Goal: Information Seeking & Learning: Learn about a topic

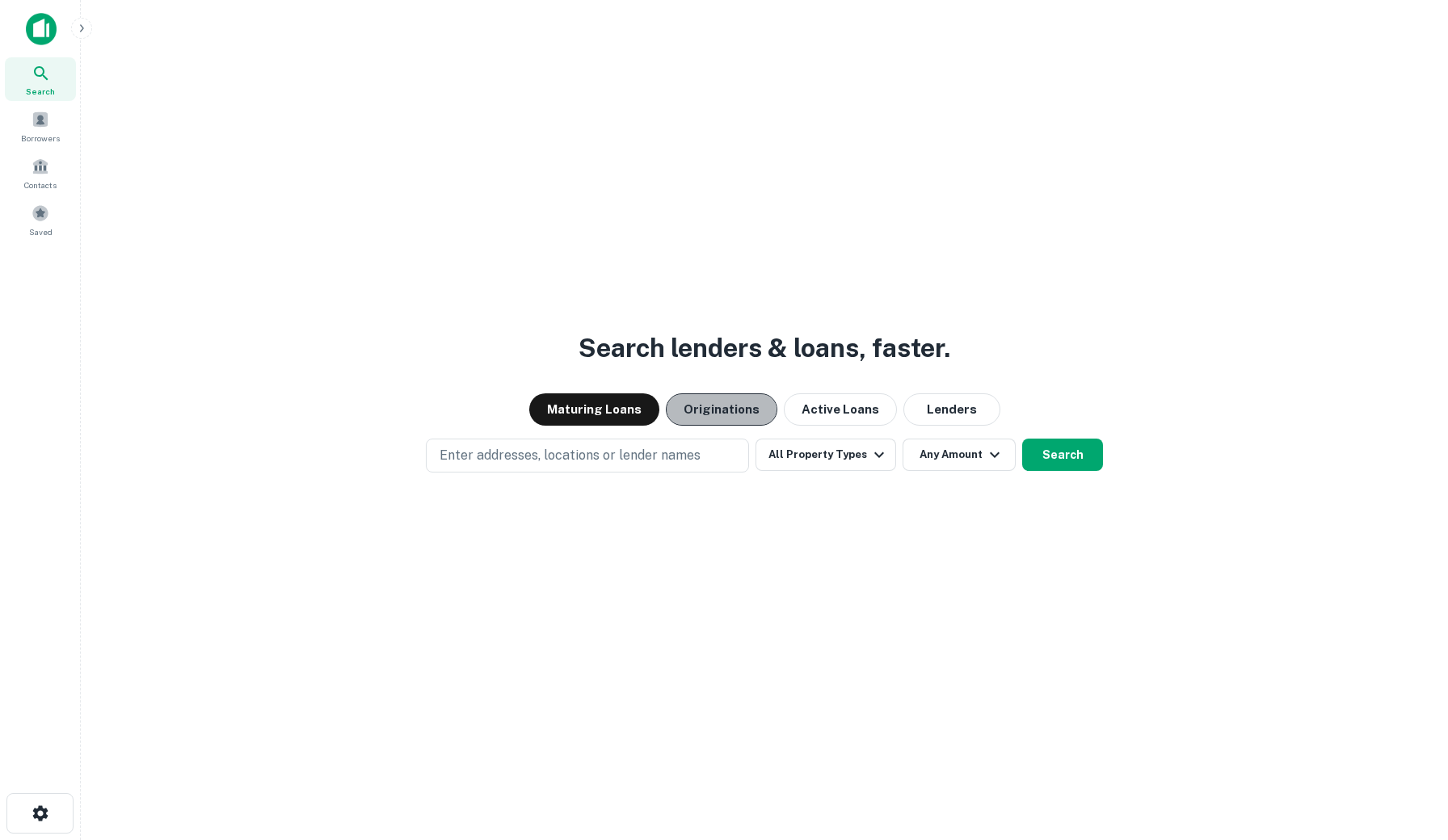
click at [712, 417] on button "Originations" at bounding box center [721, 409] width 111 height 32
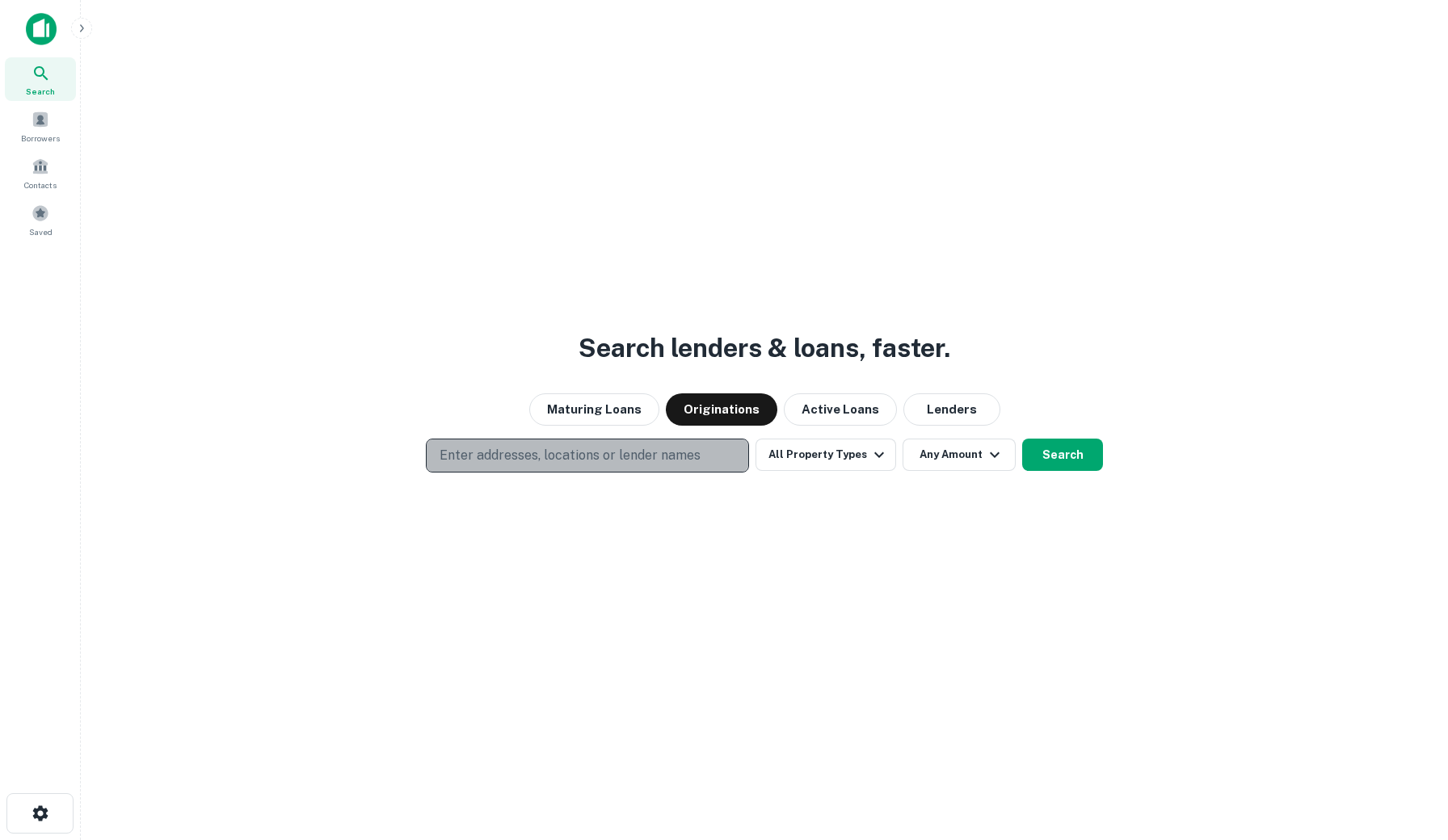
click at [652, 461] on p "Enter addresses, locations or lender names" at bounding box center [570, 455] width 261 height 20
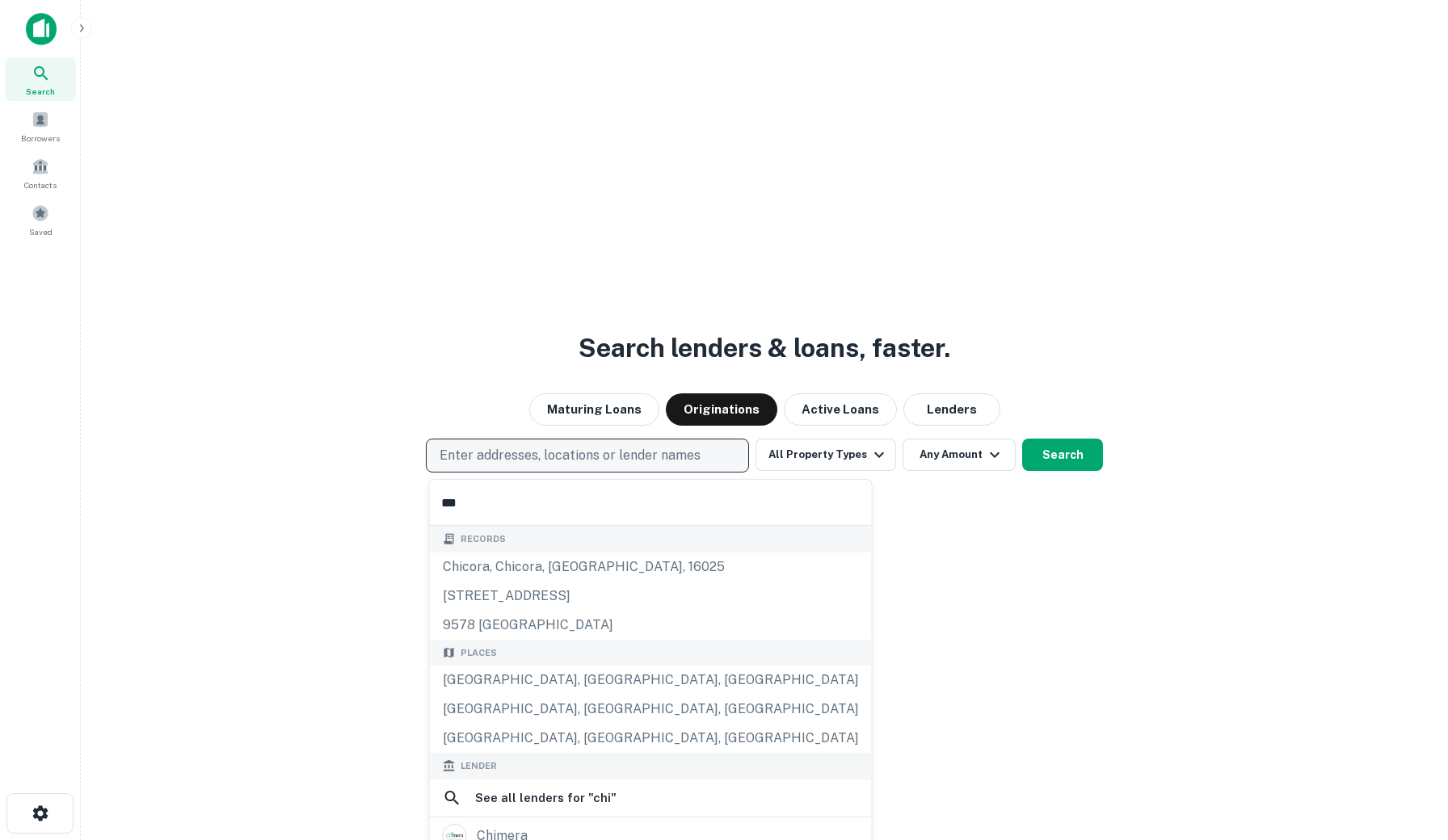
type input "****"
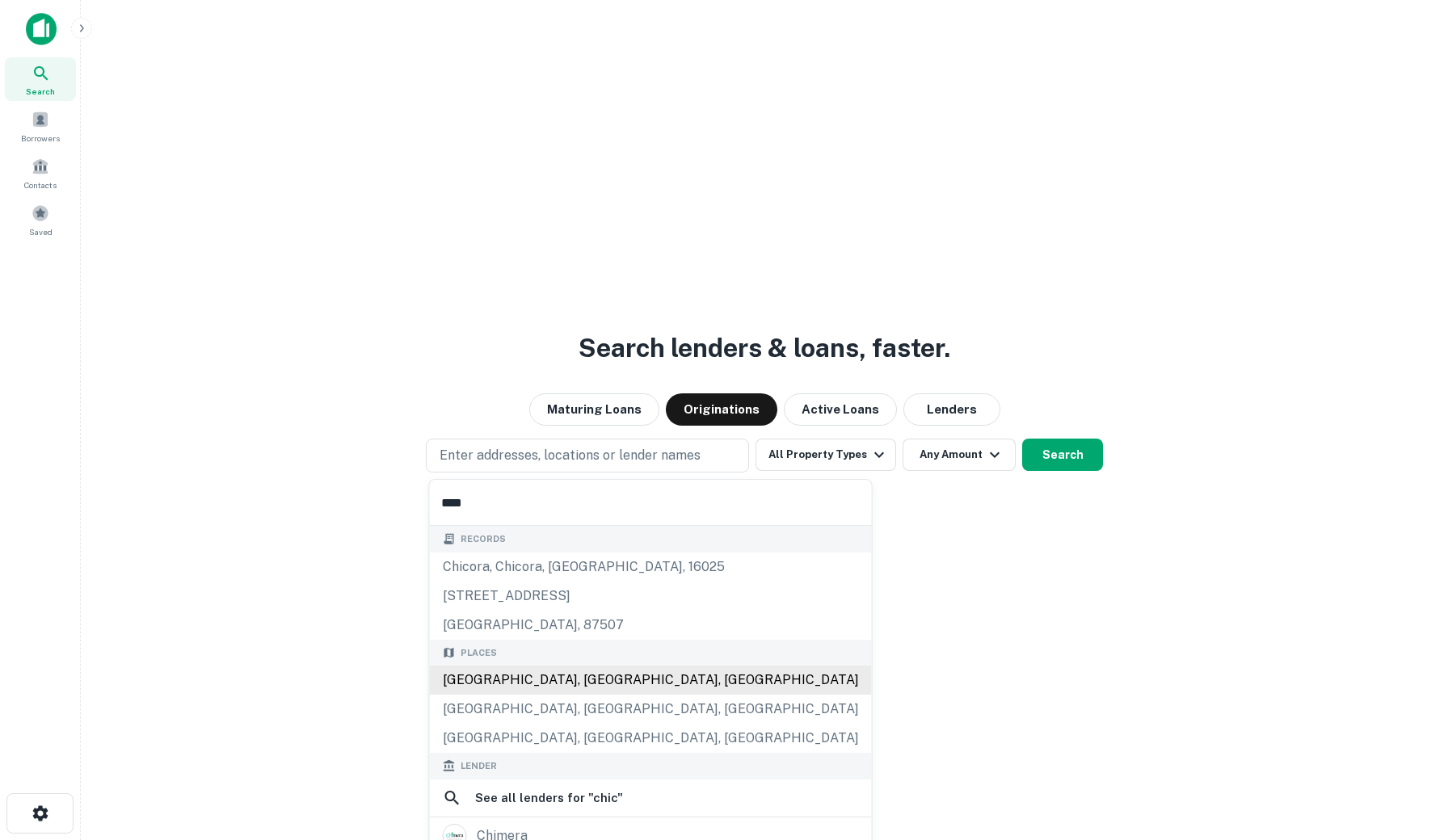
click at [576, 684] on div "Places Chicago, IL, USA Chicago Heights, IL, USA Chicago Ridge, IL, USA" at bounding box center [651, 697] width 442 height 114
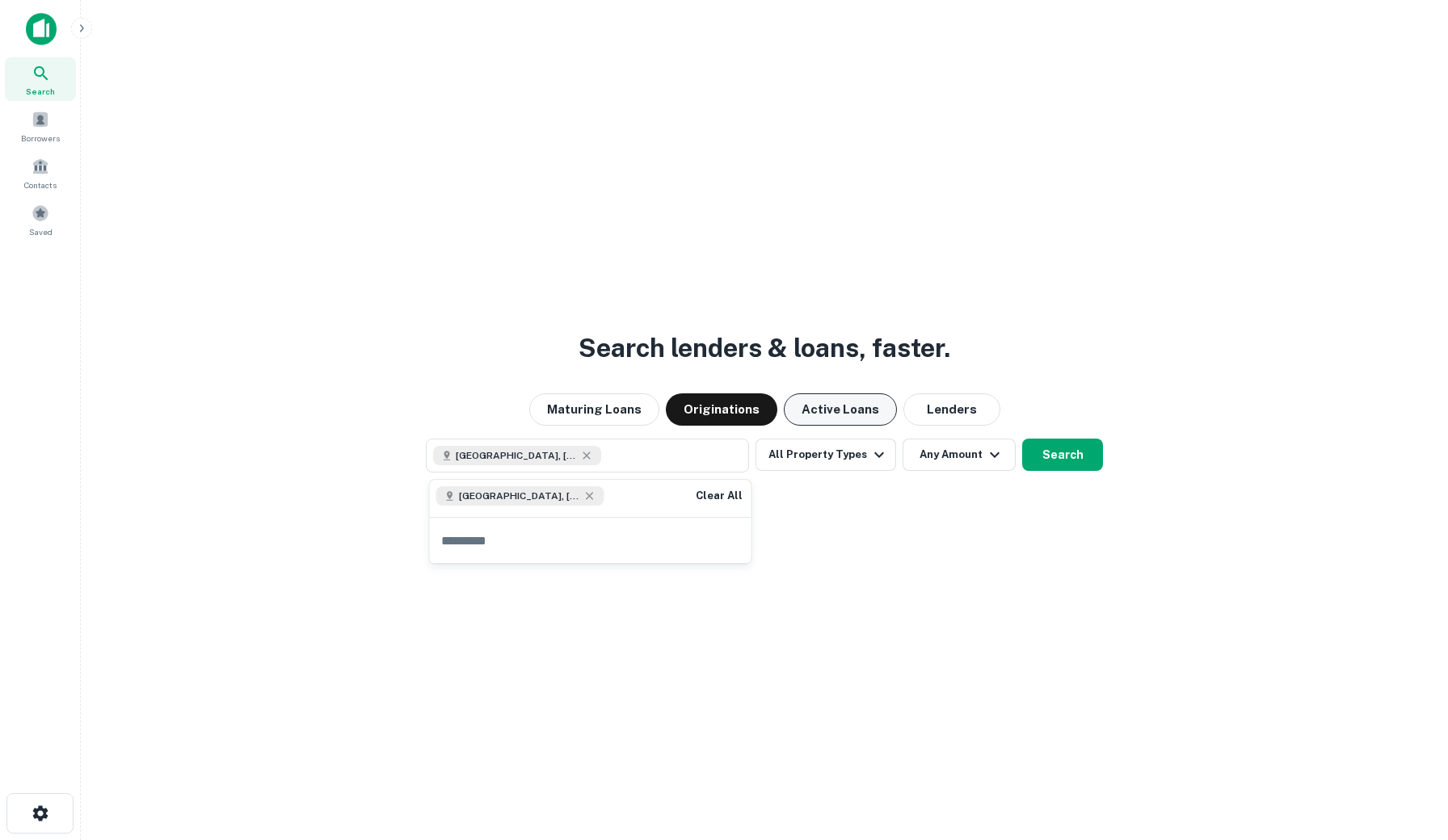
click at [822, 399] on button "Active Loans" at bounding box center [839, 409] width 113 height 32
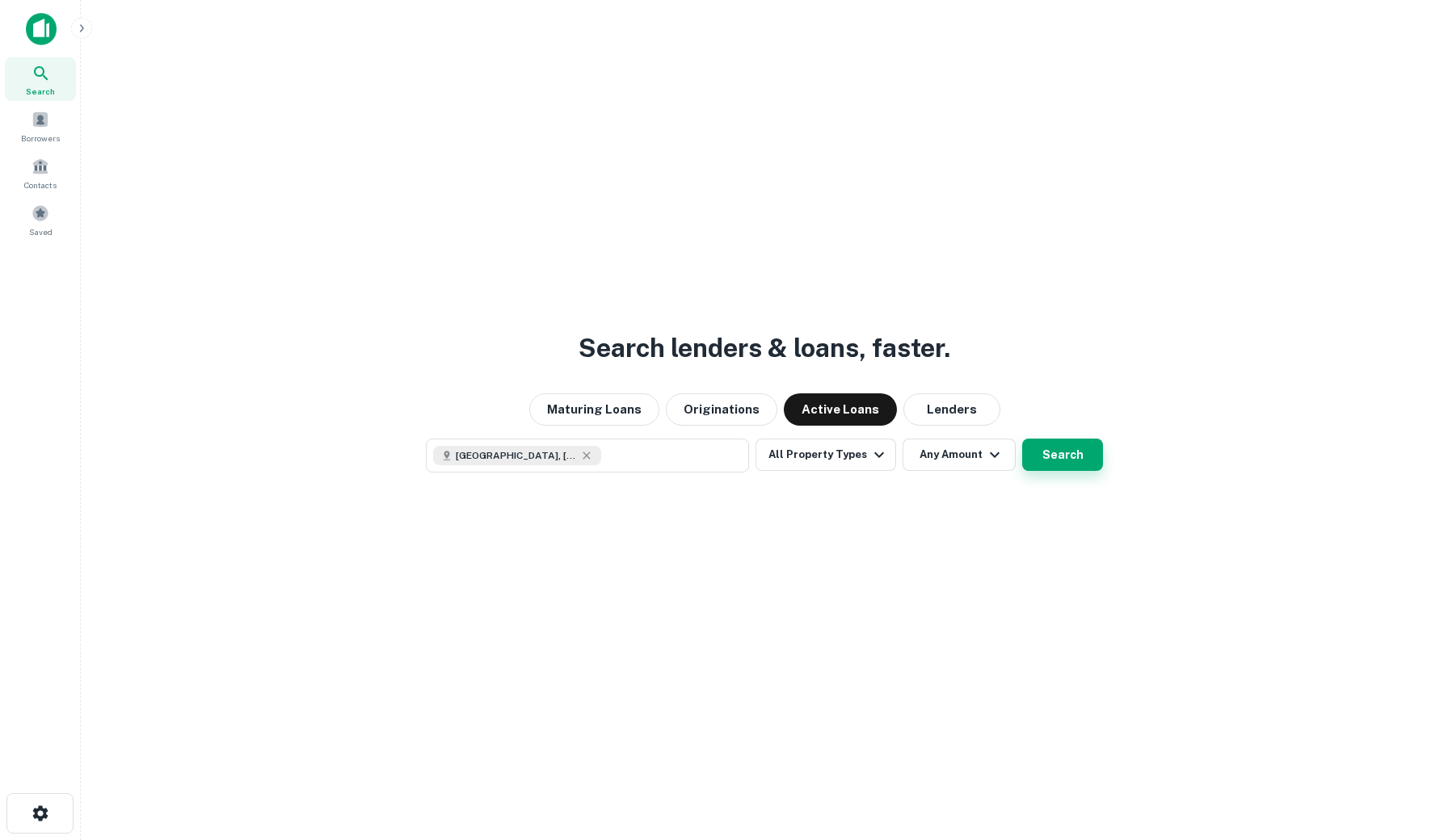
click at [1037, 456] on button "Search" at bounding box center [1063, 455] width 81 height 32
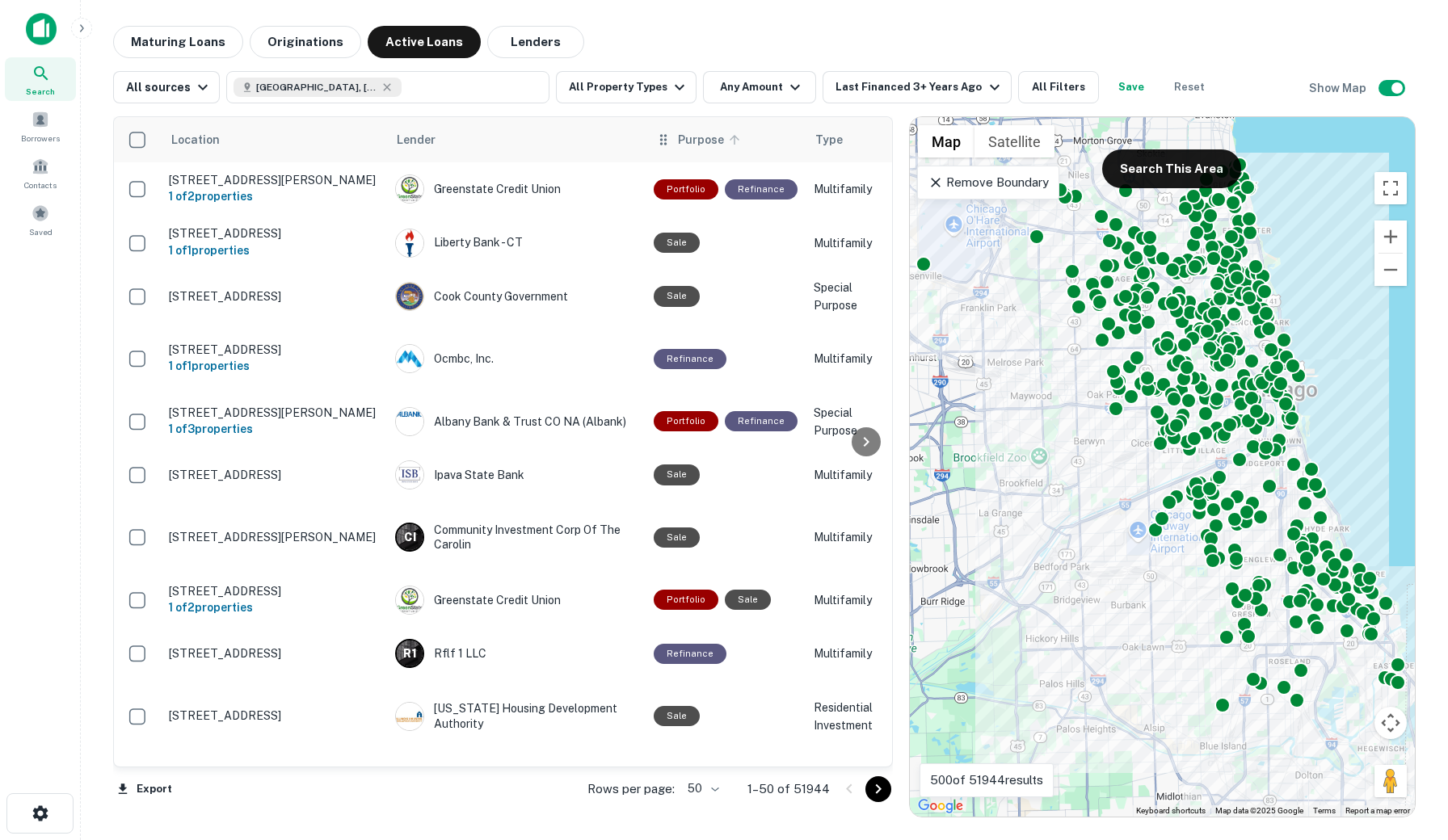
click at [708, 139] on span "Purpose" at bounding box center [711, 140] width 67 height 20
click at [716, 138] on span "Purpose sorted ascending" at bounding box center [711, 140] width 67 height 20
click at [381, 86] on icon "button" at bounding box center [387, 87] width 13 height 13
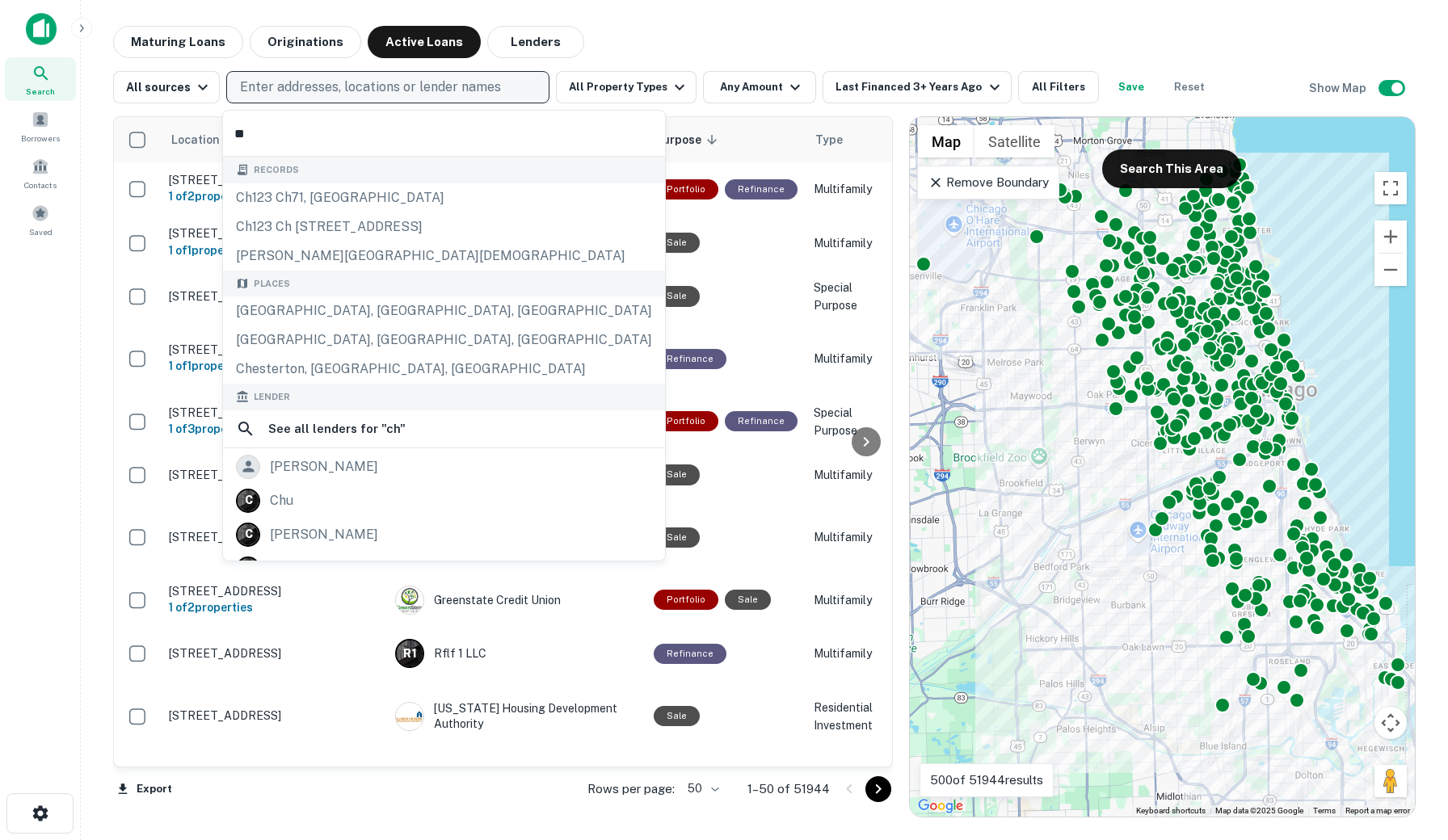
type input "*"
type input "*******"
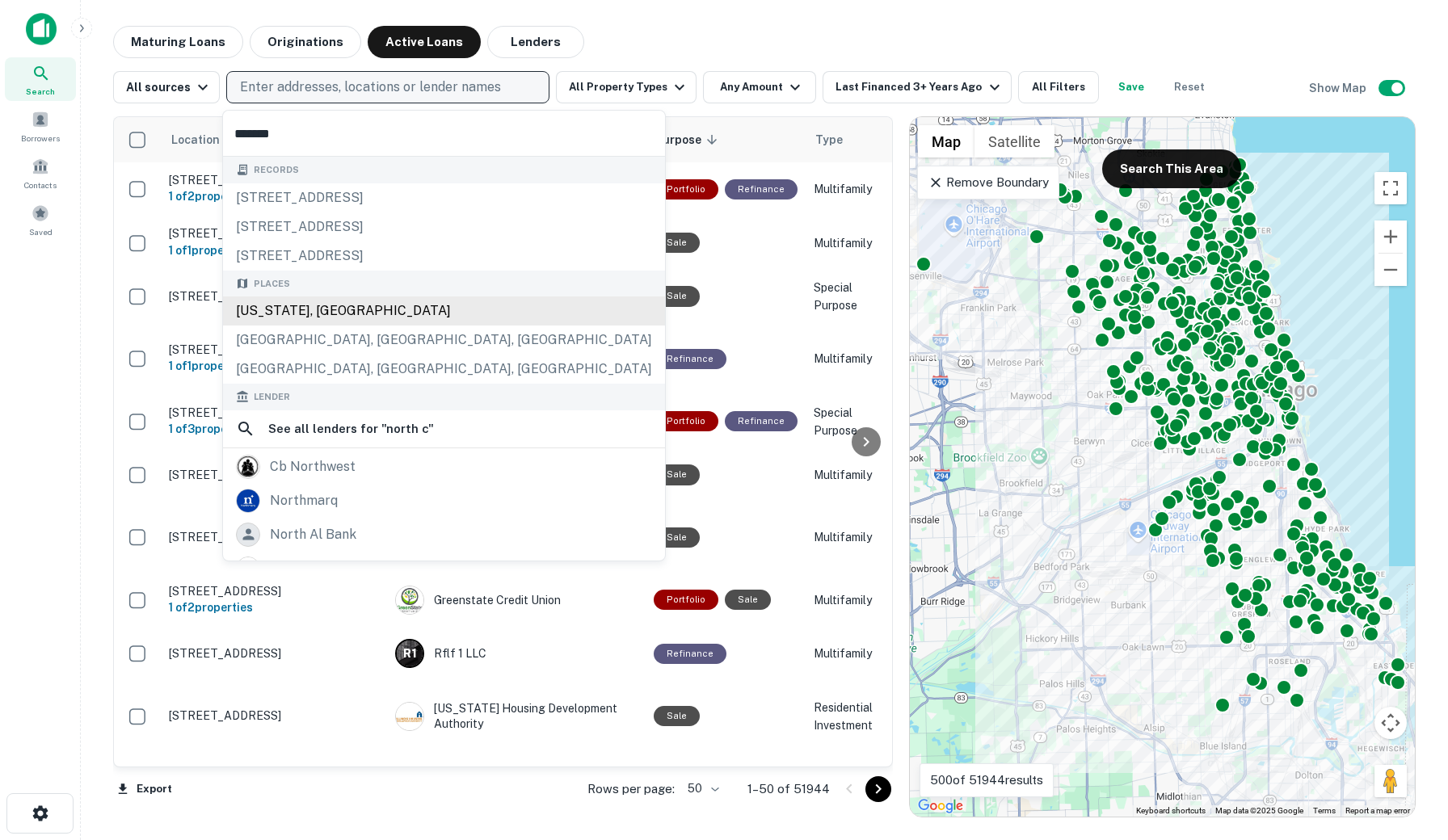
click at [358, 310] on div "North Carolina, USA" at bounding box center [444, 310] width 442 height 29
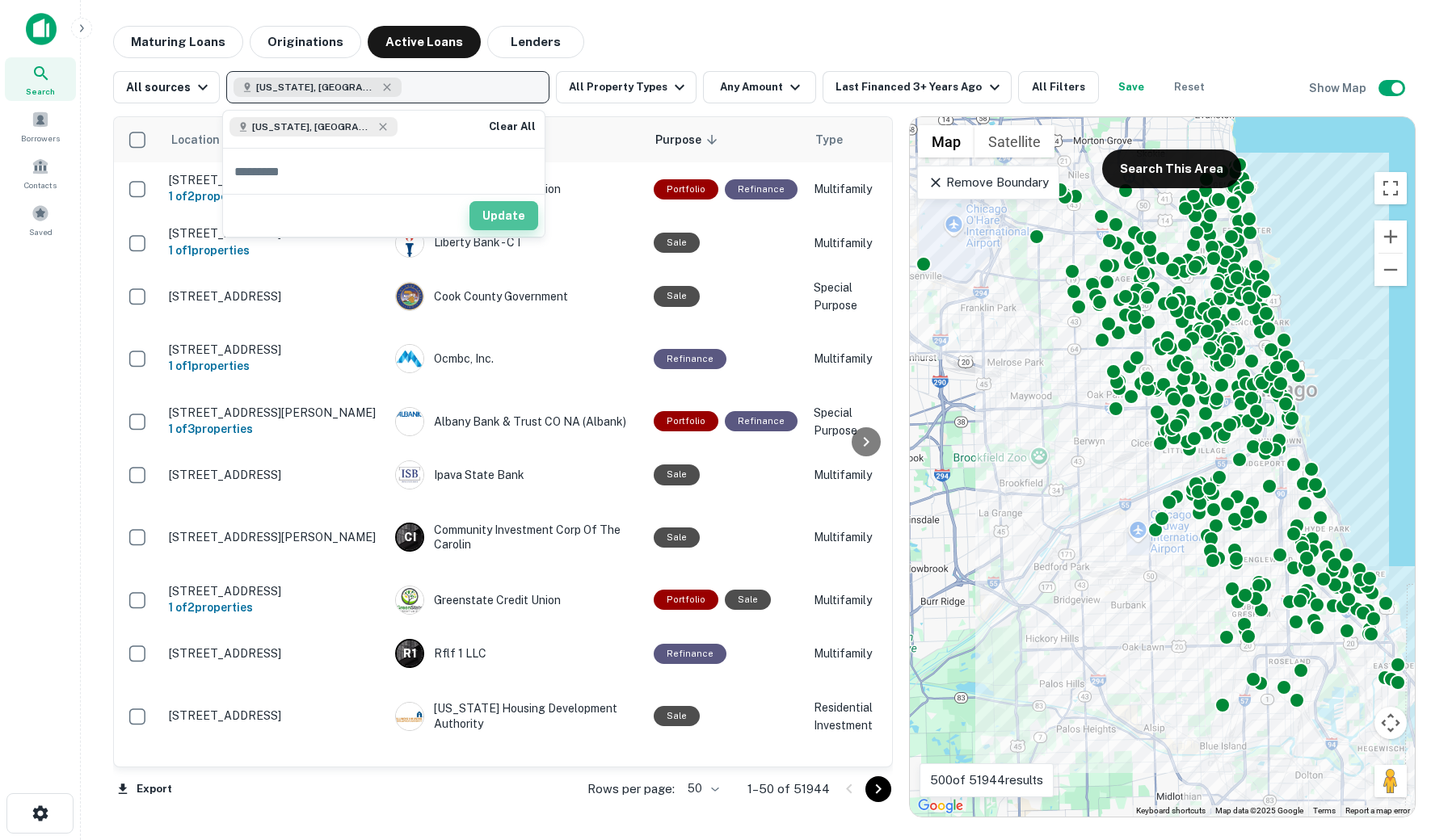
click at [495, 223] on button "Update" at bounding box center [503, 215] width 68 height 29
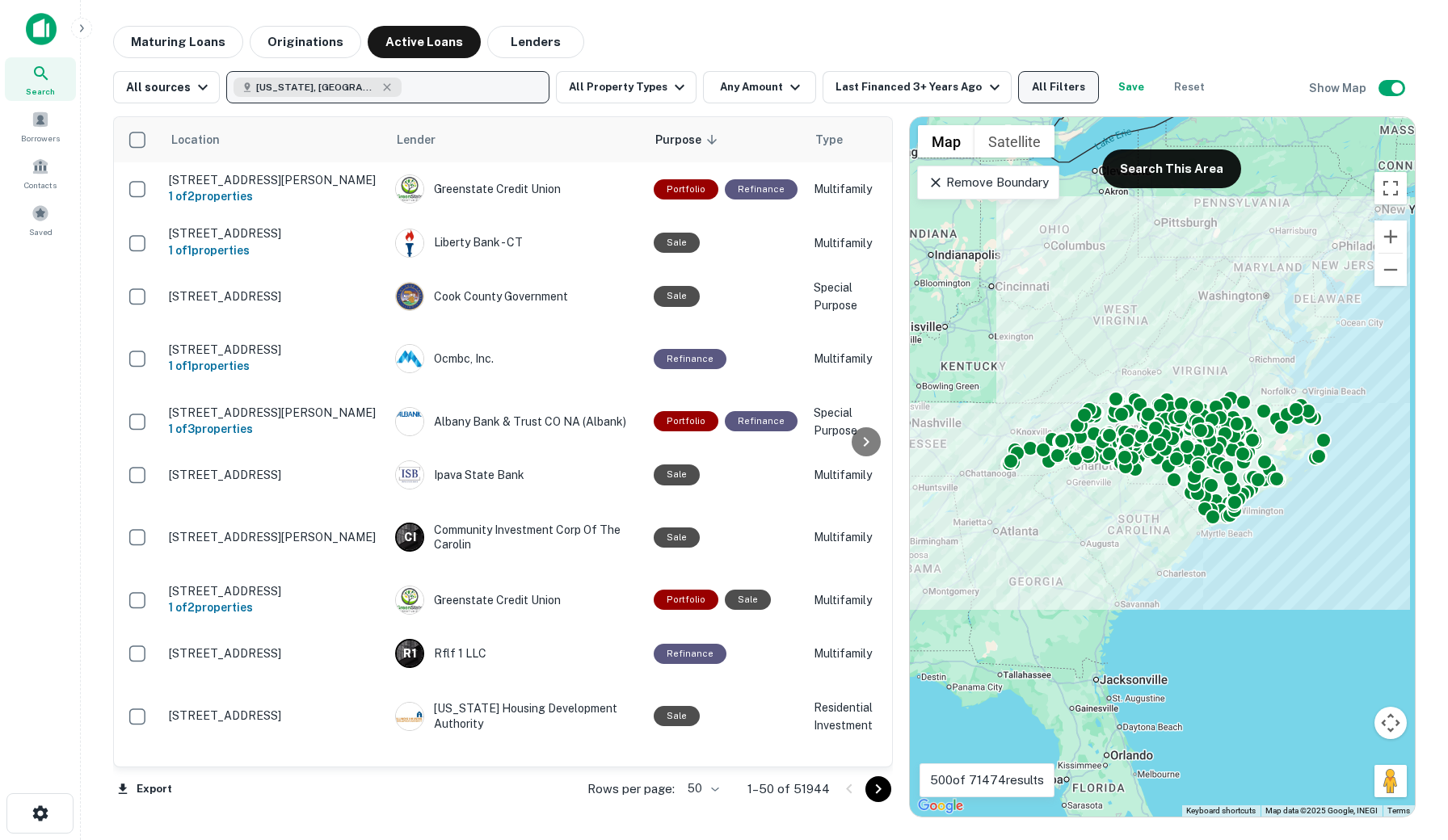
click at [1048, 86] on button "All Filters" at bounding box center [1058, 86] width 81 height 32
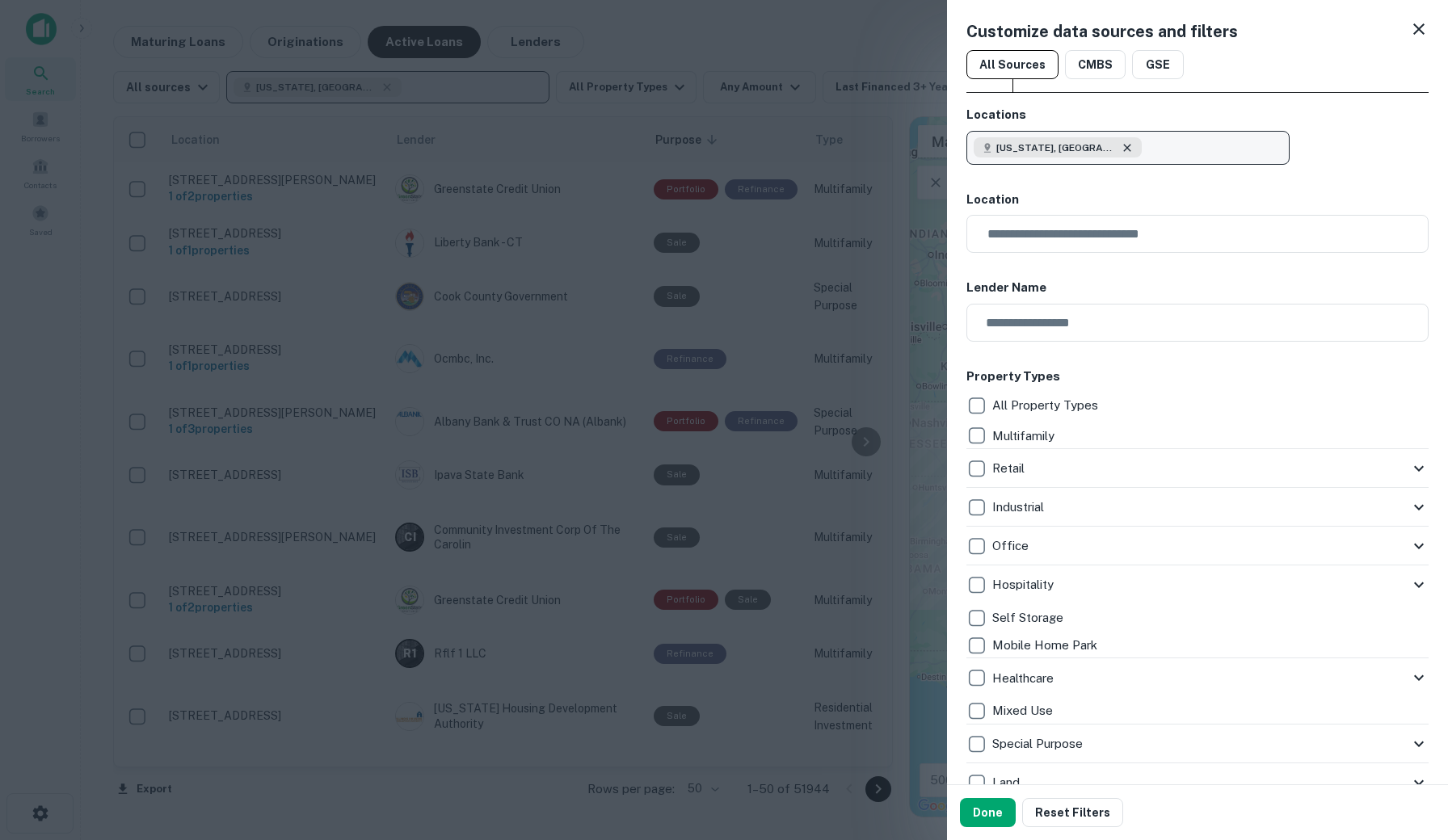
click at [1120, 152] on icon "button" at bounding box center [1127, 148] width 13 height 13
click at [1149, 288] on h6 "Lender Name" at bounding box center [1197, 287] width 462 height 19
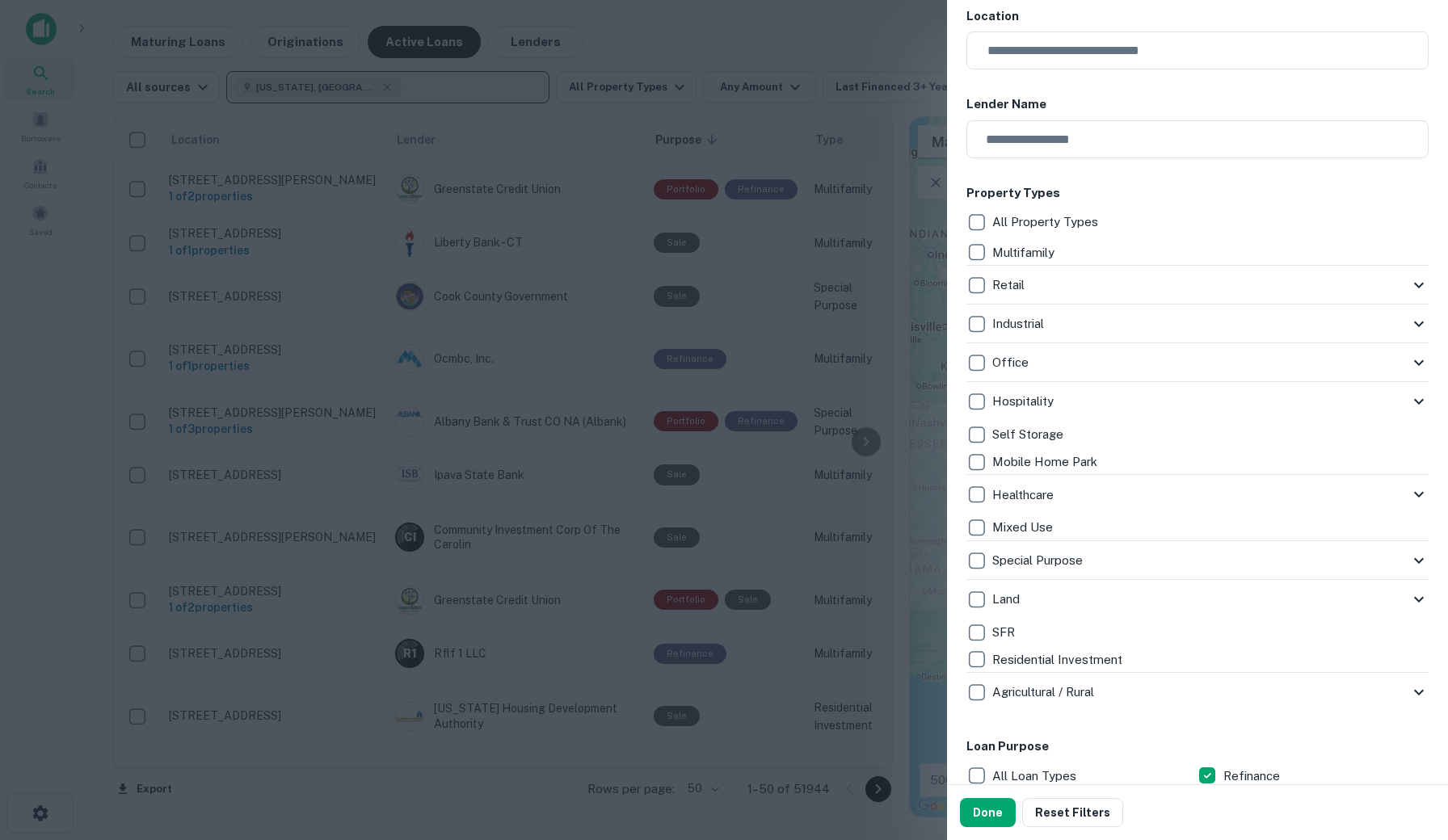
scroll to position [454, 0]
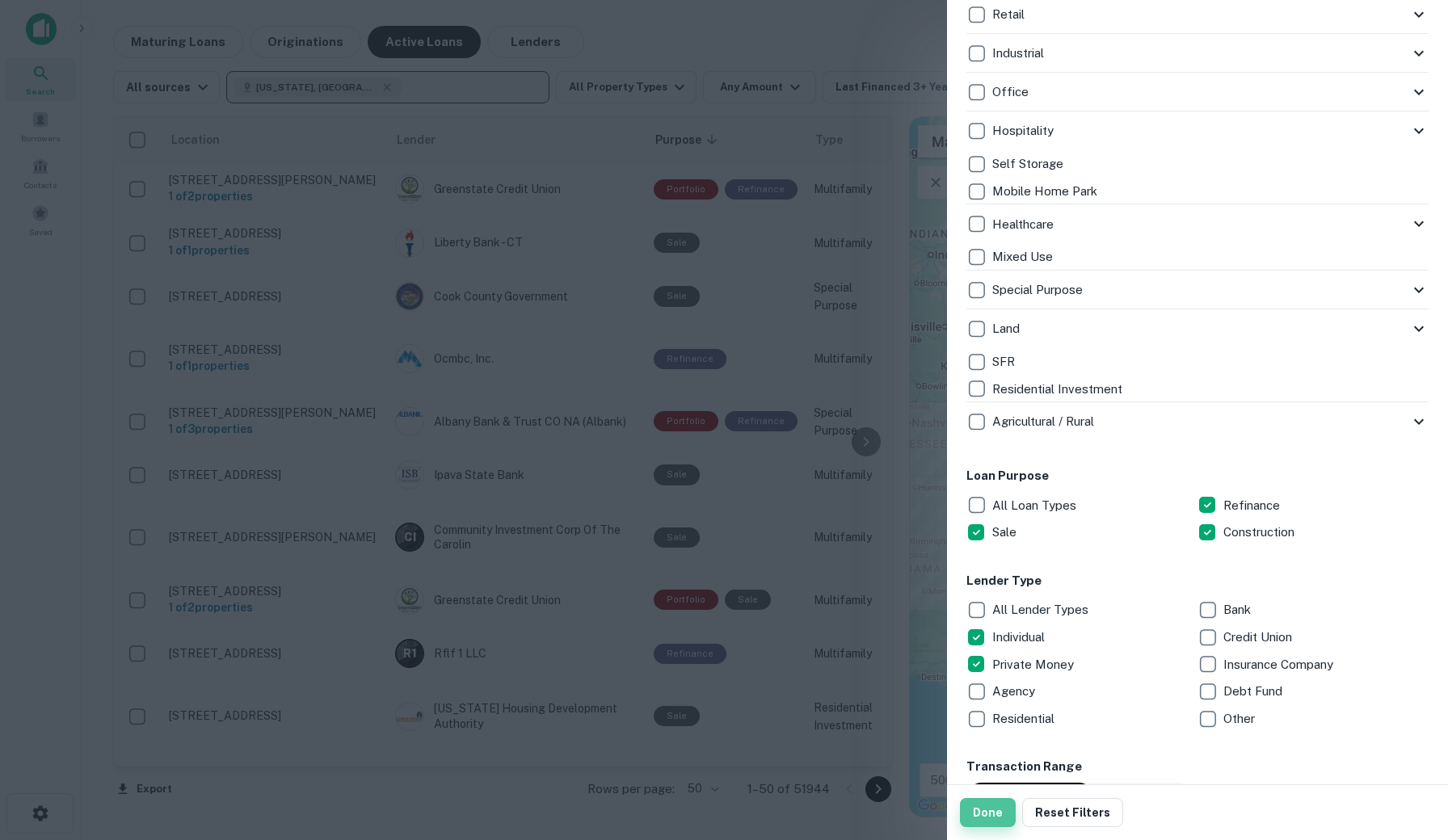
click at [986, 813] on button "Done" at bounding box center [988, 812] width 56 height 29
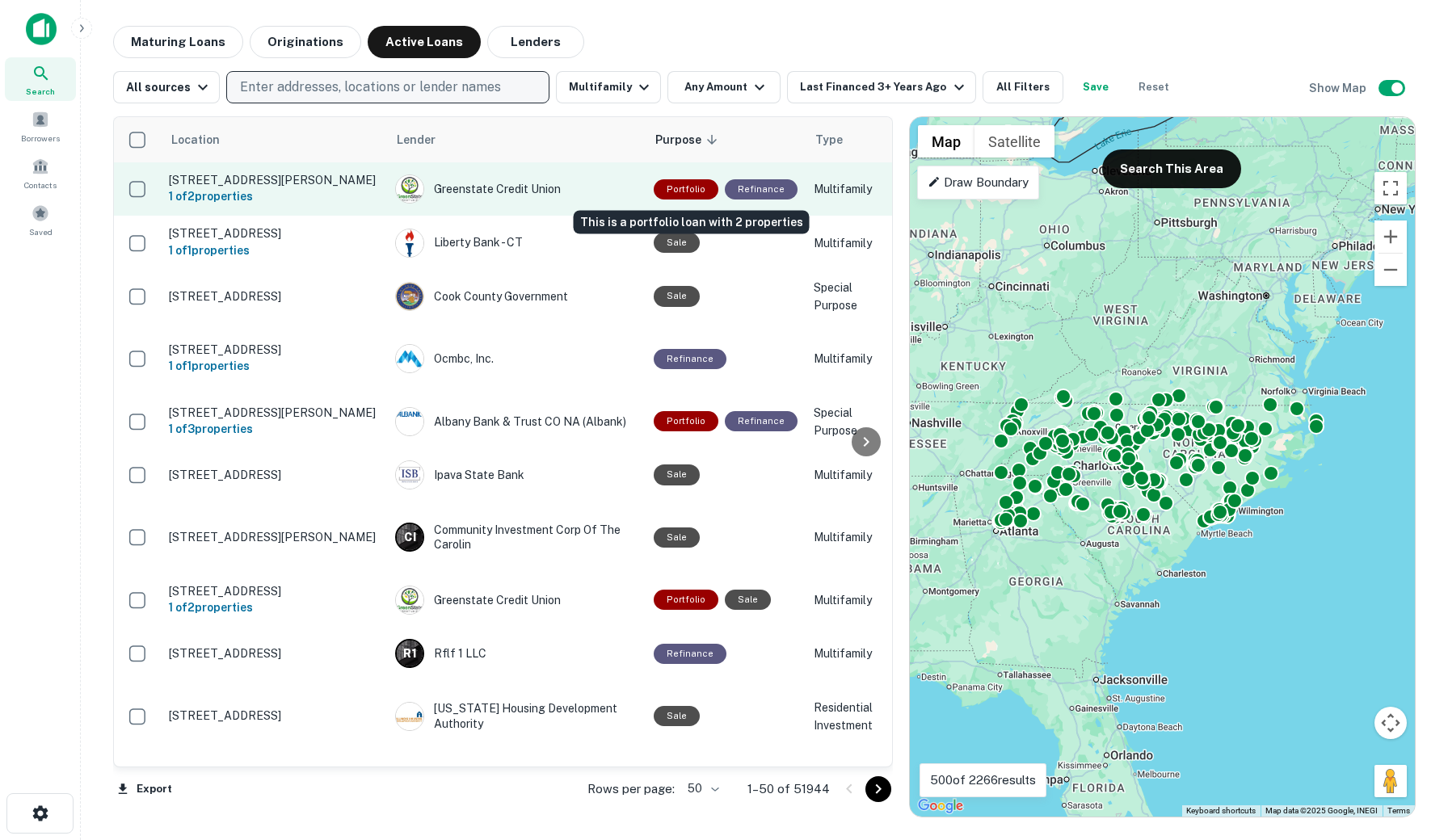
click at [667, 185] on div "Portfolio" at bounding box center [686, 189] width 64 height 21
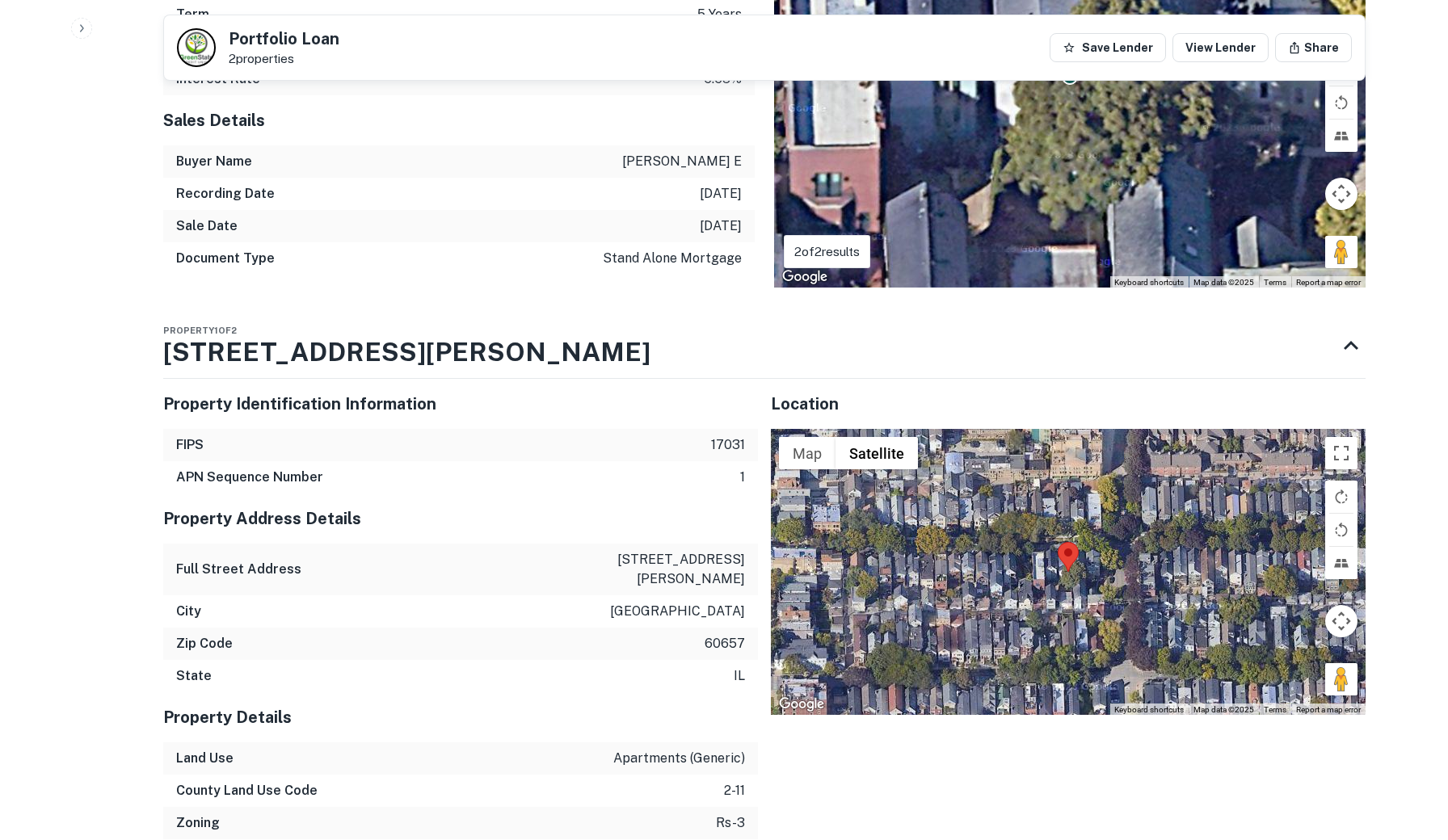
scroll to position [870, 0]
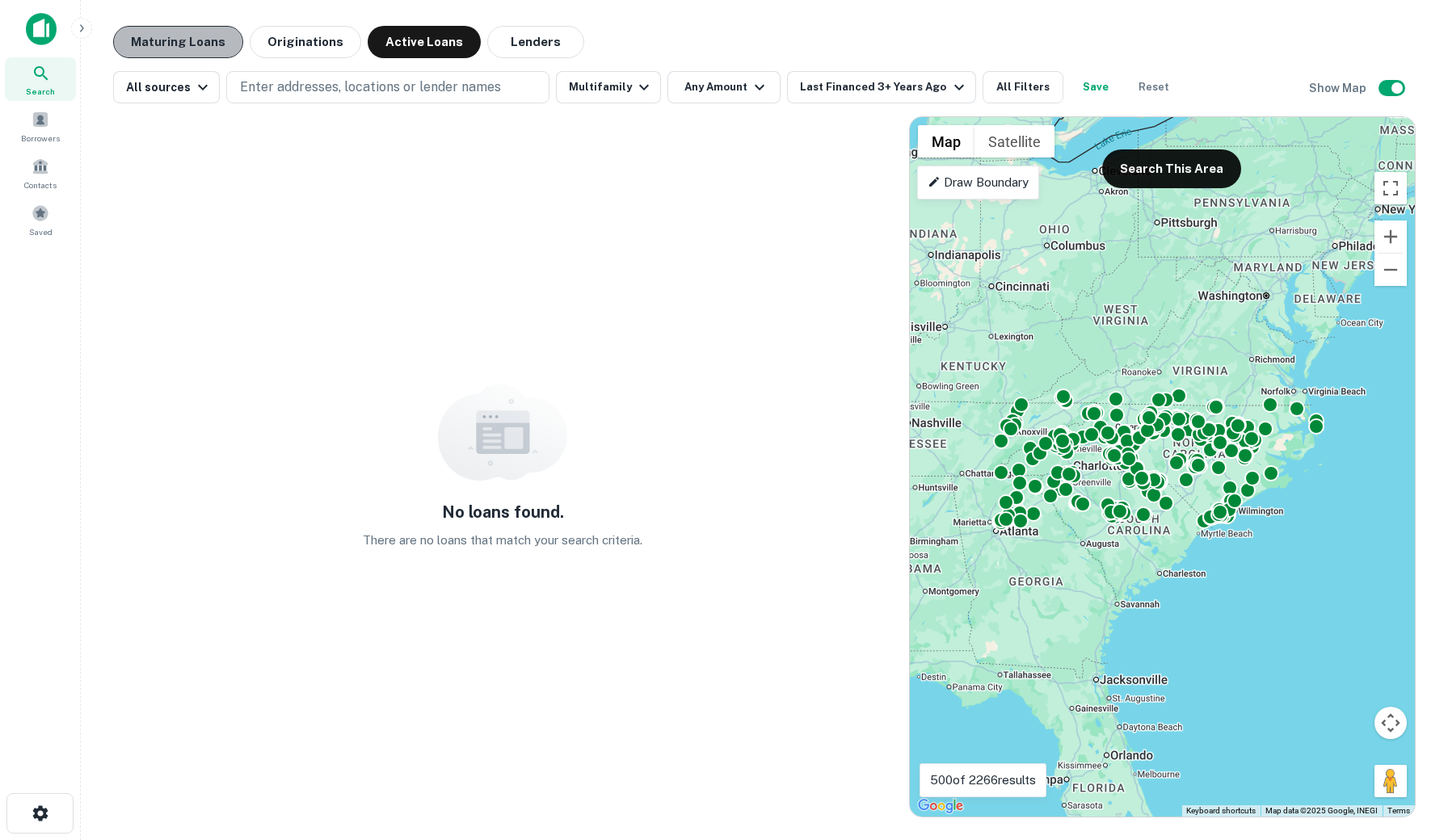
click at [211, 48] on button "Maturing Loans" at bounding box center [178, 41] width 130 height 32
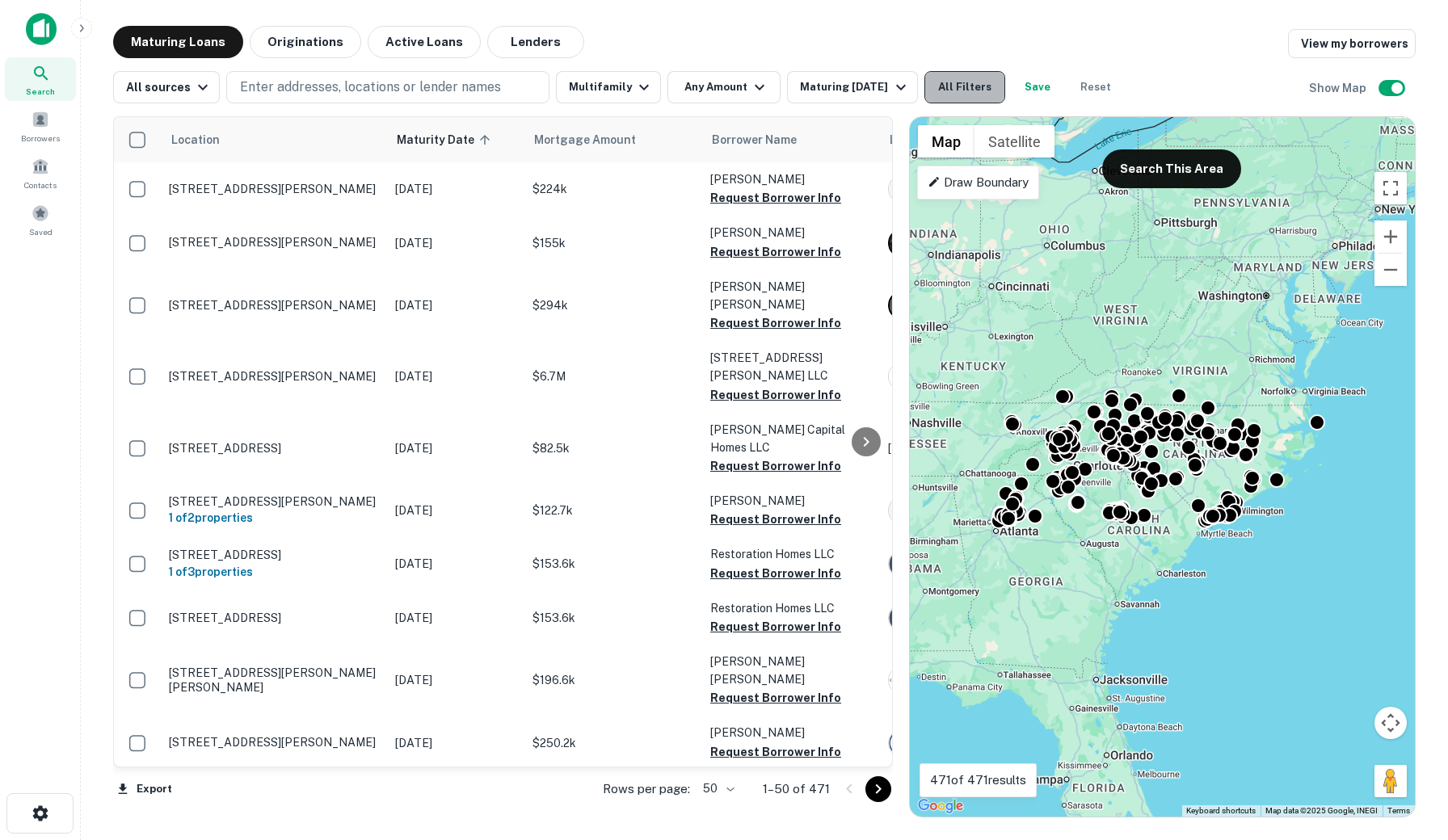
click at [961, 84] on button "All Filters" at bounding box center [965, 86] width 81 height 32
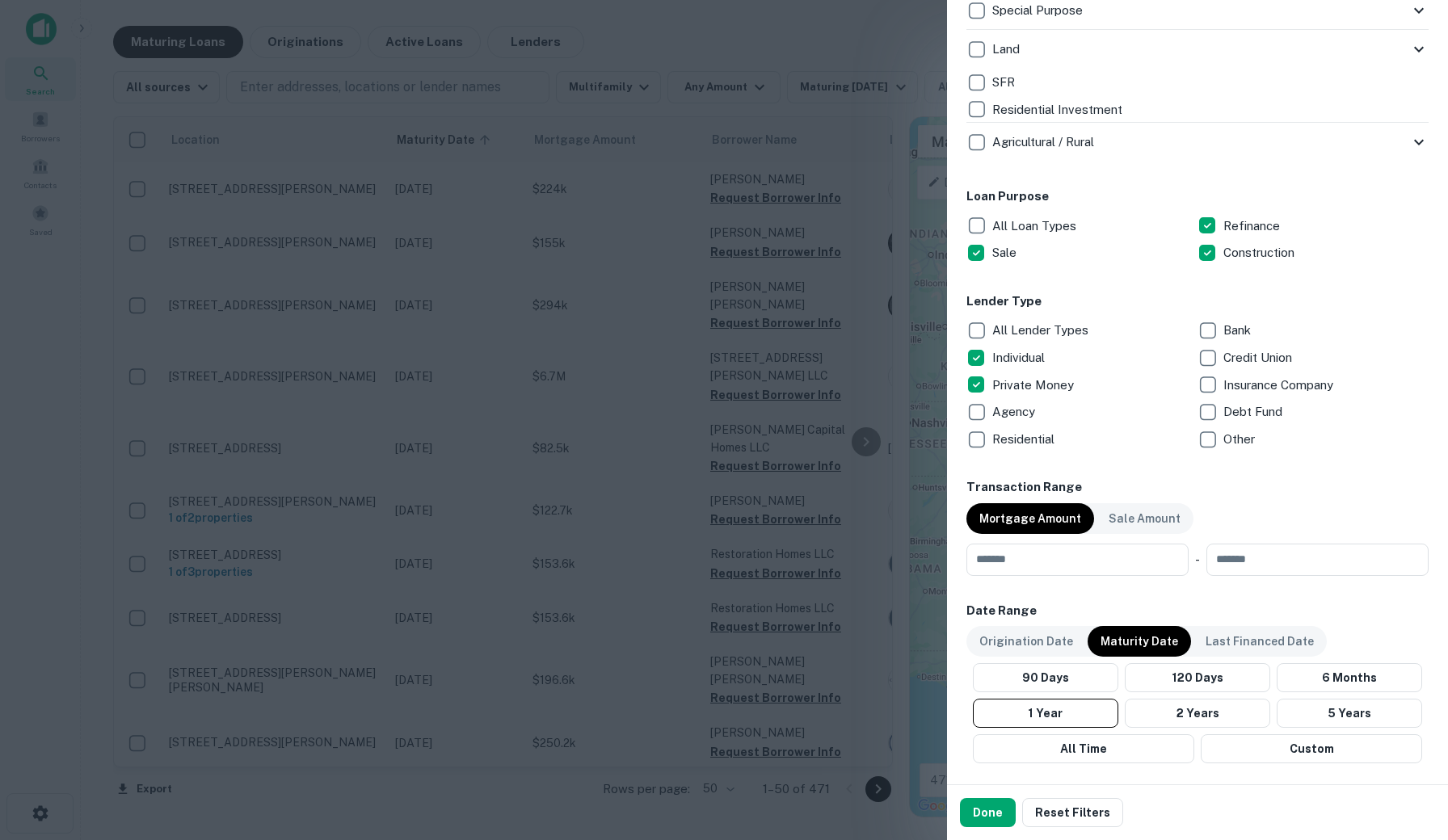
scroll to position [733, 0]
click at [1005, 357] on p "Individual" at bounding box center [1020, 359] width 56 height 20
click at [1002, 222] on p "All Loan Types" at bounding box center [1035, 227] width 87 height 20
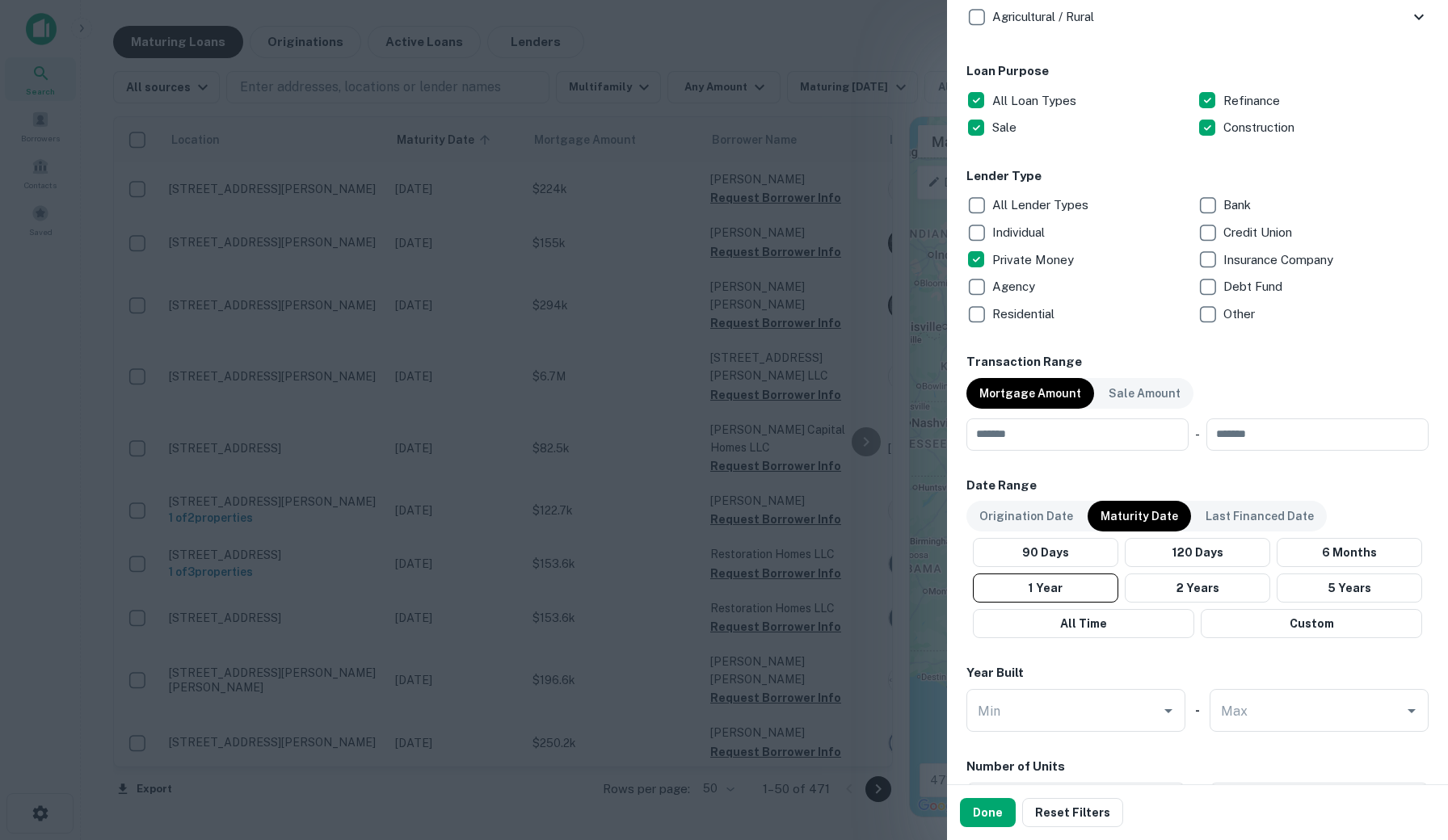
scroll to position [873, 0]
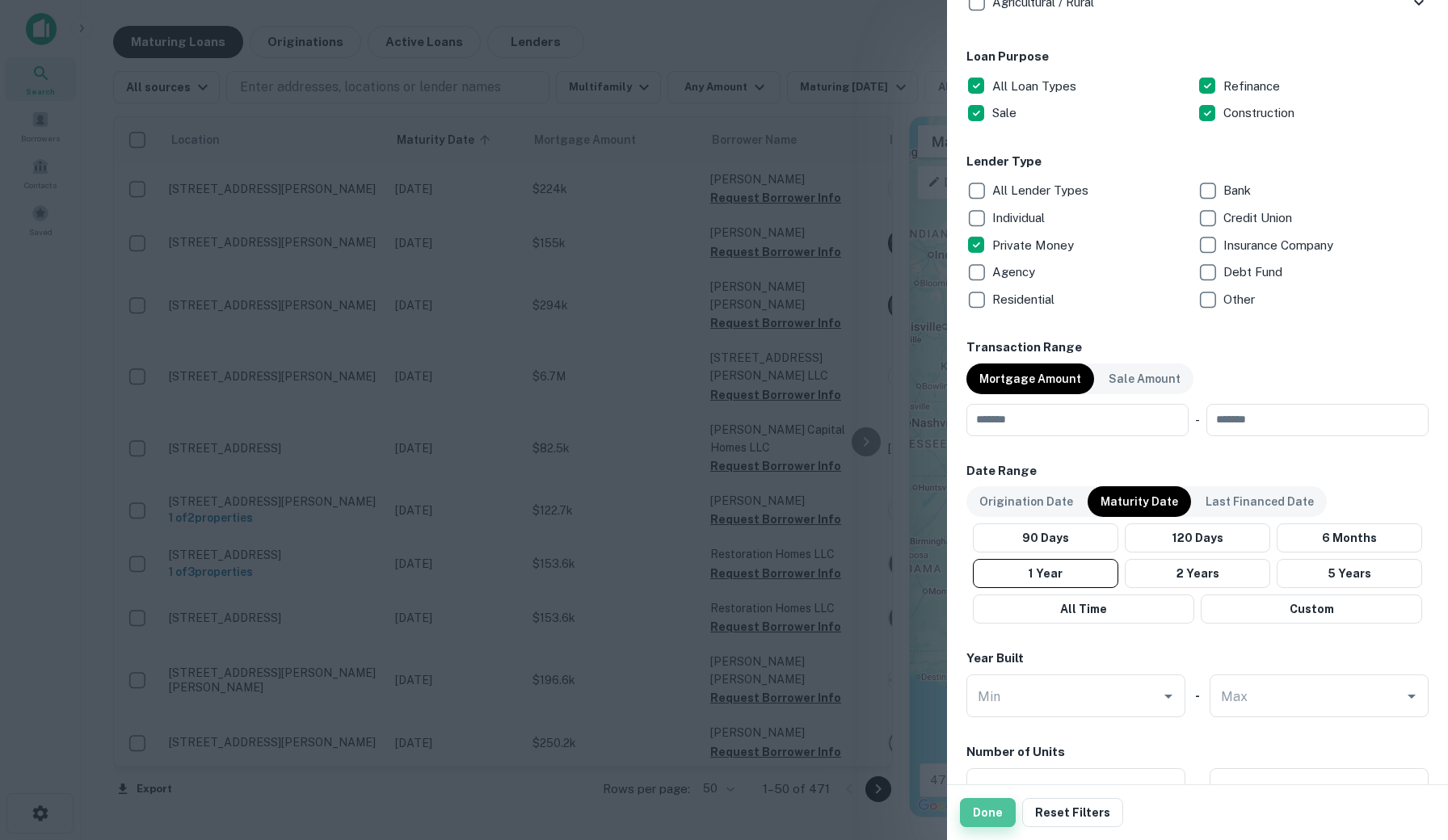
click at [972, 811] on button "Done" at bounding box center [988, 812] width 56 height 29
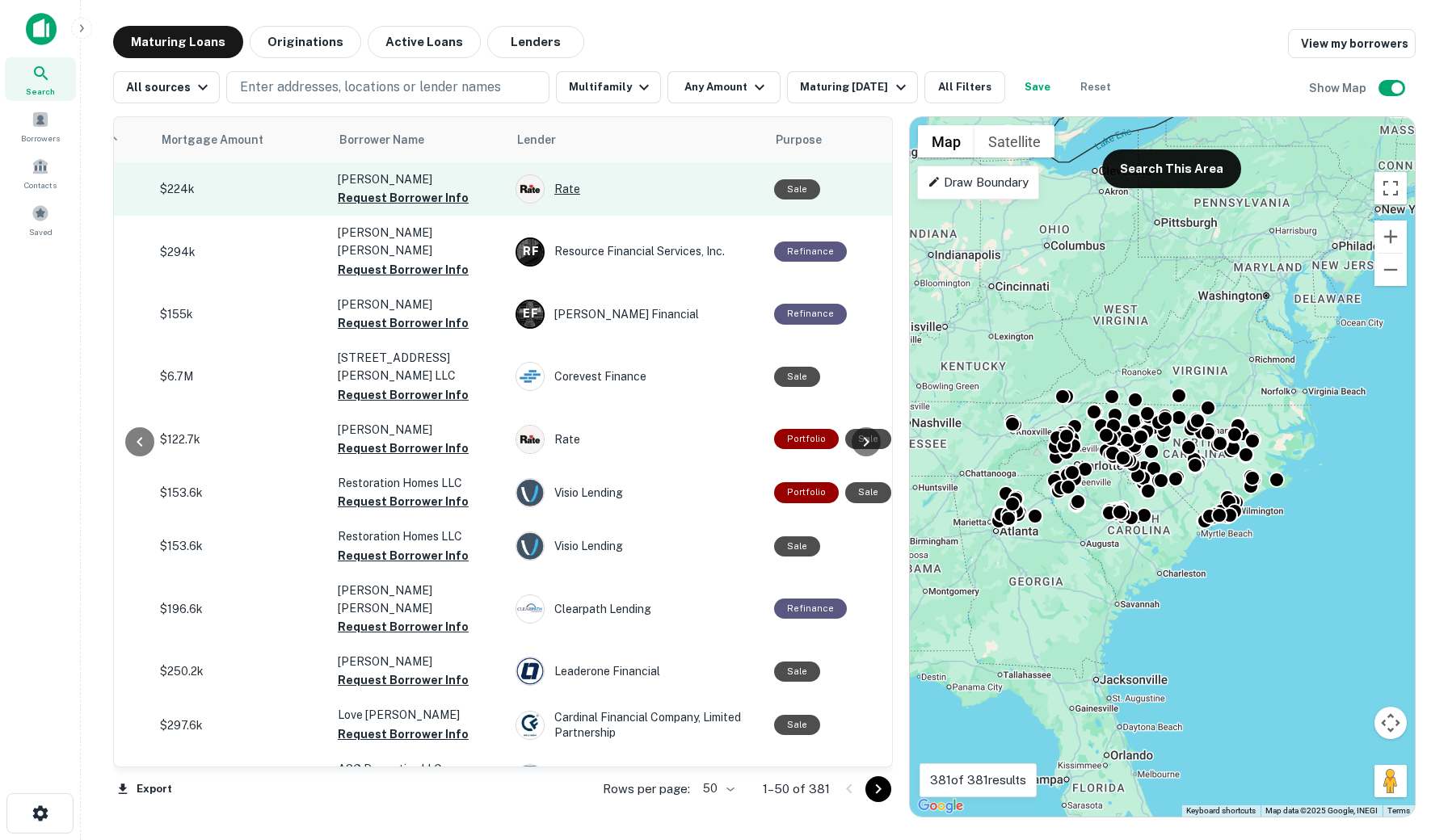
scroll to position [0, 392]
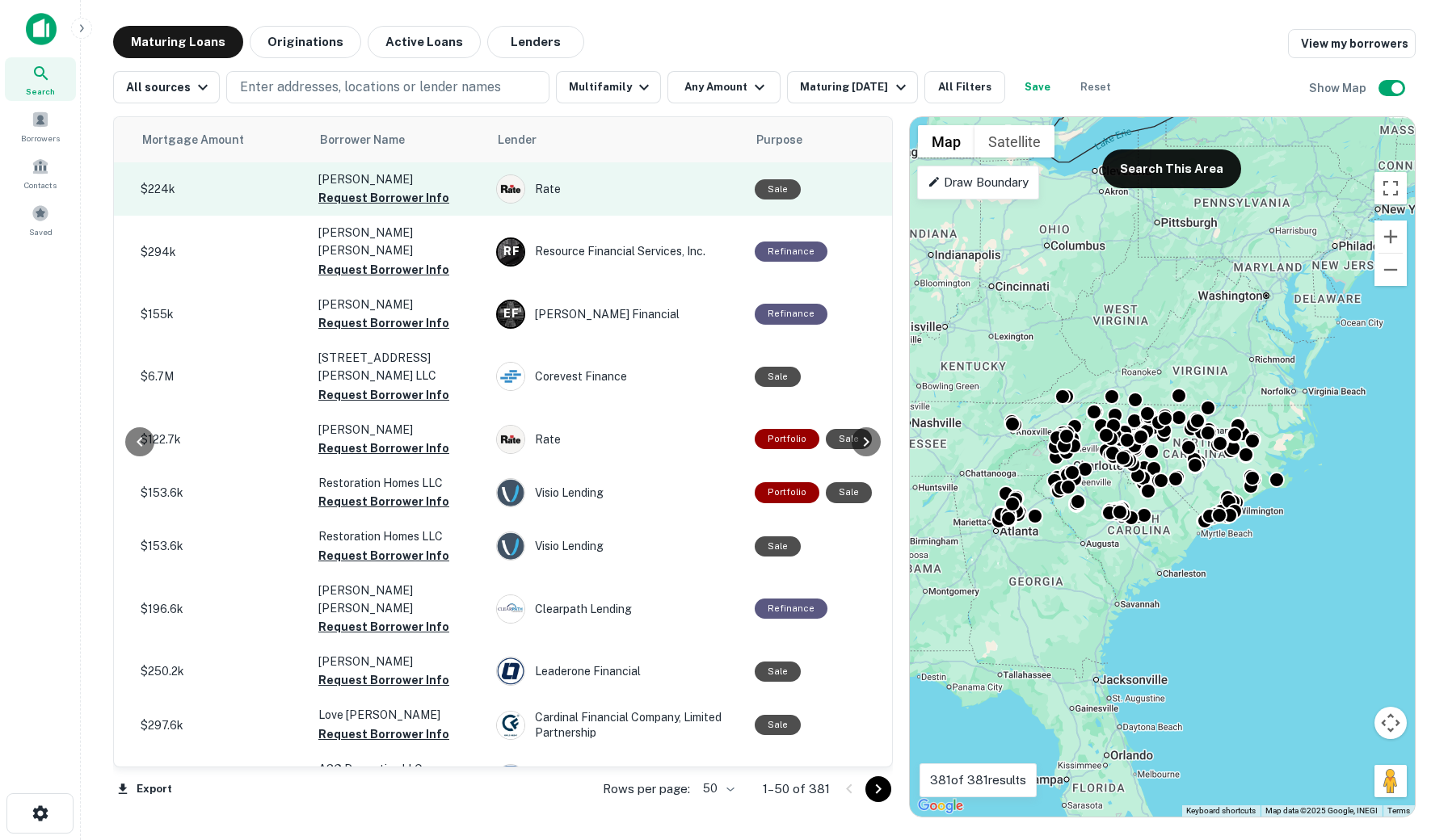
click at [777, 189] on div "Sale" at bounding box center [778, 189] width 46 height 21
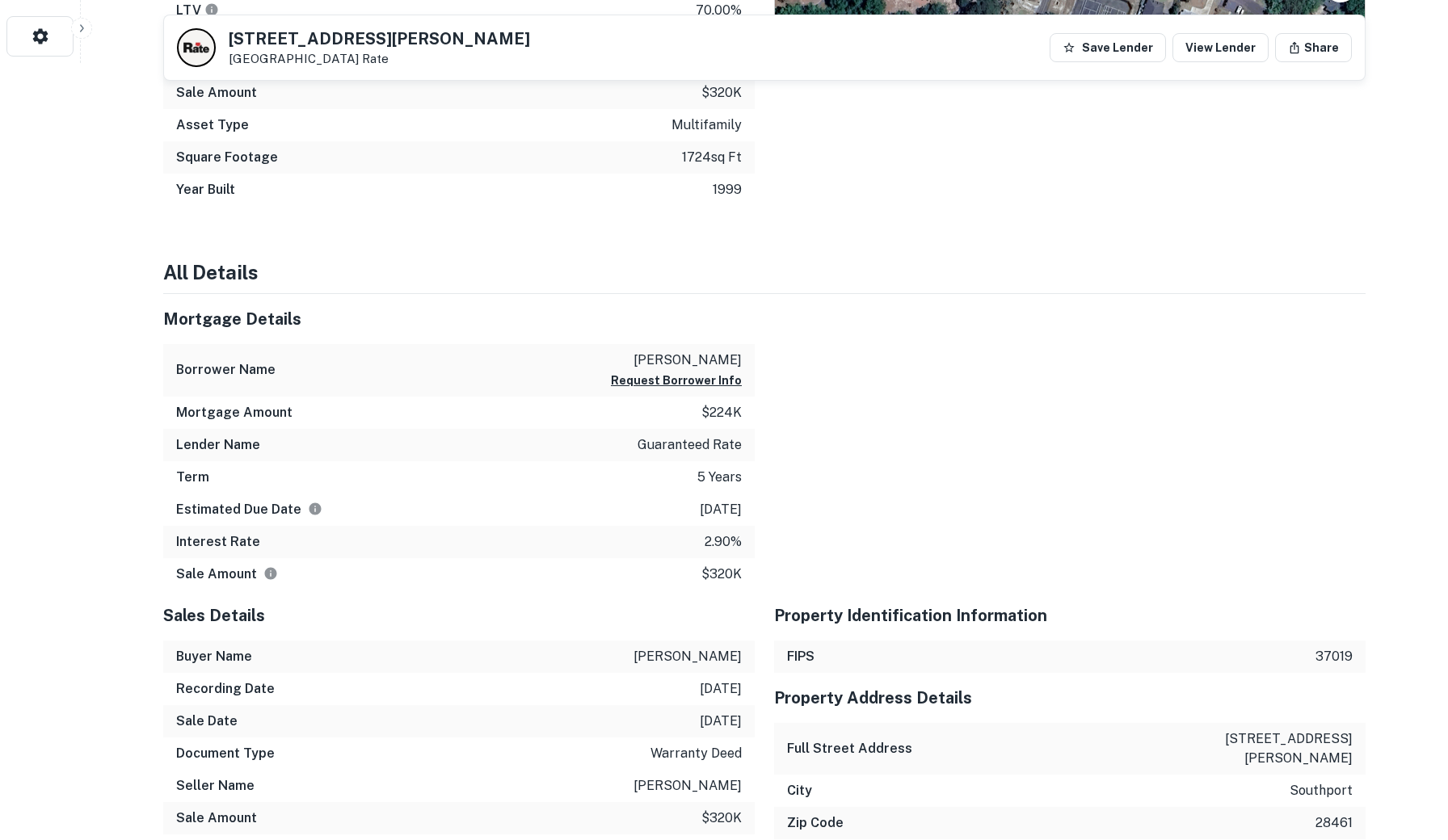
scroll to position [778, 0]
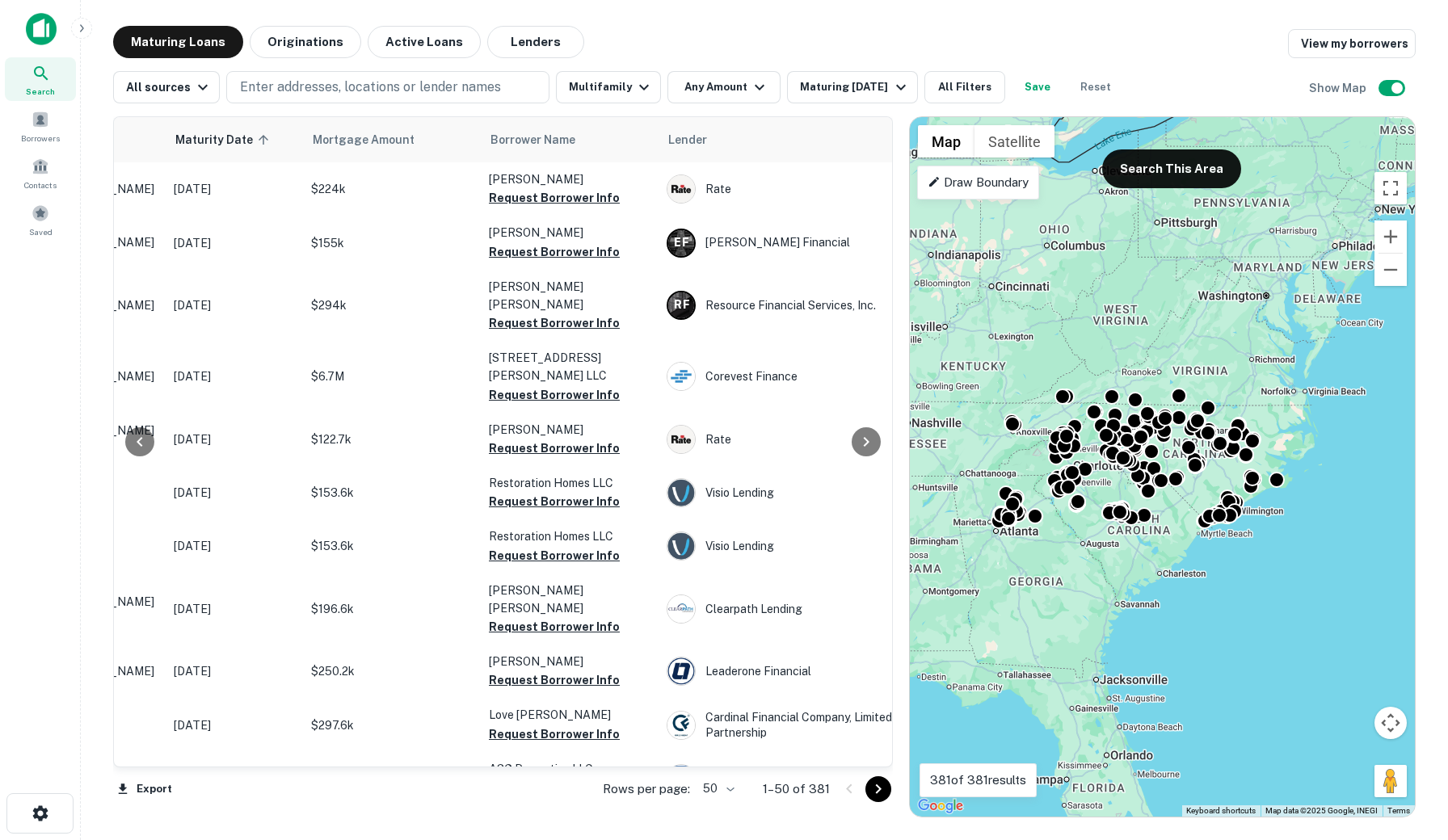
scroll to position [0, 222]
click at [951, 87] on button "All Filters" at bounding box center [965, 86] width 81 height 32
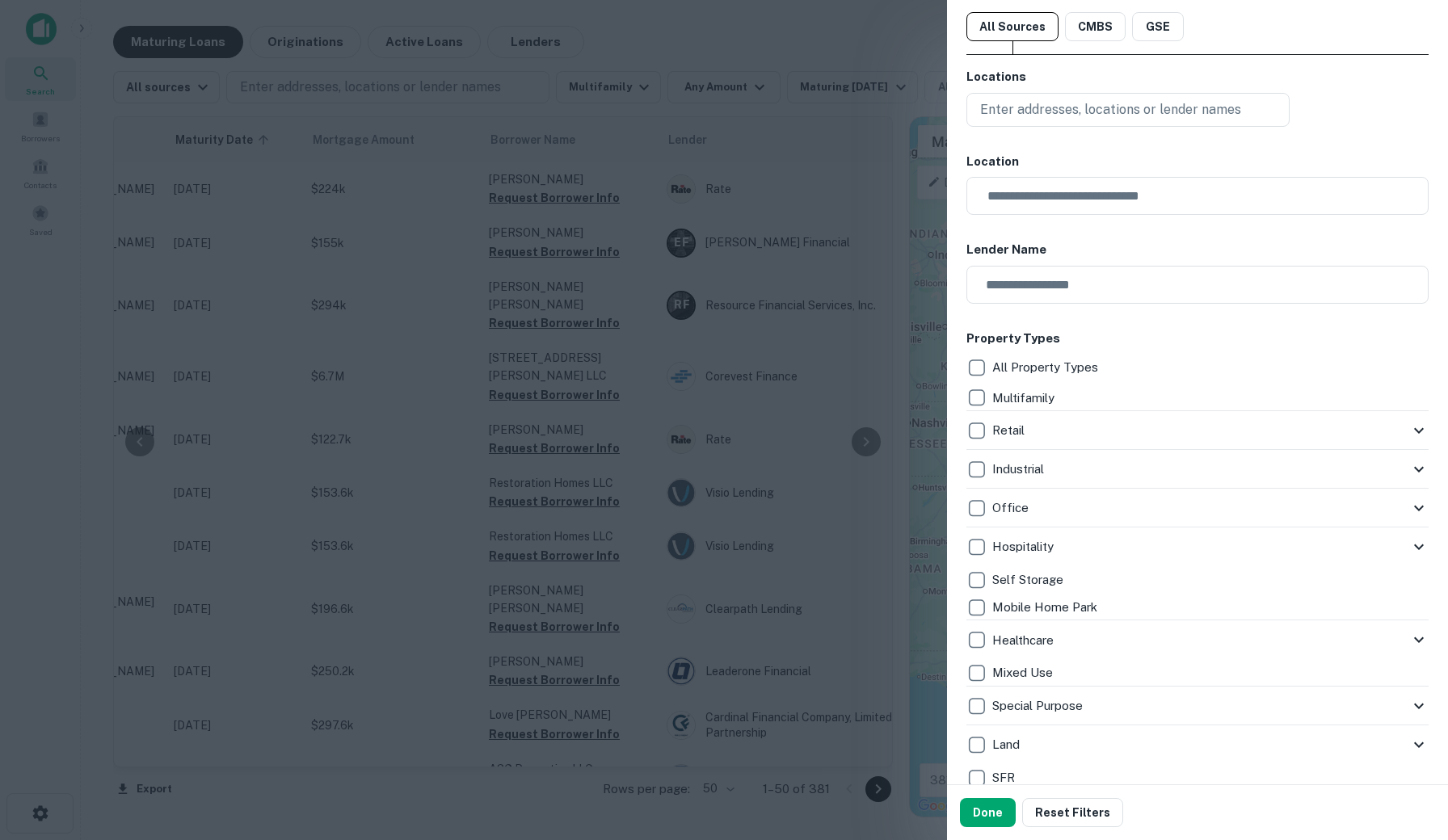
scroll to position [46, 0]
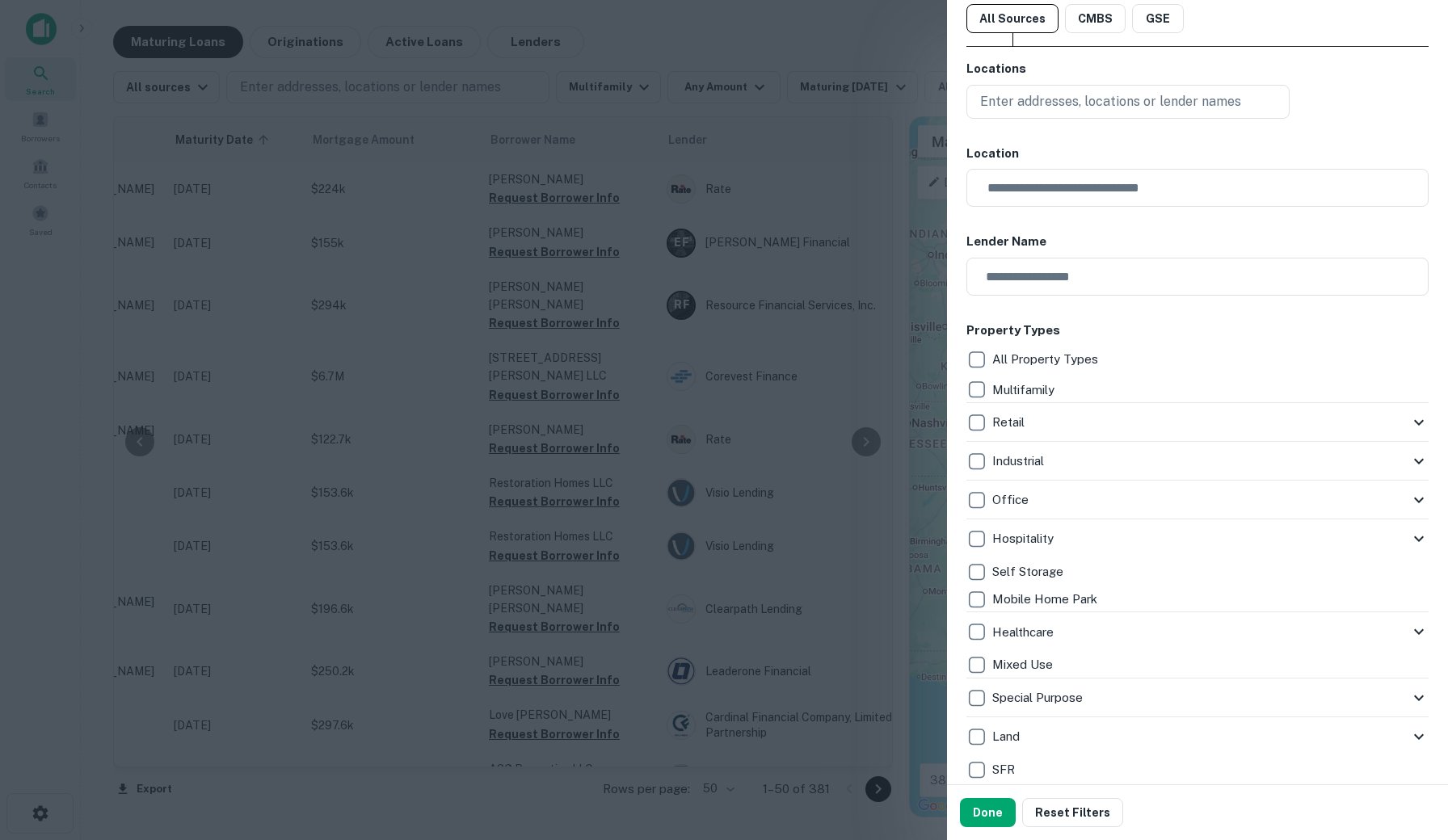
click at [1019, 418] on p "Retail" at bounding box center [1009, 422] width 35 height 20
click at [979, 477] on div "Industrial" at bounding box center [1197, 461] width 462 height 39
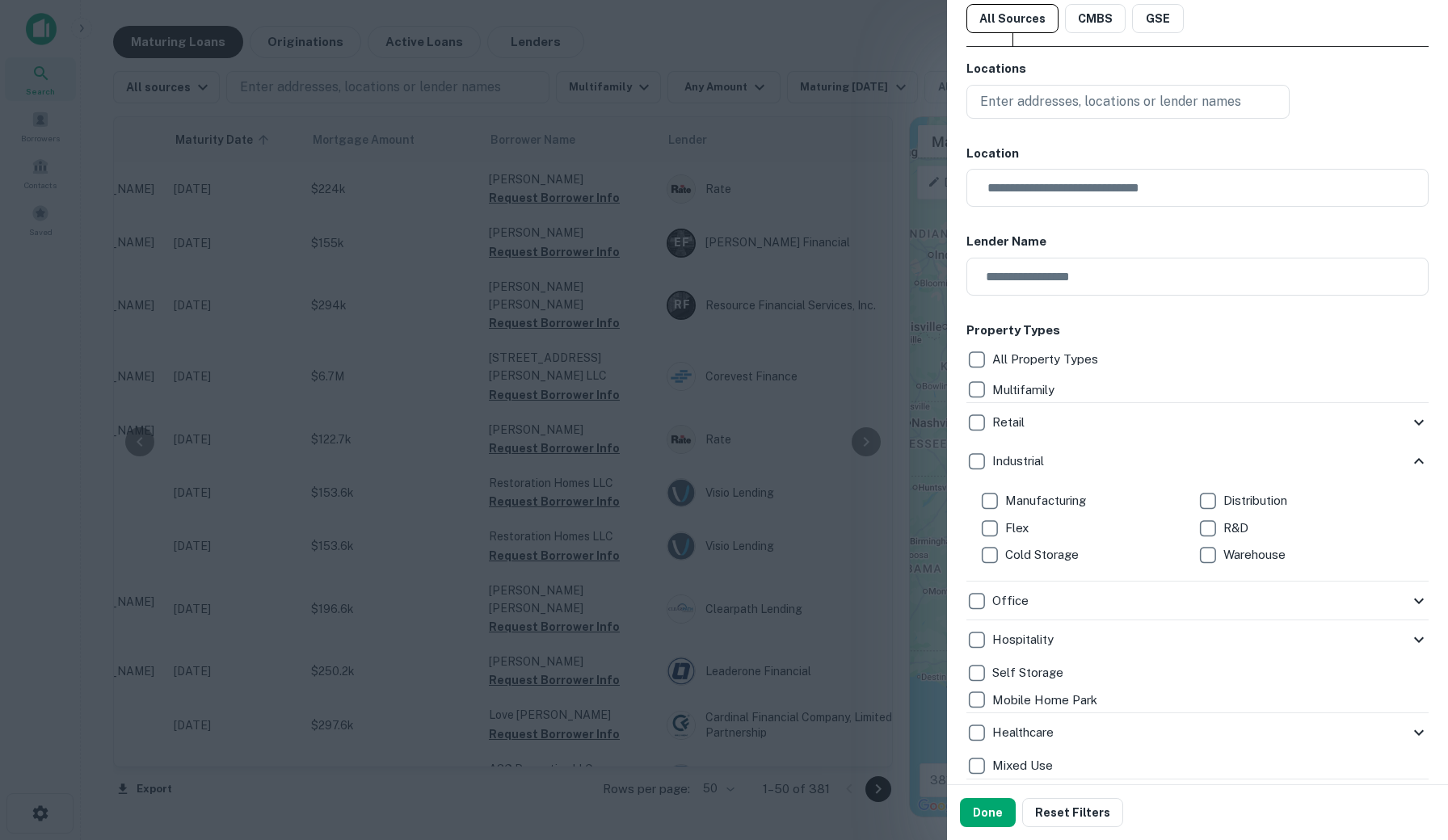
click at [979, 489] on div "Manufacturing Distribution Flex R&D Cold Storage Warehouse" at bounding box center [1197, 531] width 462 height 101
click at [1025, 418] on p "Retail" at bounding box center [1009, 422] width 35 height 20
click at [1092, 412] on div "Retail" at bounding box center [1188, 422] width 443 height 27
click at [1419, 420] on icon at bounding box center [1419, 422] width 20 height 20
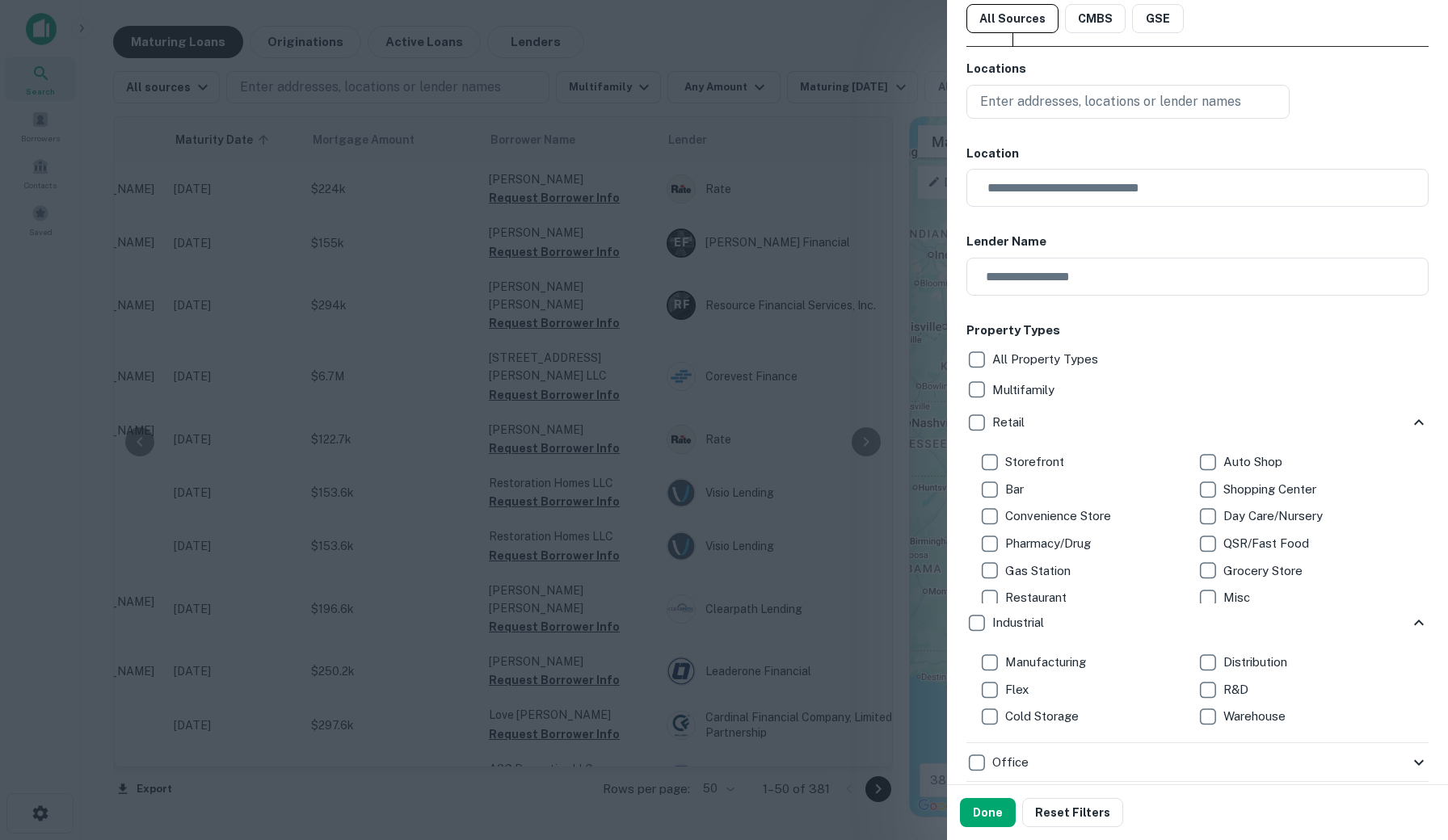
scroll to position [0, 0]
click at [1019, 456] on p "Storefront" at bounding box center [1036, 462] width 63 height 20
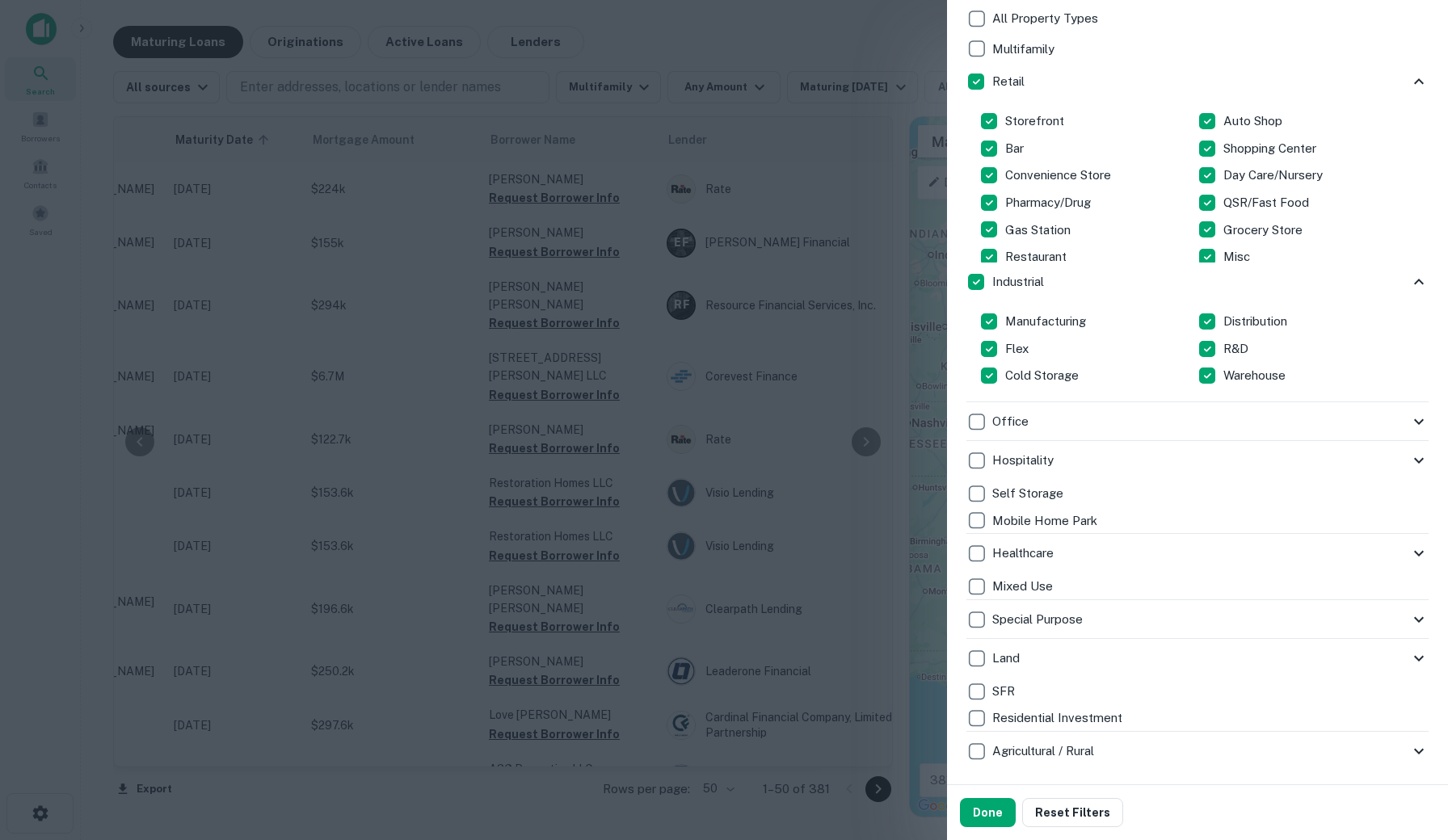
scroll to position [409, 0]
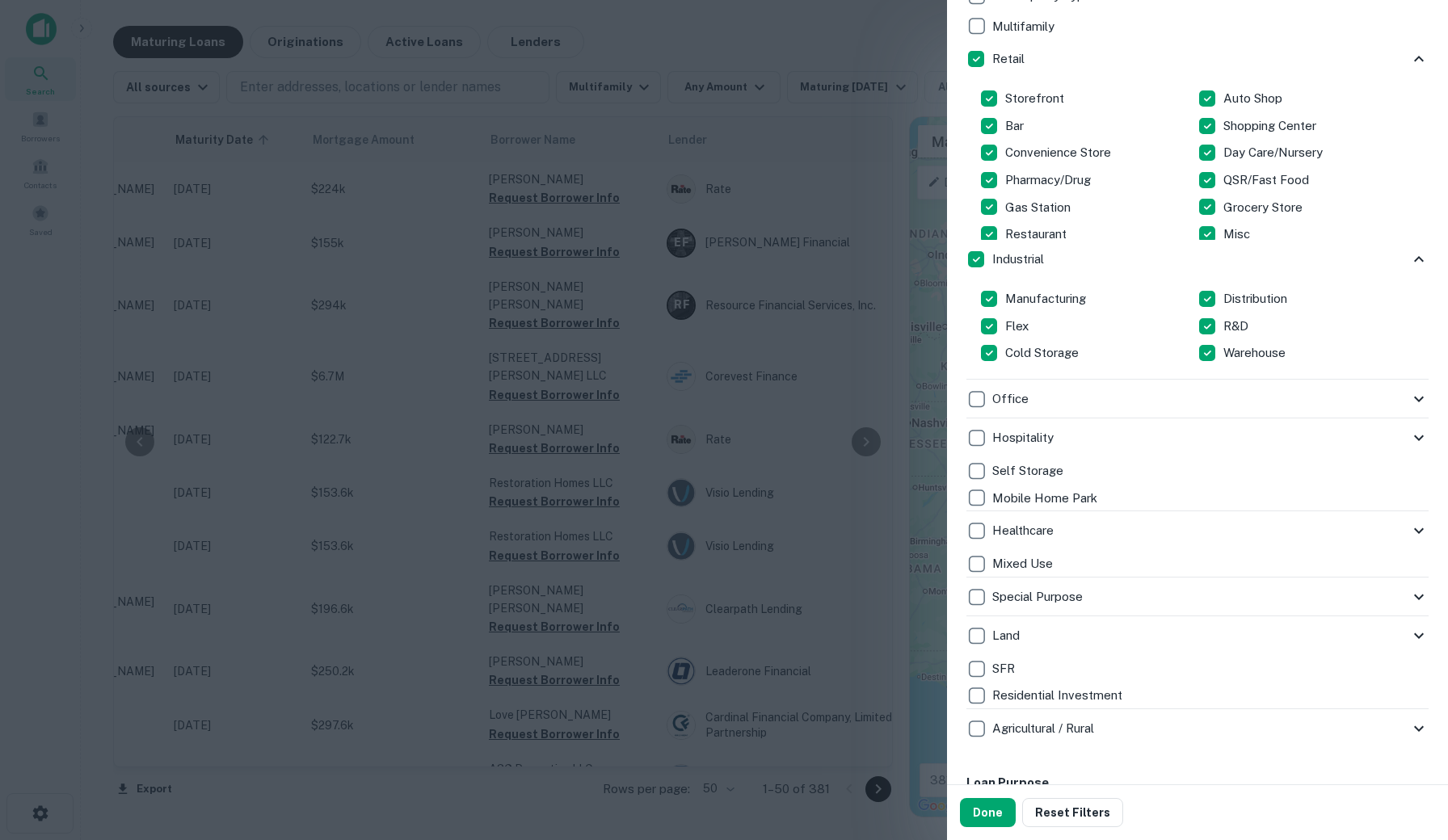
click at [1133, 431] on div "Hospitality" at bounding box center [1188, 437] width 443 height 27
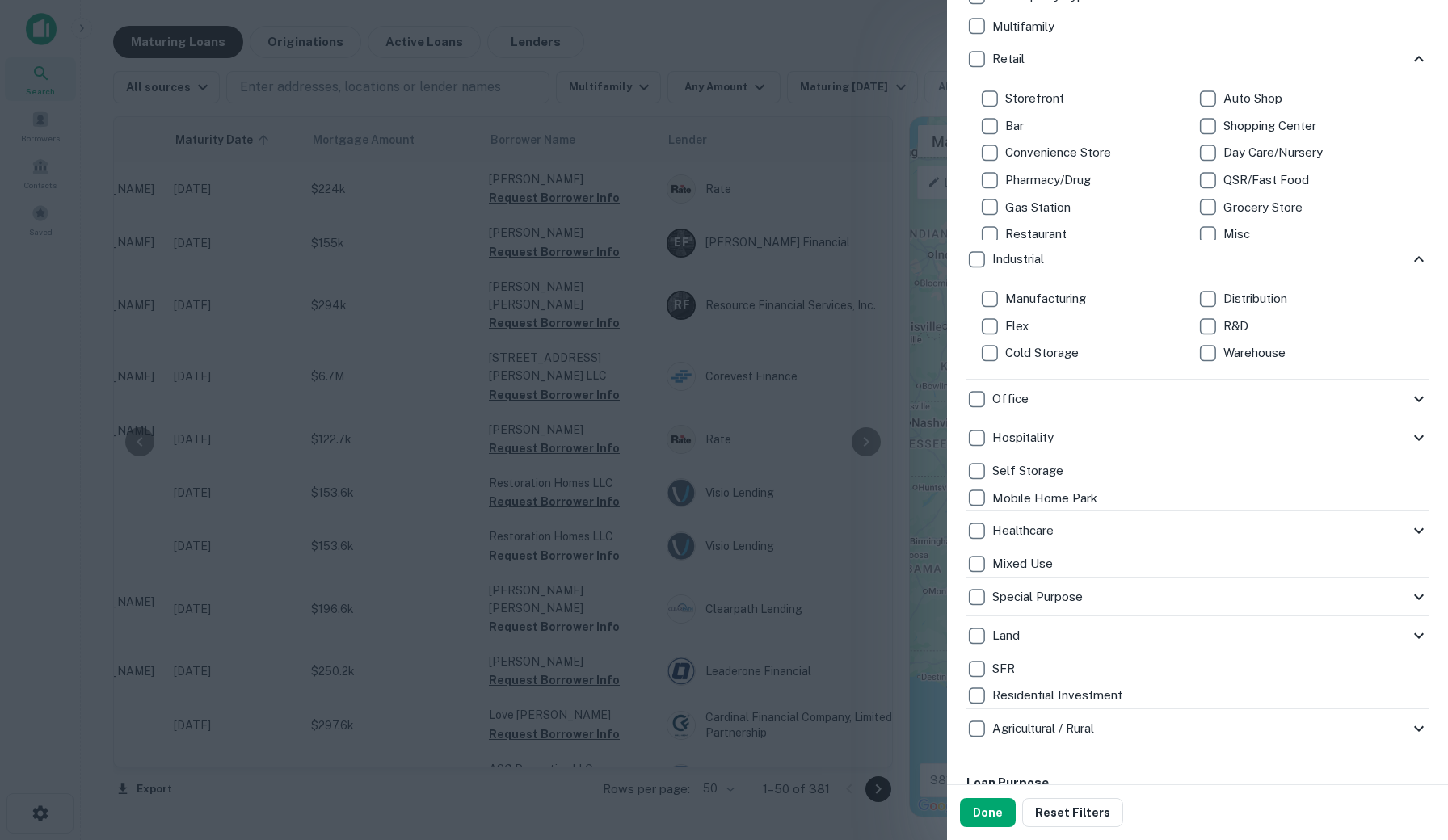
click at [1039, 347] on p "Cold Storage" at bounding box center [1043, 353] width 77 height 20
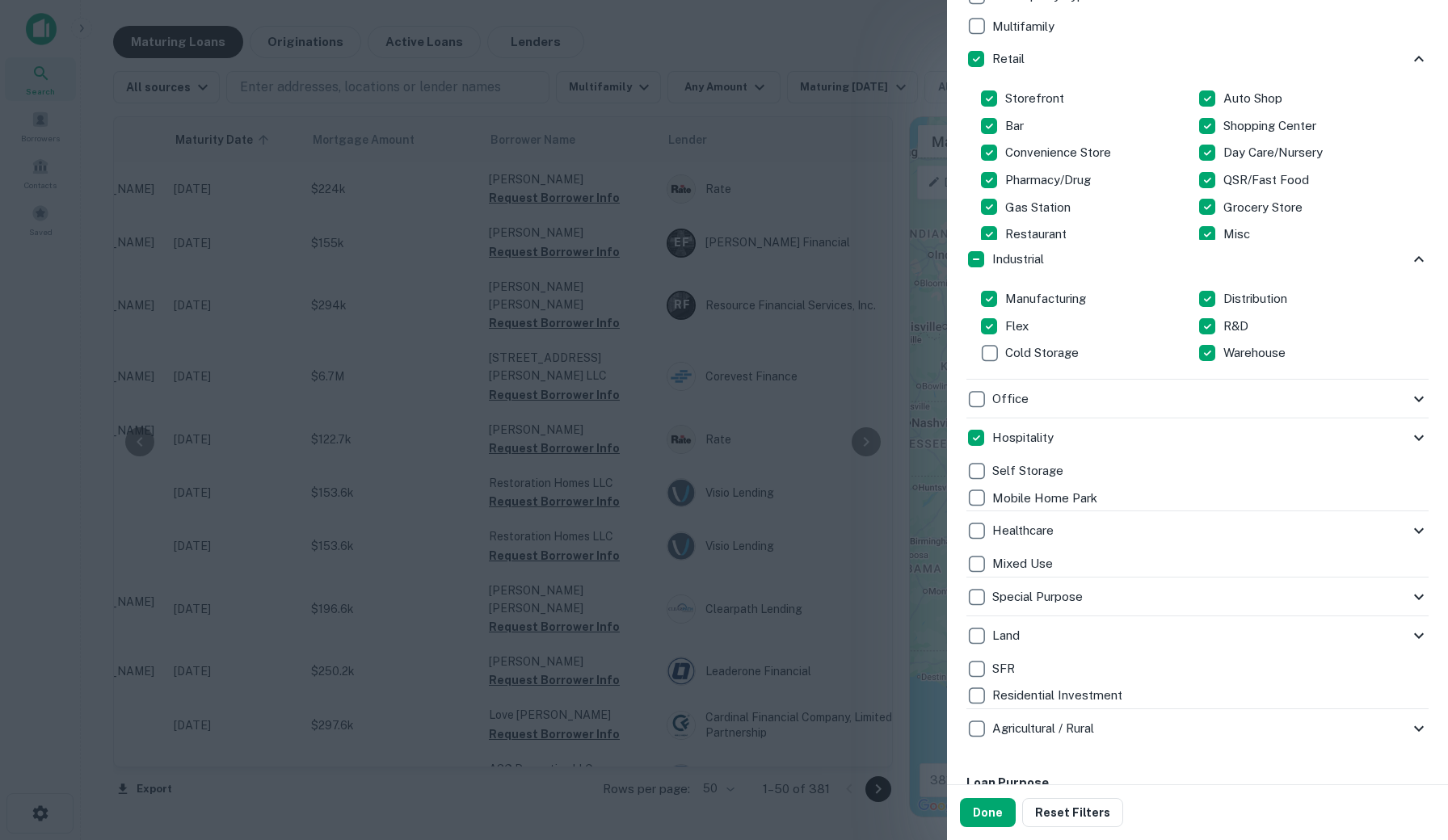
click at [1007, 357] on p "Cold Storage" at bounding box center [1043, 353] width 77 height 20
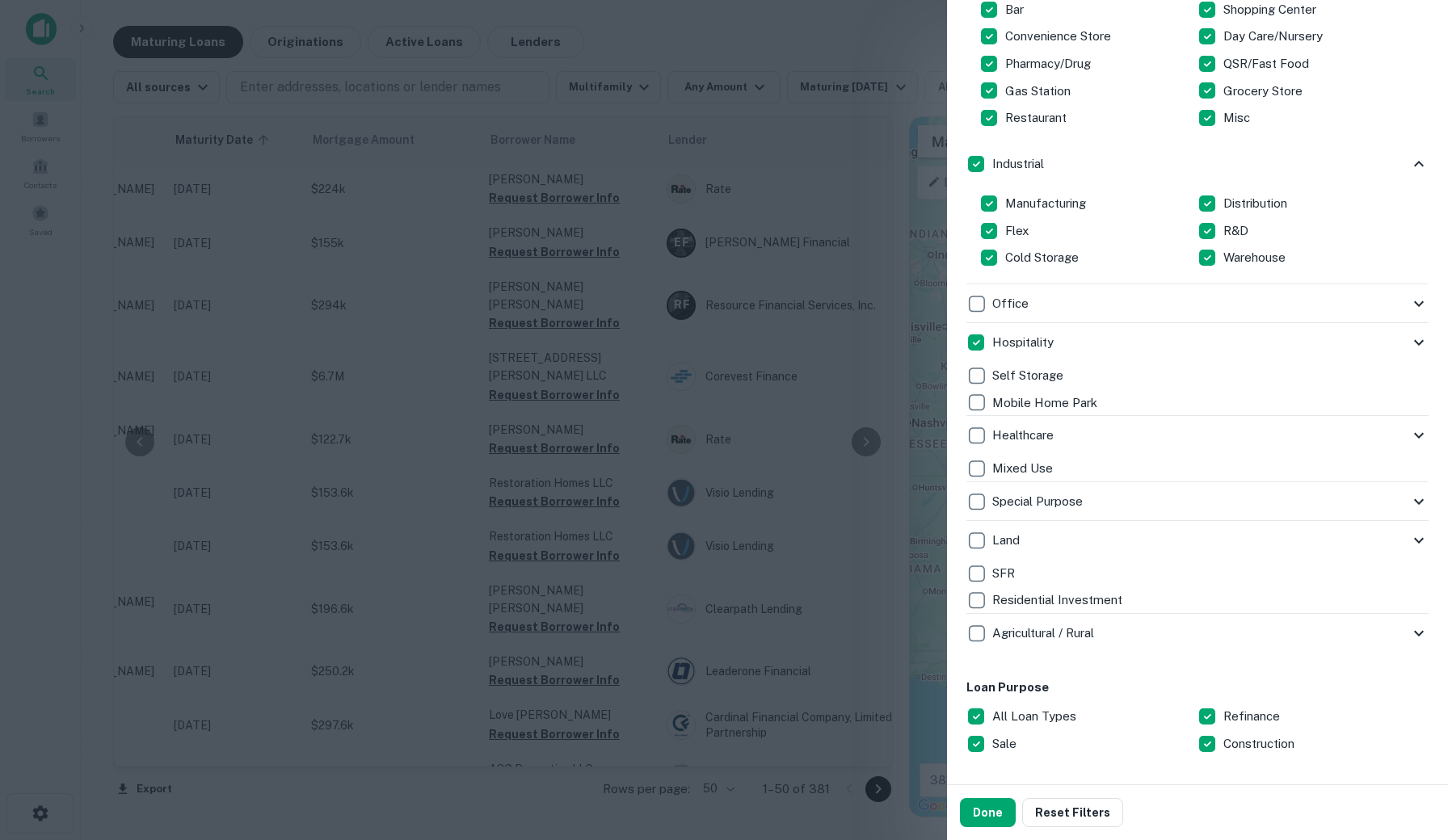
scroll to position [516, 0]
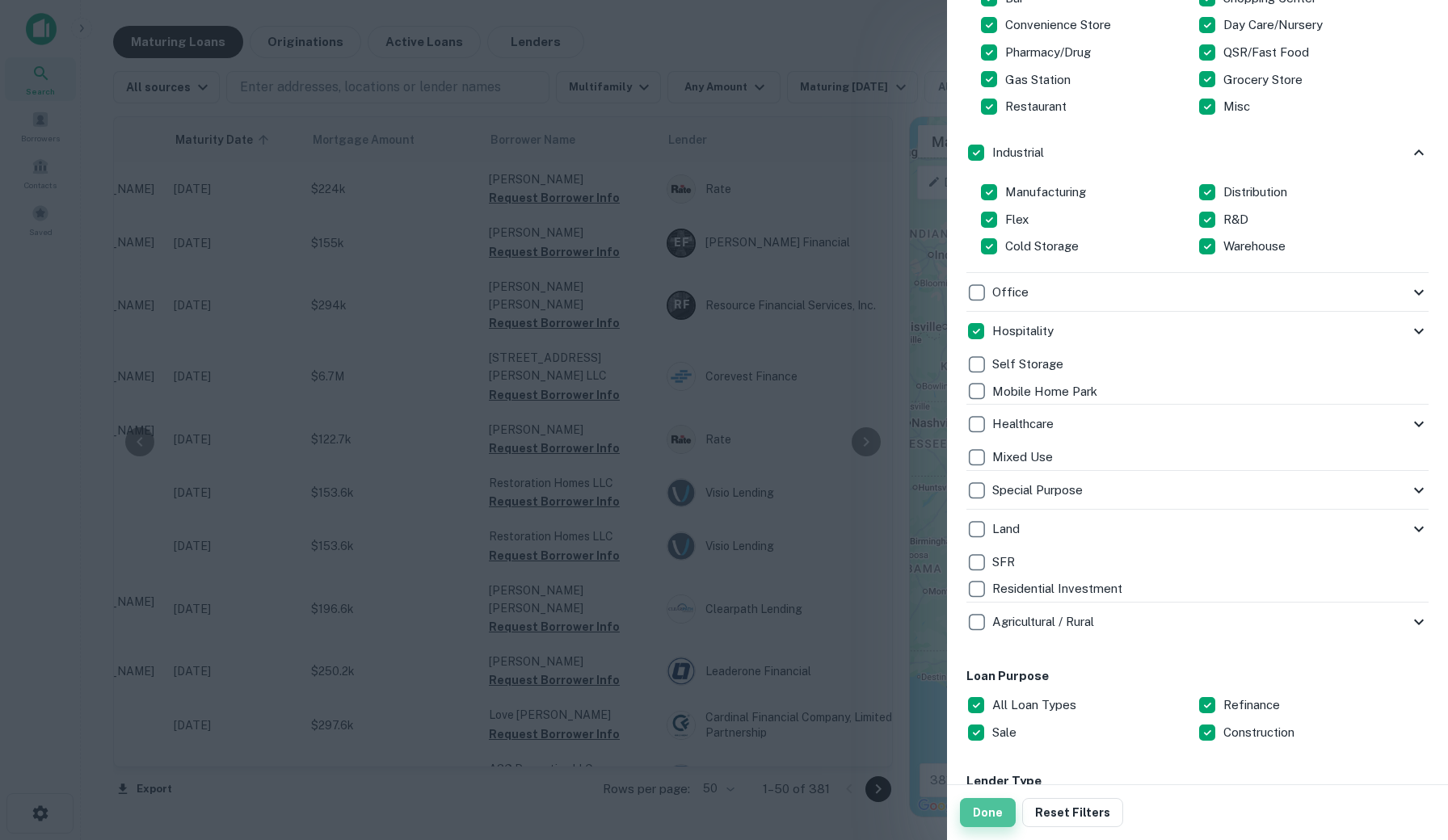
click at [986, 810] on button "Done" at bounding box center [988, 812] width 56 height 29
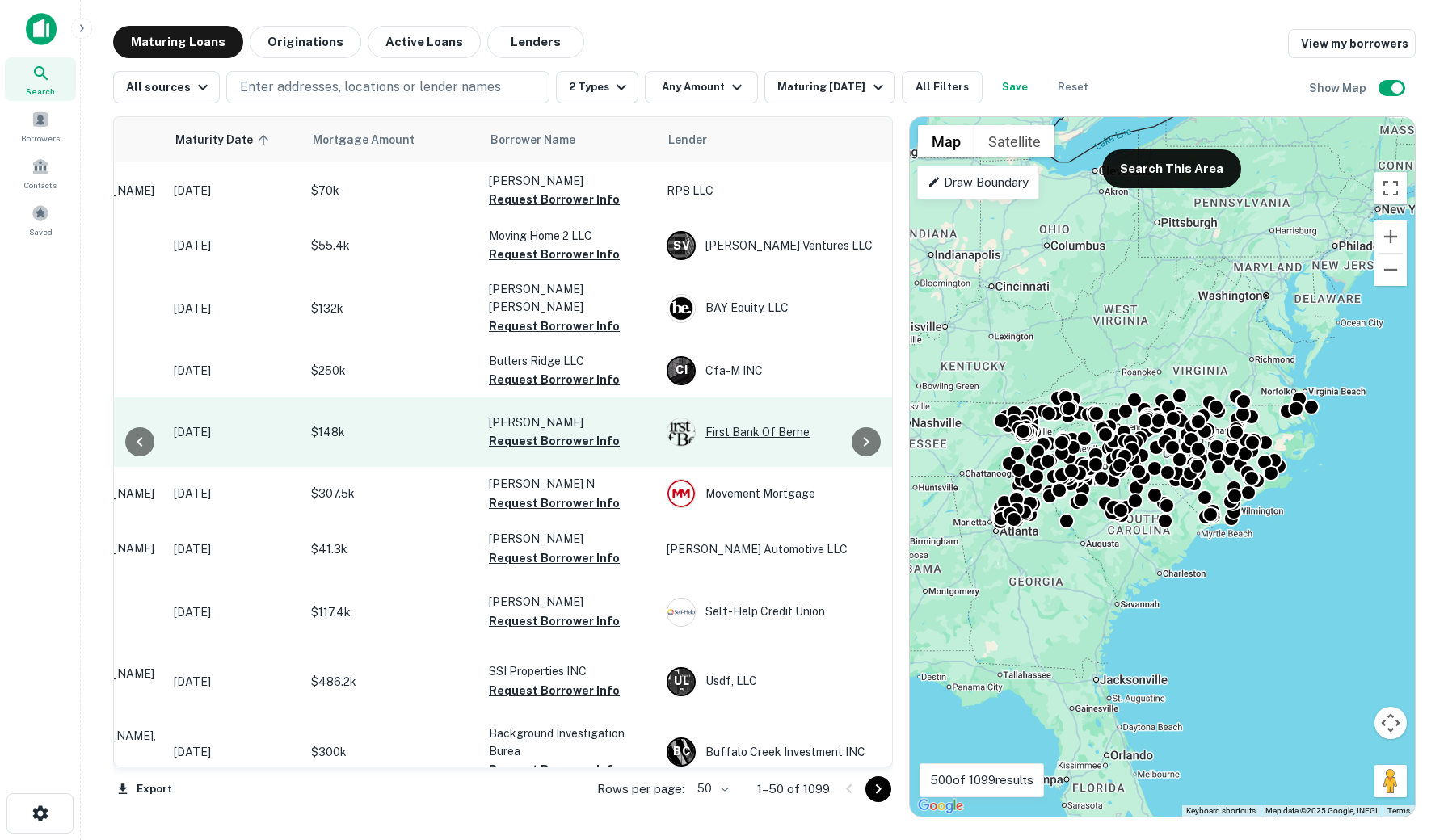
click at [739, 424] on div "First Bank Of Berne" at bounding box center [787, 432] width 242 height 29
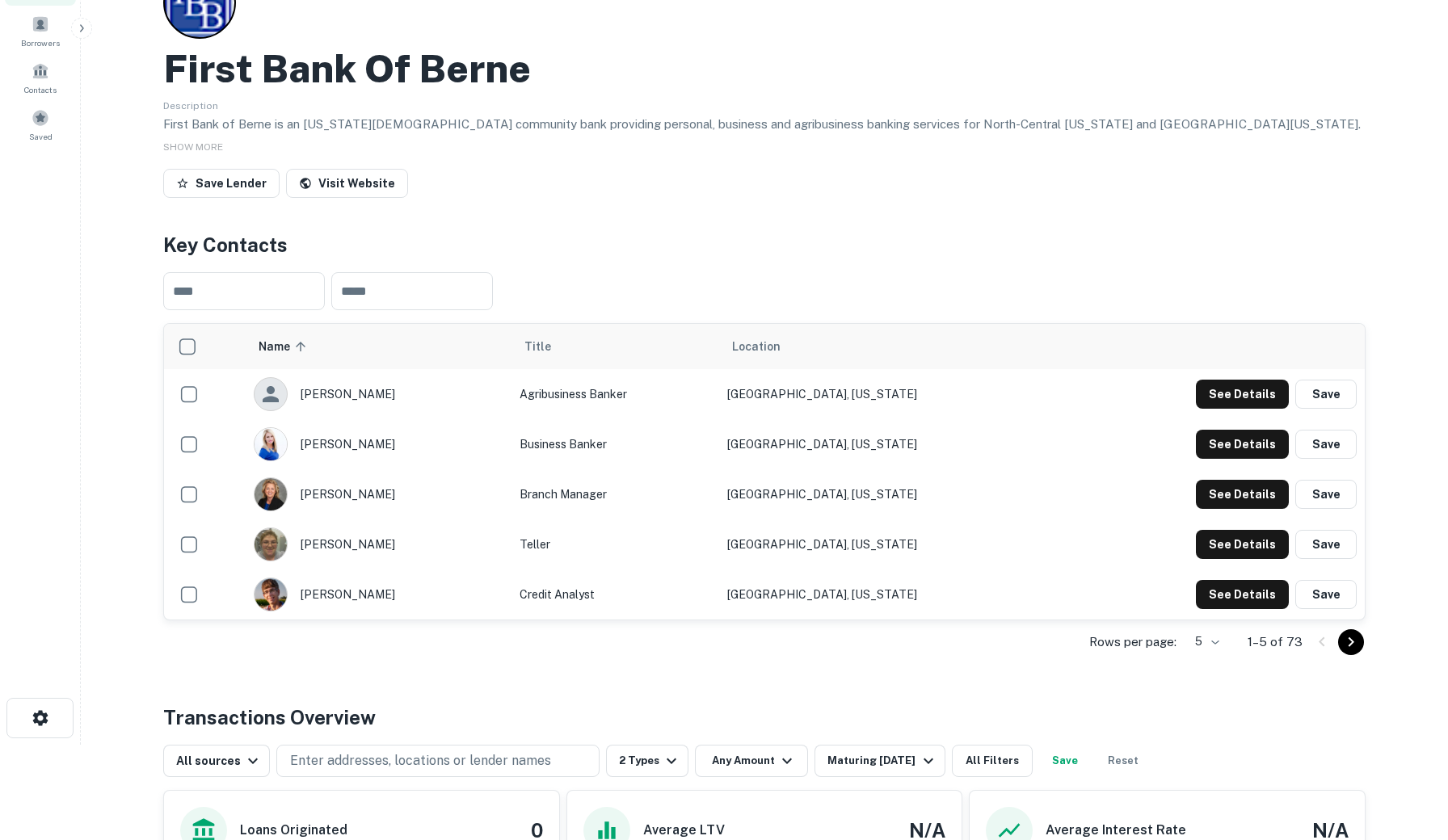
scroll to position [82, 0]
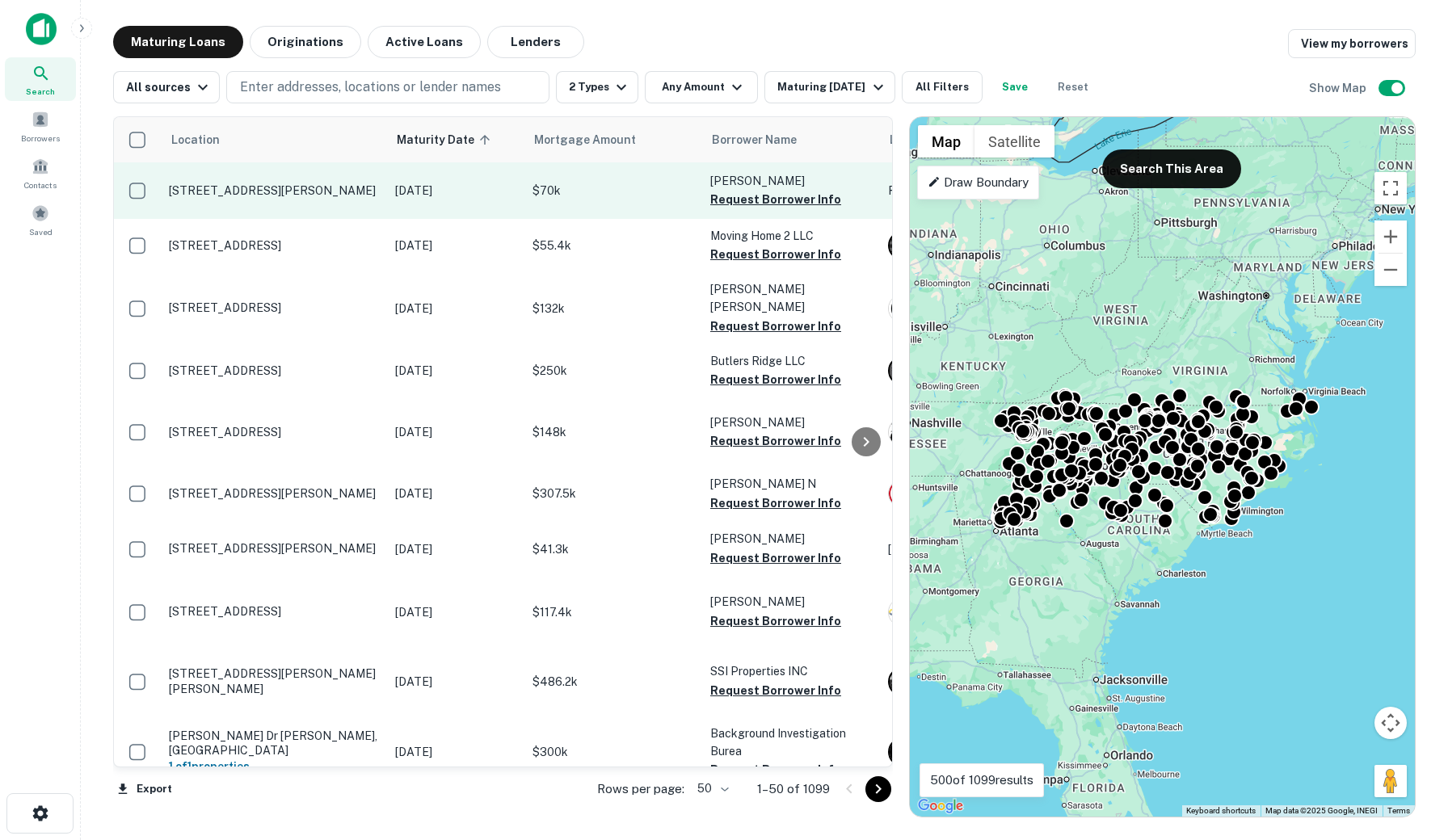
click at [599, 198] on p "$70k" at bounding box center [613, 191] width 161 height 18
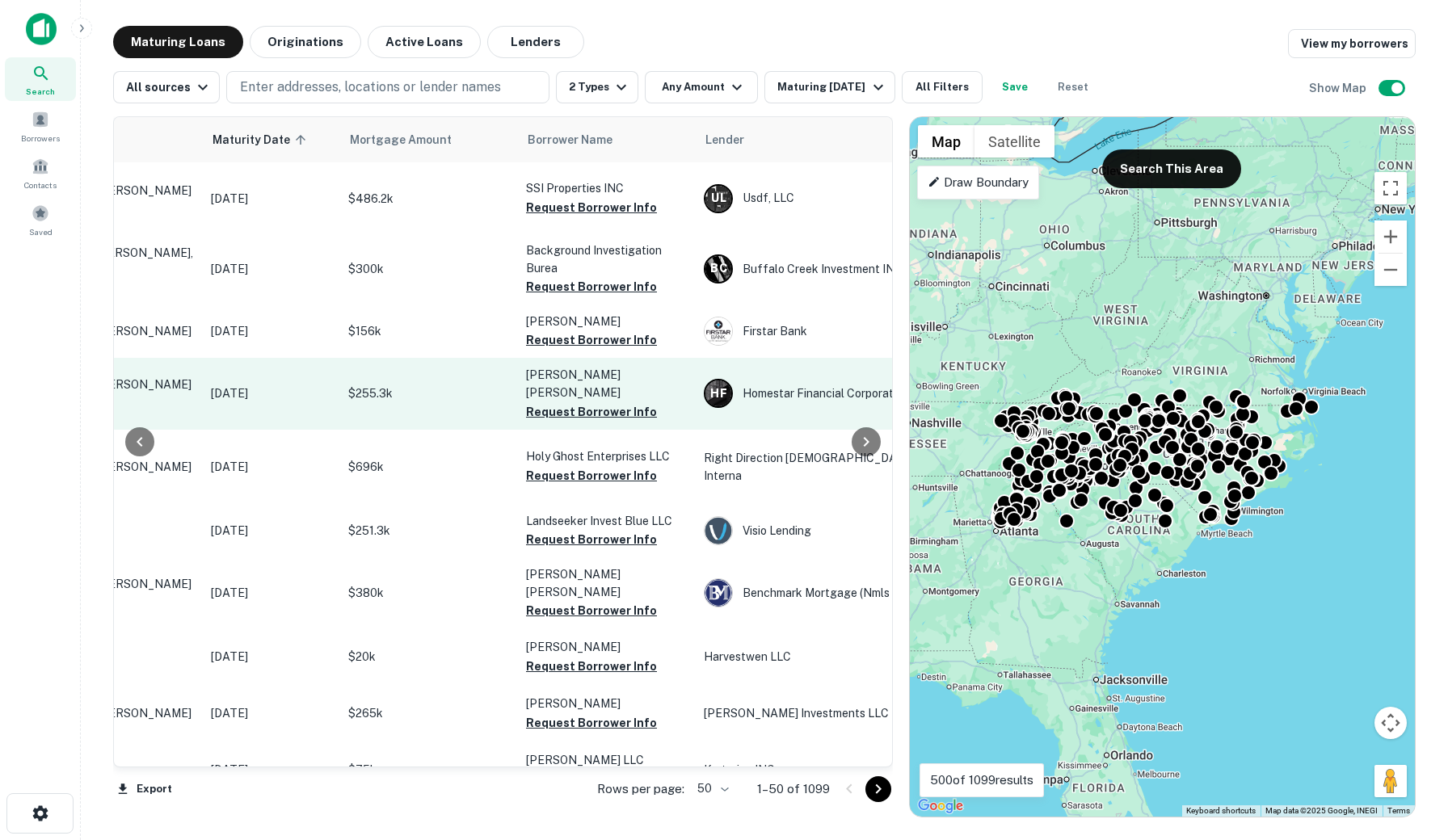
scroll to position [483, 150]
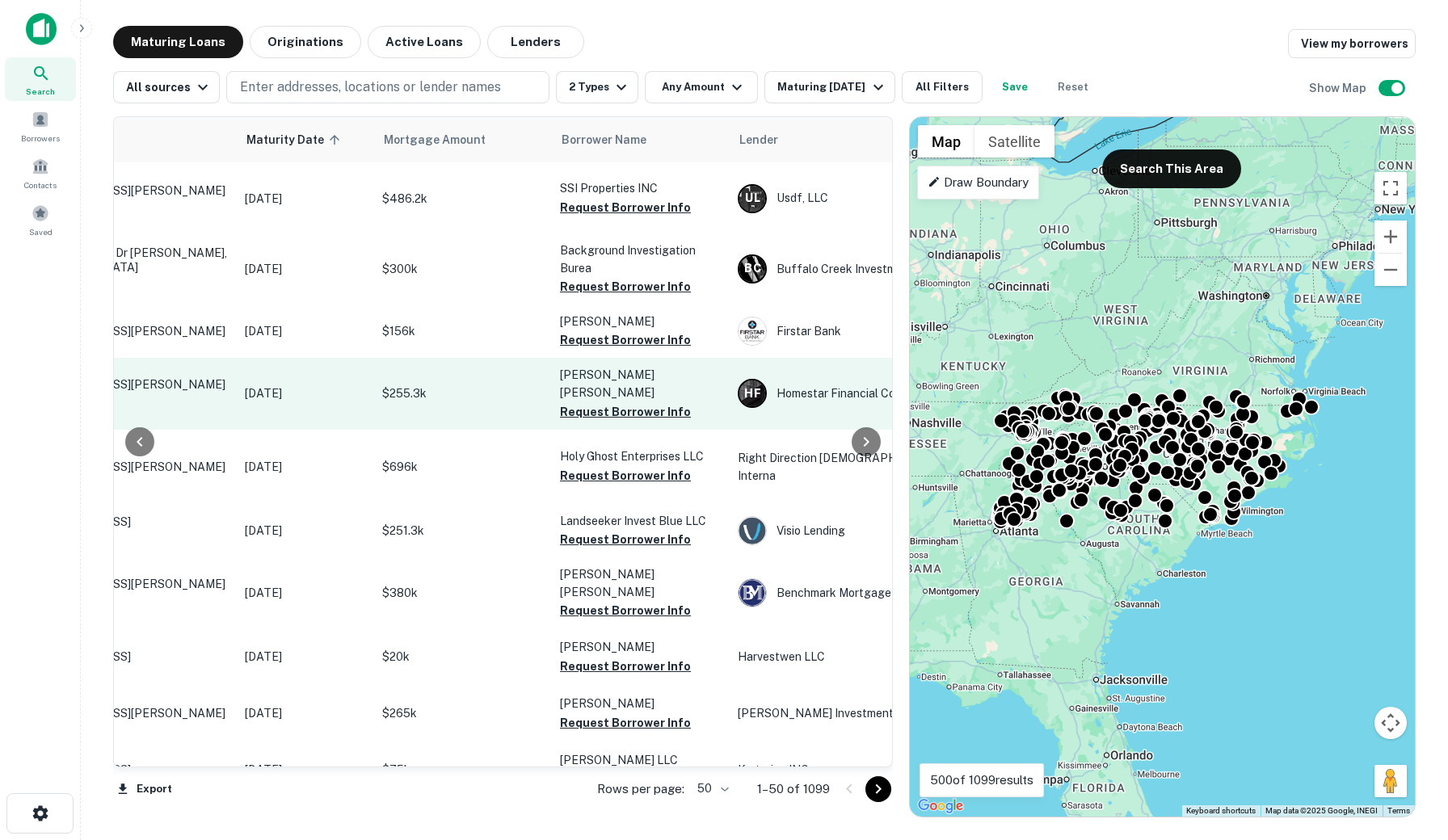
click at [277, 402] on p "Oct 15, 2025" at bounding box center [305, 394] width 121 height 18
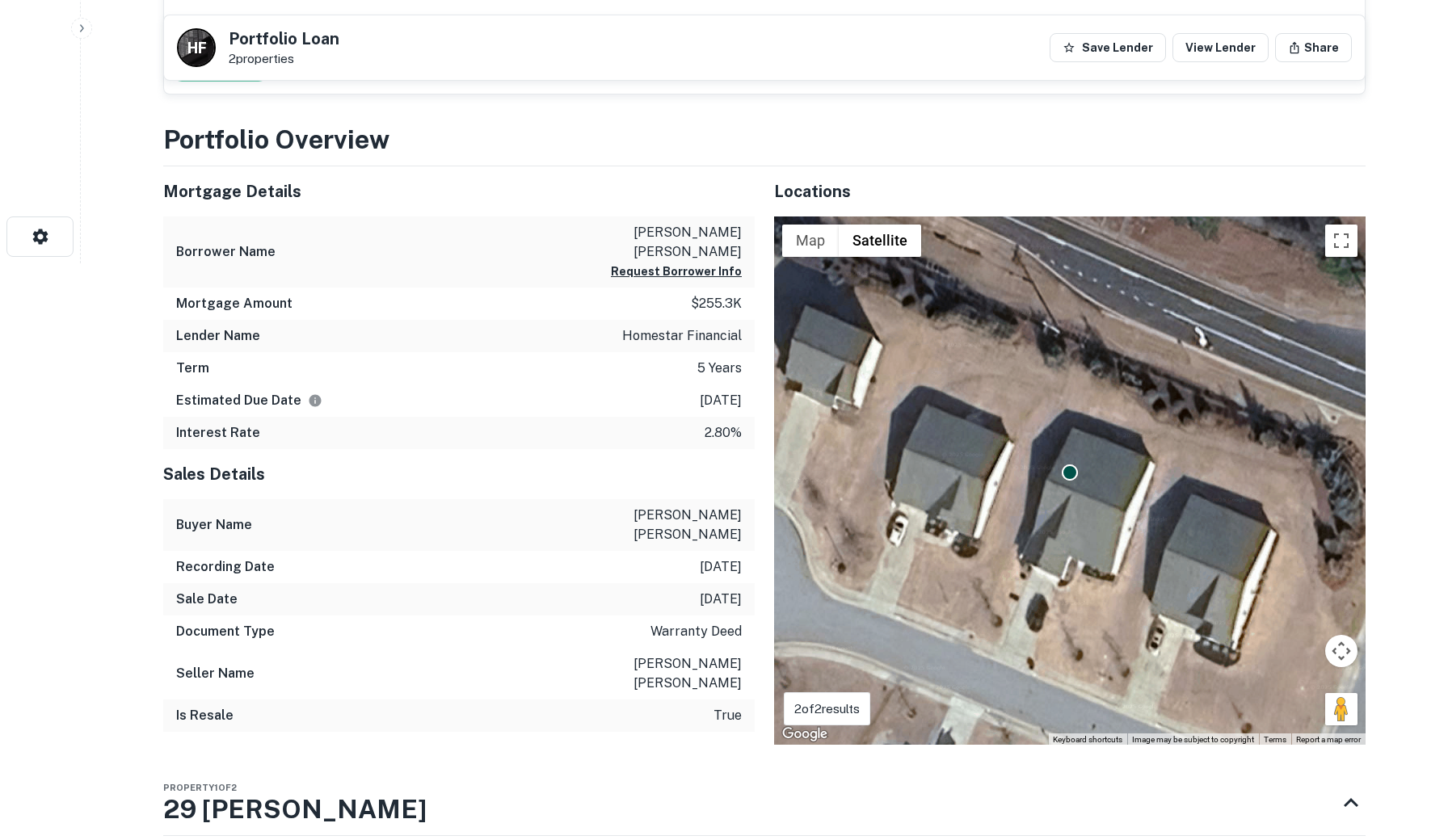
scroll to position [576, 0]
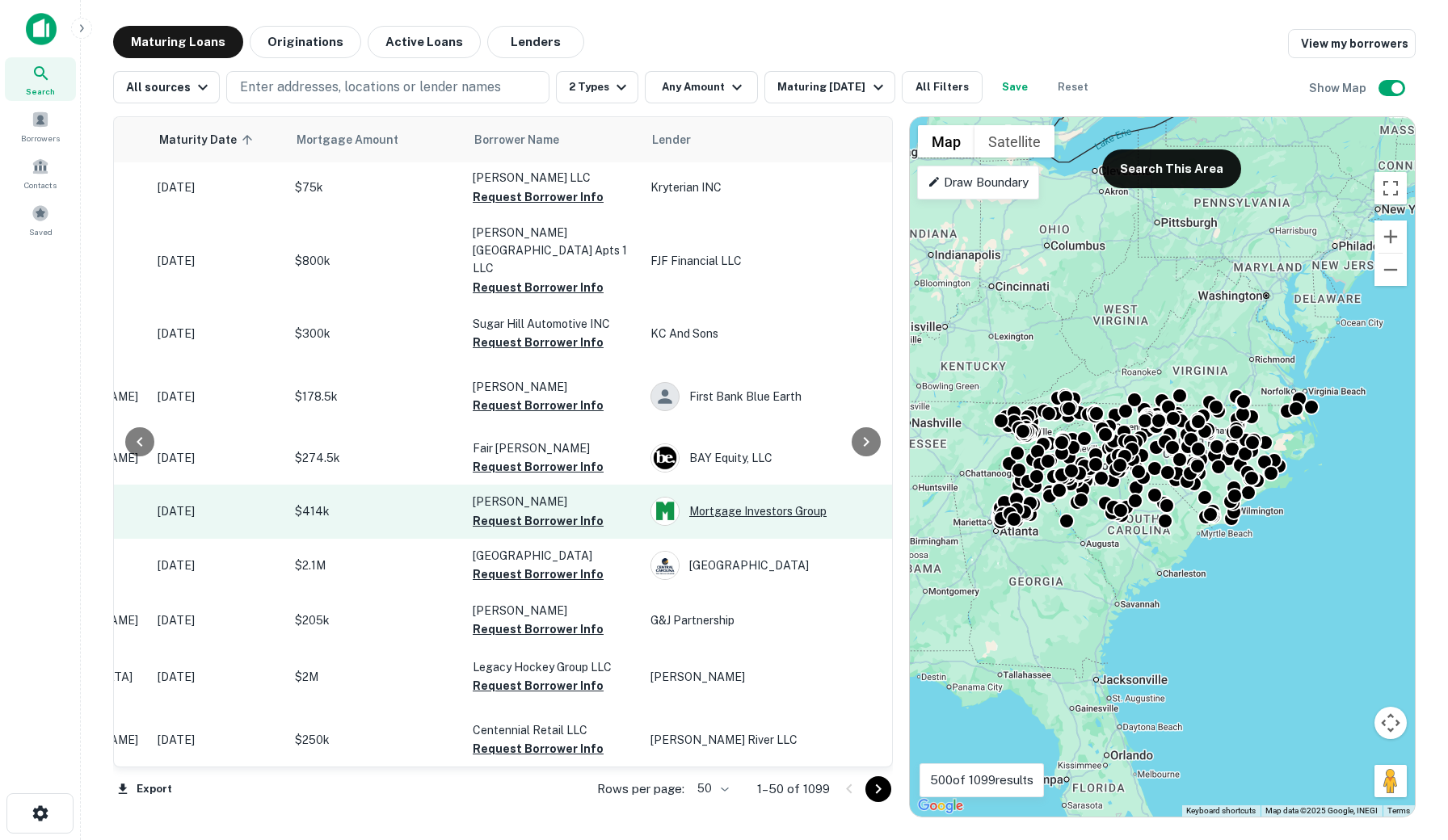
scroll to position [1066, 236]
click at [351, 507] on p "$414k" at bounding box center [377, 511] width 161 height 18
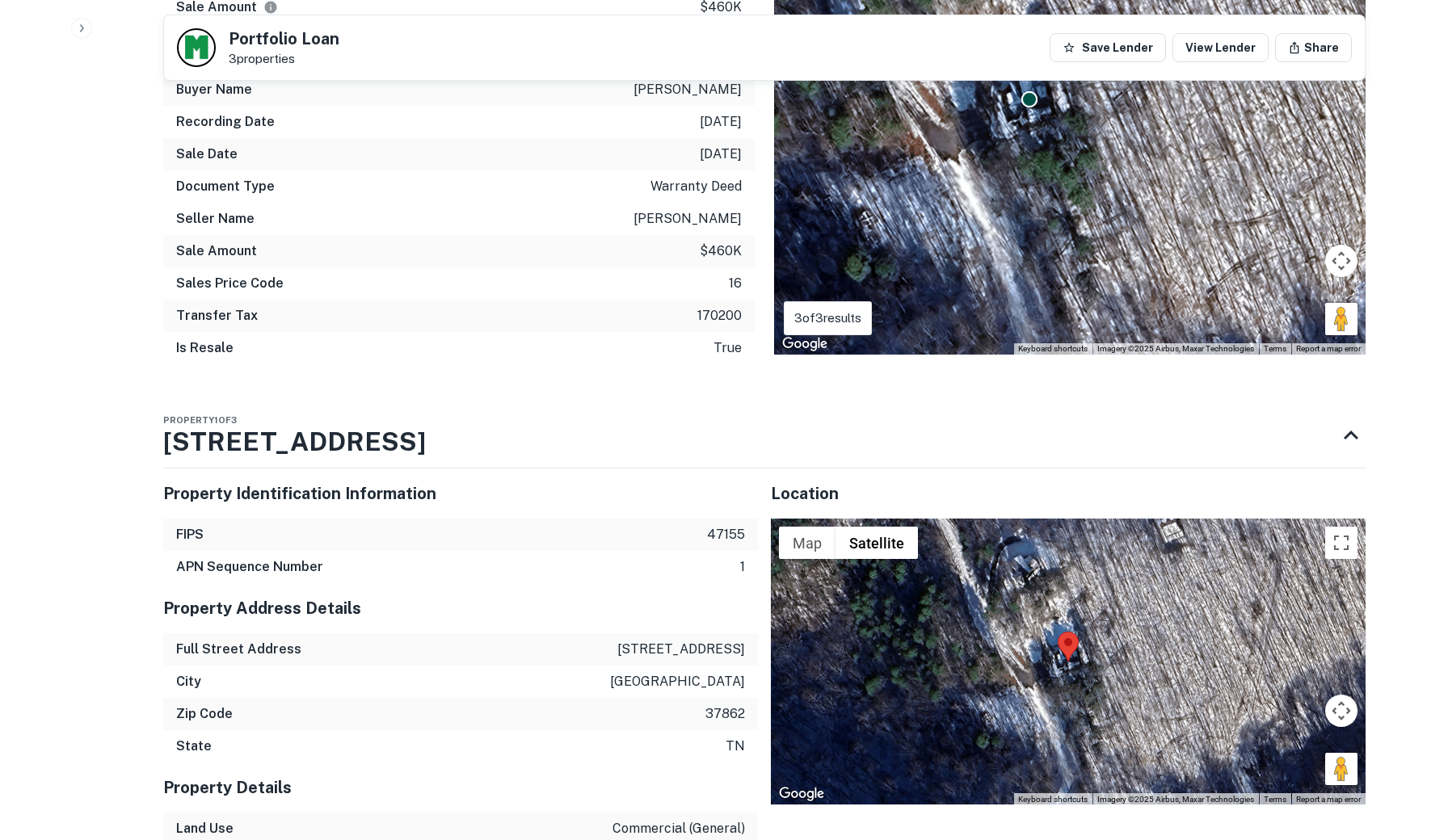
scroll to position [715, 0]
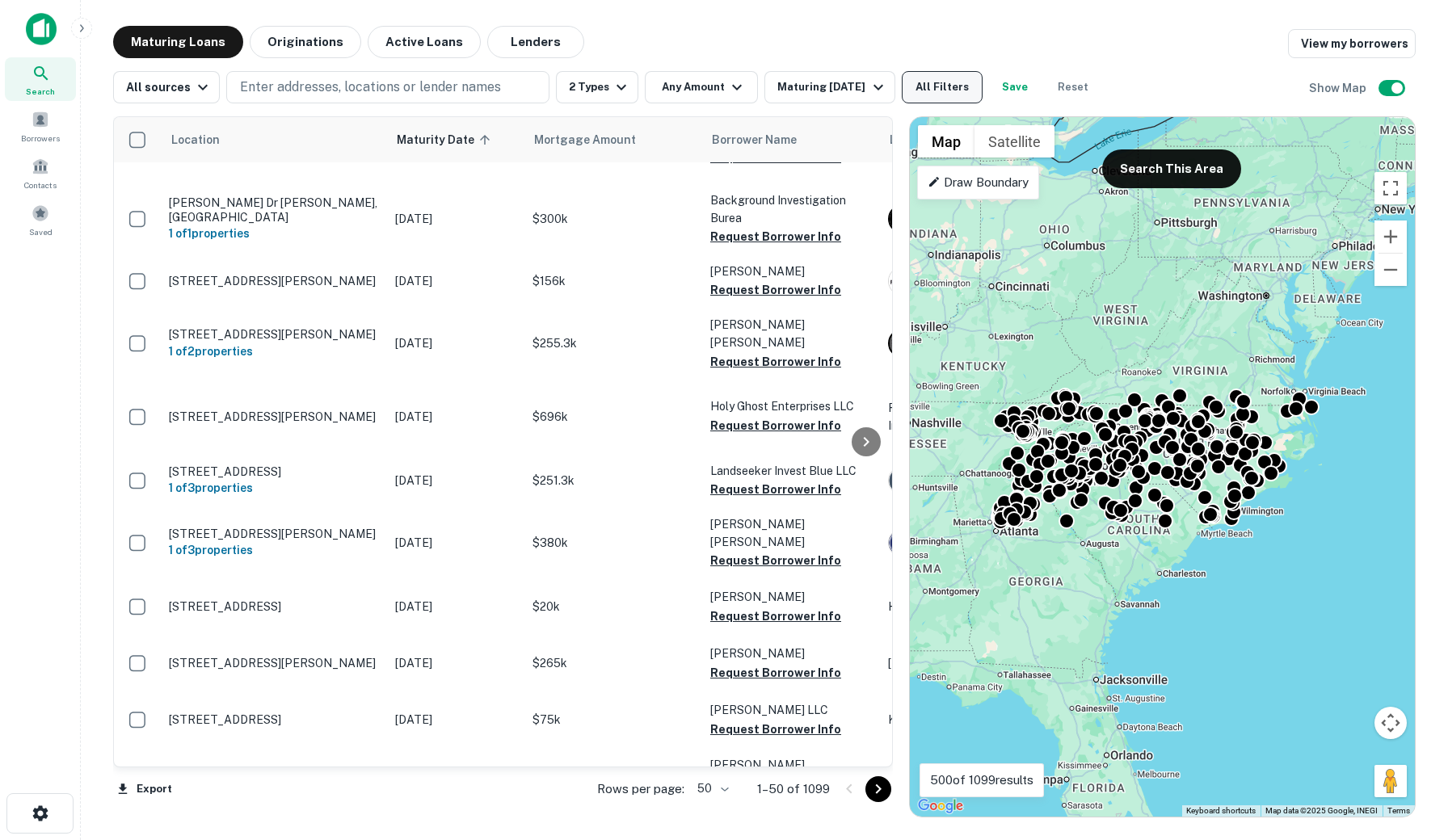
scroll to position [533, 0]
click at [946, 78] on button "All Filters" at bounding box center [942, 86] width 81 height 32
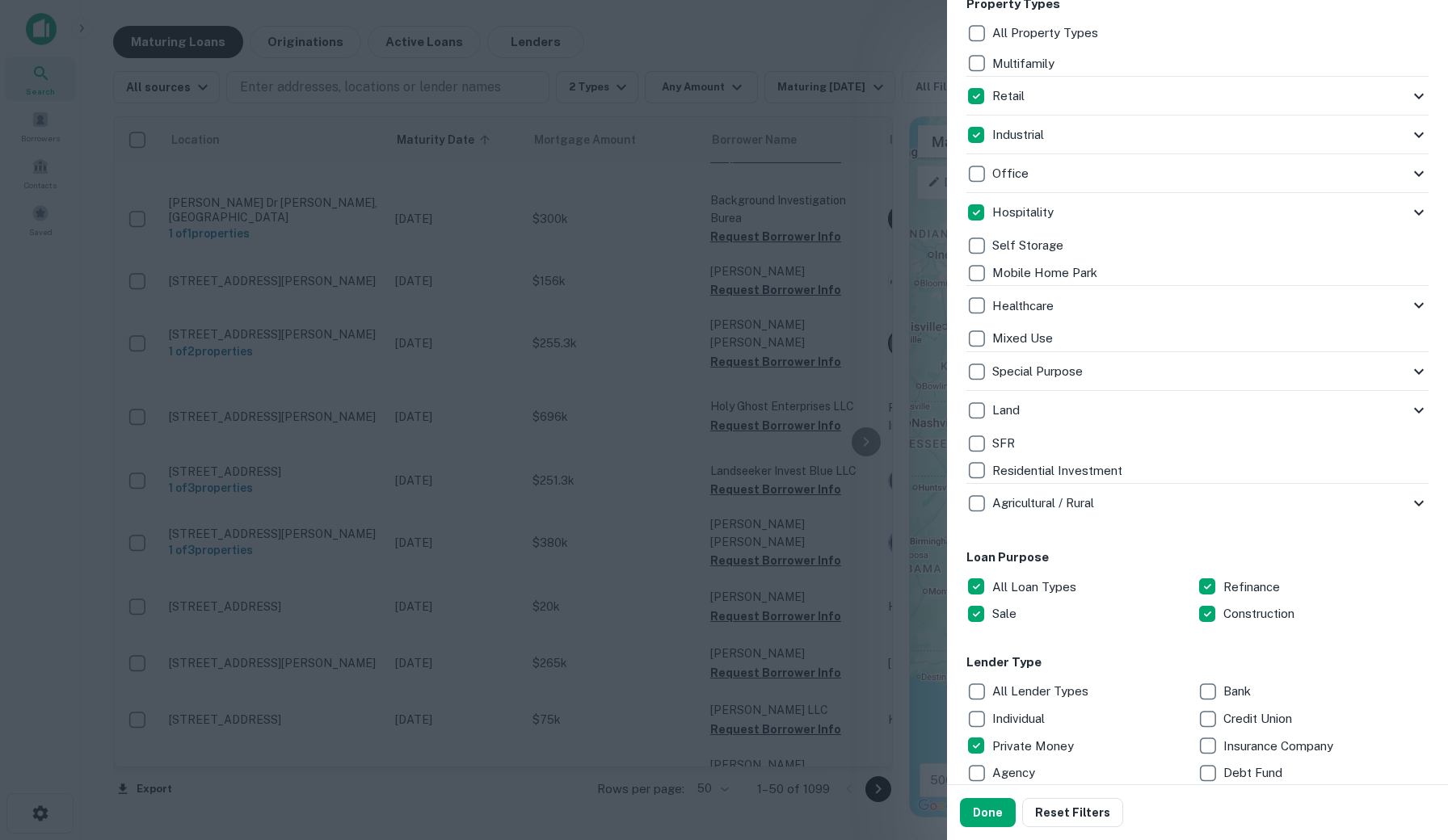
scroll to position [358, 0]
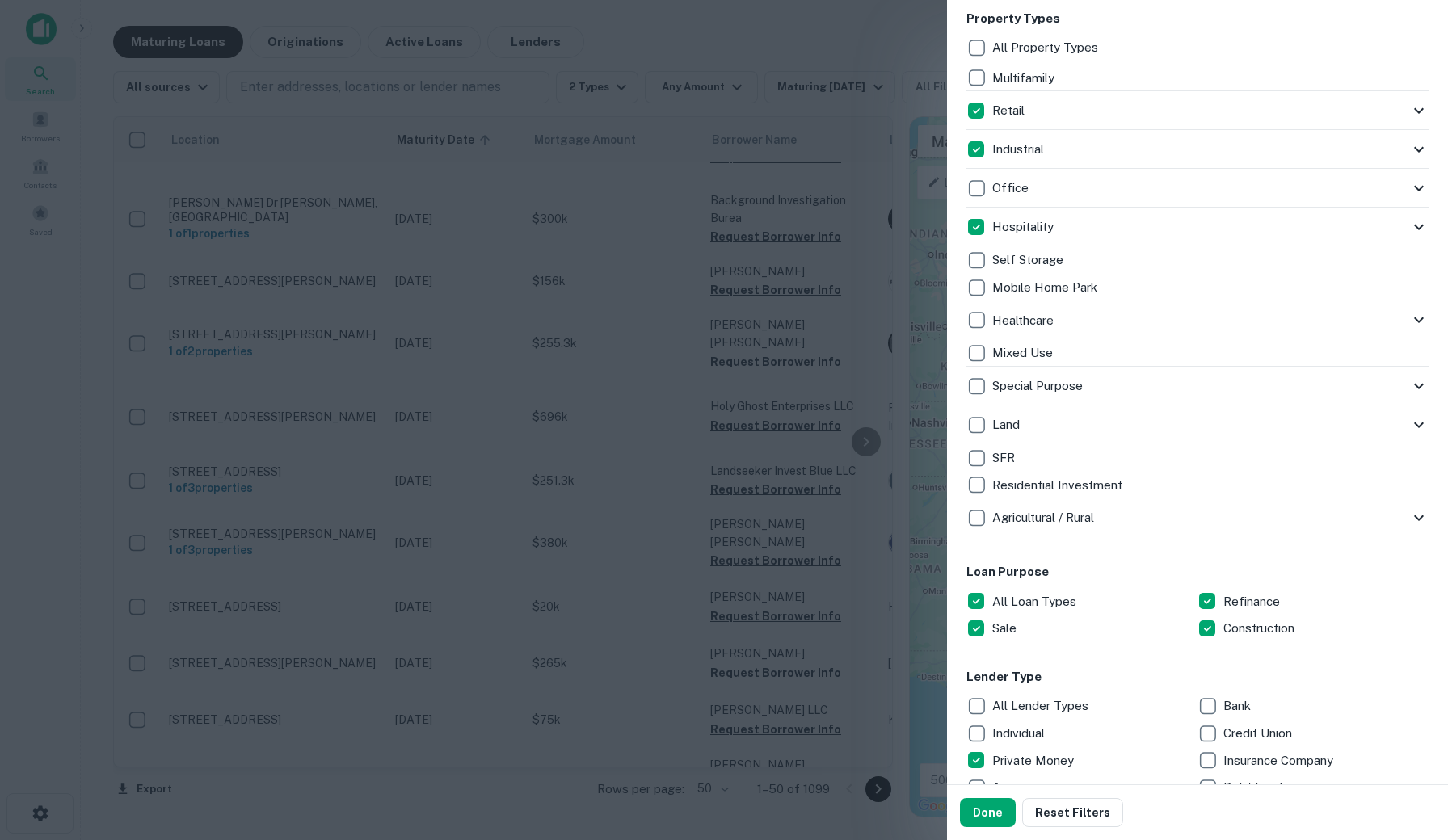
click at [1094, 352] on div "Mixed Use" at bounding box center [1197, 352] width 462 height 27
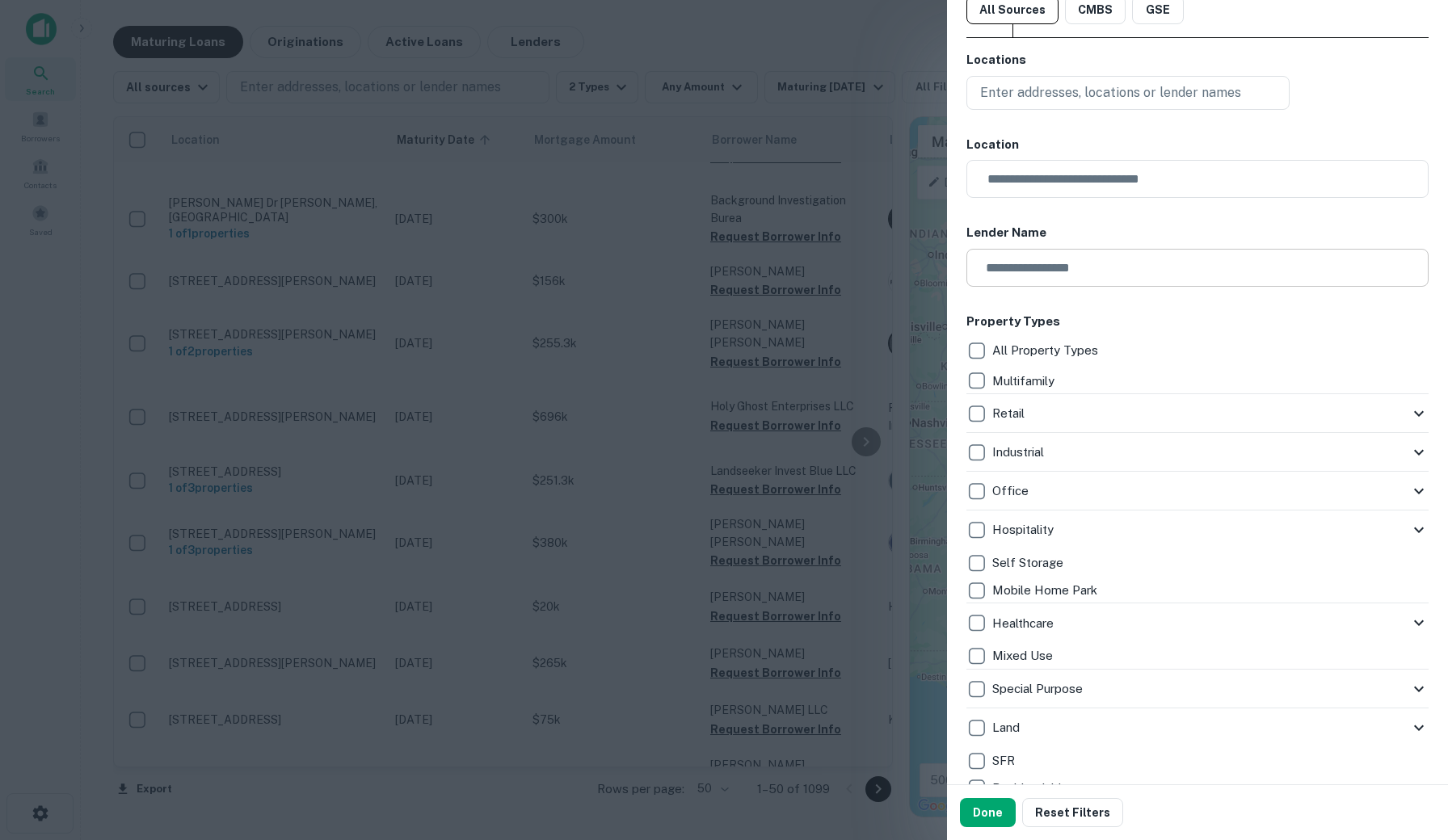
scroll to position [62, 0]
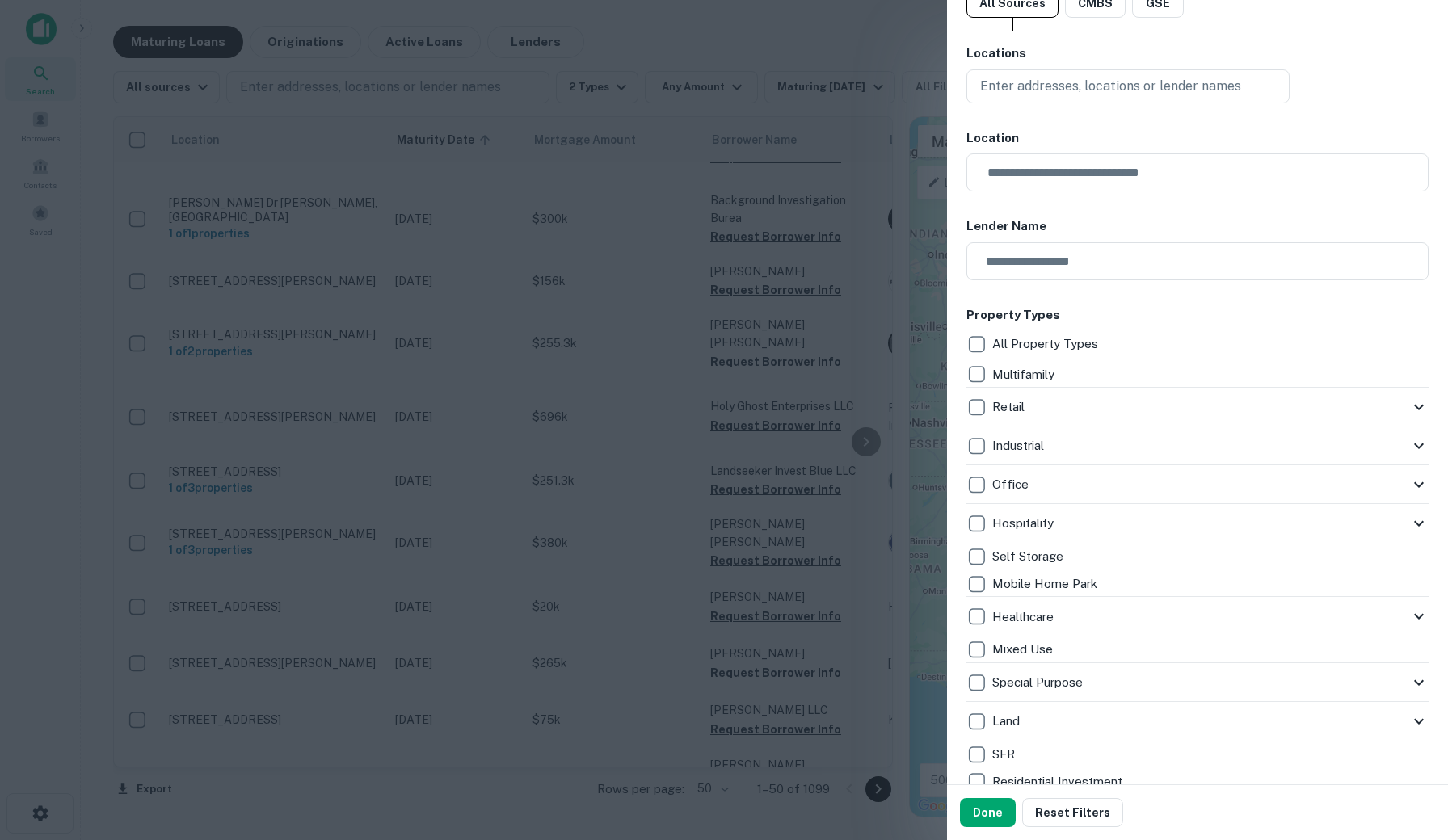
click at [1057, 371] on p "Multifamily" at bounding box center [1024, 375] width 65 height 20
click at [1065, 398] on div "Retail" at bounding box center [1188, 407] width 443 height 27
click at [1418, 408] on icon at bounding box center [1419, 407] width 10 height 6
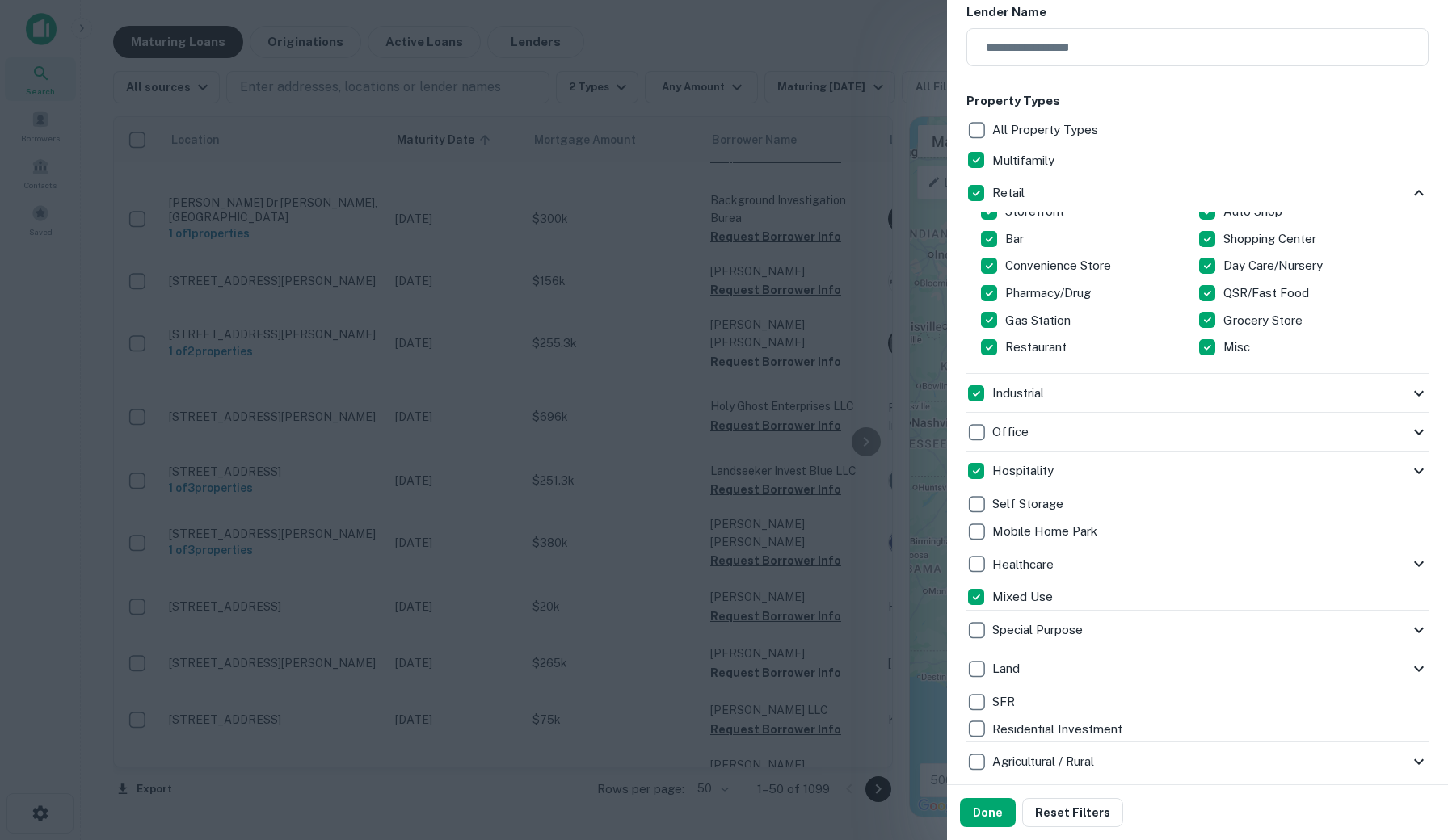
scroll to position [276, 0]
click at [1077, 666] on div "Land" at bounding box center [1188, 667] width 443 height 27
click at [1035, 623] on p "Special Purpose" at bounding box center [1039, 629] width 94 height 20
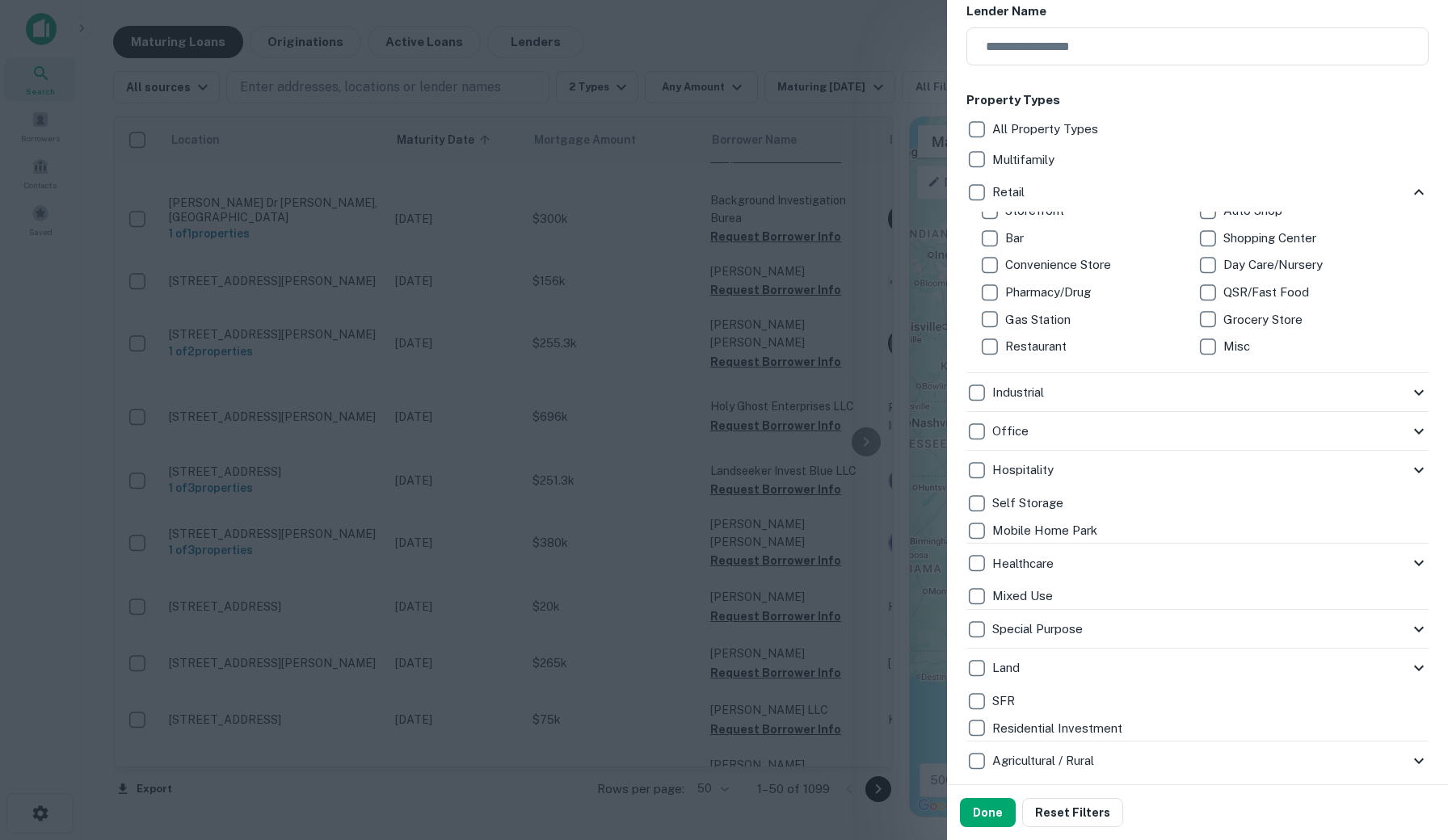
click at [1044, 361] on div "Storefront Auto Shop Bar Shopping Center Convenience Store Day Care/Nursery Pha…" at bounding box center [1197, 292] width 462 height 161
click at [1040, 338] on p "Restaurant" at bounding box center [1037, 347] width 64 height 20
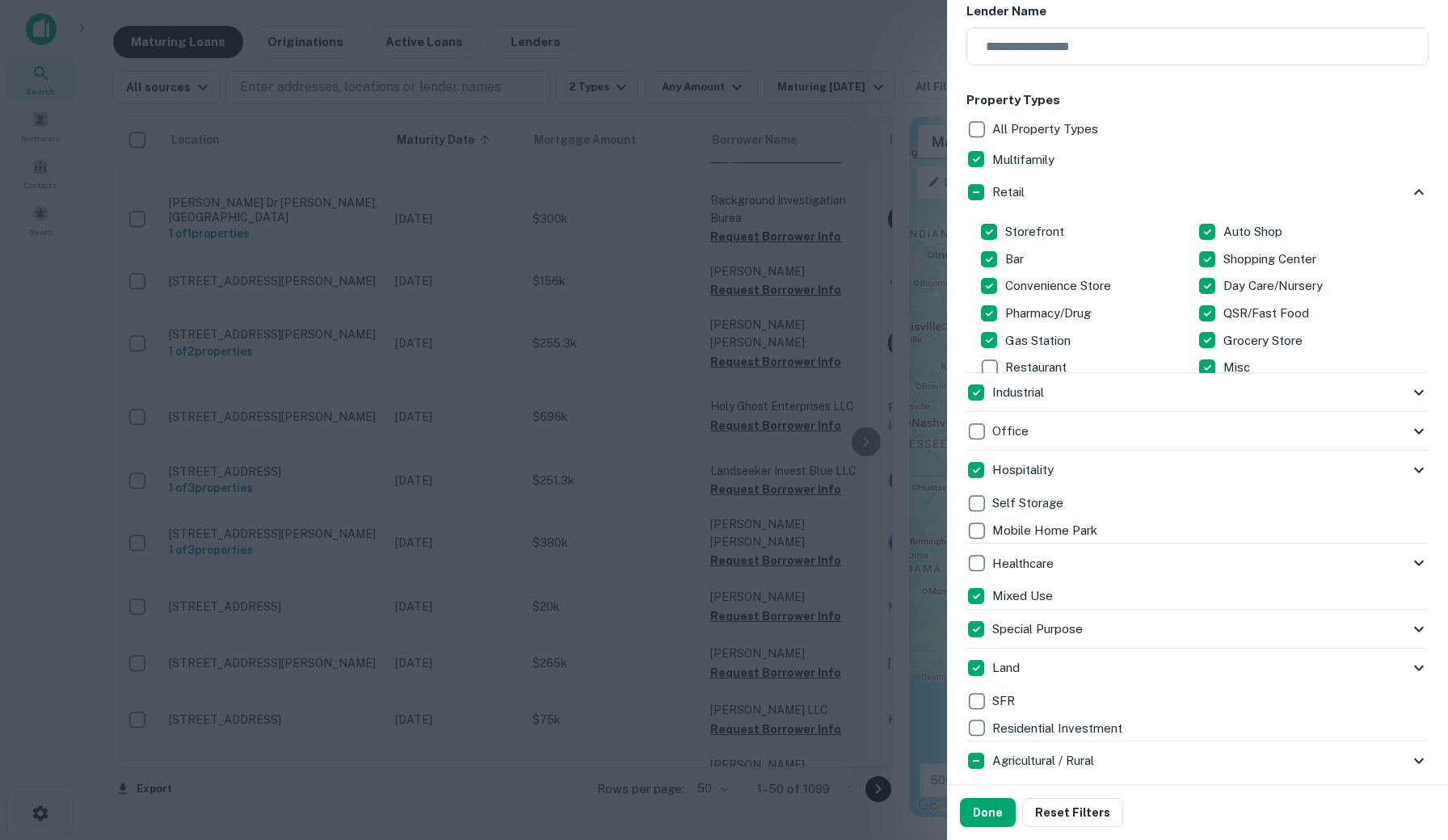
scroll to position [0, 0]
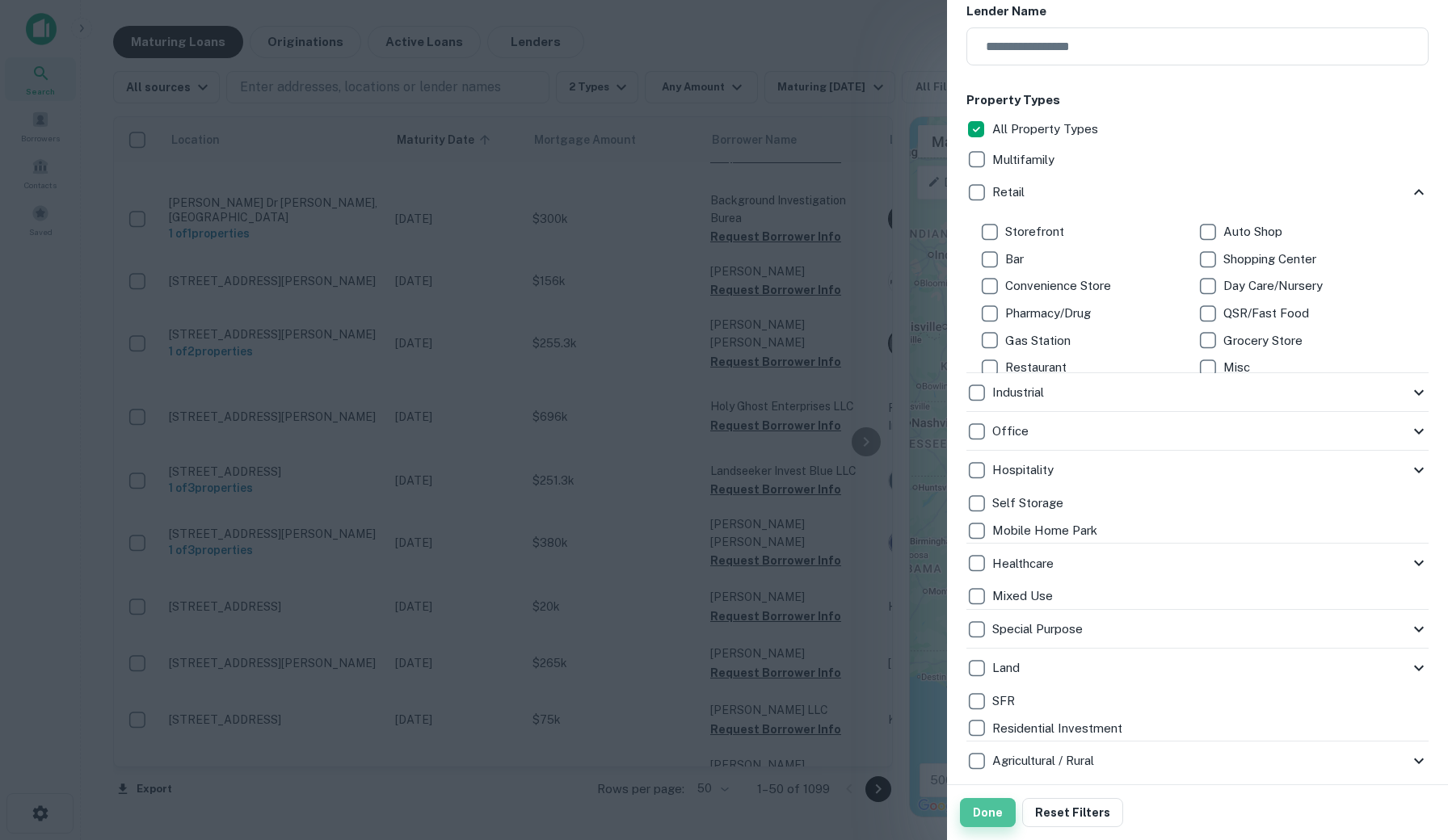
click at [988, 810] on button "Done" at bounding box center [988, 812] width 56 height 29
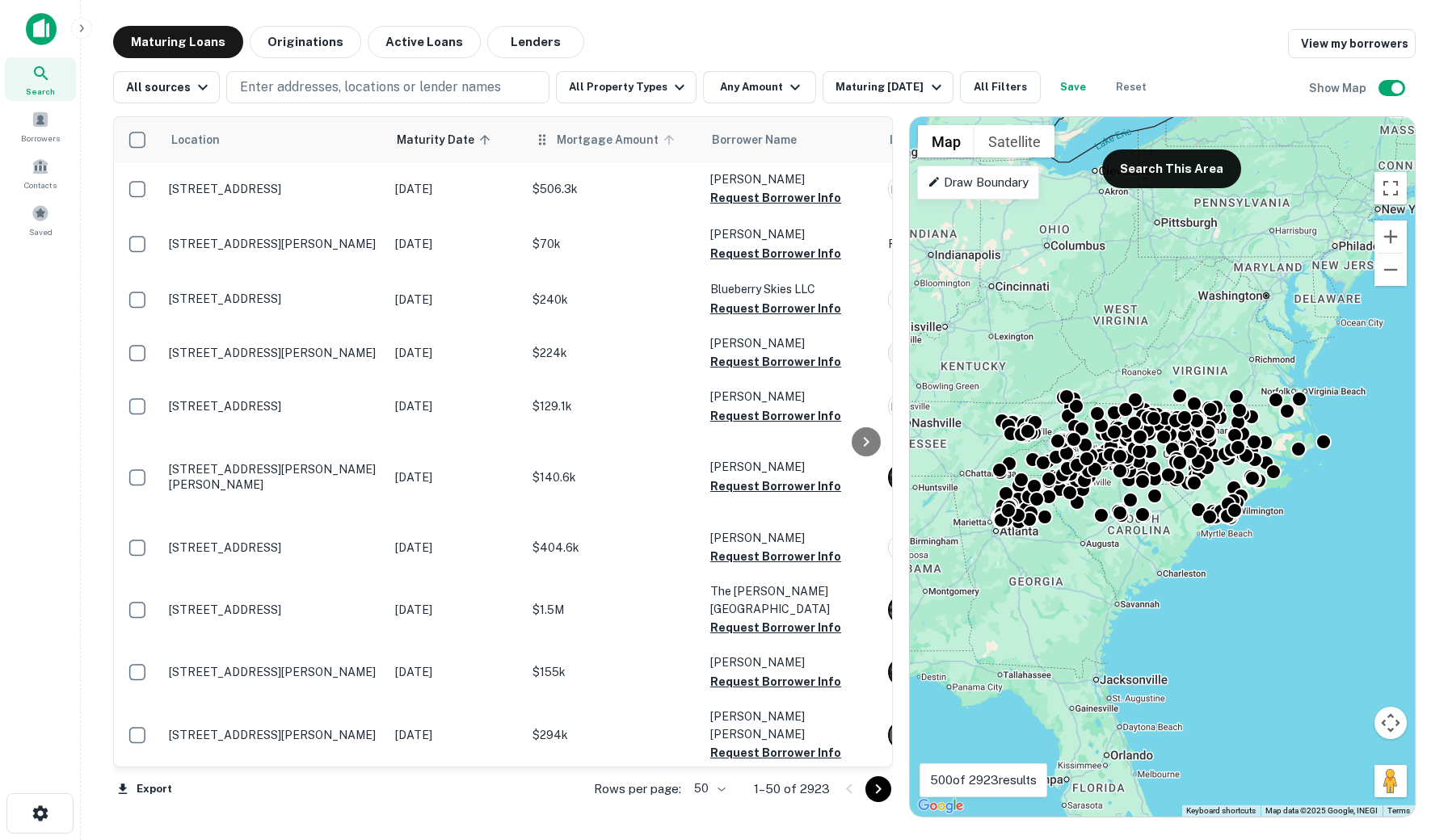
click at [661, 142] on icon at bounding box center [669, 140] width 15 height 15
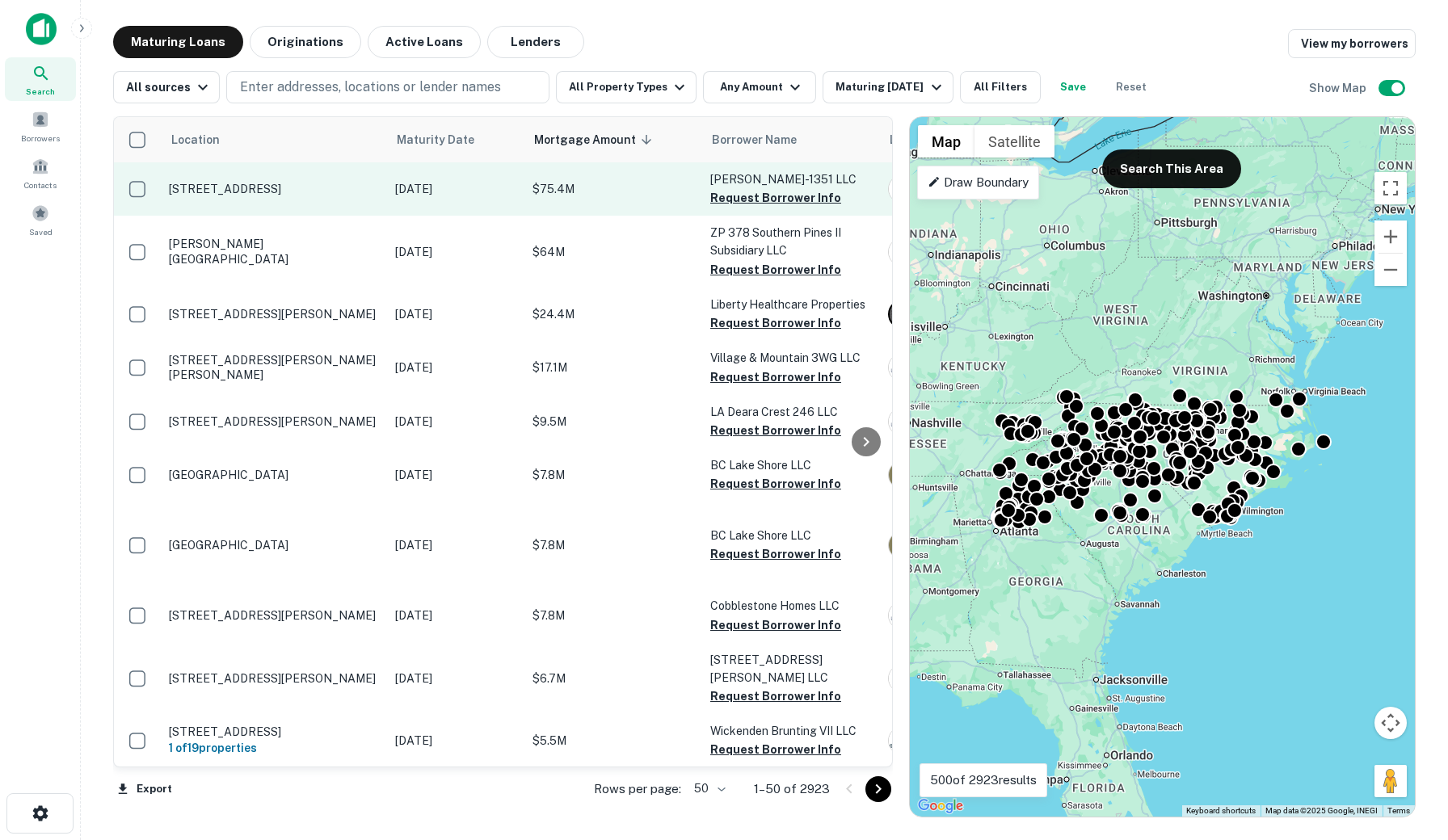
click at [342, 193] on p "1351 E Woodlawn Rd Charlotte, NC 28209" at bounding box center [273, 189] width 210 height 15
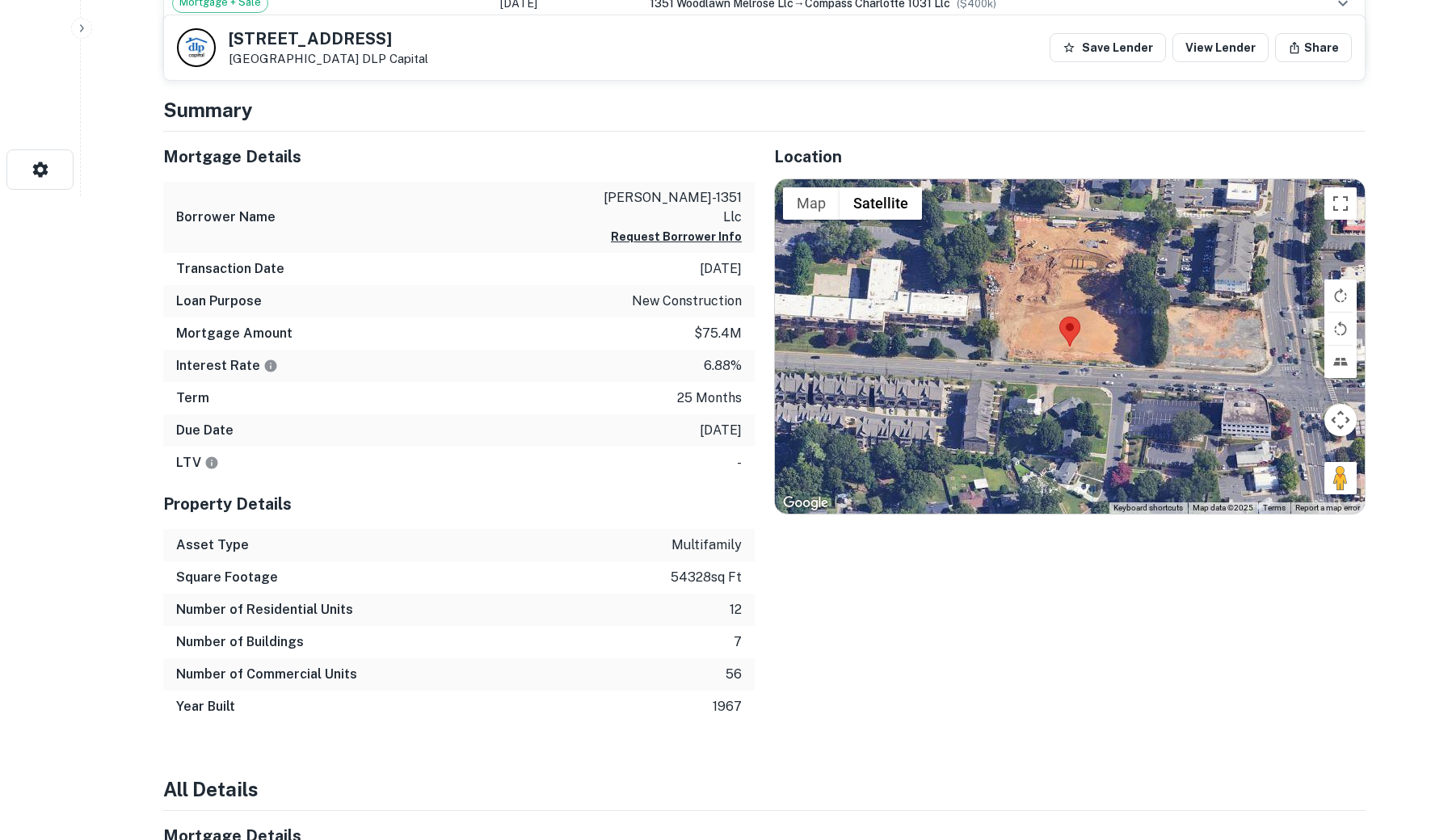
scroll to position [678, 0]
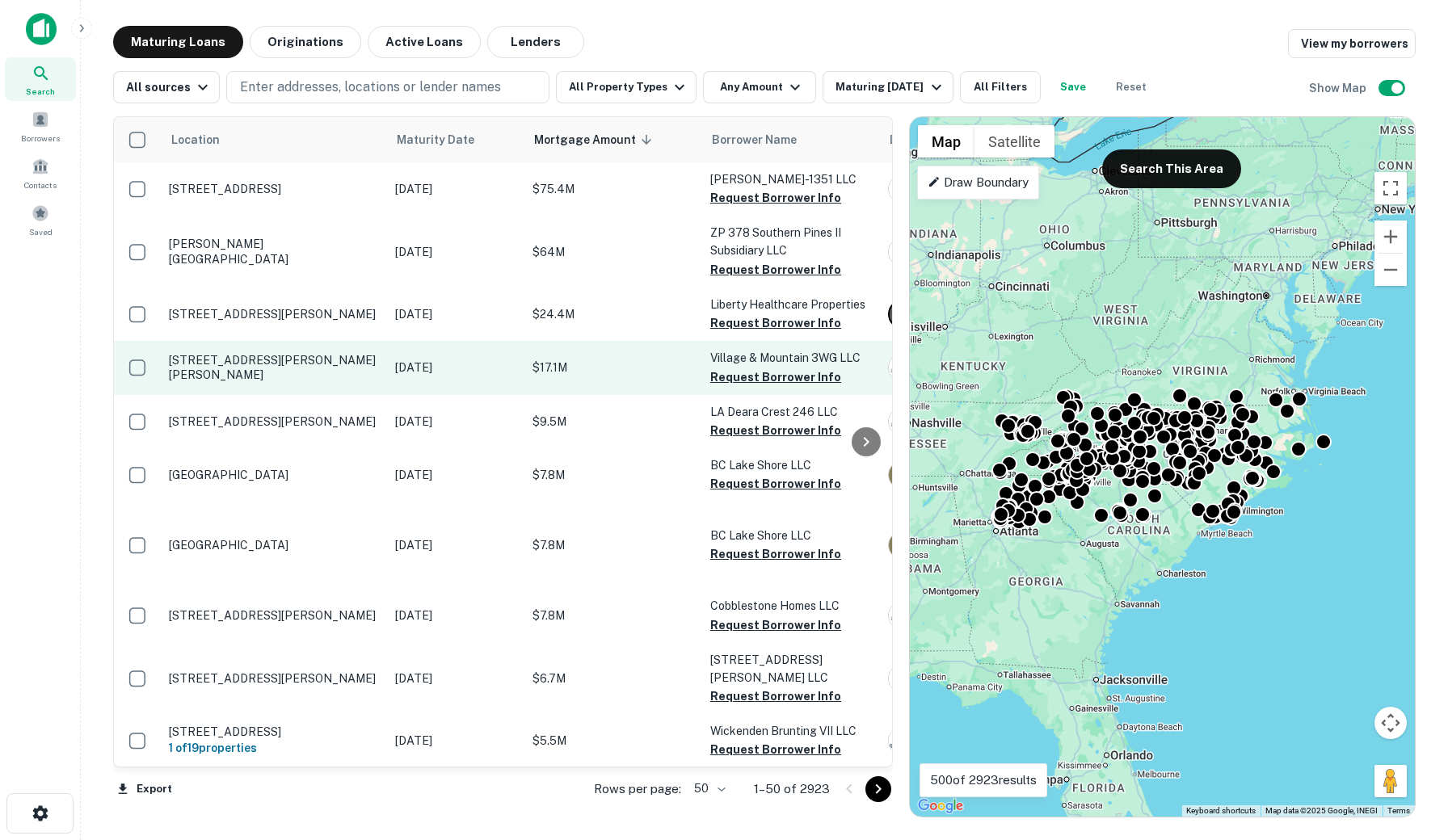
scroll to position [0, 53]
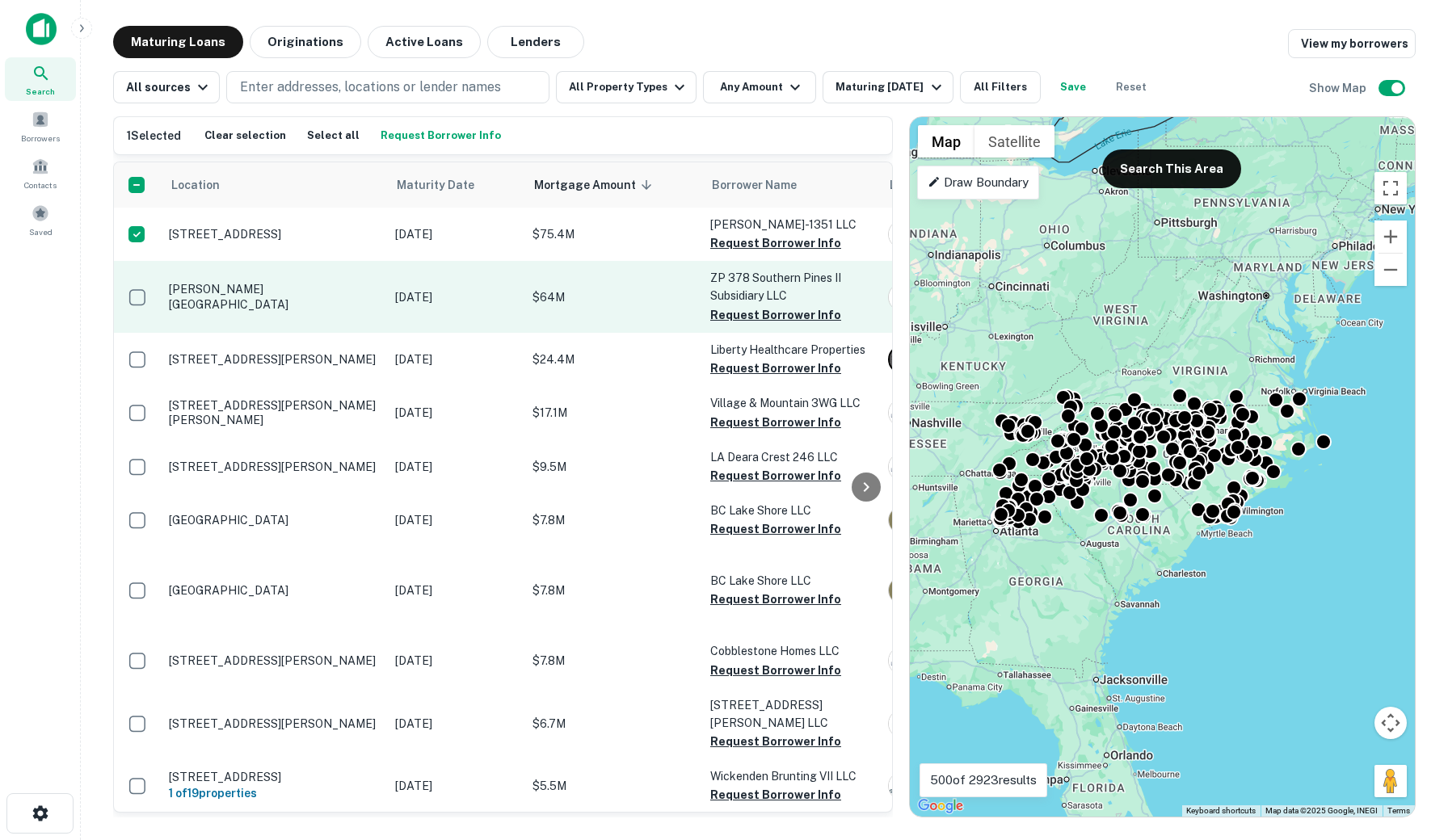
click at [140, 263] on td at bounding box center [137, 296] width 47 height 71
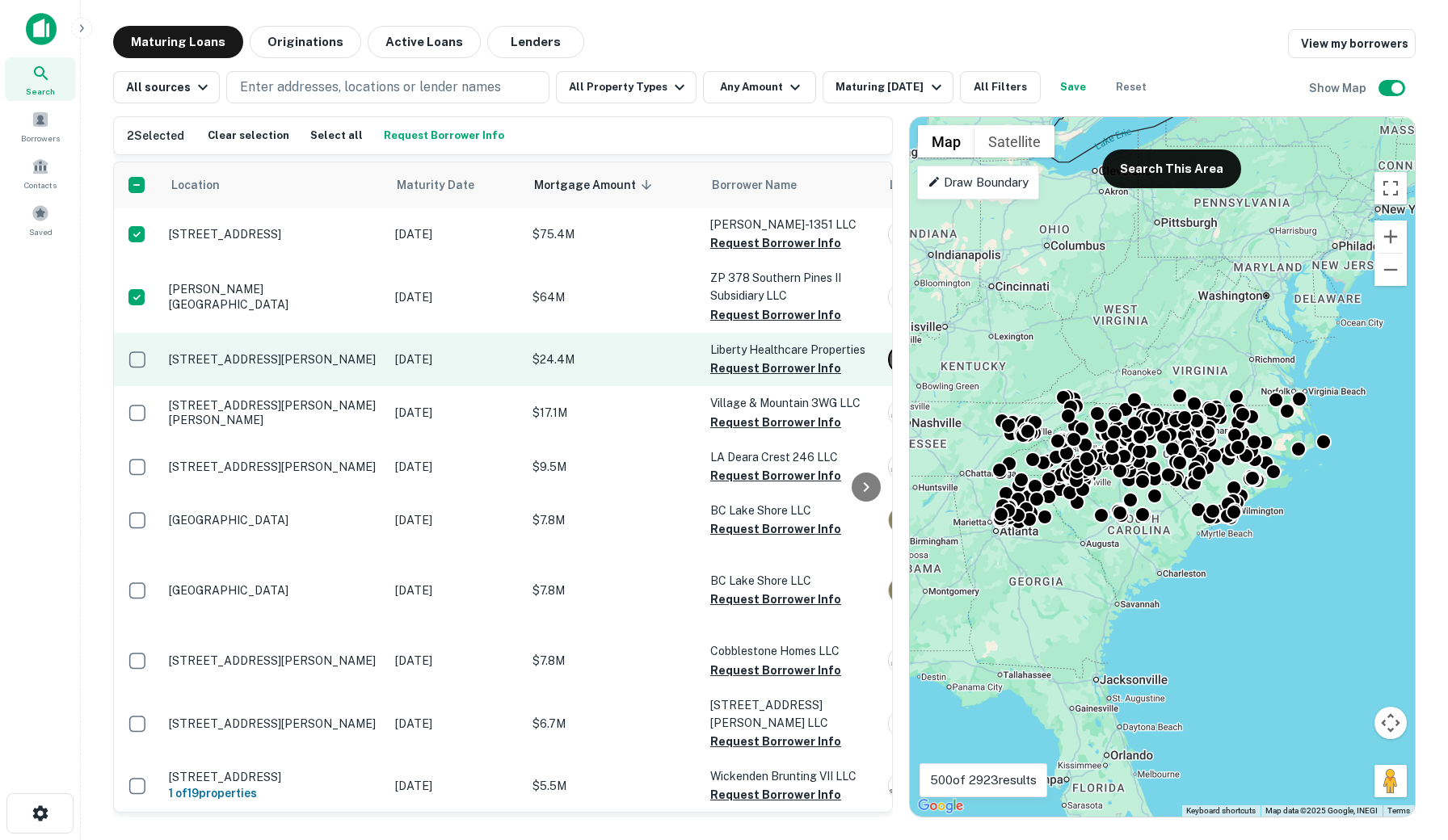
click at [311, 359] on p "1150 Pine Run Dr Lumberton, NC 28358" at bounding box center [273, 360] width 210 height 15
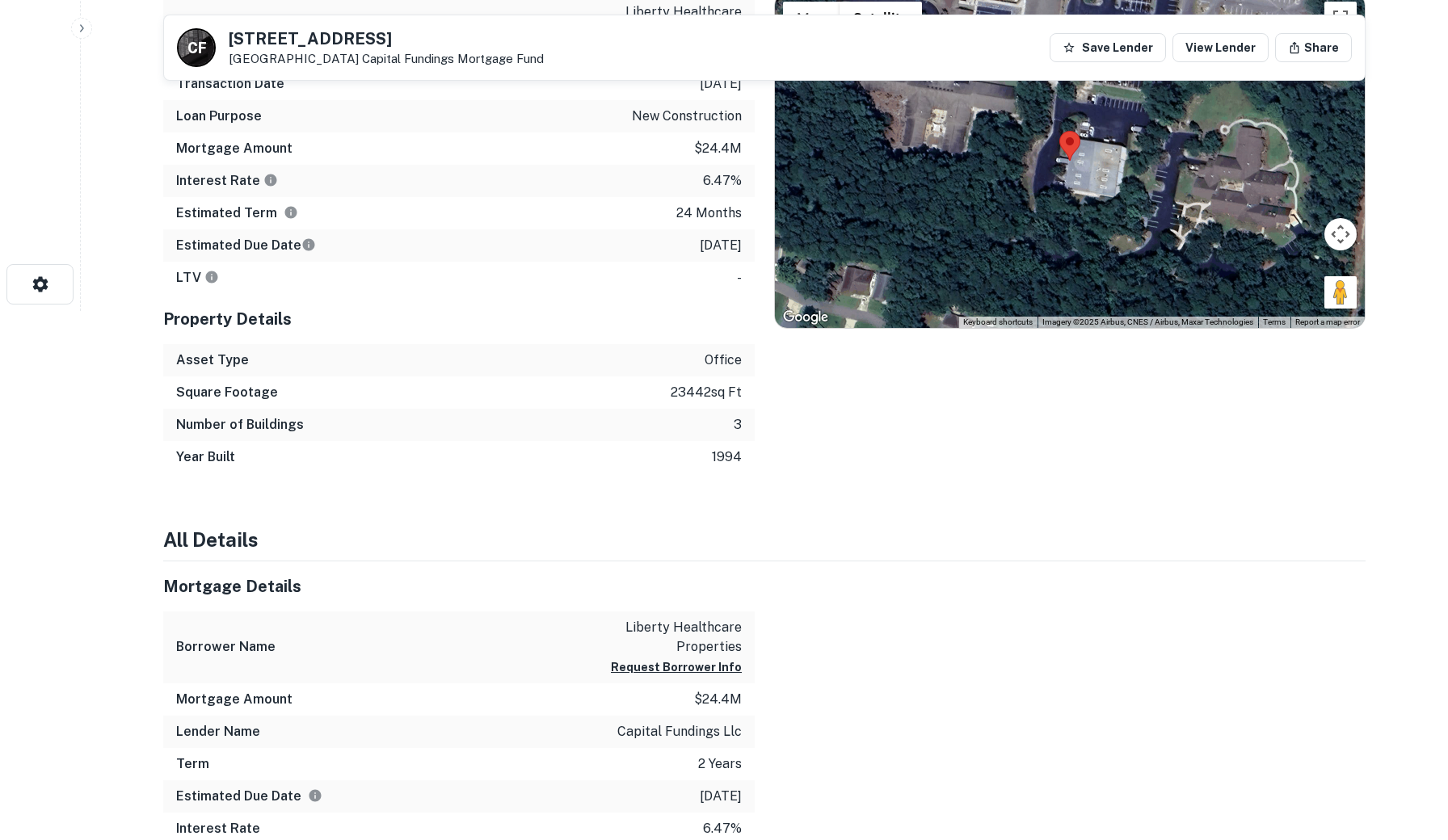
scroll to position [530, 0]
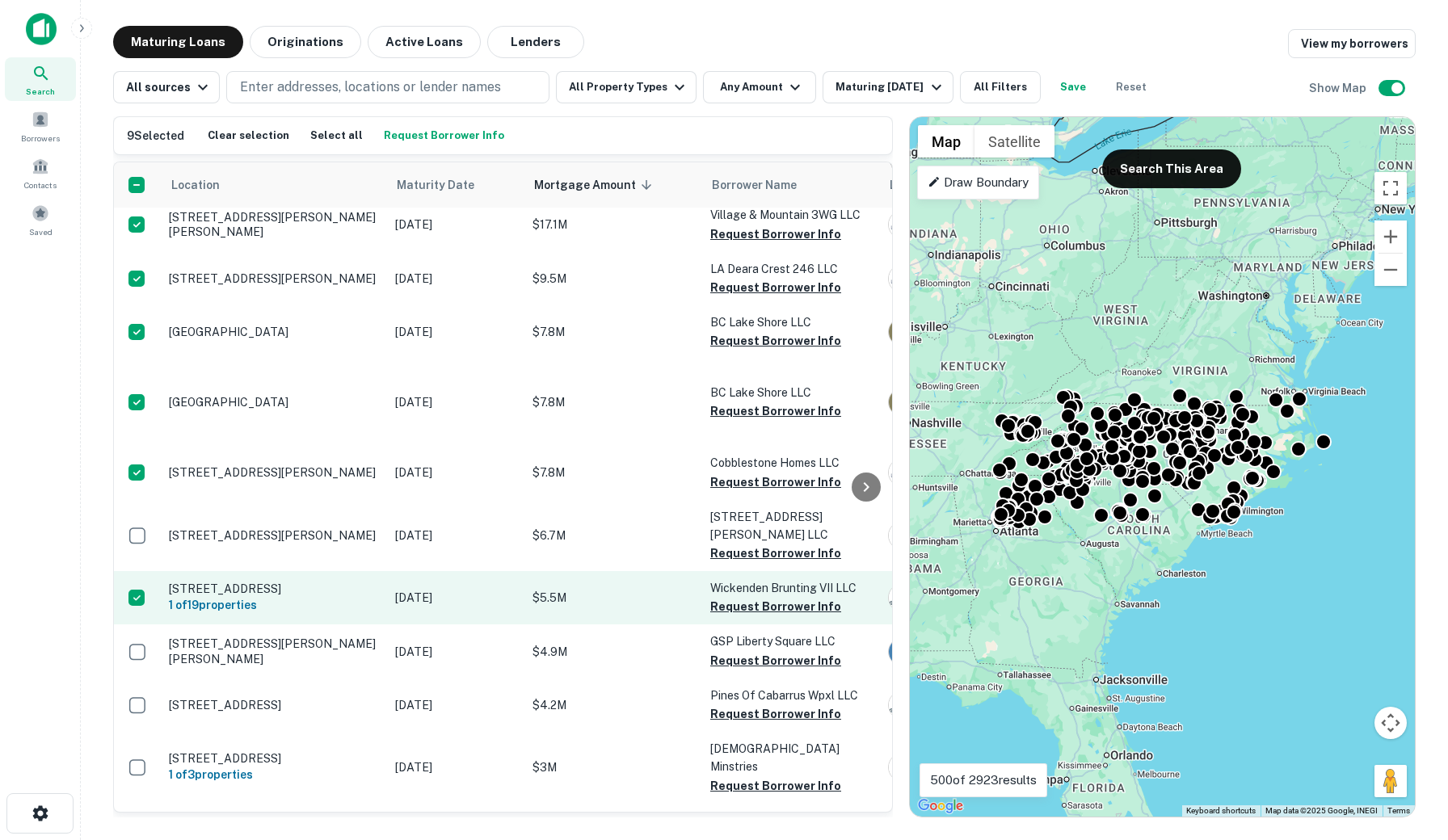
scroll to position [189, 0]
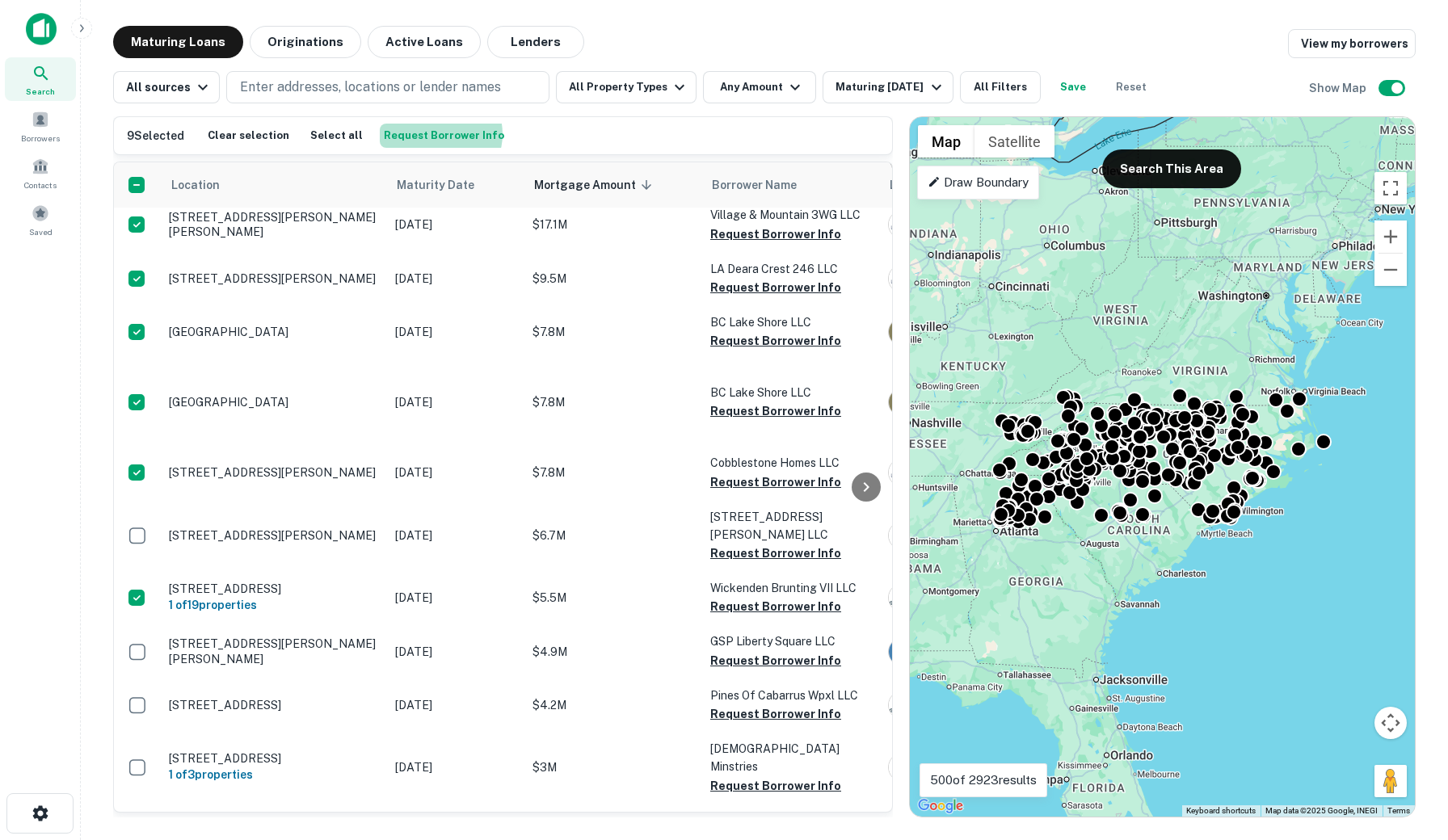
click at [427, 134] on button "Request Borrower Info" at bounding box center [444, 135] width 128 height 24
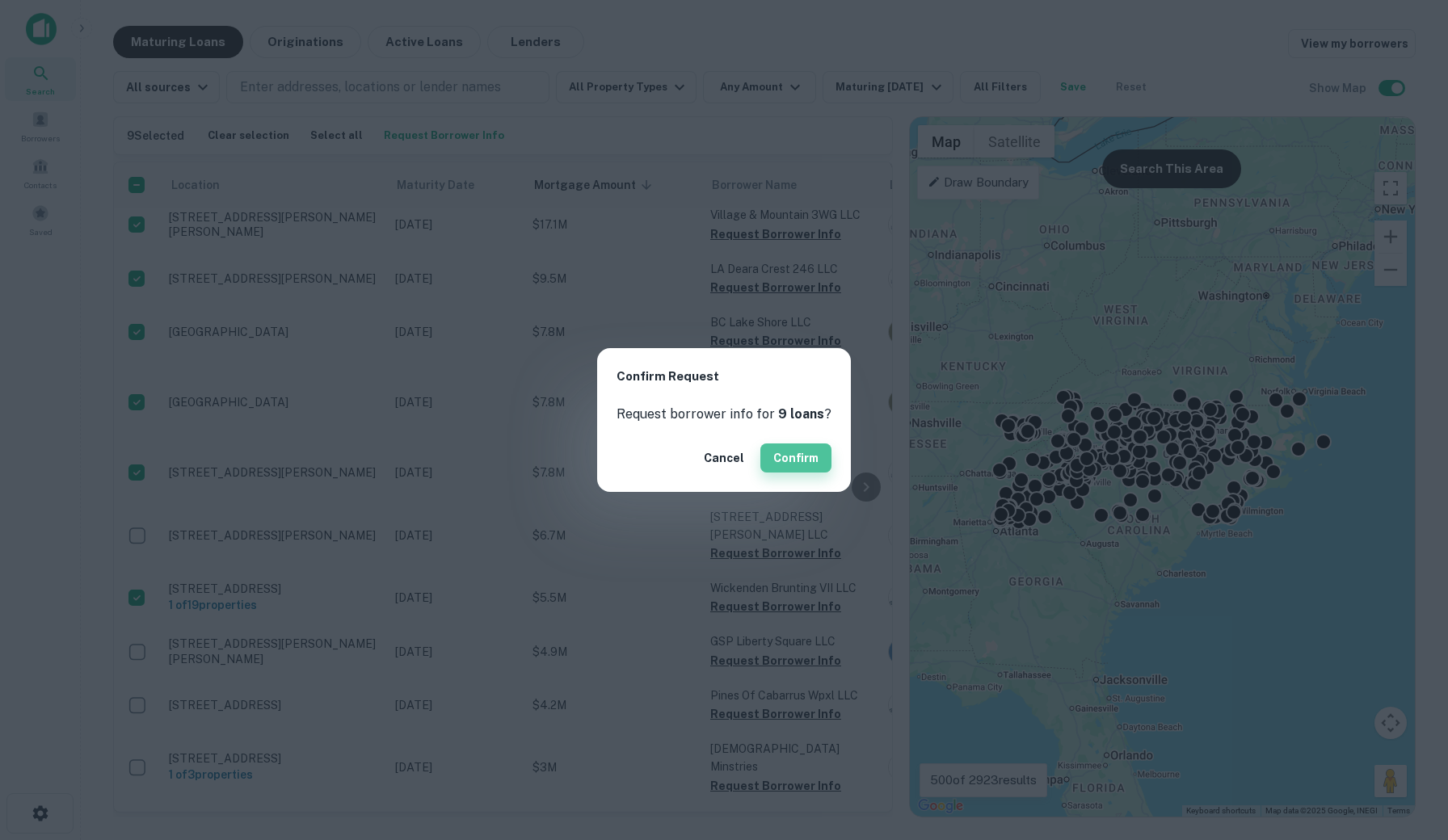
click at [793, 452] on button "Confirm" at bounding box center [796, 457] width 71 height 29
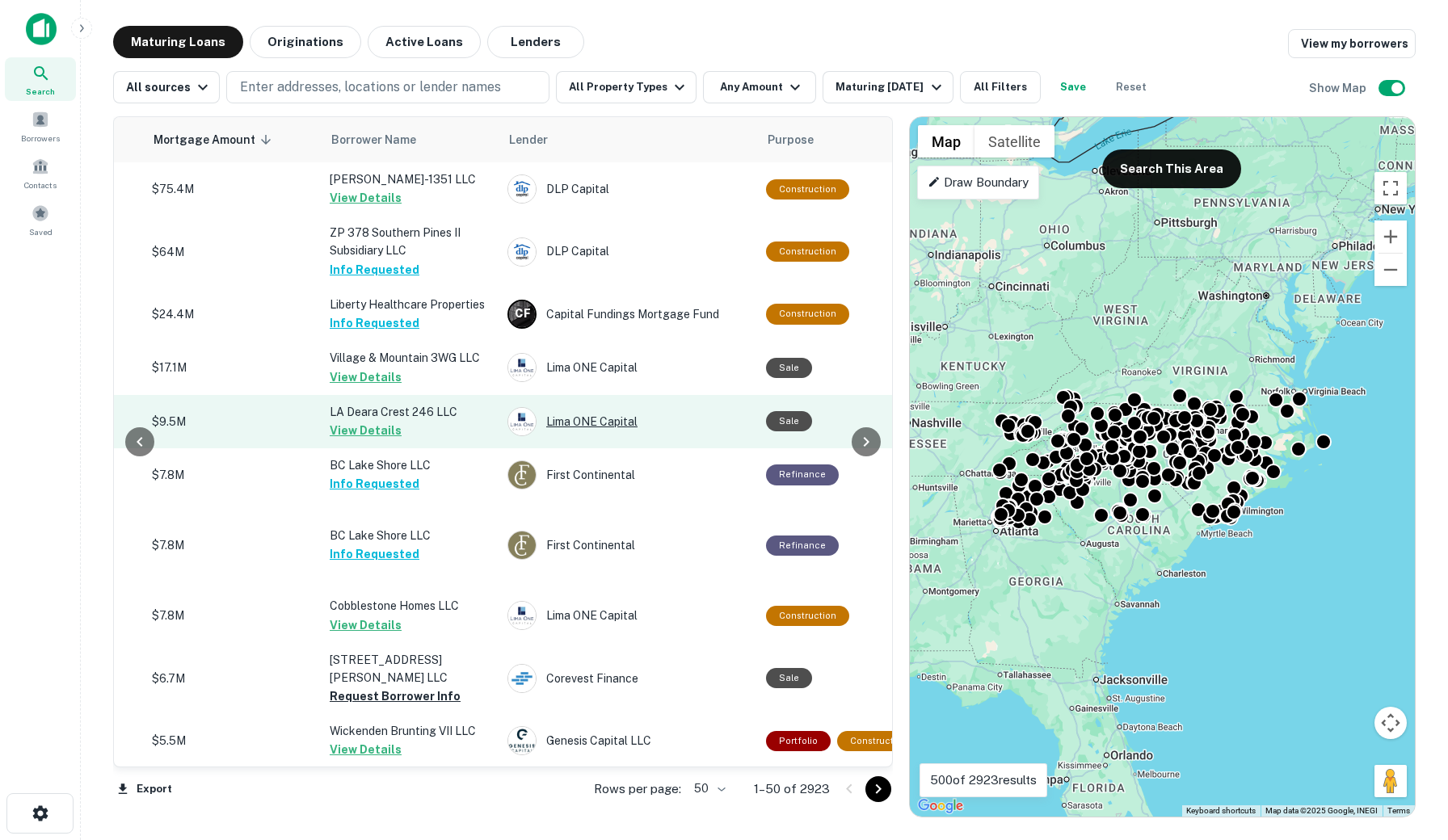
click at [582, 427] on div "Lima ONE Capital" at bounding box center [628, 421] width 242 height 29
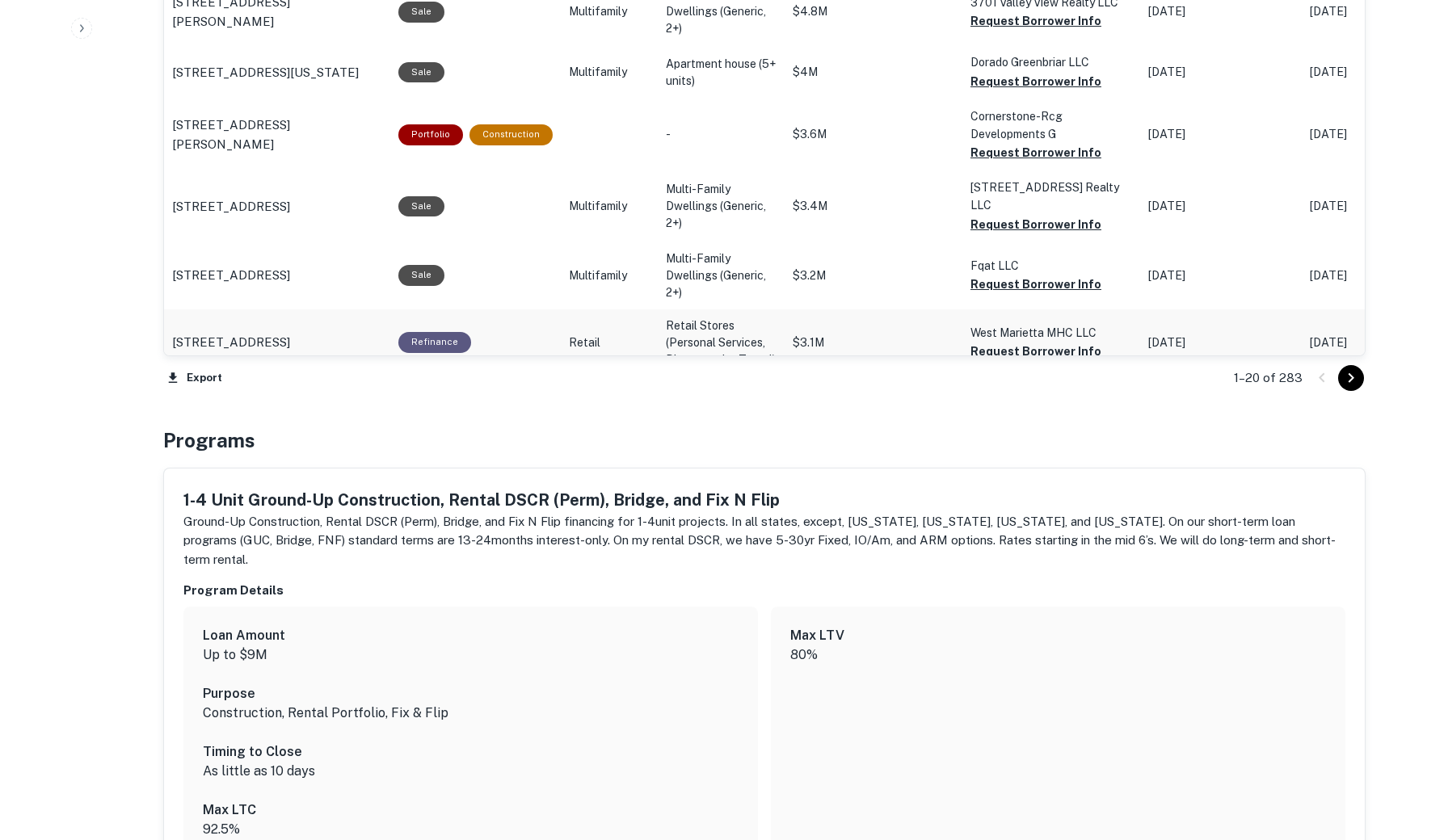
scroll to position [1880, 0]
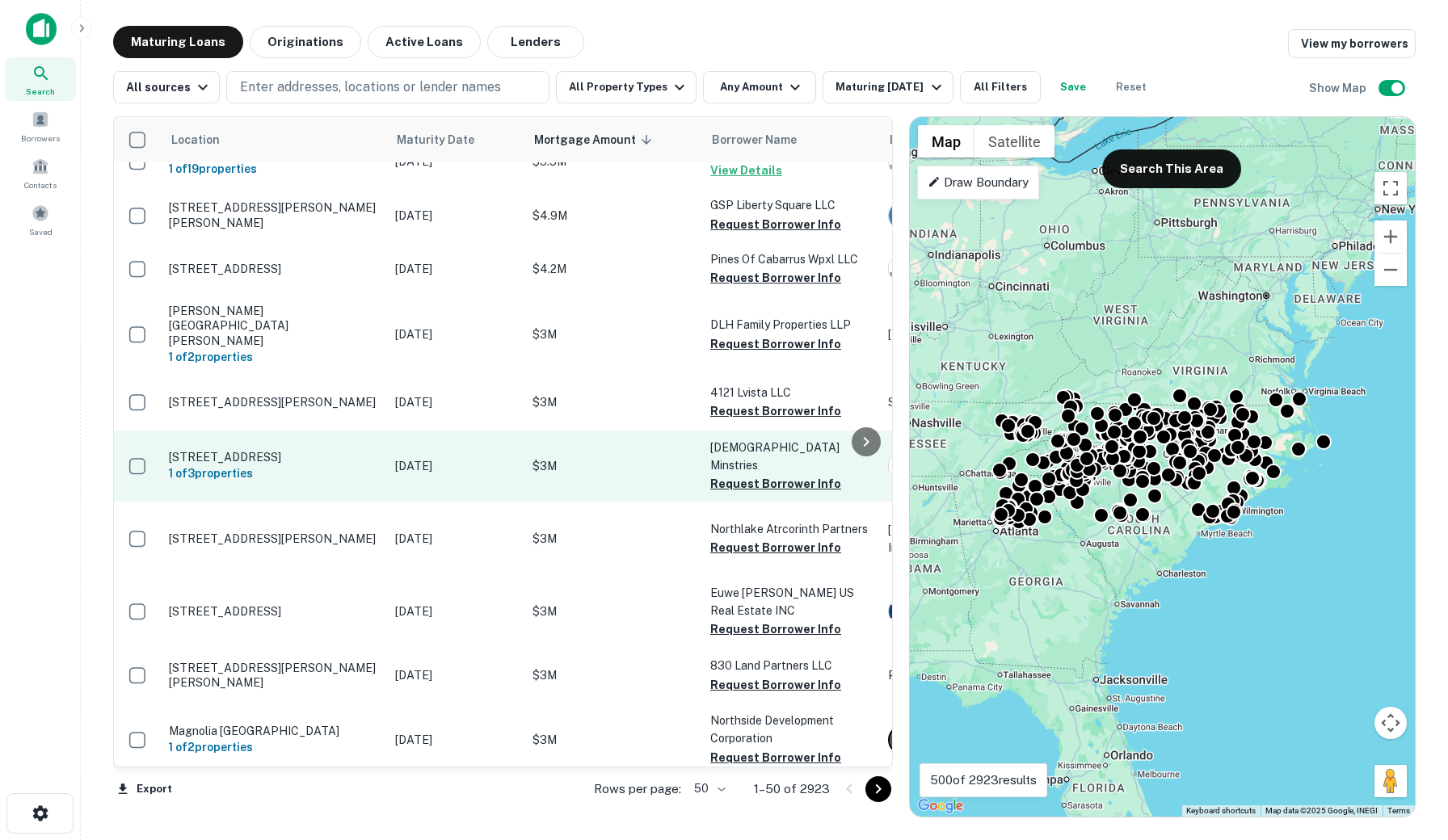
scroll to position [579, 0]
click at [466, 431] on td "Feb 18, 2026" at bounding box center [455, 466] width 138 height 71
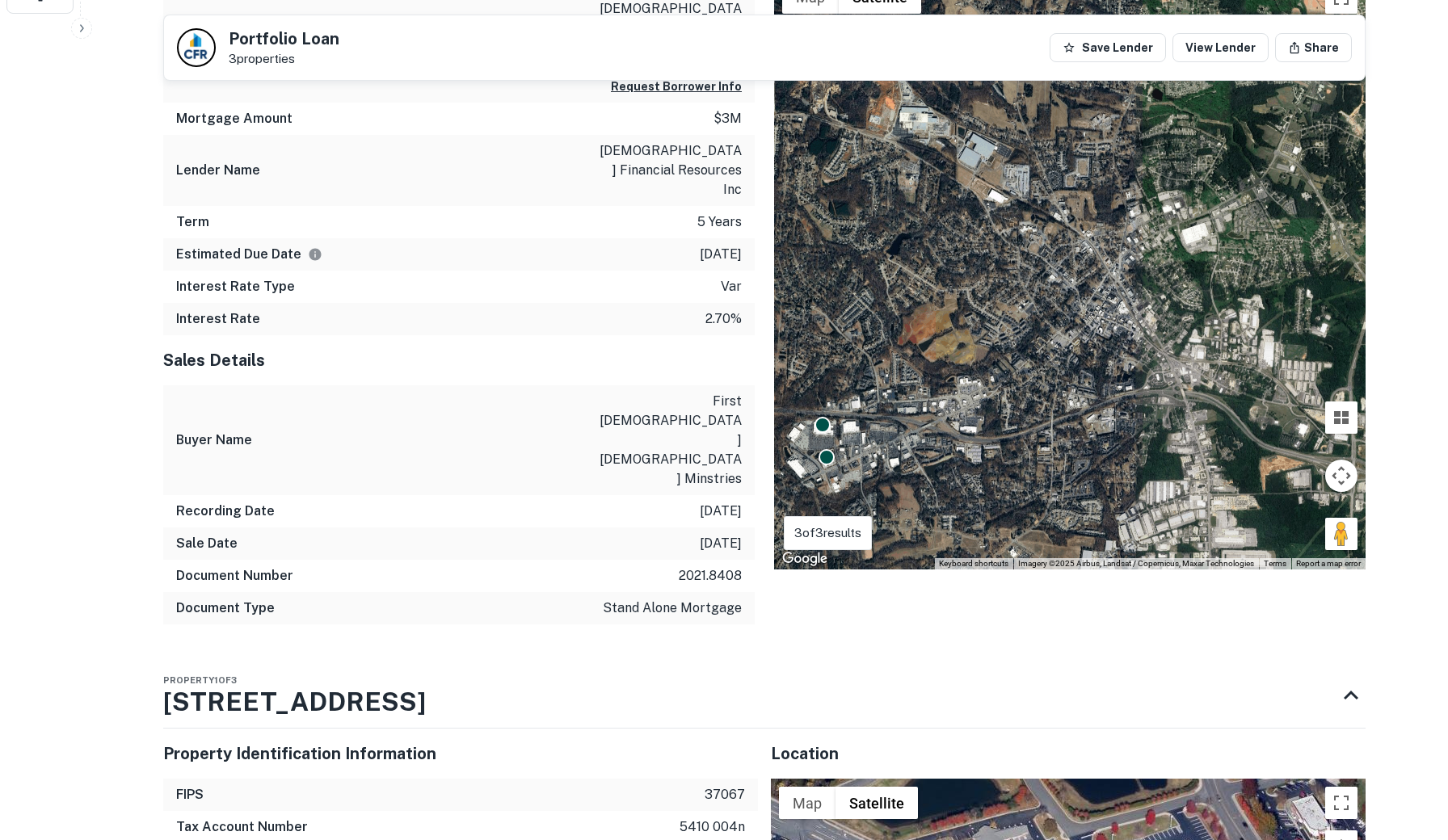
scroll to position [817, 0]
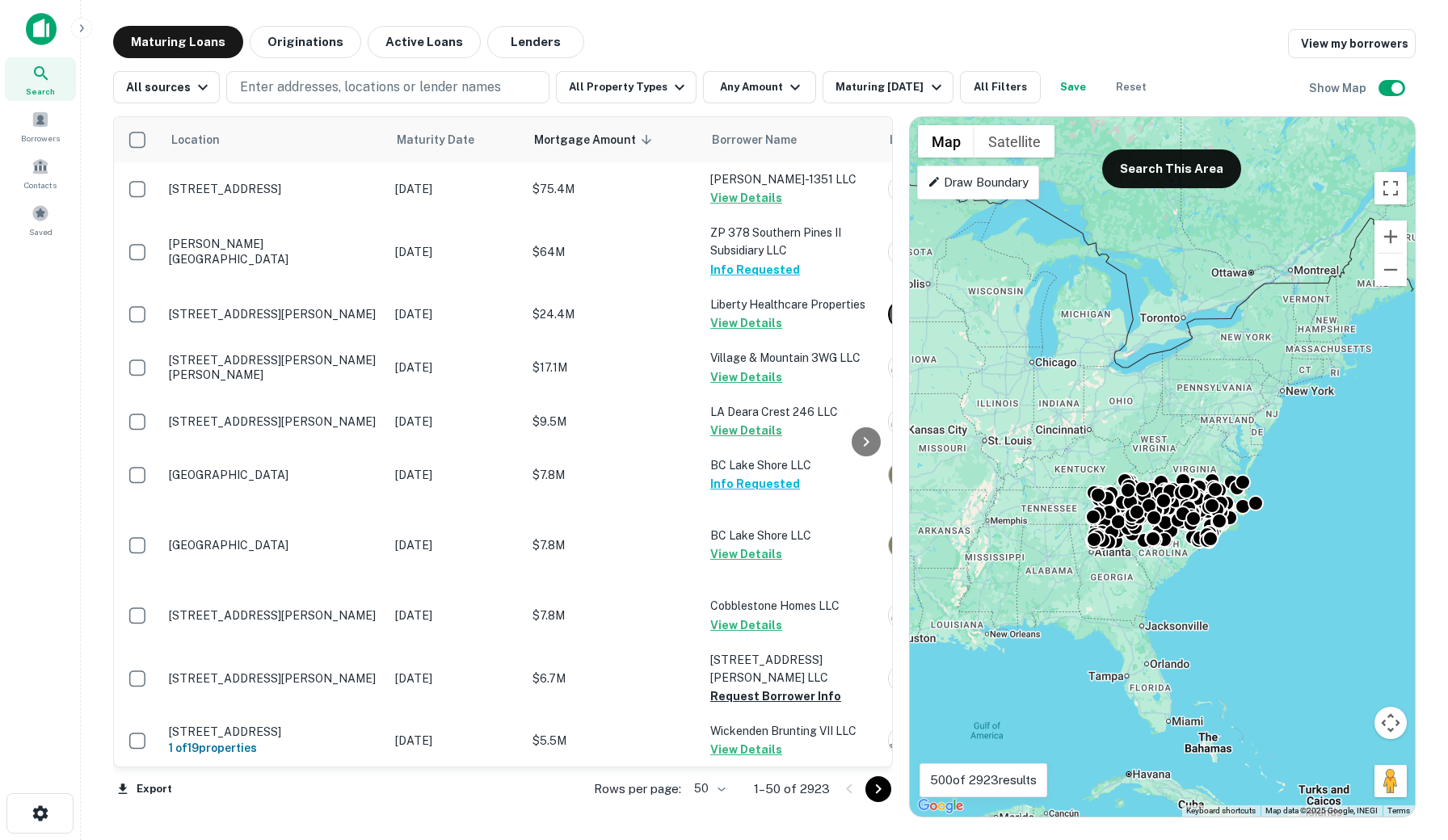
drag, startPoint x: 1022, startPoint y: 485, endPoint x: 1073, endPoint y: 485, distance: 51.0
click at [1073, 485] on div "To activate drag with keyboard, press Alt + Enter. Once in keyboard drag state,…" at bounding box center [1161, 466] width 505 height 699
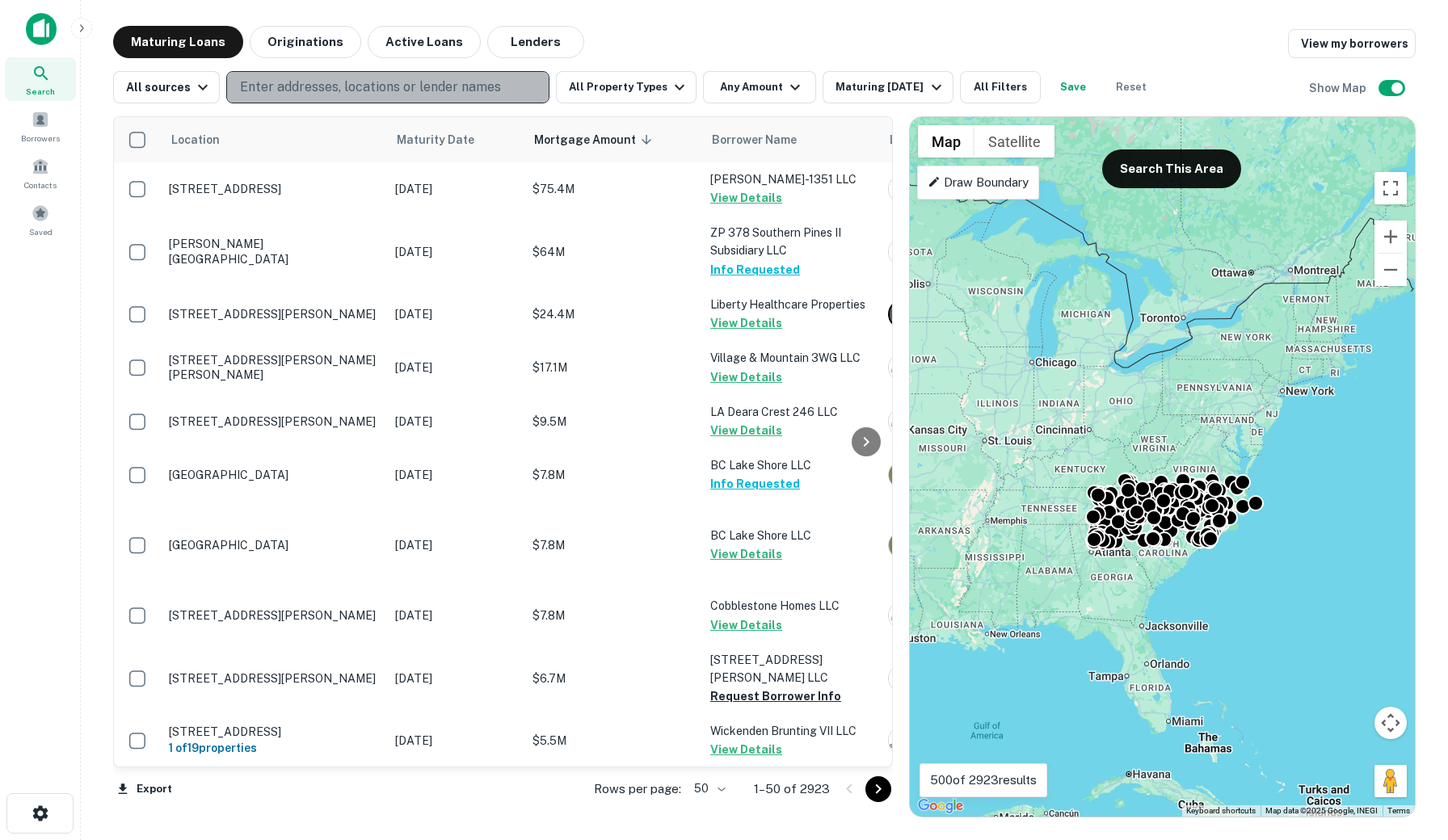
click at [432, 96] on p "Enter addresses, locations or lender names" at bounding box center [370, 87] width 261 height 20
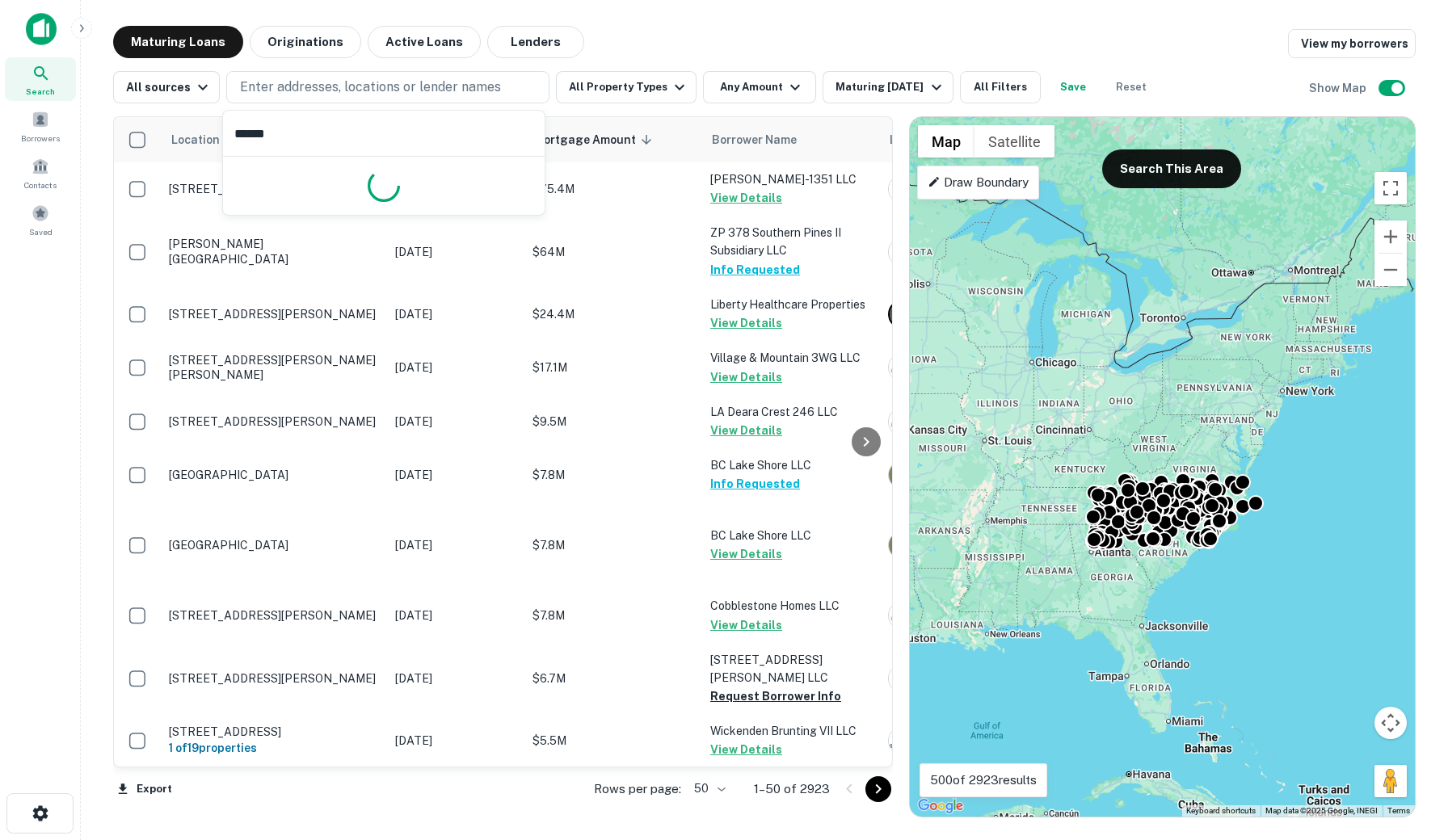
type input "*******"
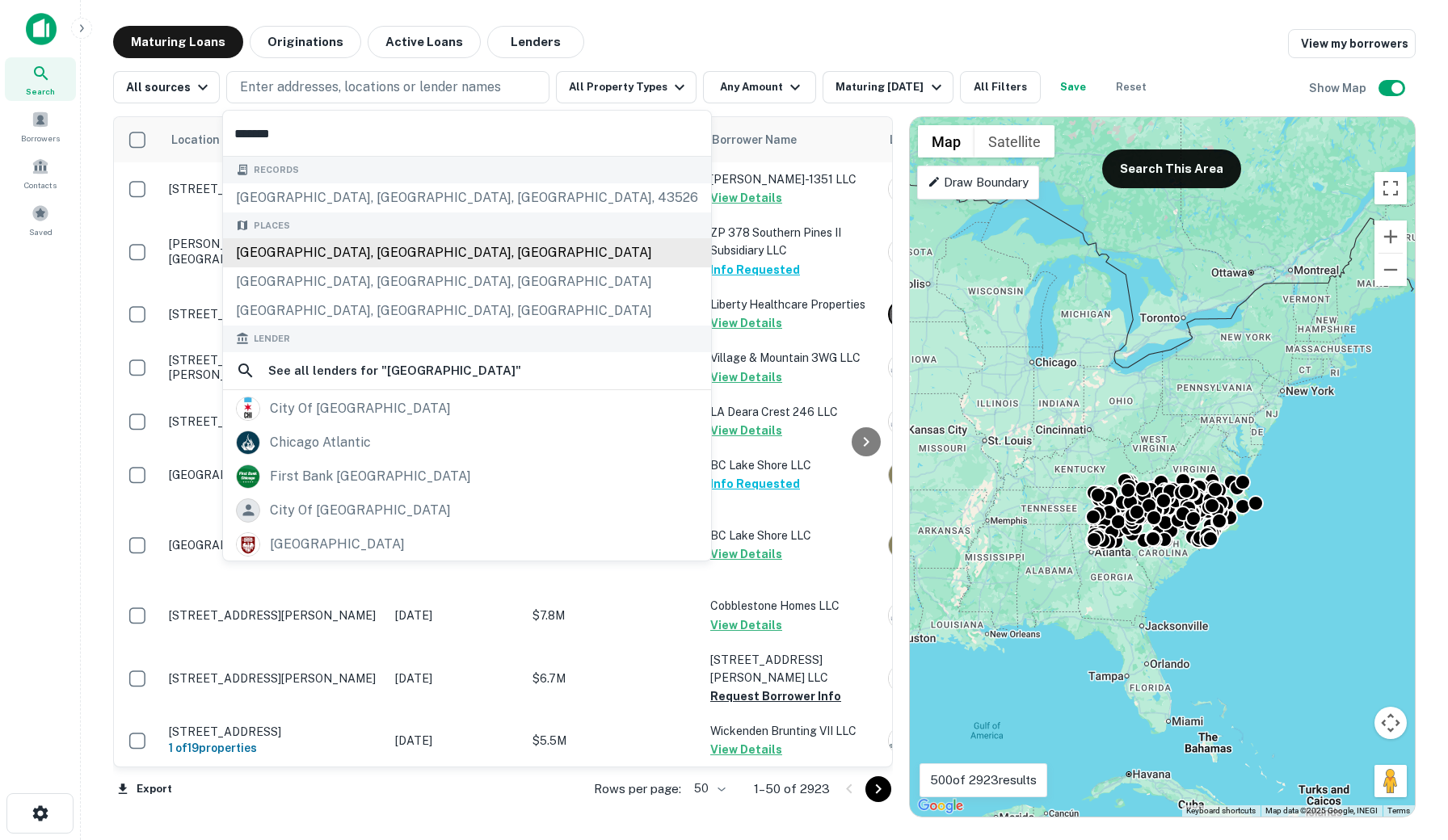
click at [317, 258] on div "[GEOGRAPHIC_DATA], [GEOGRAPHIC_DATA], [GEOGRAPHIC_DATA]" at bounding box center [467, 252] width 488 height 29
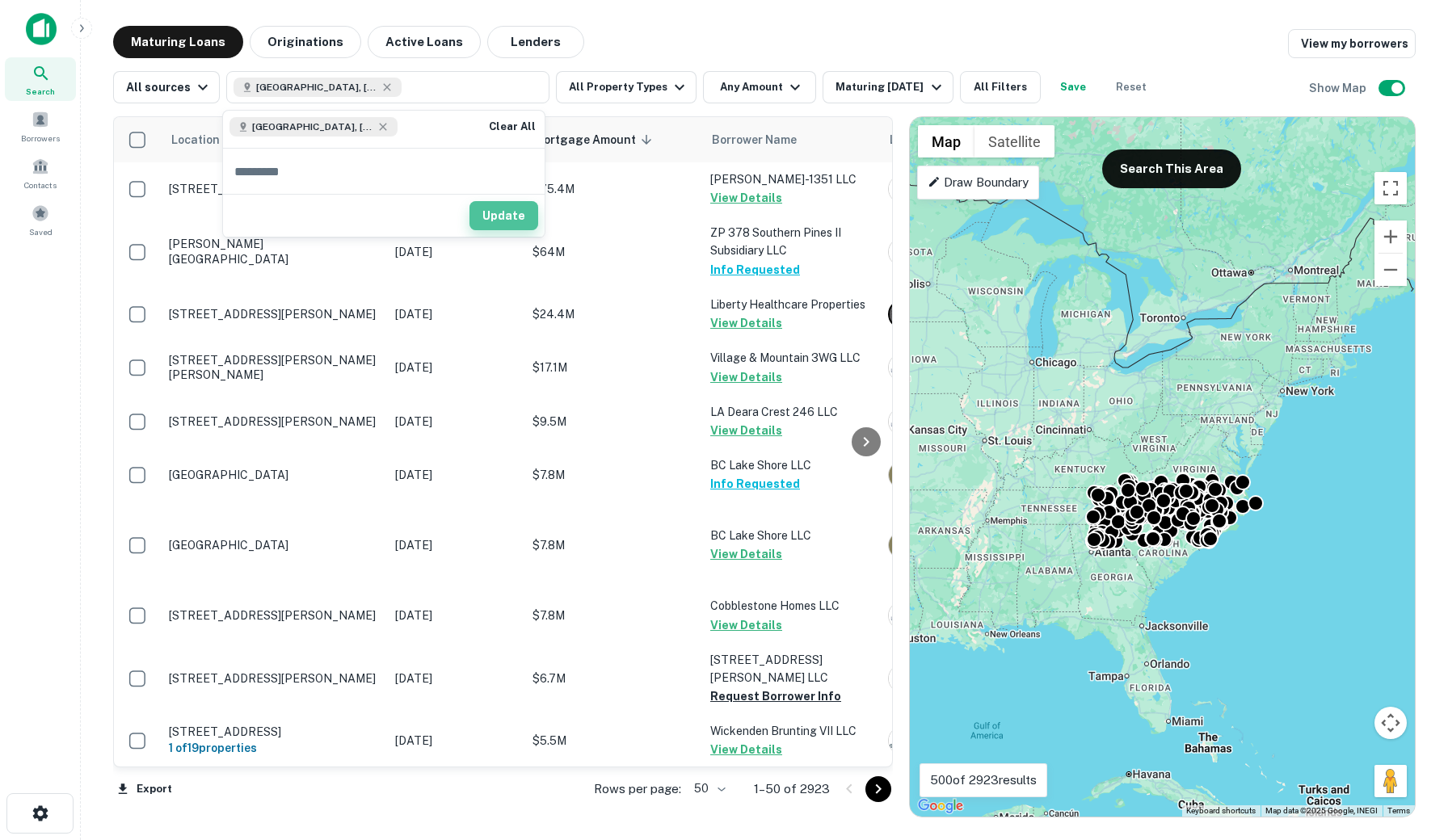
click at [502, 222] on button "Update" at bounding box center [503, 215] width 68 height 29
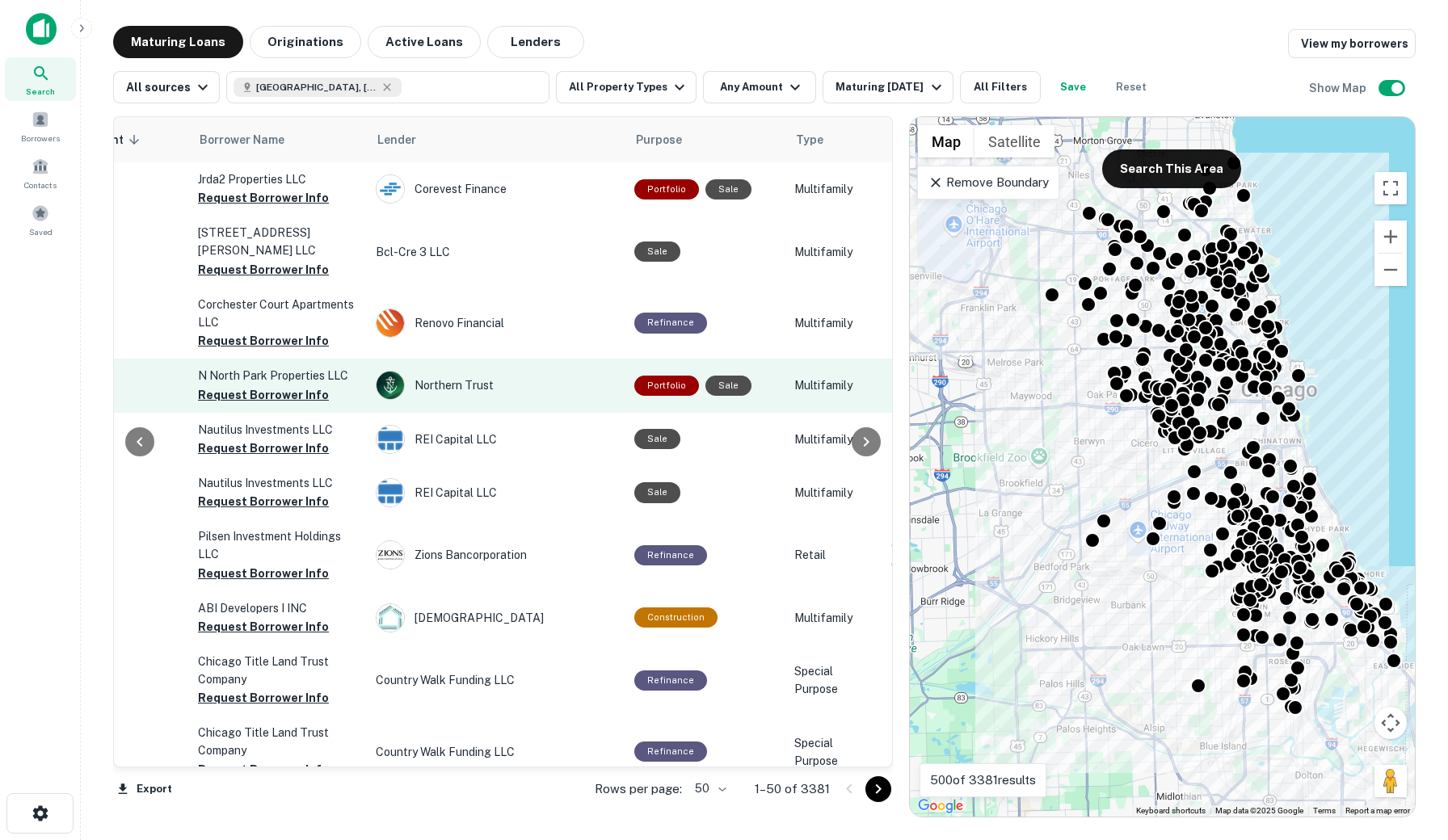
scroll to position [0, 514]
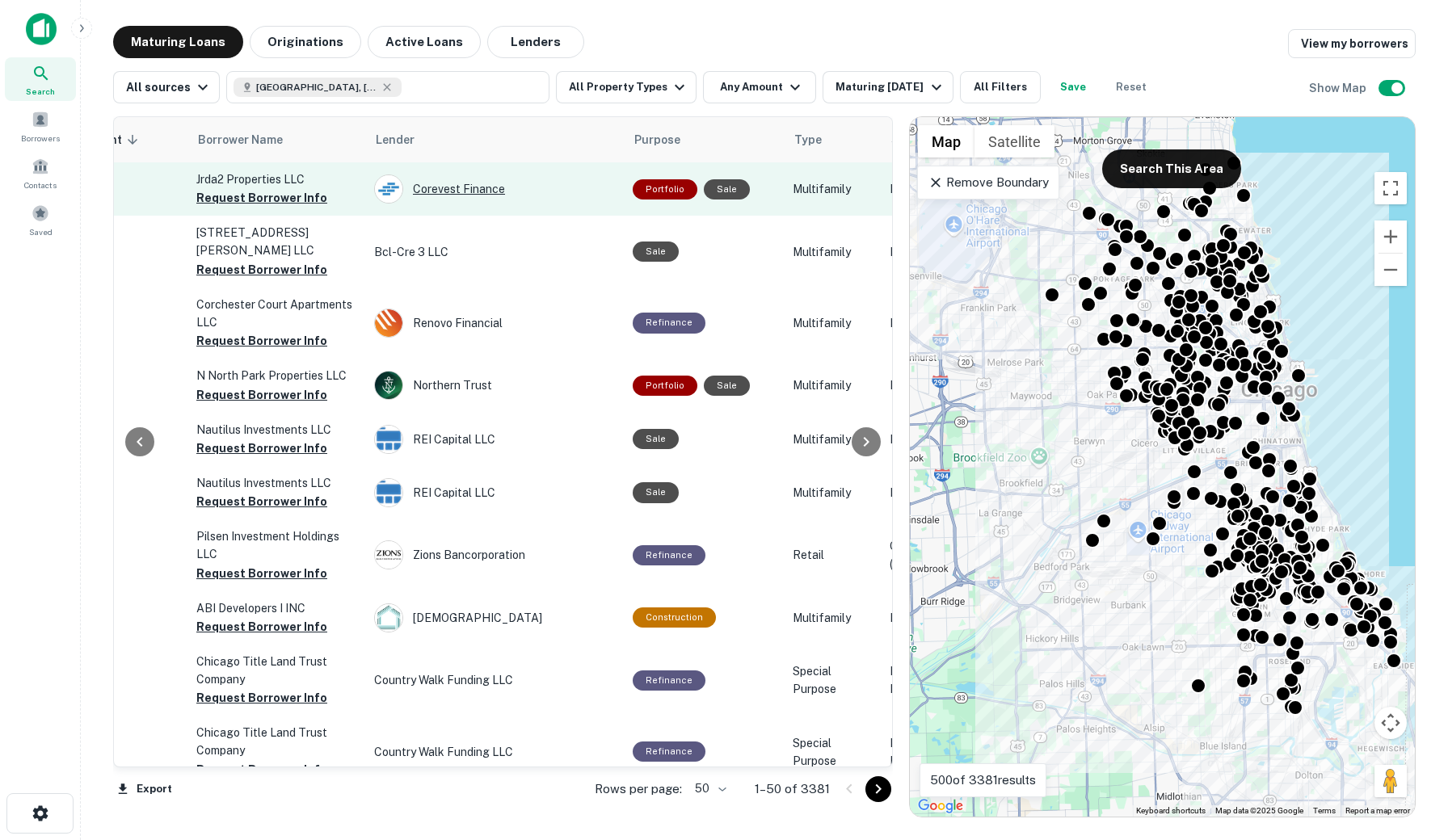
click at [483, 184] on div "Corevest Finance" at bounding box center [495, 189] width 242 height 29
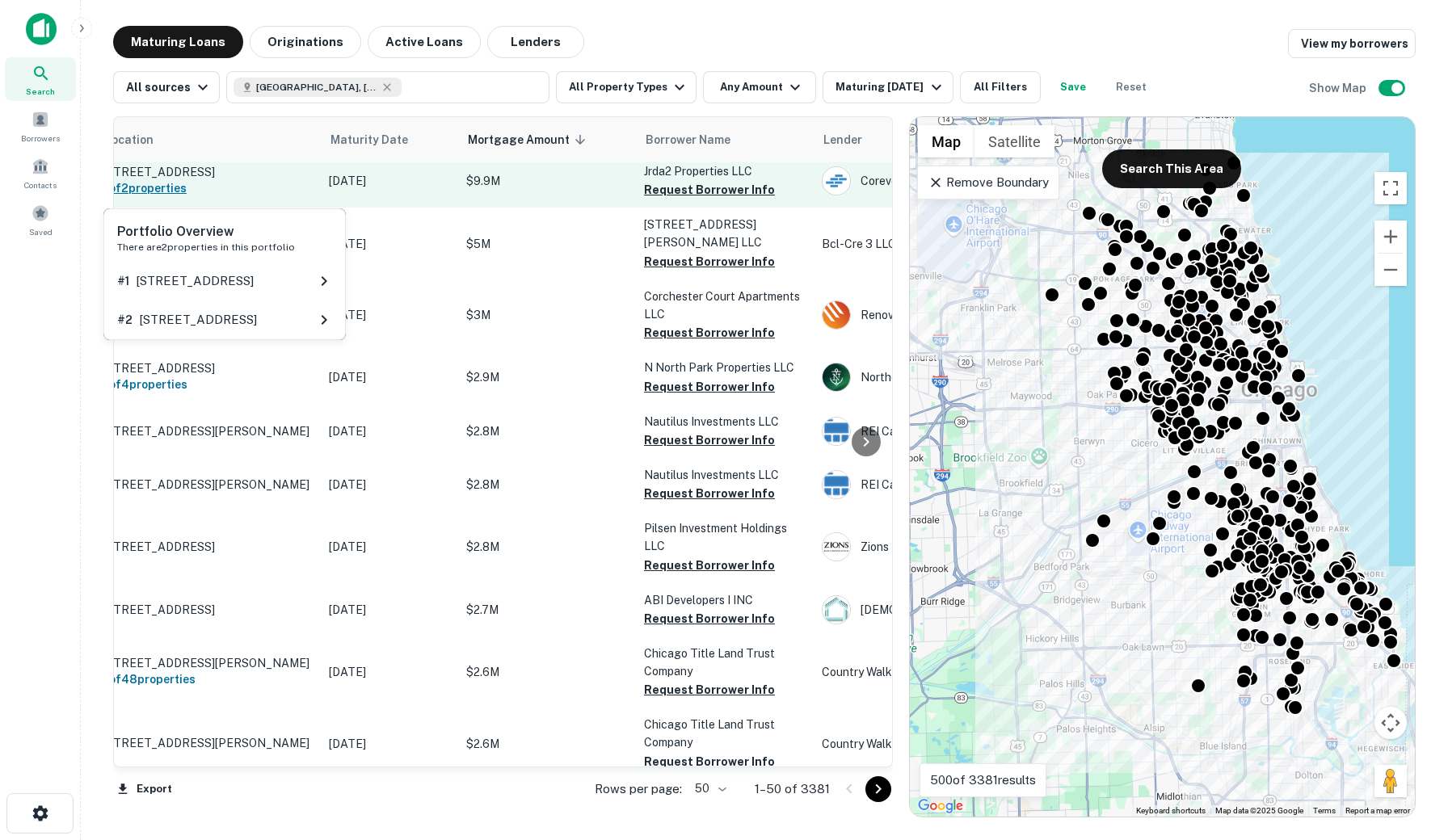
scroll to position [0, 41]
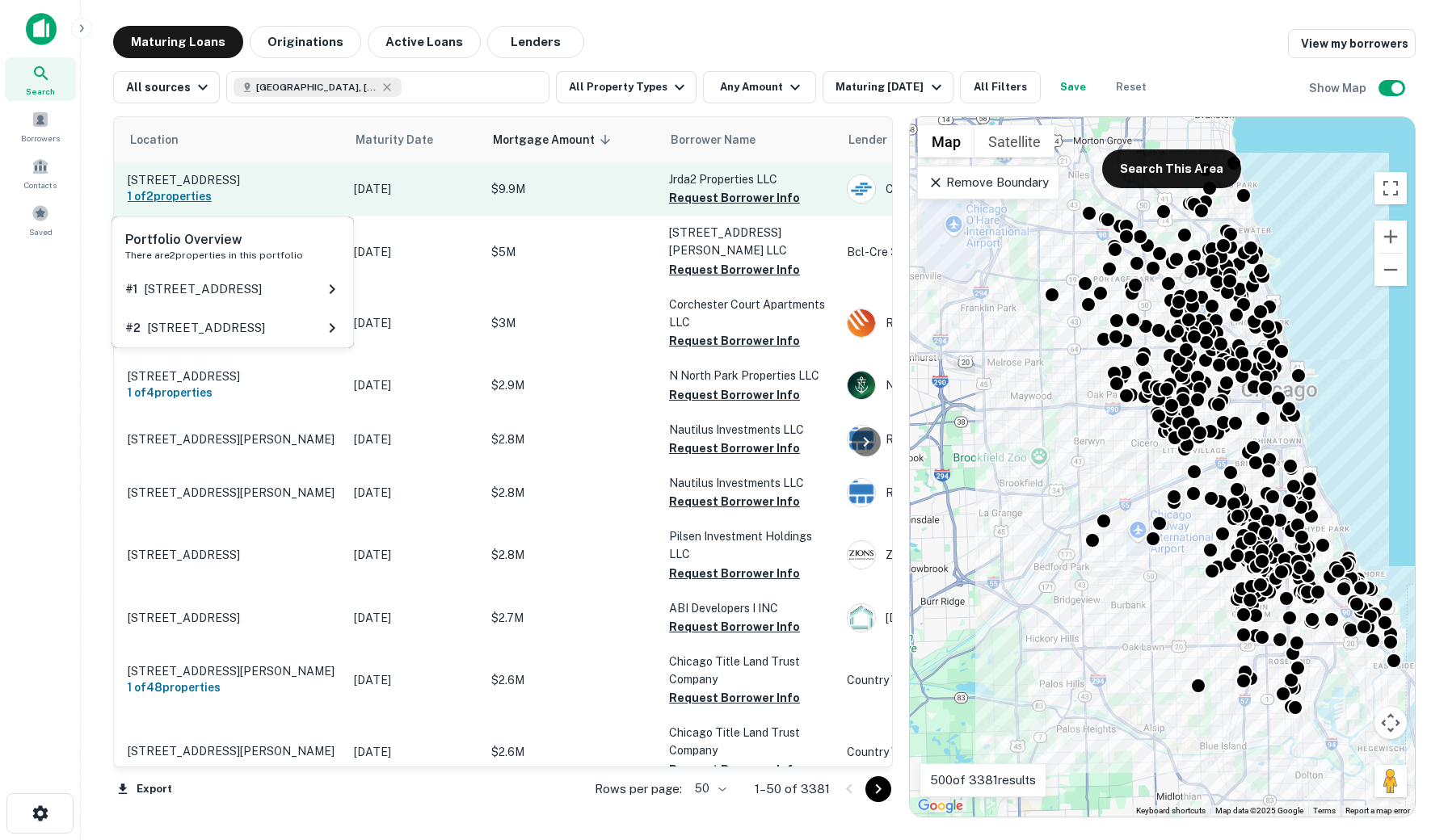
click at [300, 194] on h6 "1 of 2 properties" at bounding box center [232, 197] width 210 height 18
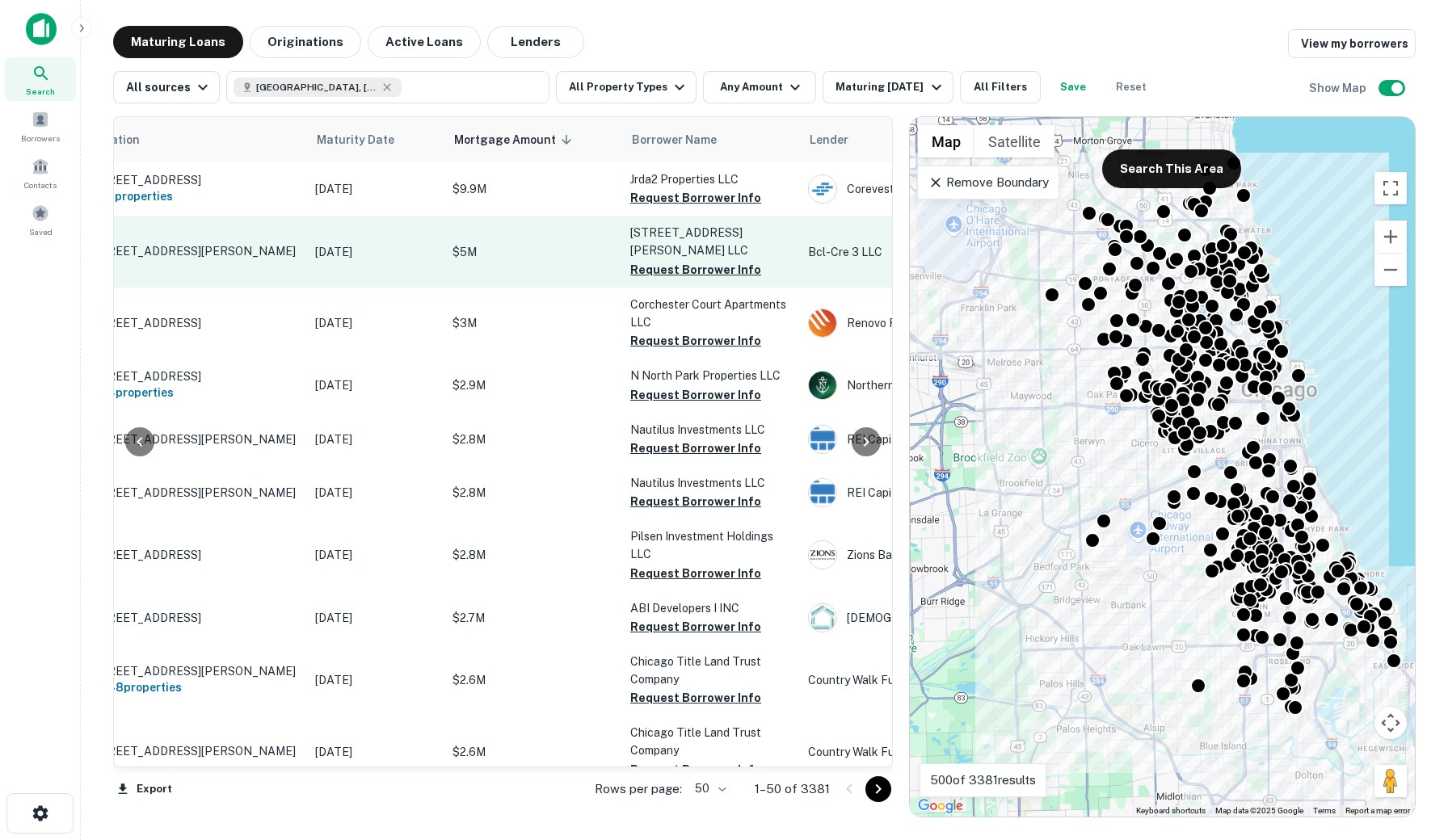
click at [417, 231] on td "Dec 17, 2025" at bounding box center [376, 251] width 138 height 71
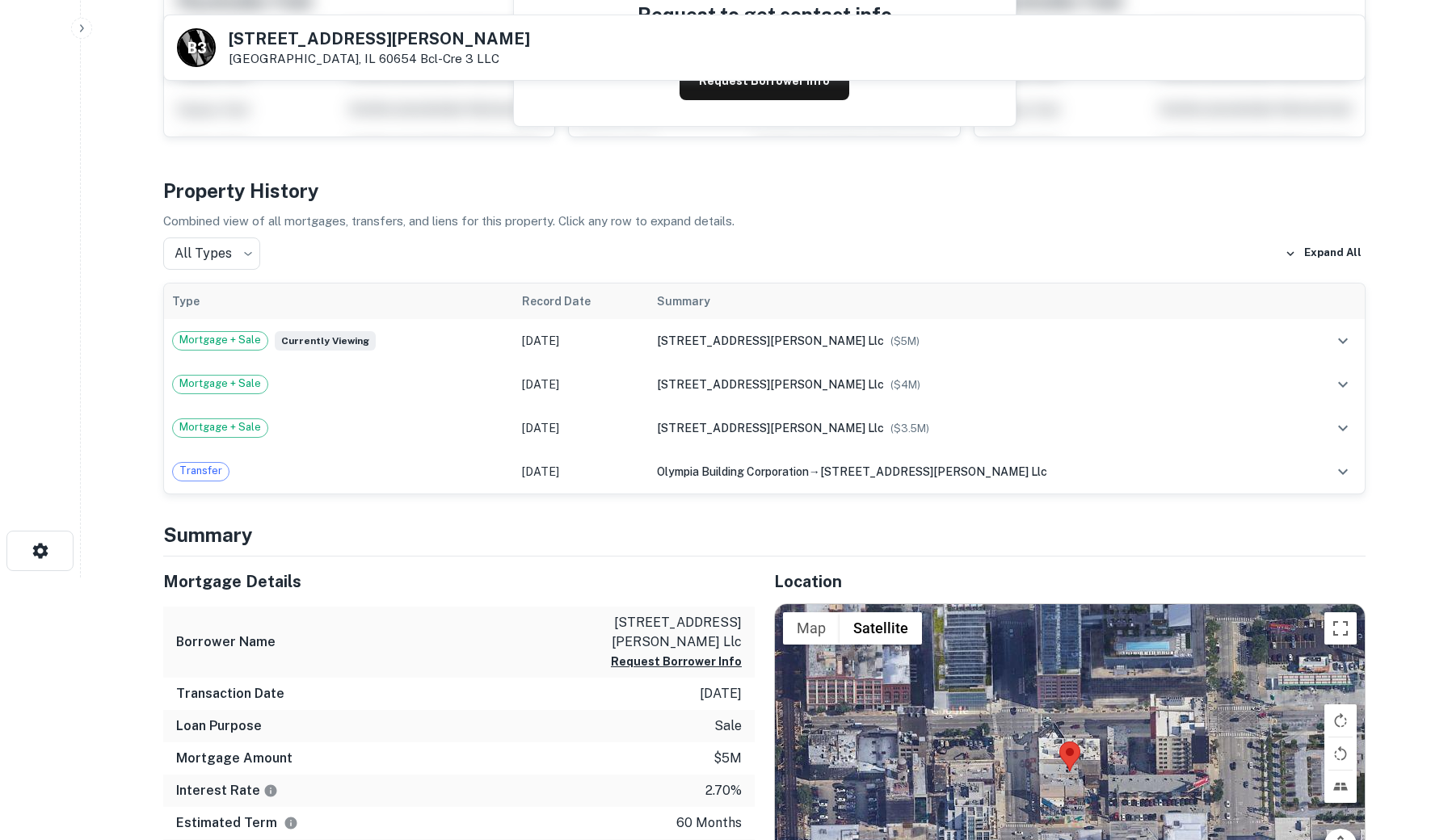
scroll to position [257, 0]
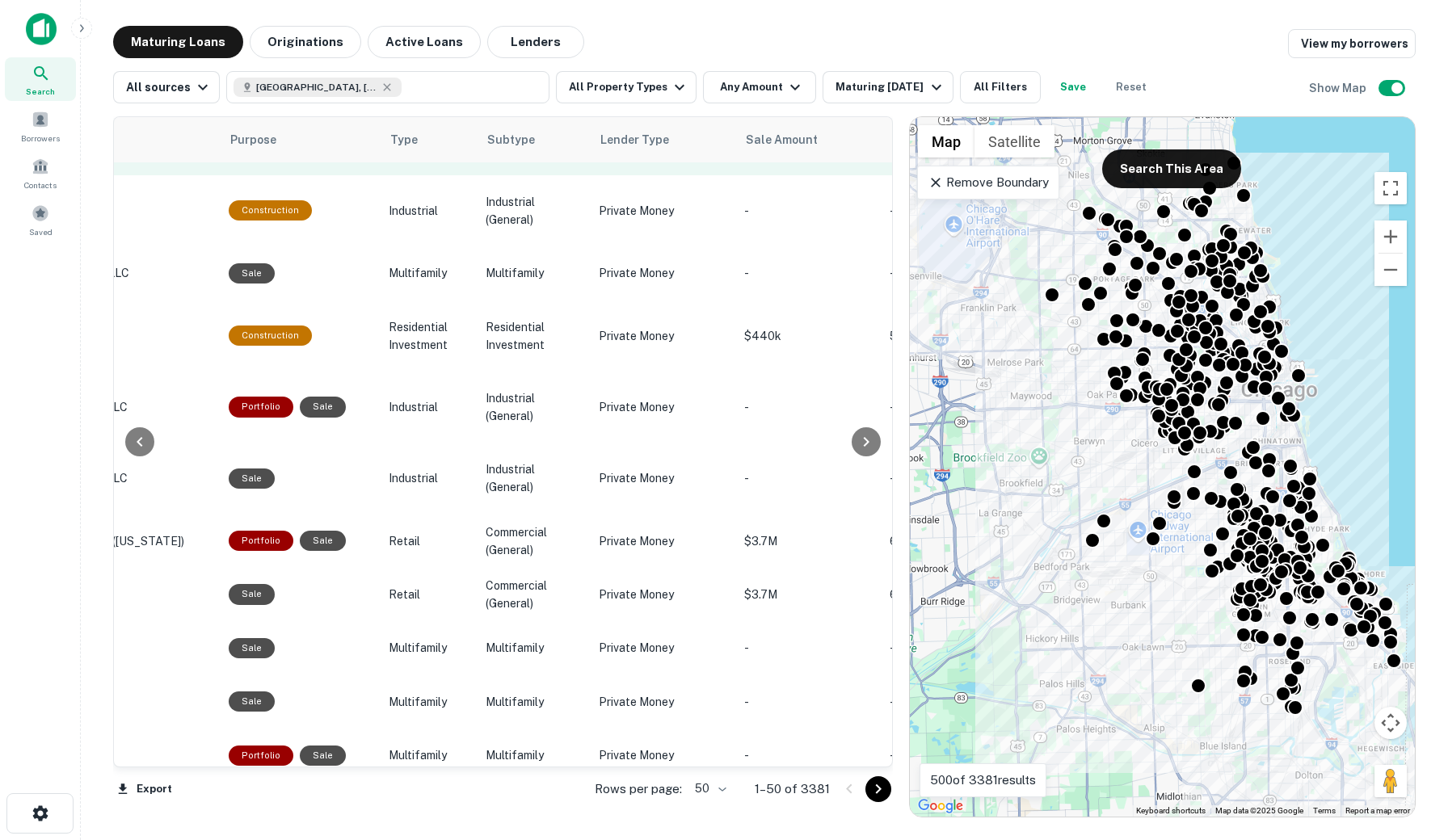
scroll to position [1487, 917]
click at [1005, 85] on button "All Filters" at bounding box center [1000, 86] width 81 height 32
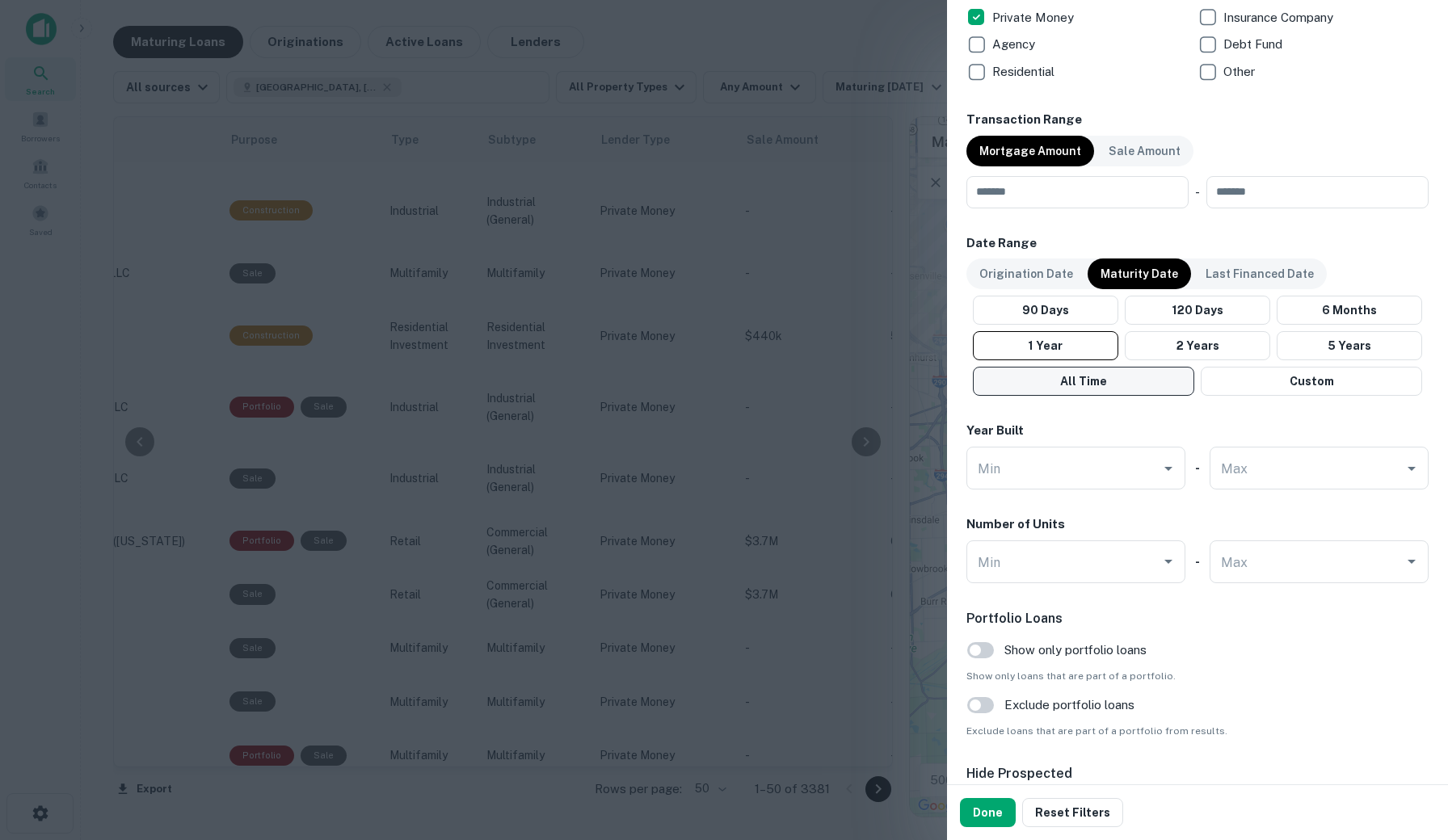
scroll to position [1099, 0]
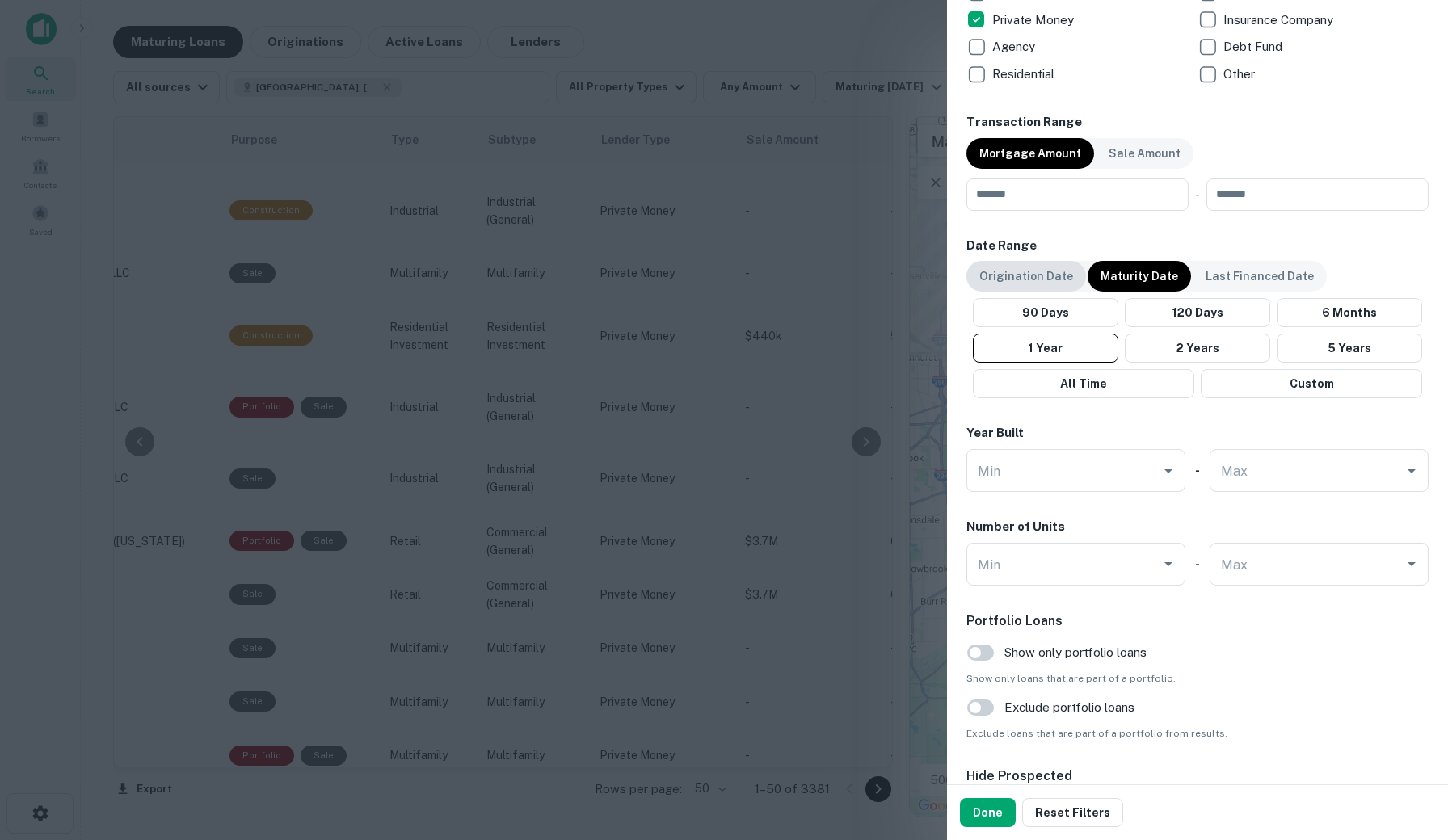
click at [1030, 277] on p "Origination Date" at bounding box center [1026, 277] width 94 height 18
click at [1129, 275] on p "Maturity Date" at bounding box center [1139, 277] width 77 height 18
click at [1036, 271] on p "Origination Date" at bounding box center [1026, 277] width 94 height 18
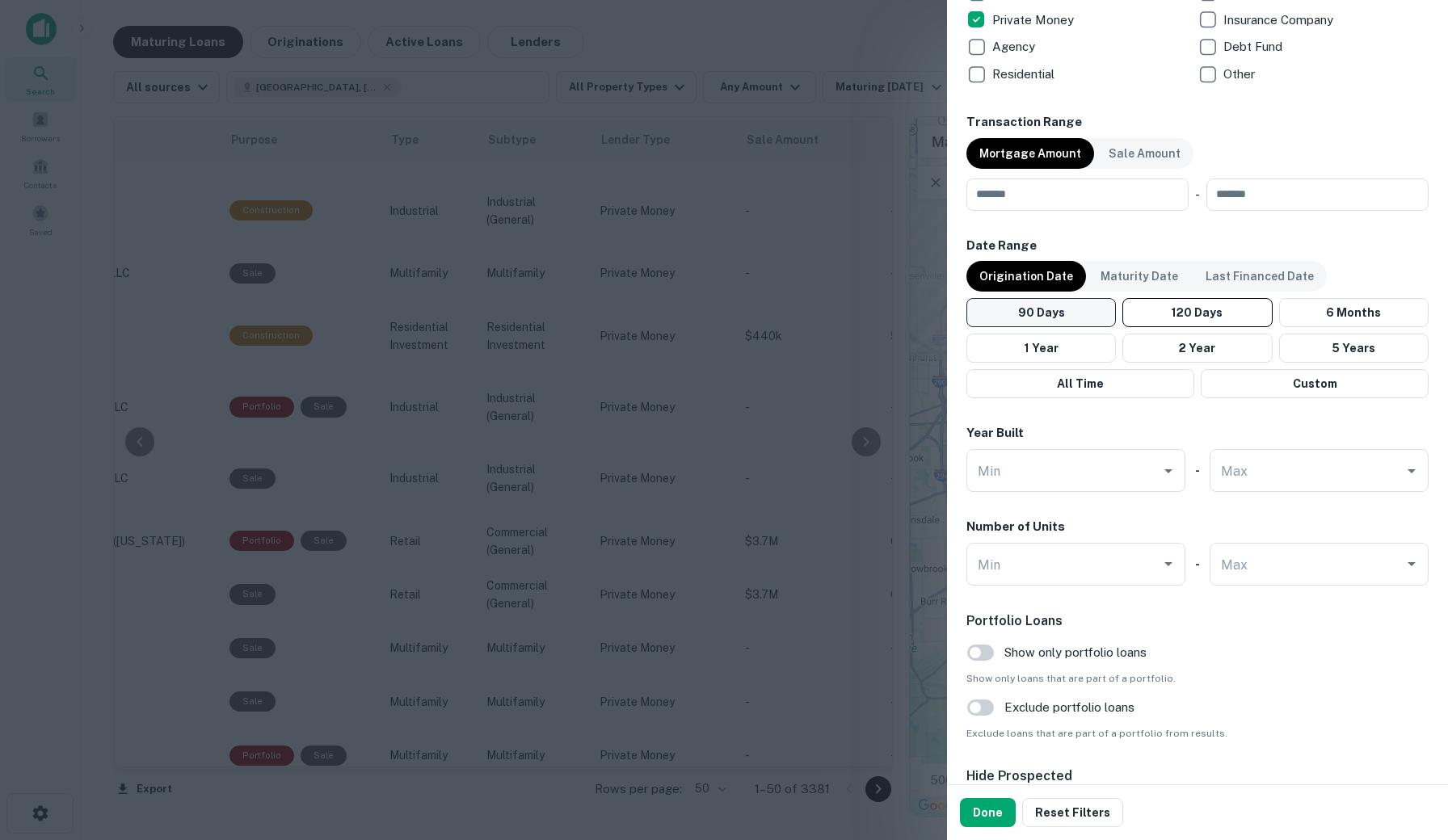
click at [1046, 308] on button "90 Days" at bounding box center [1040, 312] width 149 height 29
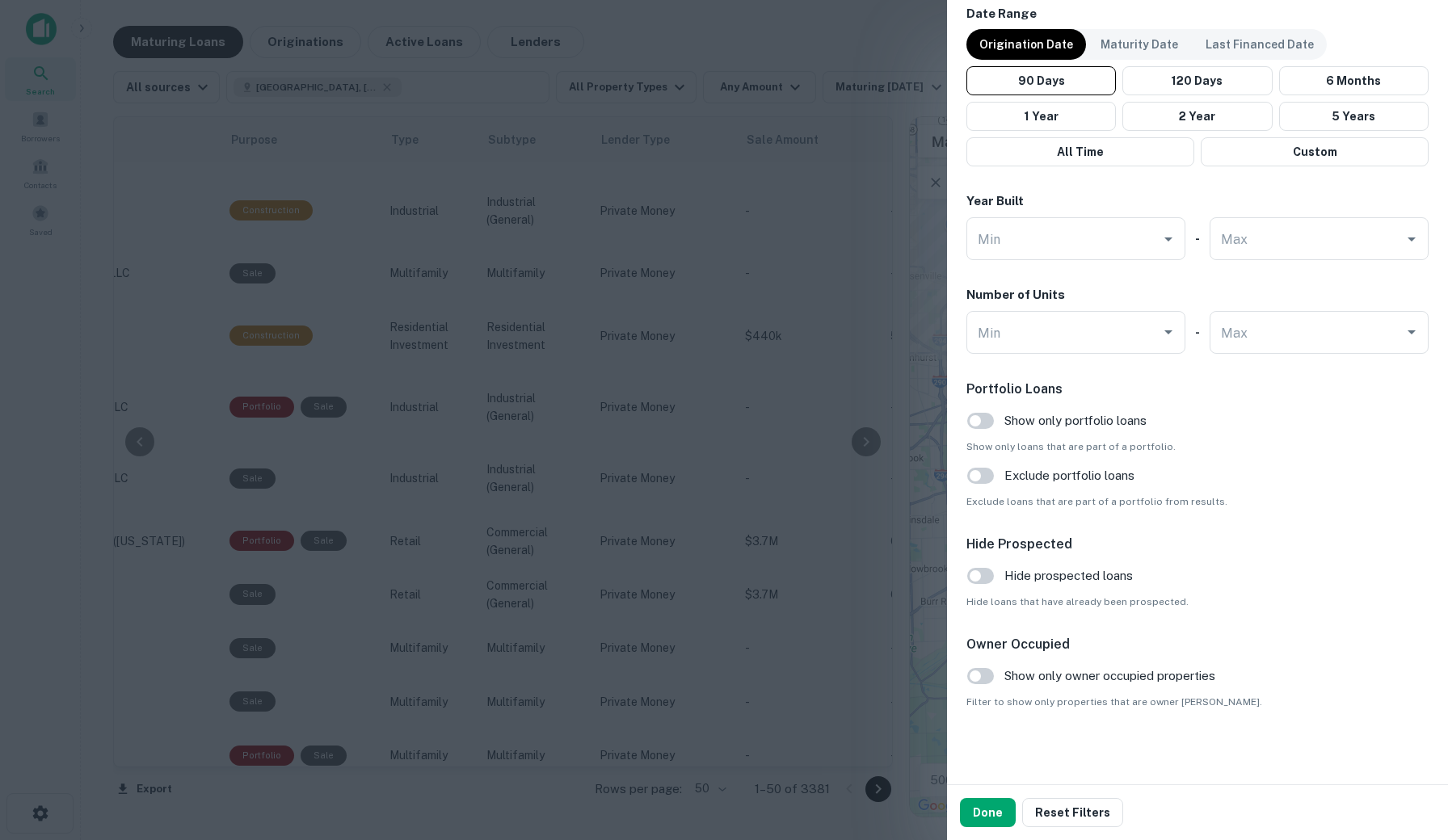
scroll to position [1329, 0]
click at [988, 801] on button "Done" at bounding box center [988, 812] width 56 height 29
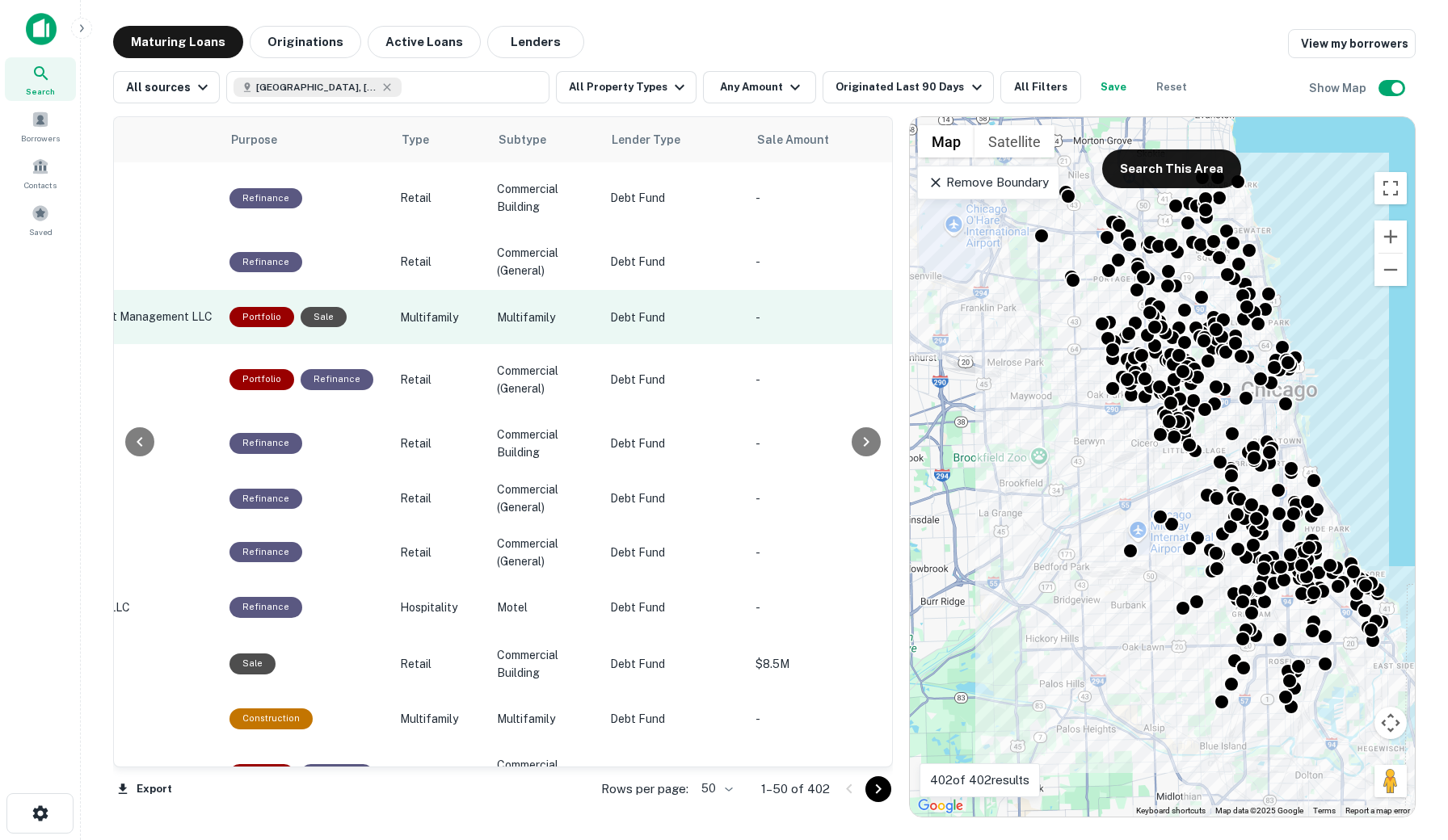
scroll to position [0, 917]
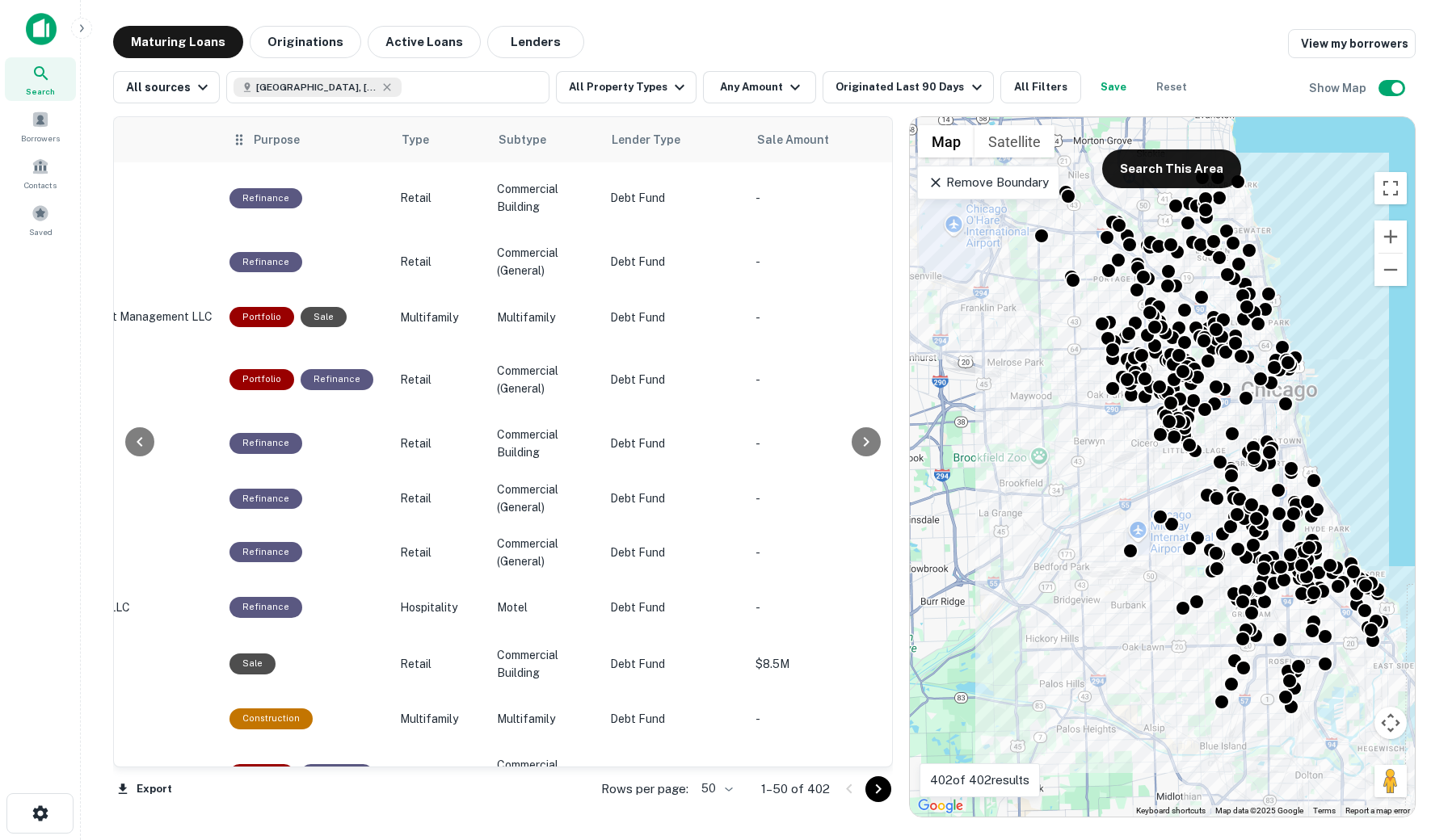
click at [235, 138] on icon at bounding box center [240, 140] width 16 height 20
click at [269, 139] on span "Purpose" at bounding box center [277, 140] width 46 height 20
click at [1038, 83] on button "All Filters" at bounding box center [1040, 86] width 81 height 32
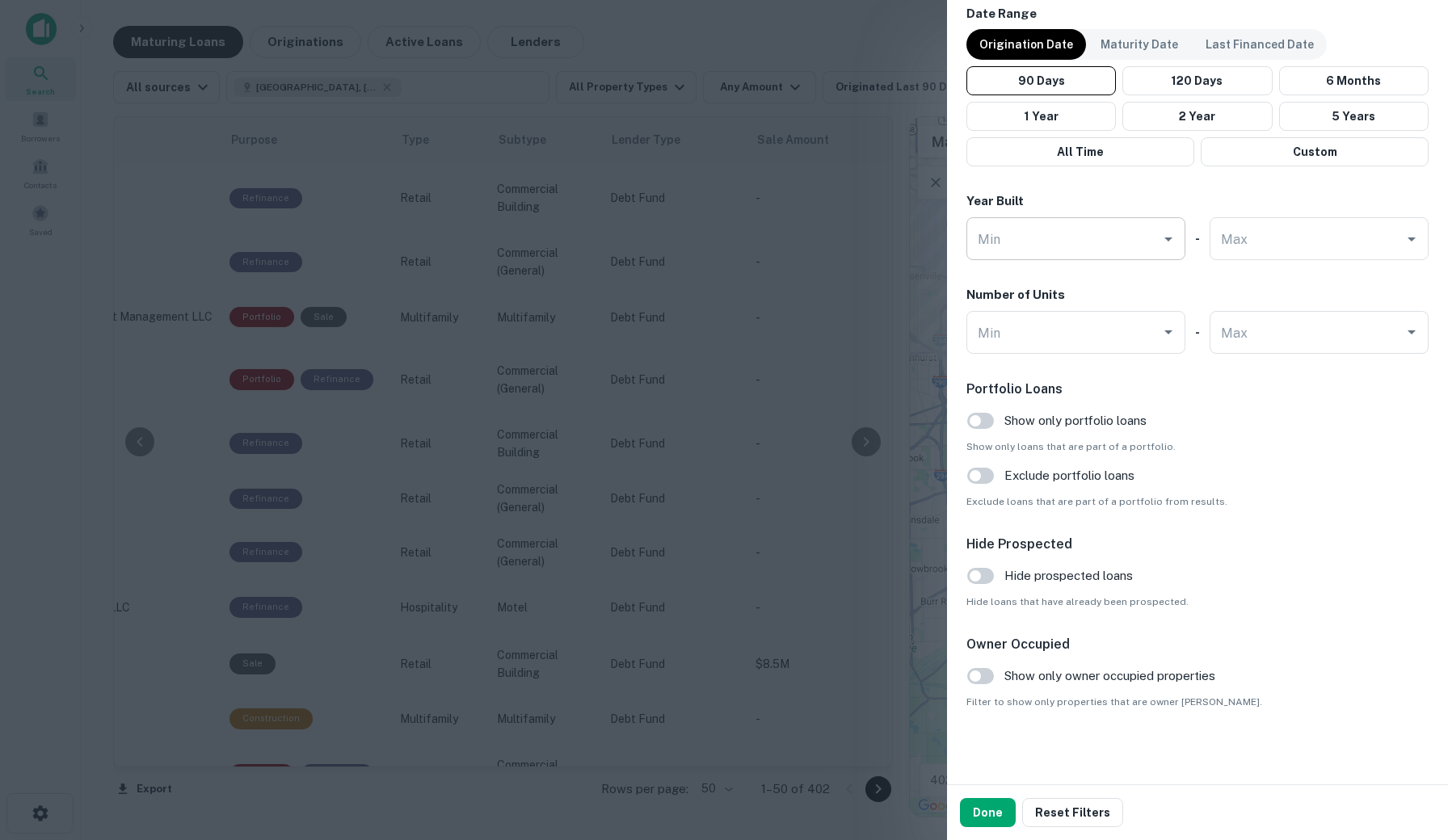
scroll to position [1329, 0]
click at [760, 385] on div at bounding box center [724, 420] width 1448 height 840
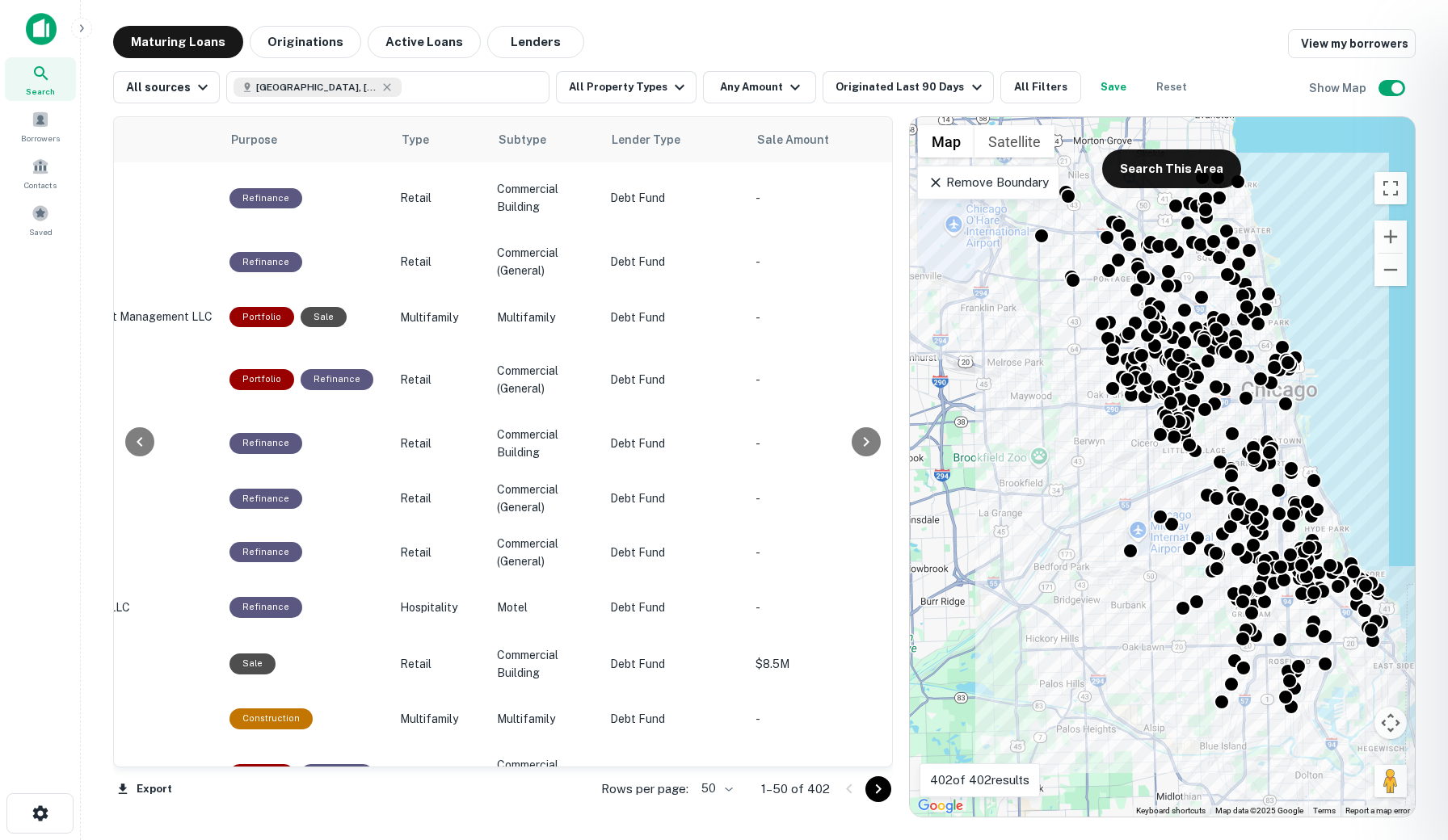
scroll to position [0, 0]
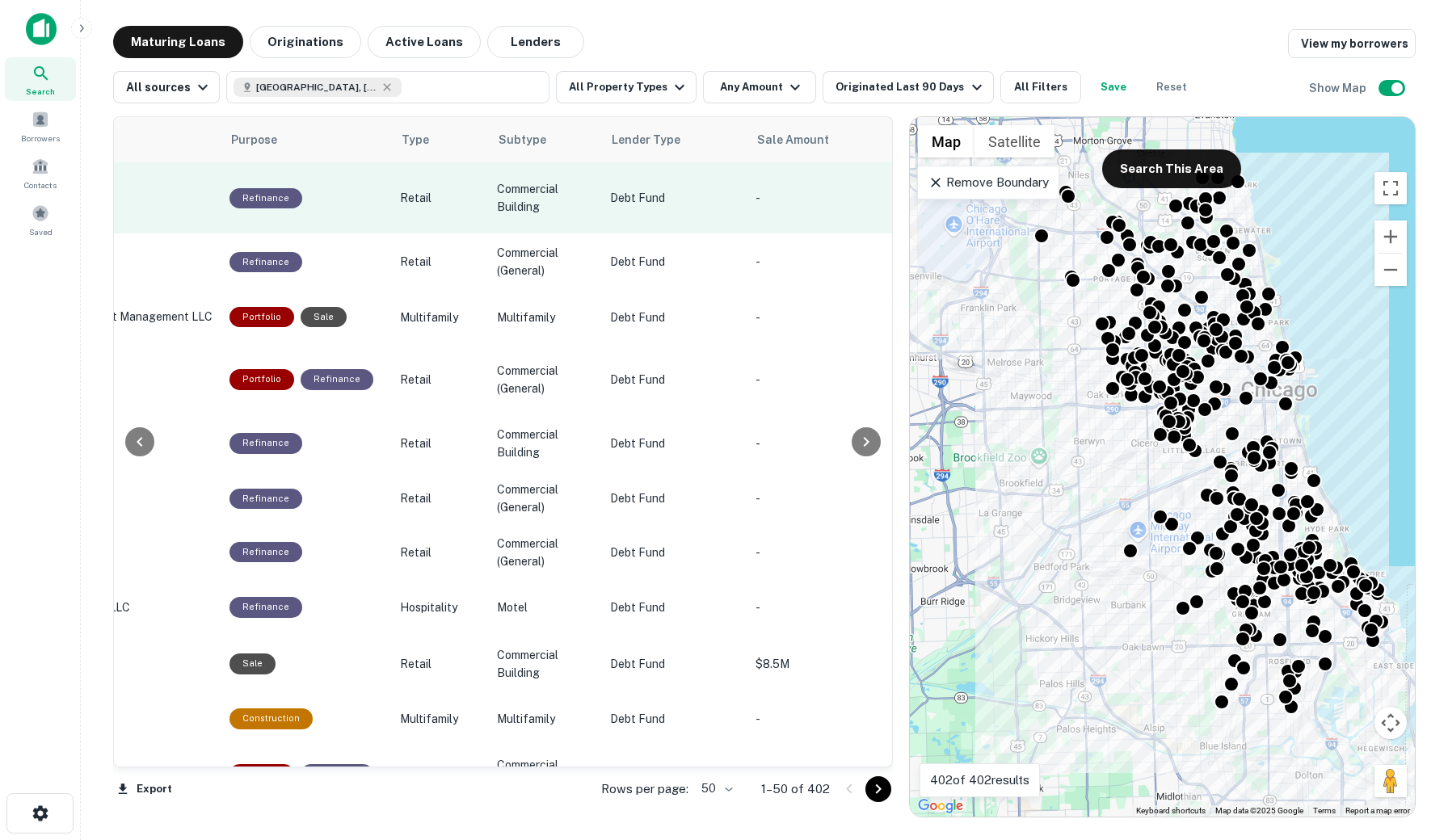
click at [796, 210] on td "-" at bounding box center [820, 198] width 146 height 71
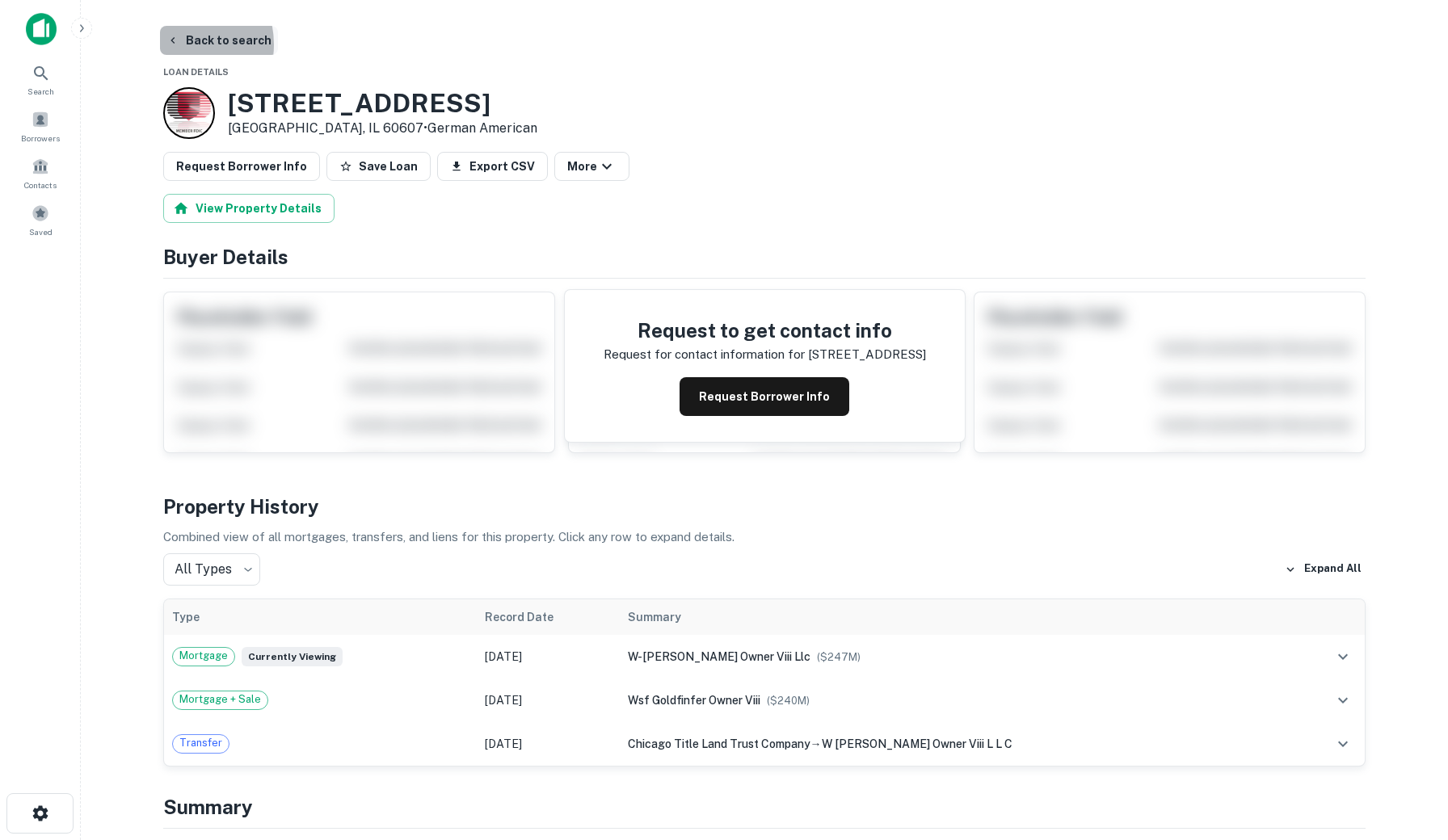
click at [175, 44] on icon "button" at bounding box center [173, 40] width 13 height 13
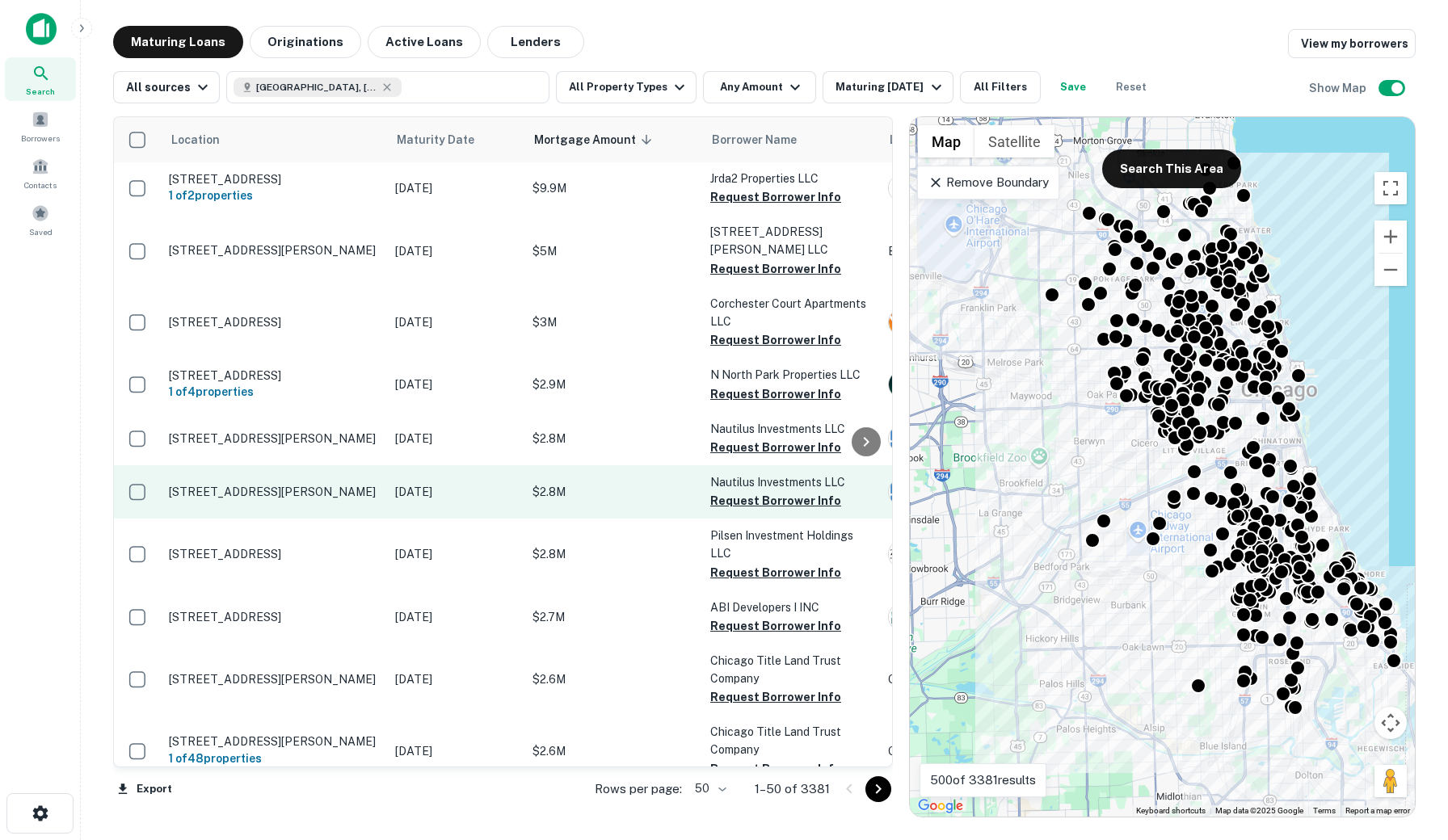
scroll to position [1, 0]
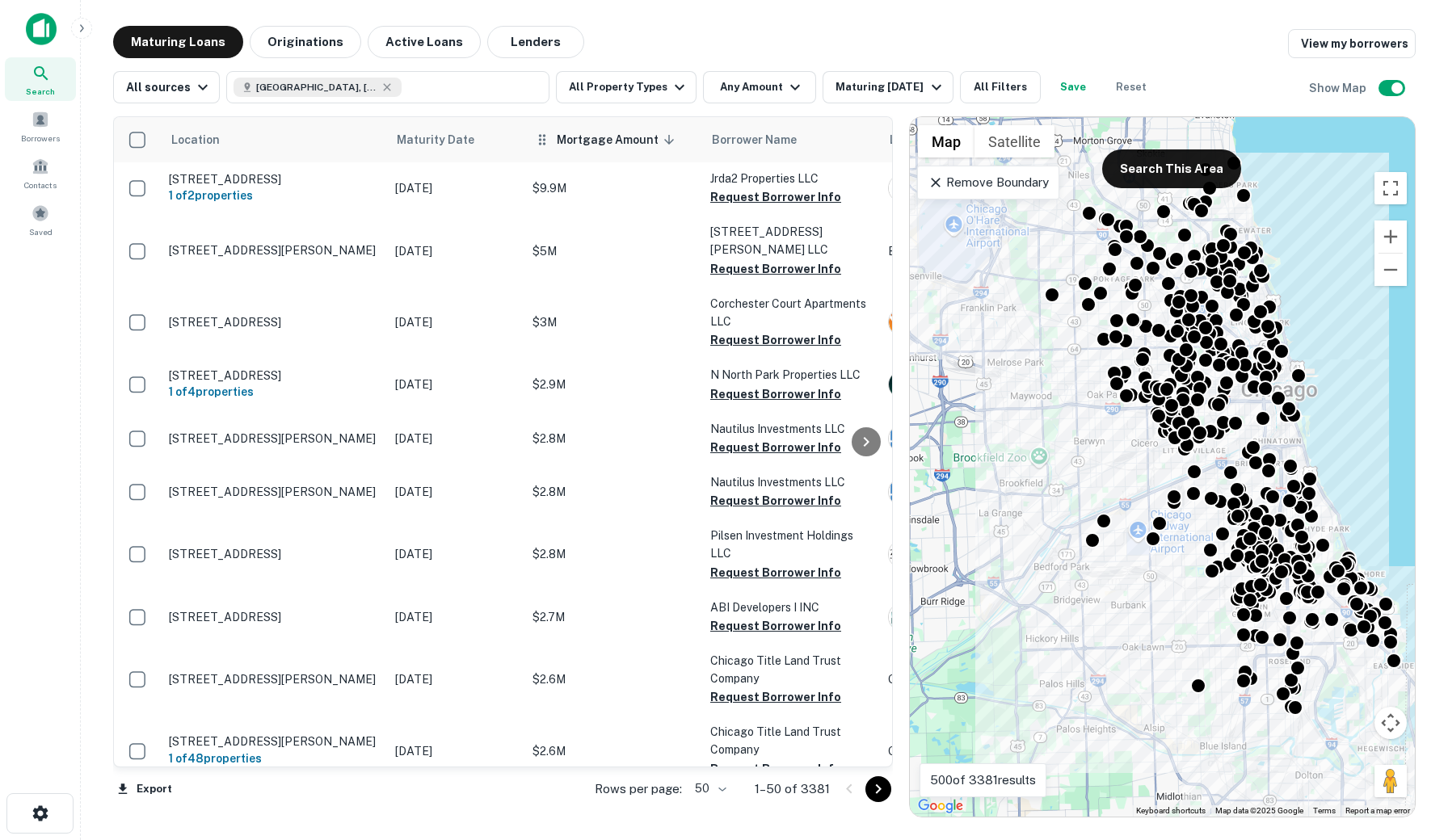
click at [652, 142] on span "Mortgage Amount sorted descending" at bounding box center [618, 140] width 123 height 20
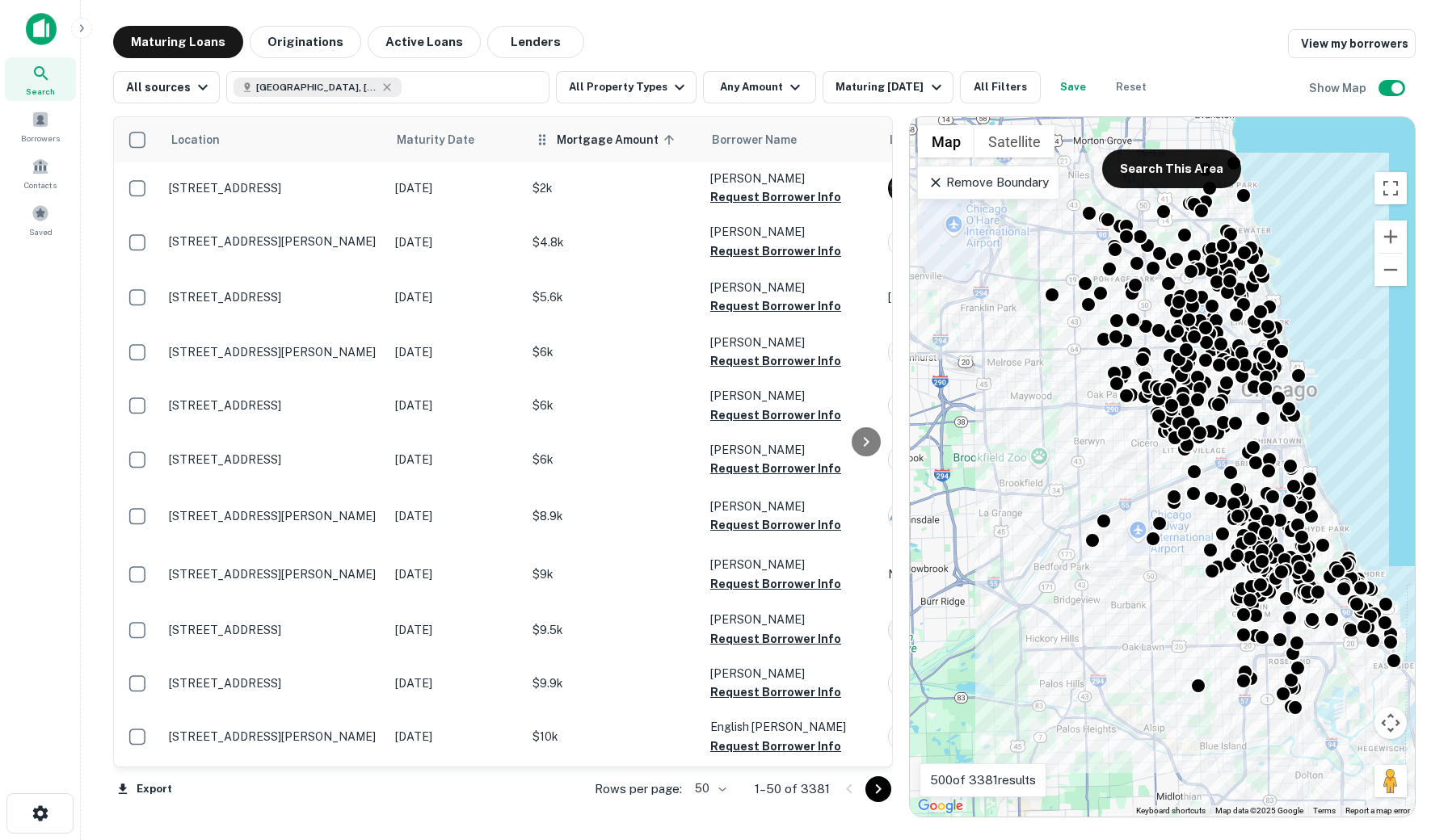
click at [661, 146] on icon at bounding box center [669, 140] width 15 height 15
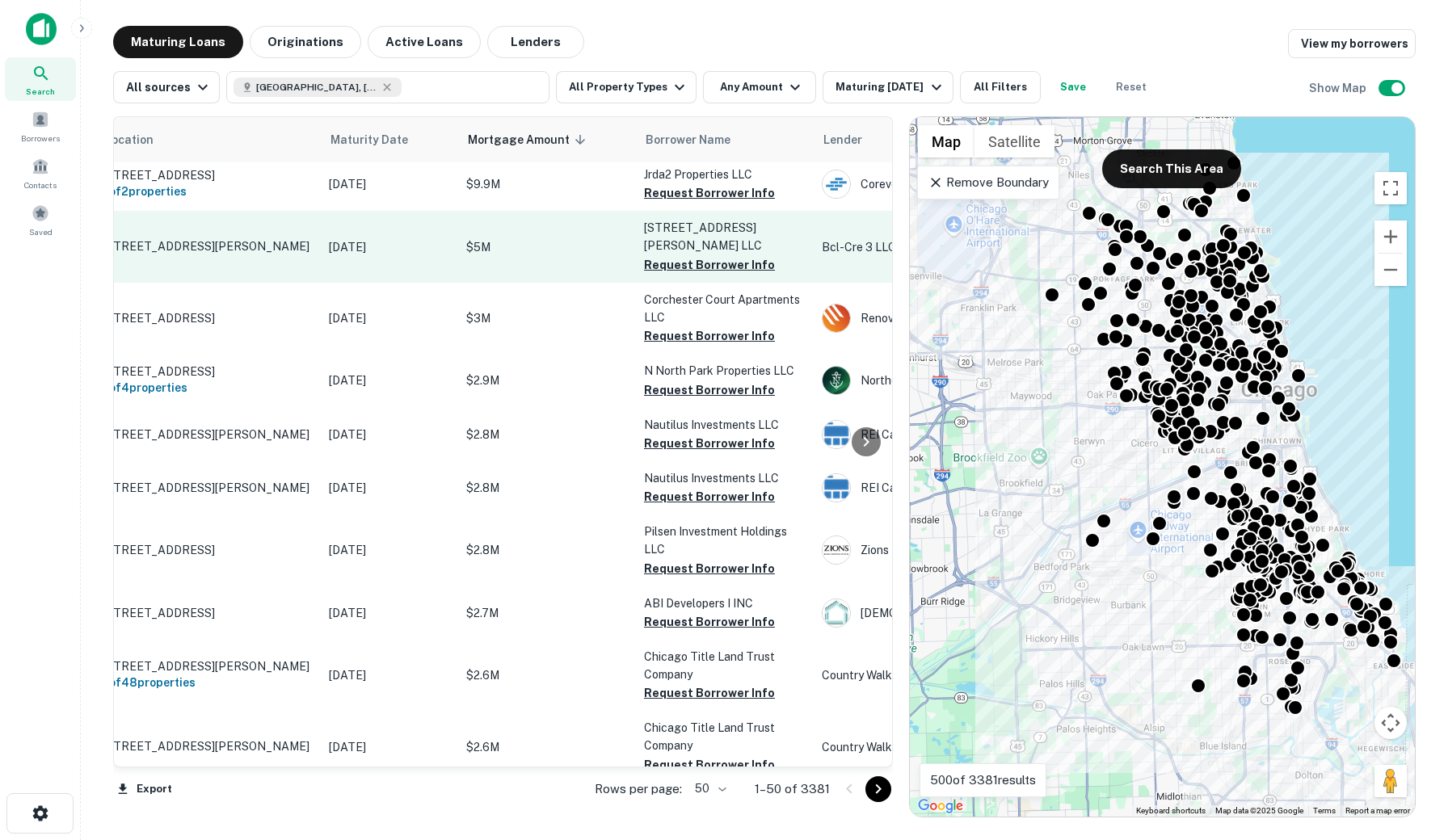
scroll to position [5, 32]
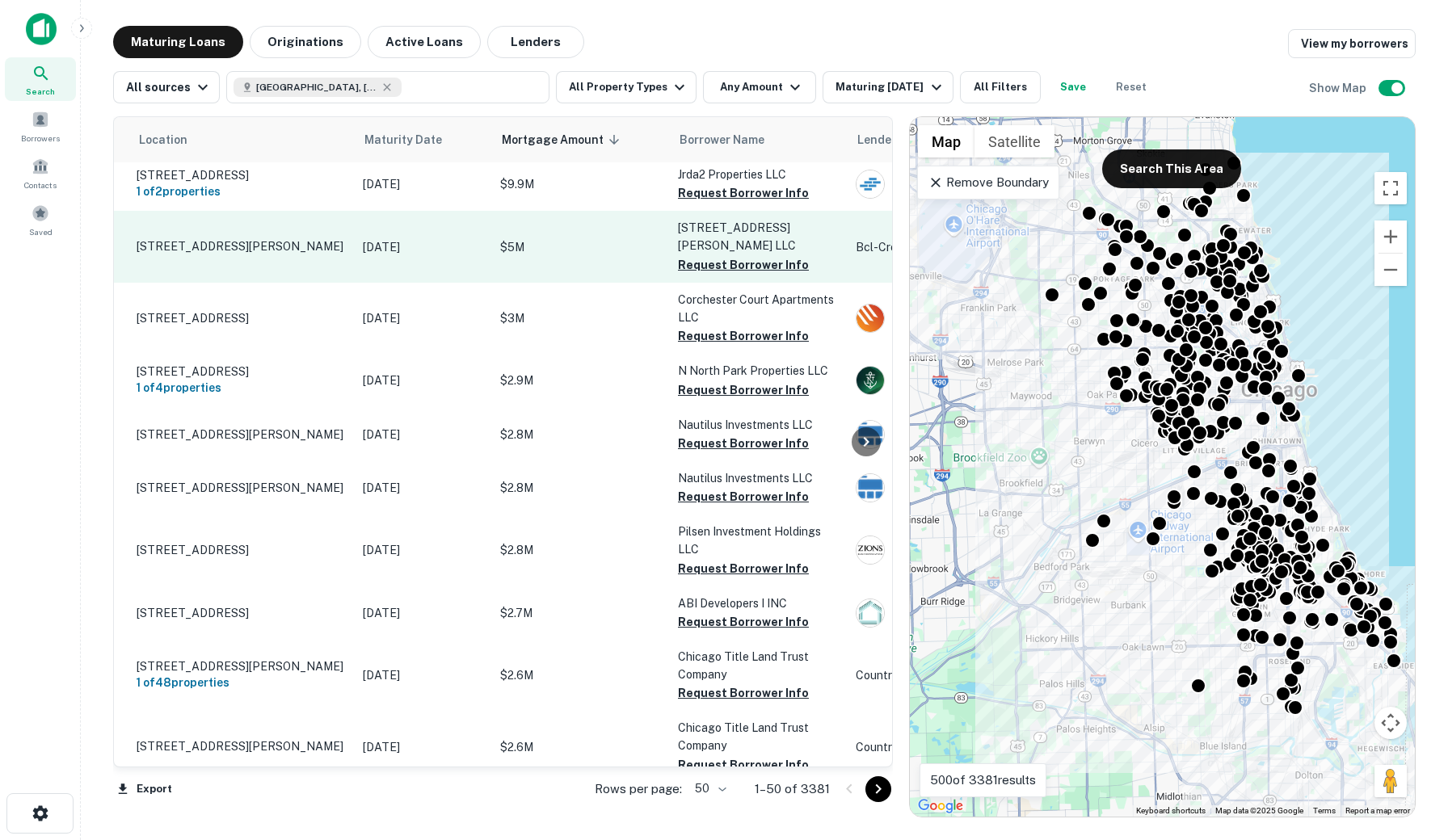
click at [757, 222] on p "613 North Wells Street LLC" at bounding box center [759, 236] width 161 height 35
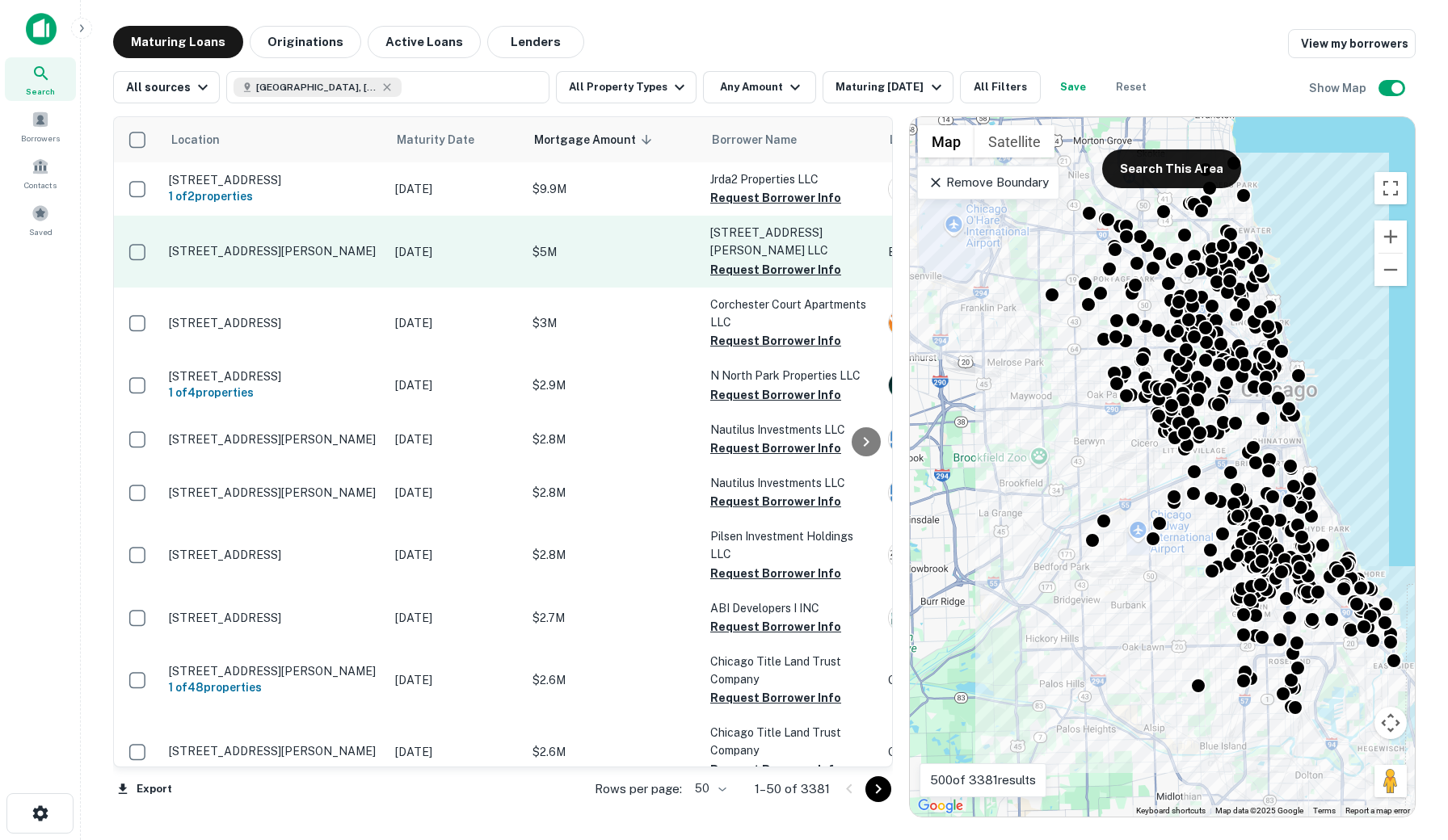
scroll to position [0, 0]
click at [272, 232] on td "611 N Wells St Chicago, IL 60654" at bounding box center [273, 251] width 227 height 71
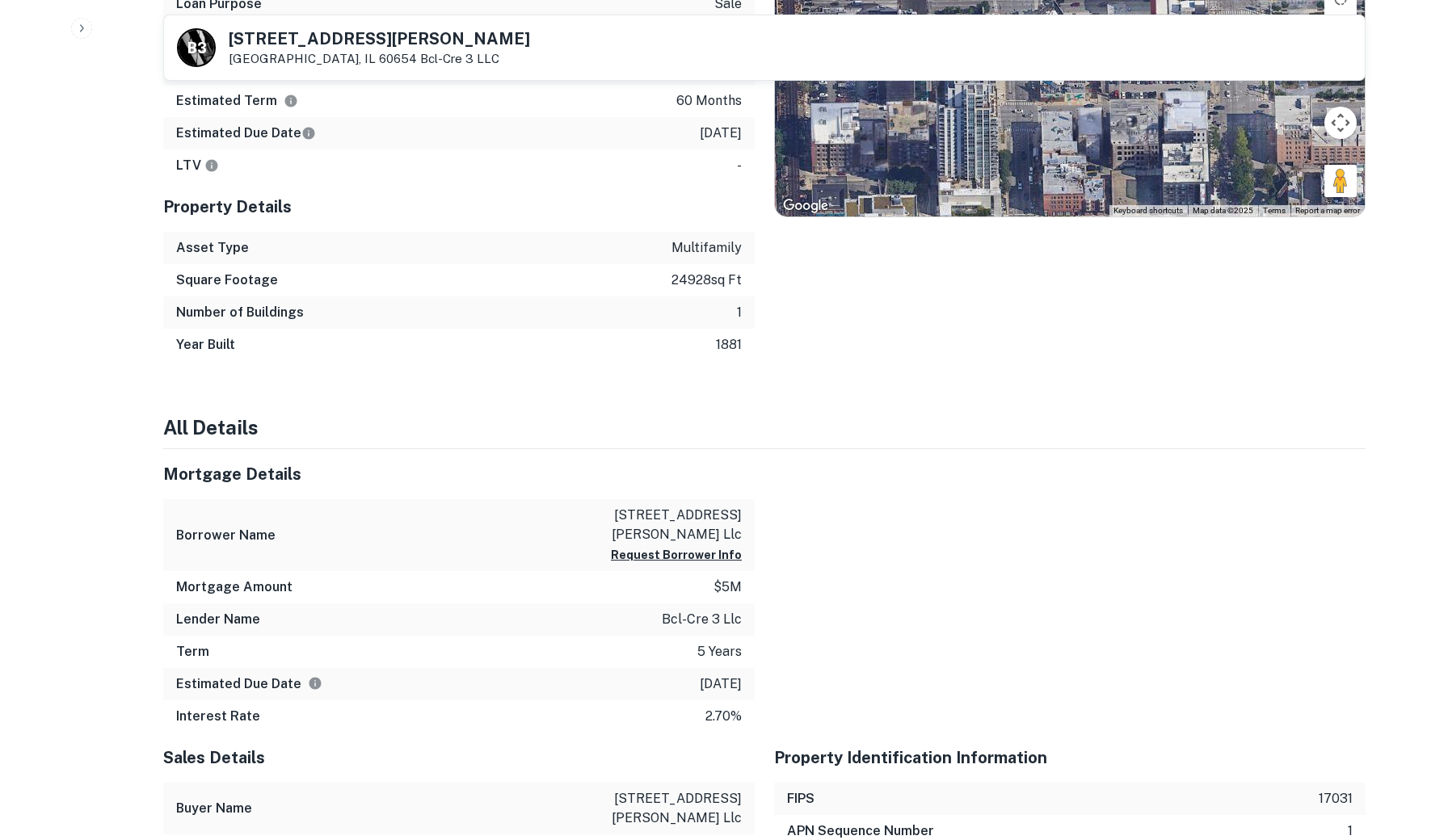
scroll to position [954, 0]
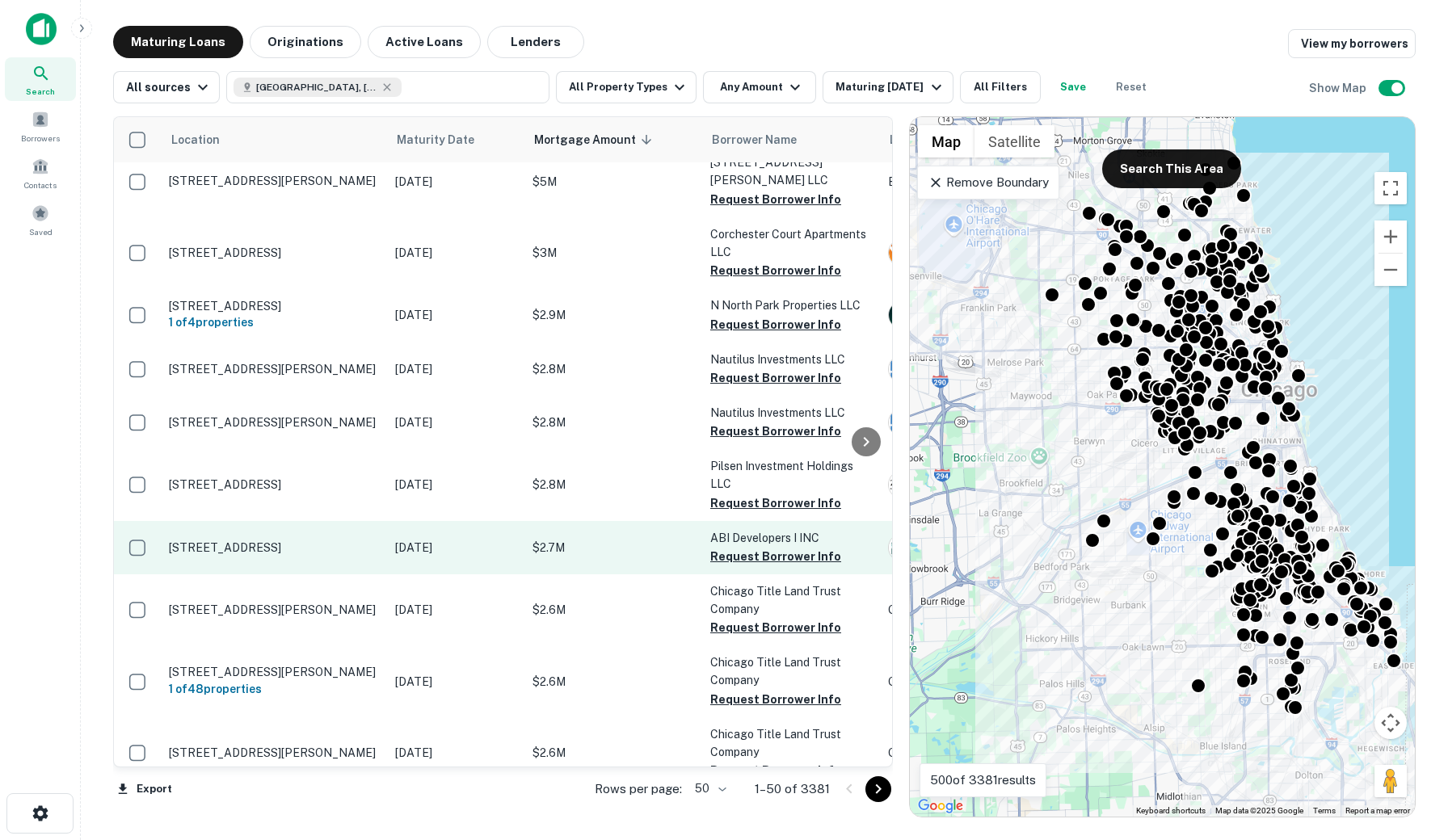
scroll to position [142, 0]
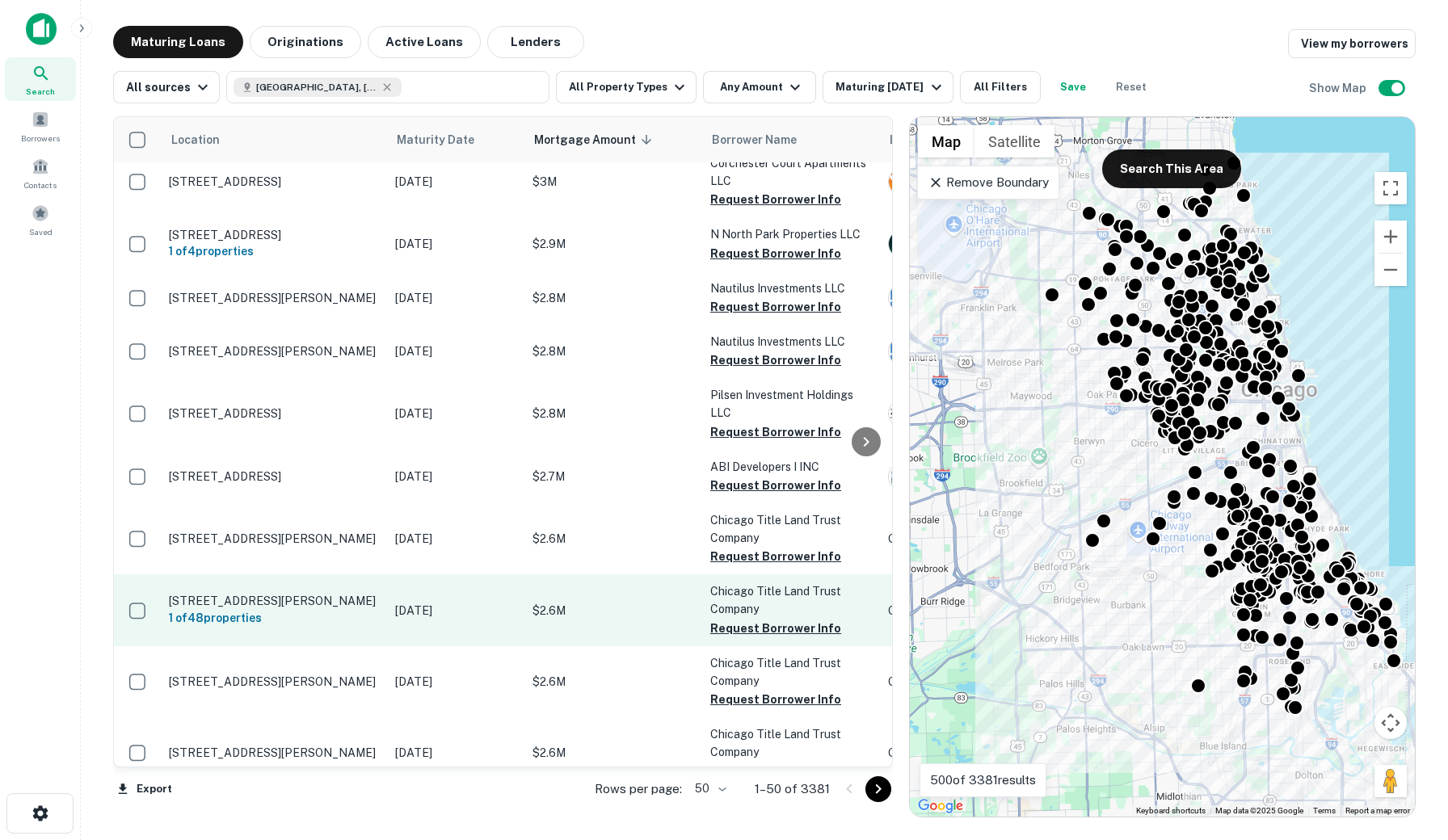
click at [347, 606] on p "3660 N Lake Shore Dr Chicago, IL 60613" at bounding box center [273, 601] width 210 height 15
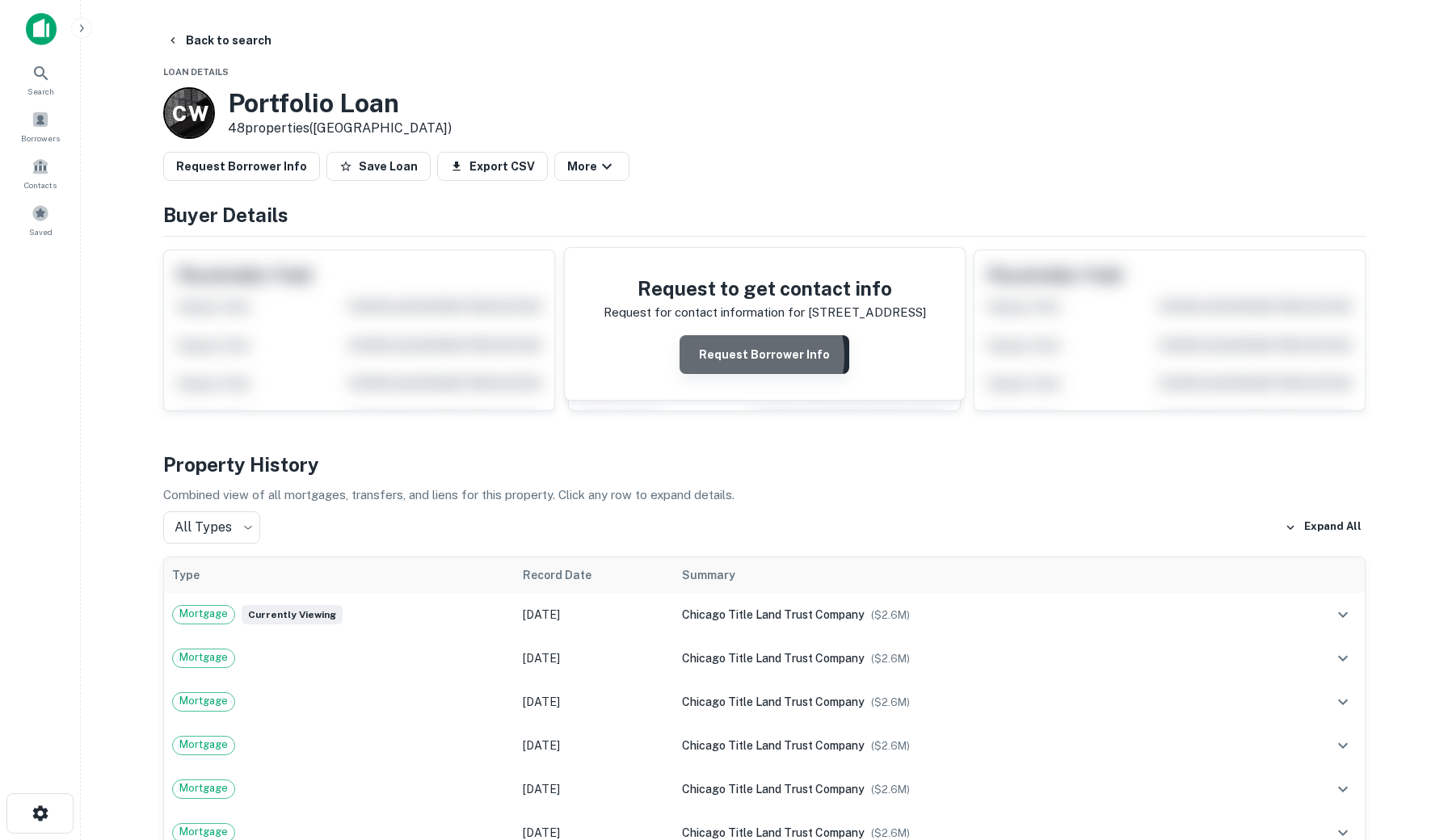
click at [740, 356] on button "Request Borrower Info" at bounding box center [764, 354] width 170 height 39
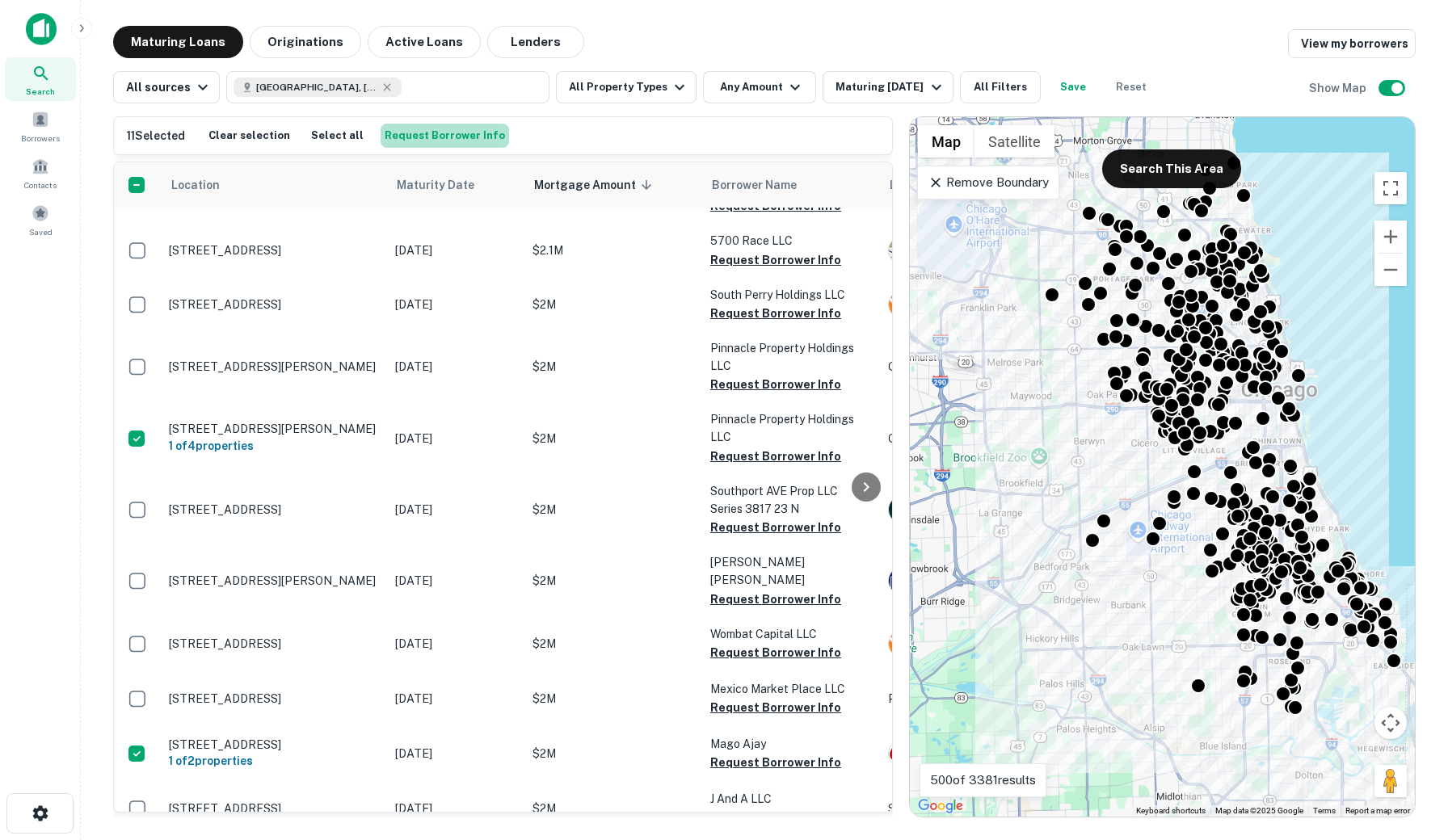
click at [441, 133] on button "Request Borrower Info" at bounding box center [445, 135] width 128 height 24
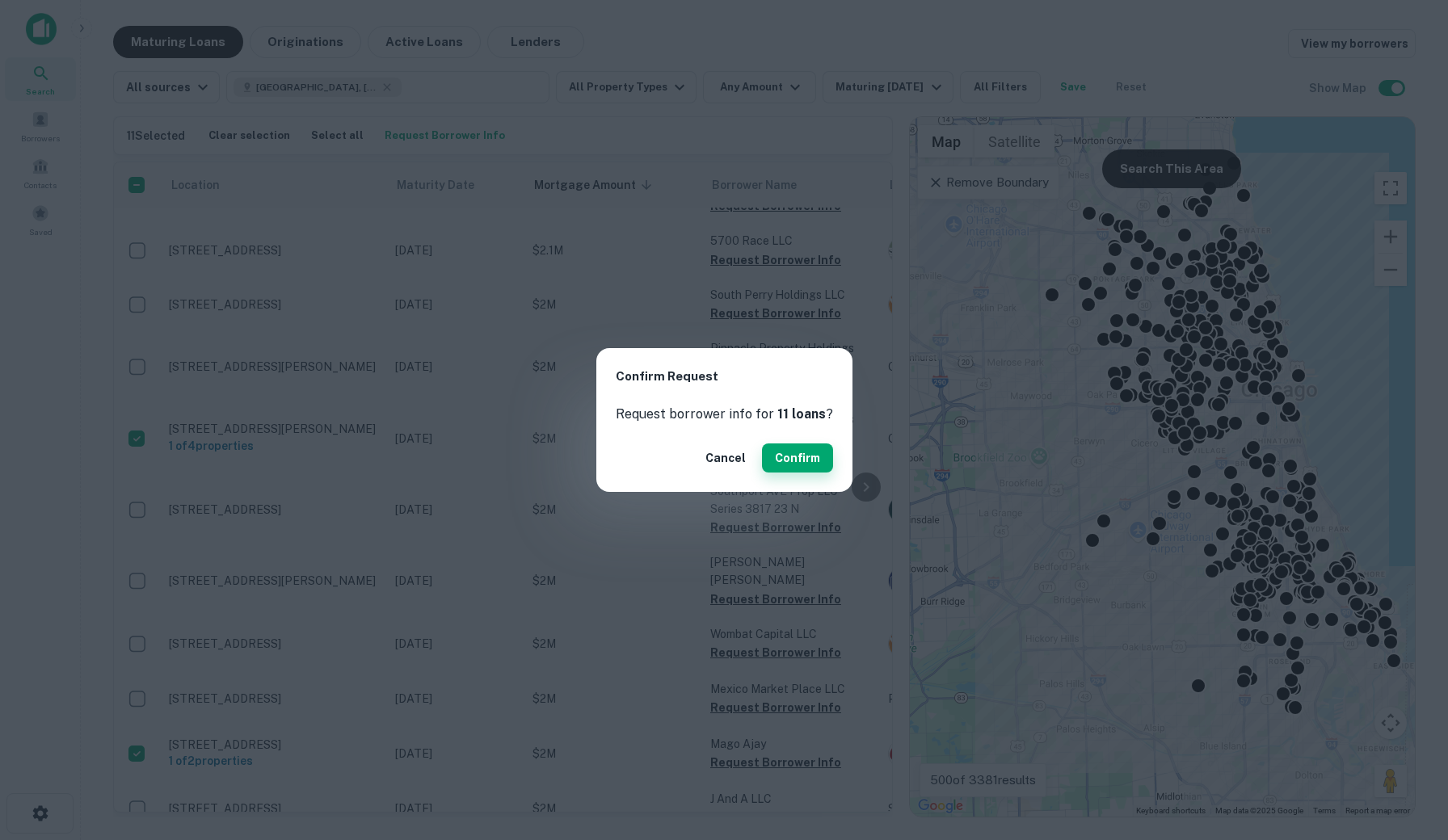
click at [794, 457] on button "Confirm" at bounding box center [797, 457] width 71 height 29
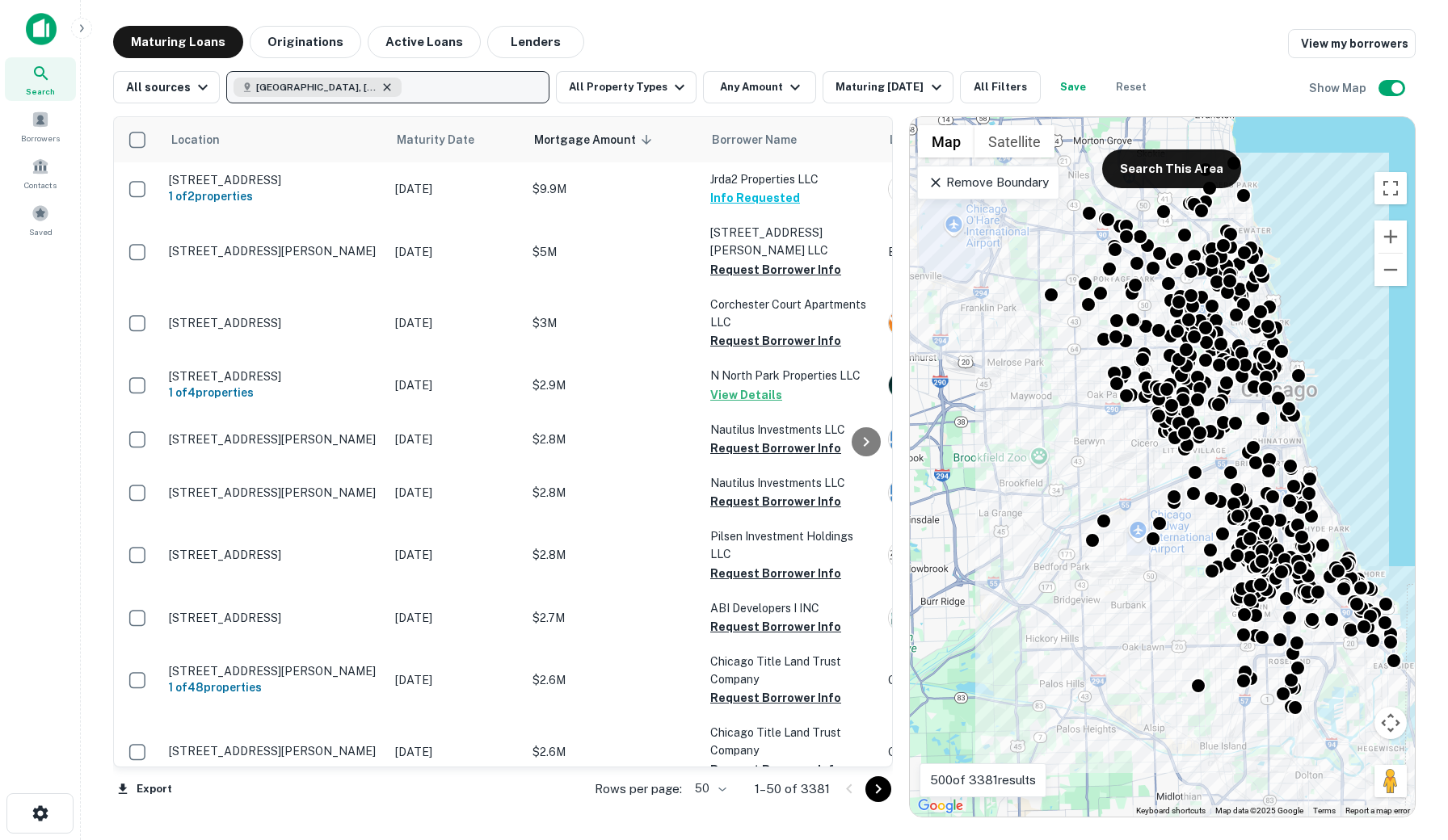
click at [384, 87] on icon "button" at bounding box center [387, 86] width 7 height 7
click at [266, 83] on p "Enter addresses, locations or lender names" at bounding box center [370, 87] width 261 height 20
click at [301, 77] on p "Enter addresses, locations or lender names" at bounding box center [370, 87] width 261 height 20
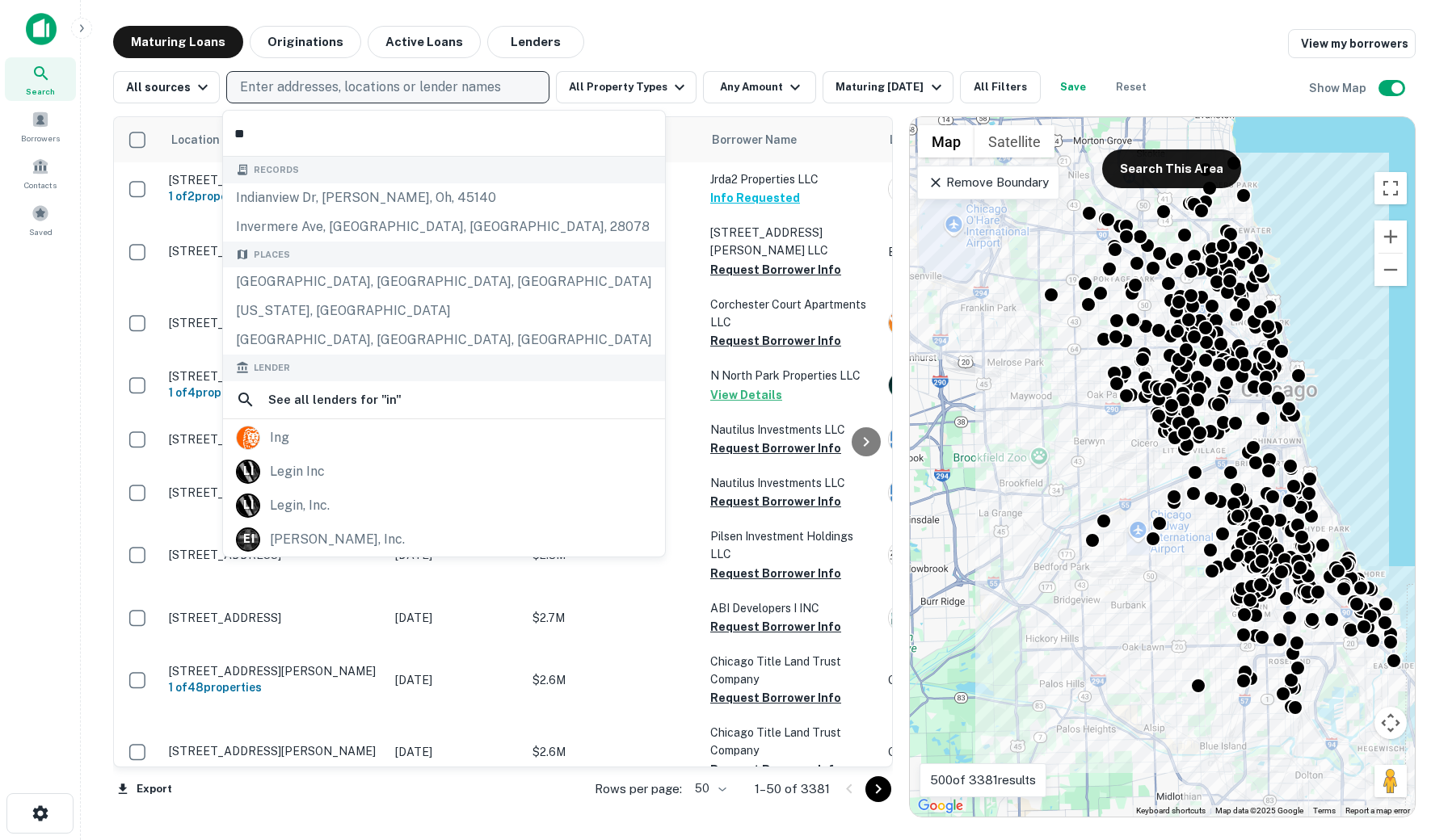
type input "***"
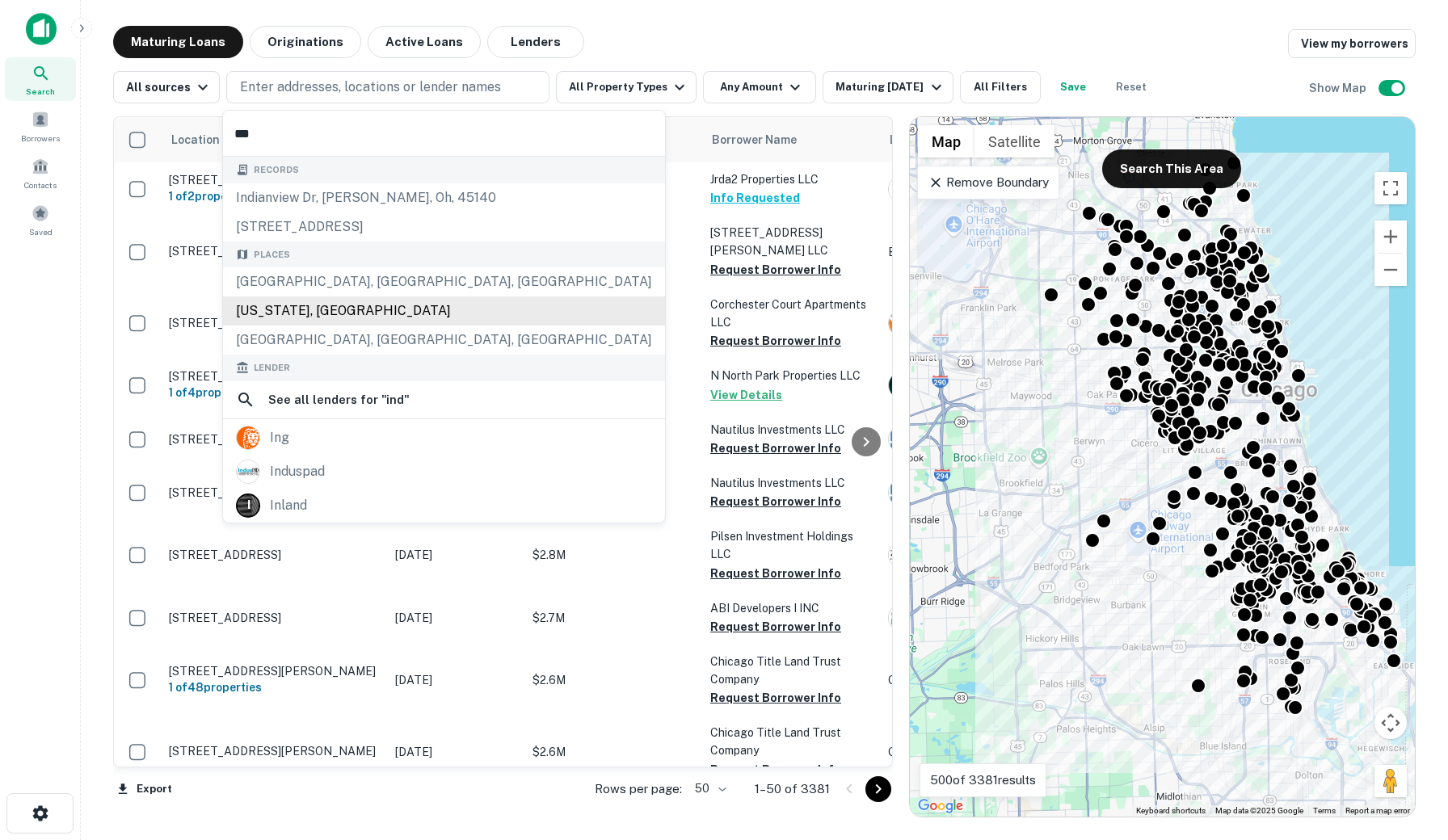
click at [269, 310] on div "Places Indianapolis, IN, USA Indiana, USA Indian Head Park, IL, USA" at bounding box center [444, 298] width 442 height 114
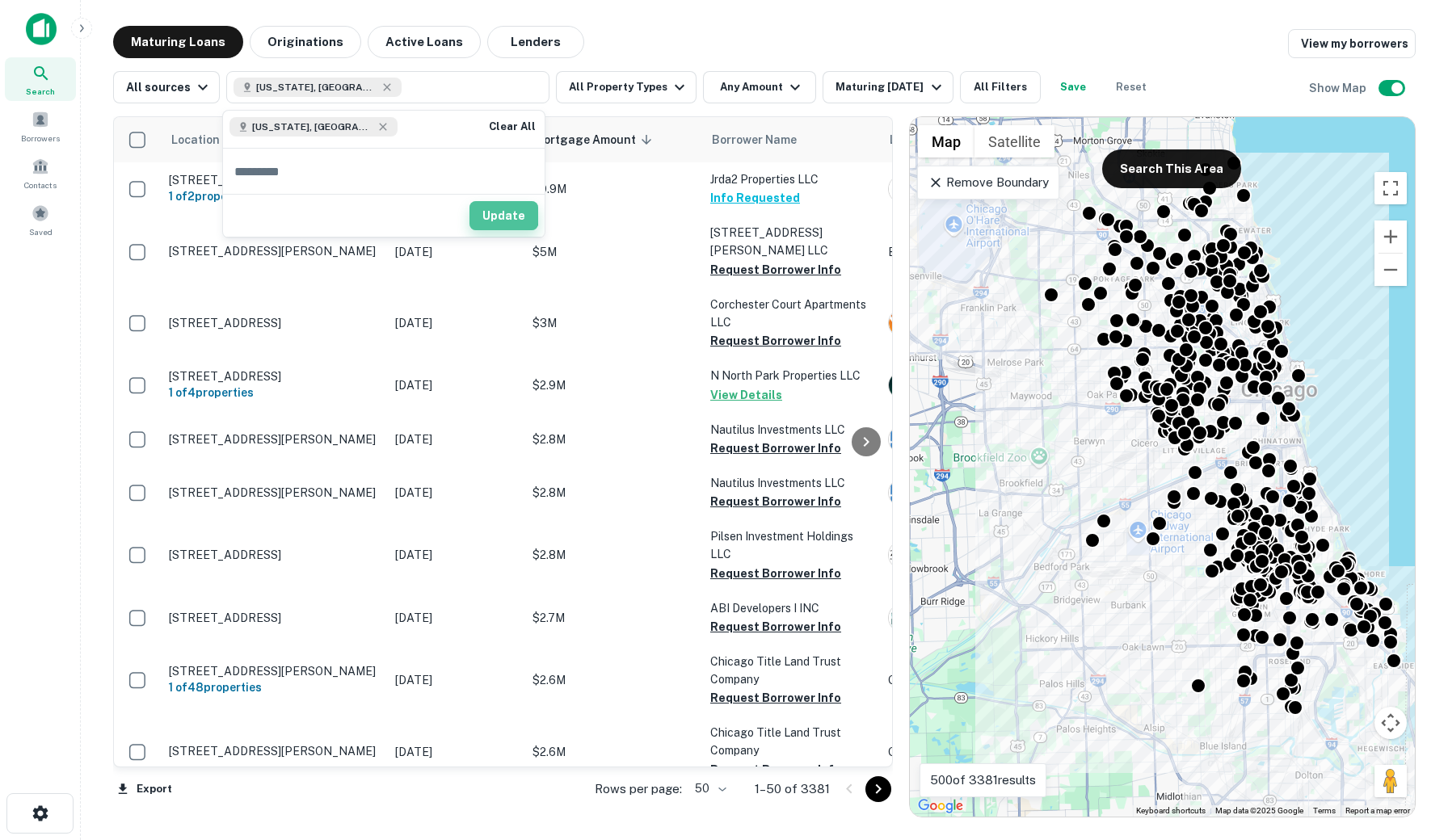
click at [500, 214] on button "Update" at bounding box center [503, 215] width 68 height 29
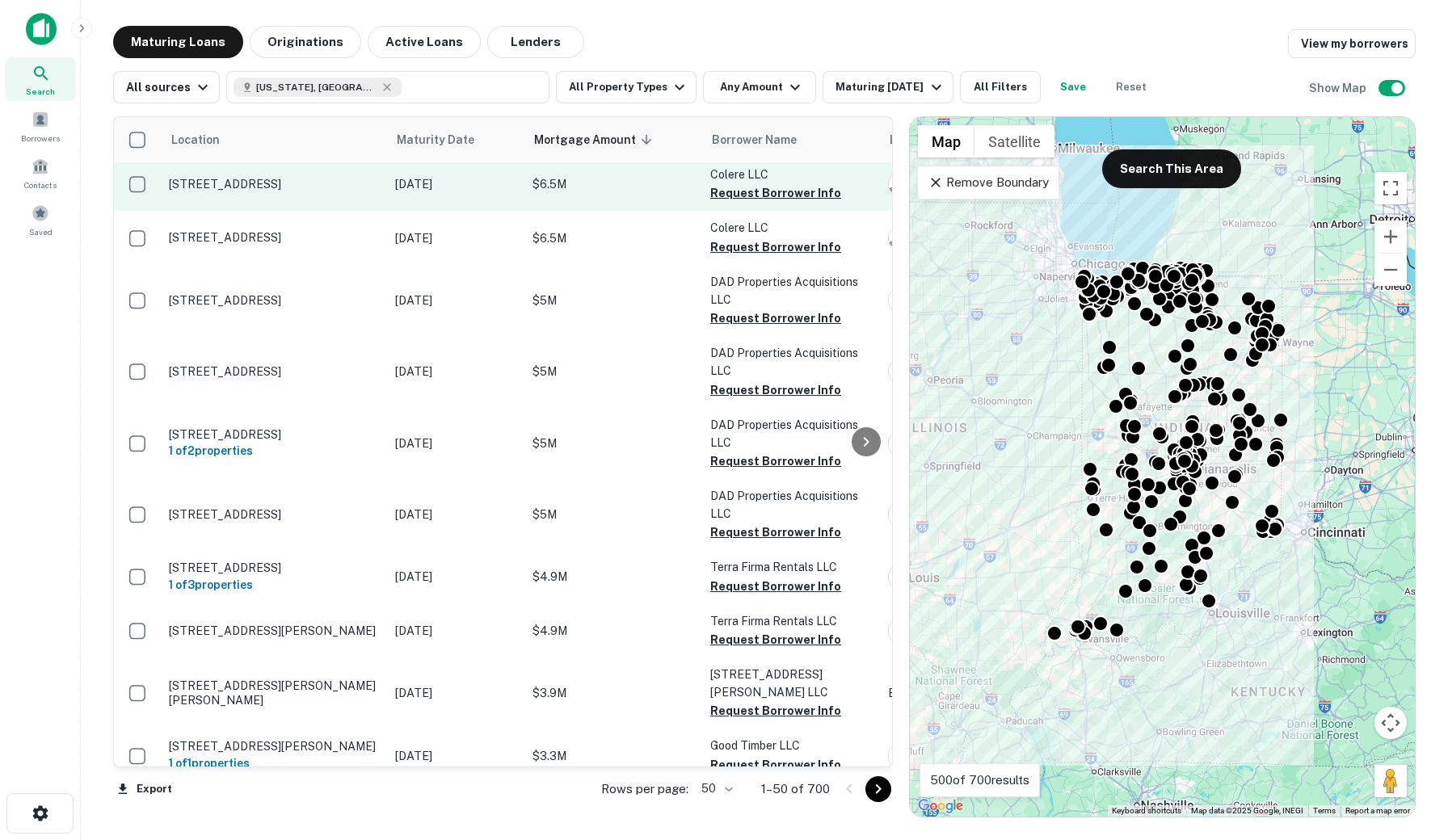
scroll to position [5, 0]
click at [300, 186] on p "1311 Colere Pl Indianapolis, IN 46203" at bounding box center [273, 184] width 210 height 15
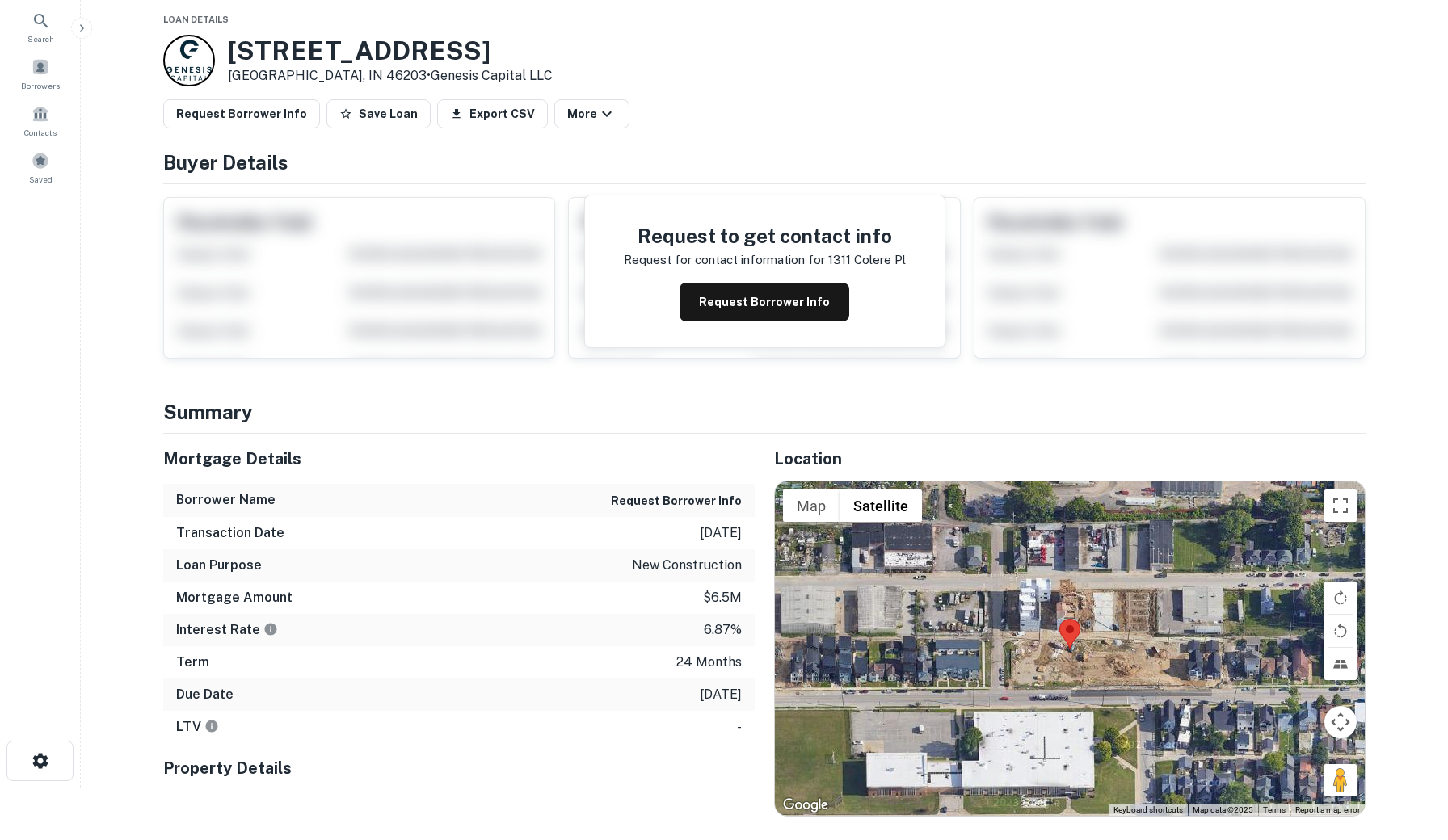
scroll to position [50, 0]
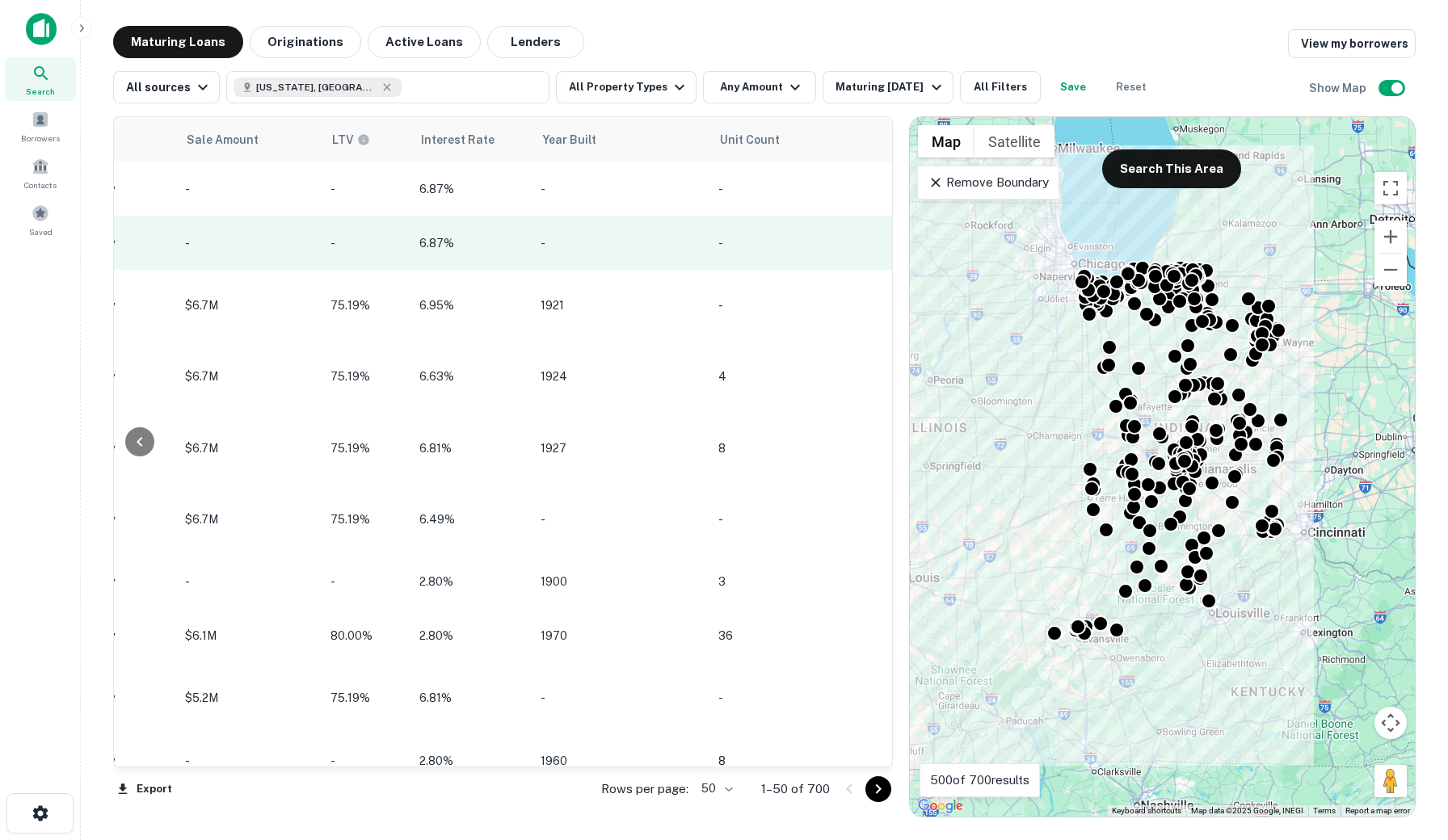
scroll to position [0, 1521]
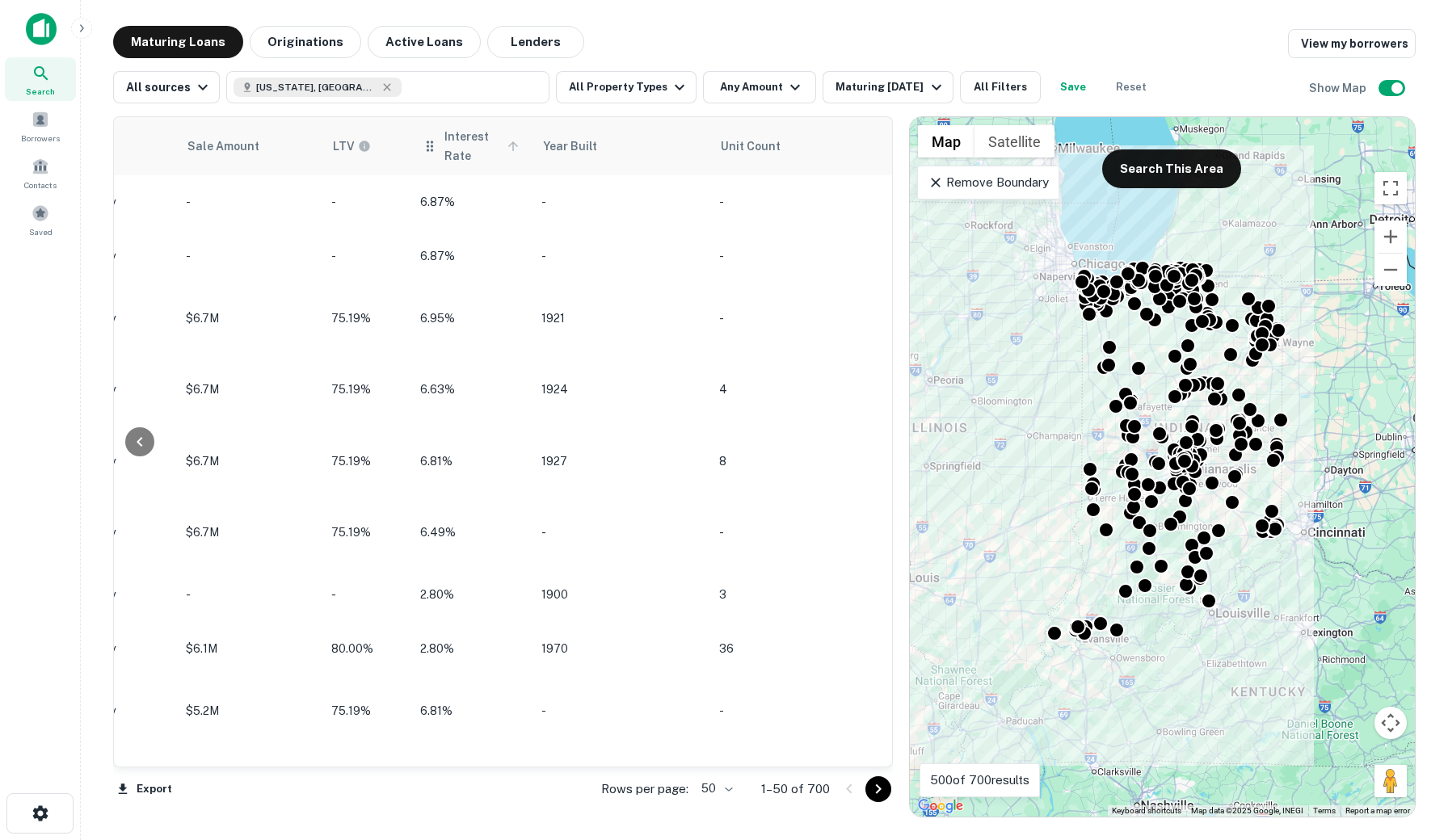
click at [506, 142] on icon at bounding box center [513, 147] width 15 height 15
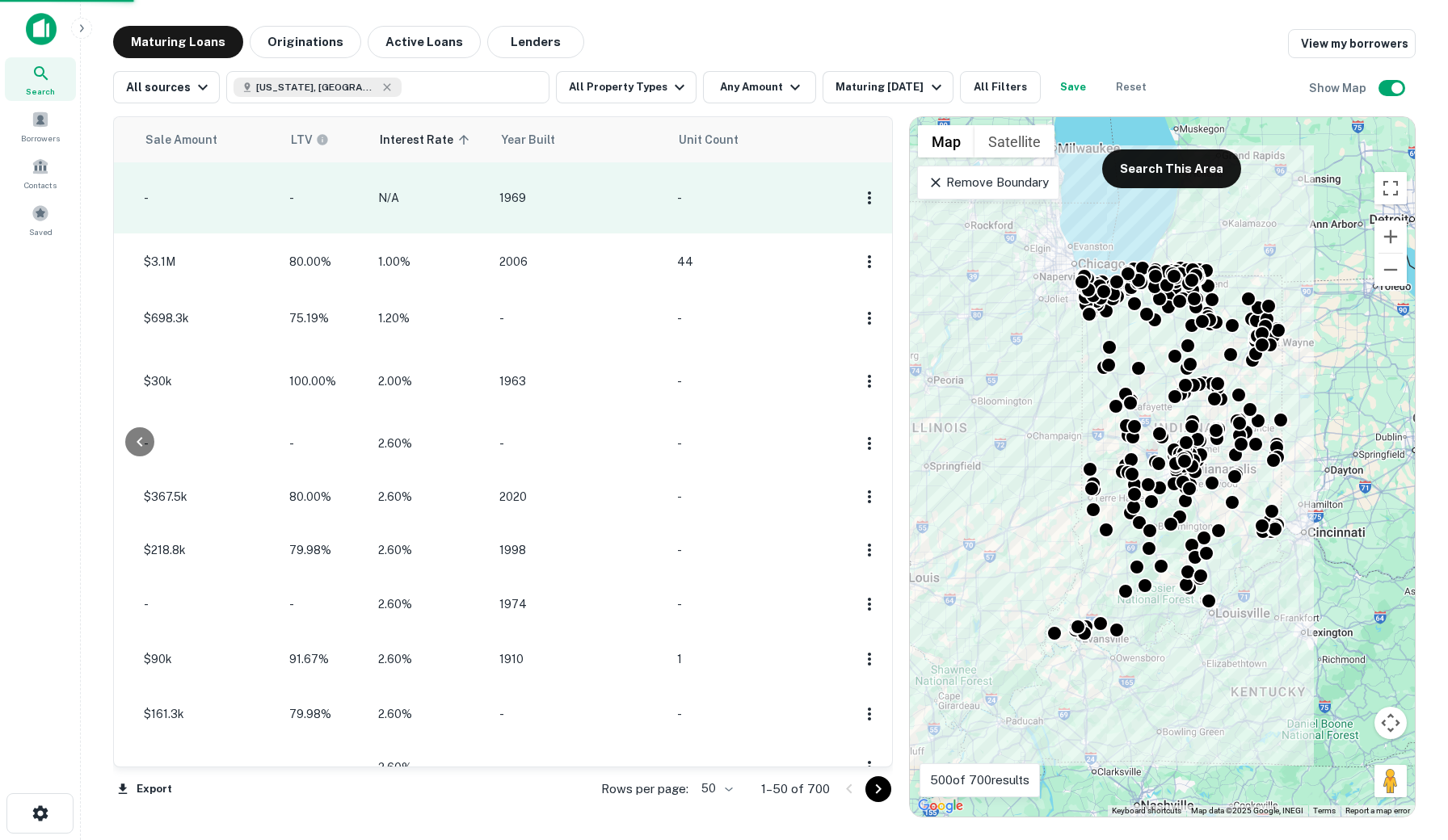
scroll to position [0, 1441]
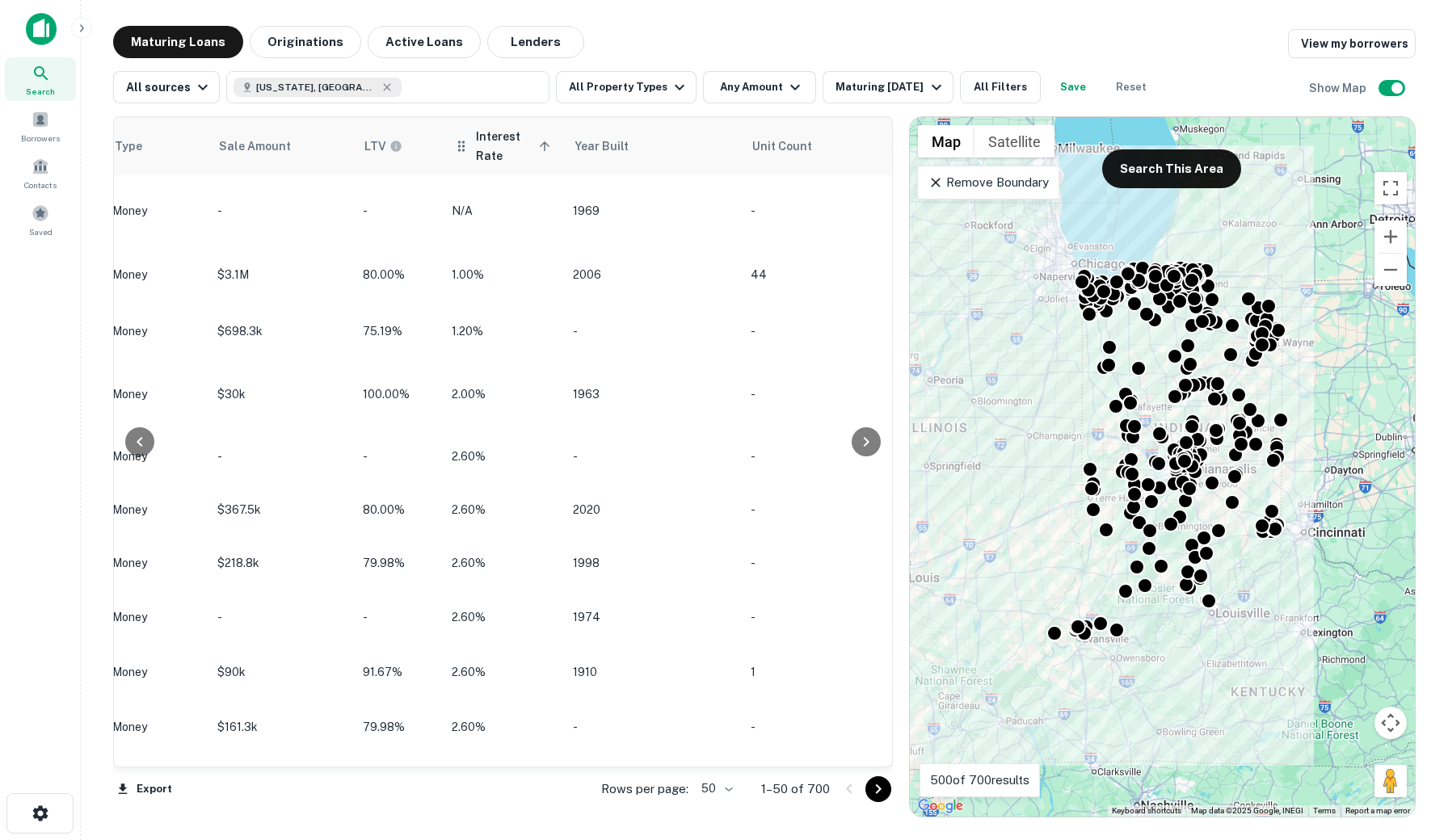
click at [539, 149] on icon at bounding box center [544, 147] width 10 height 10
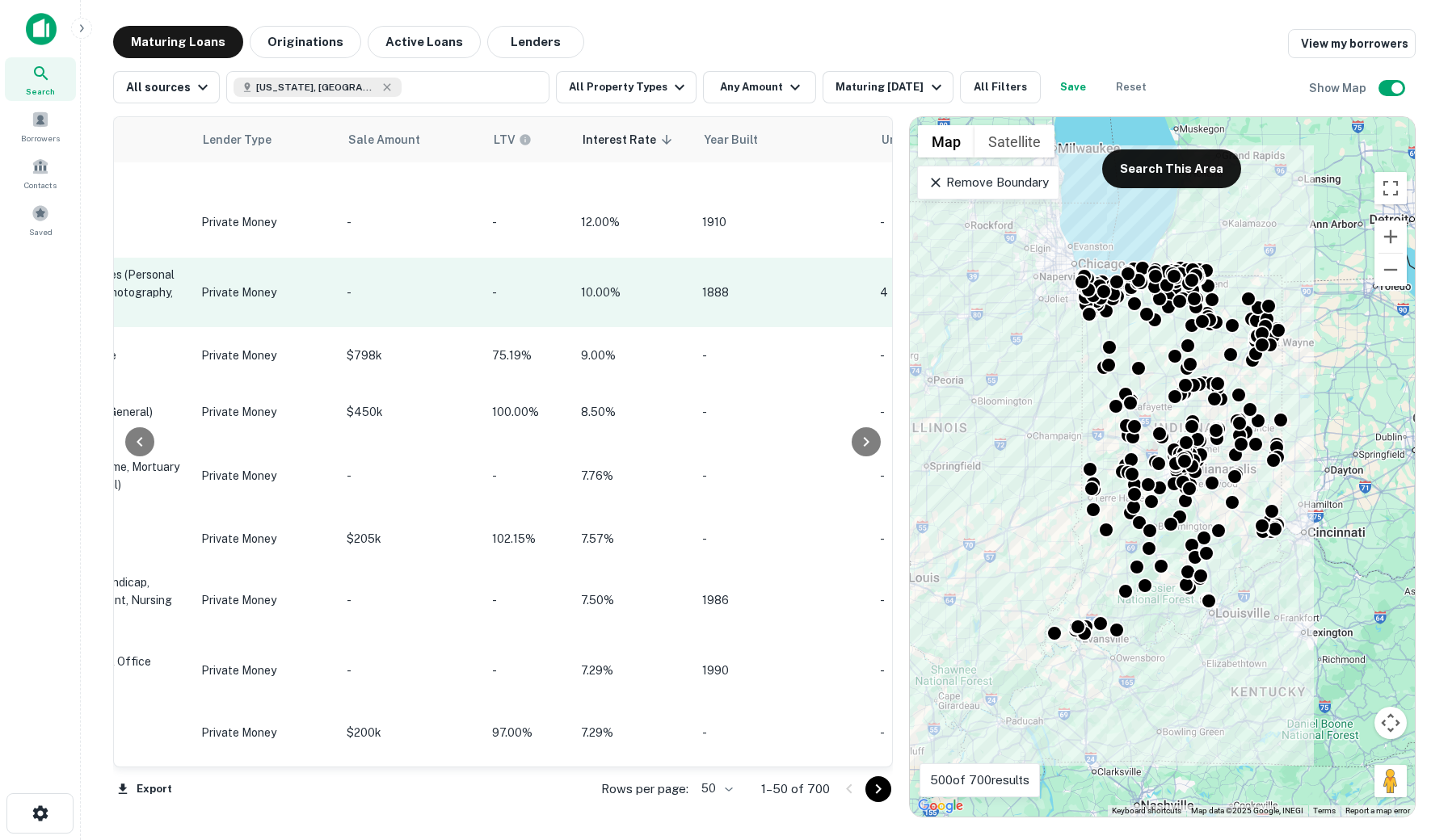
scroll to position [170, 1420]
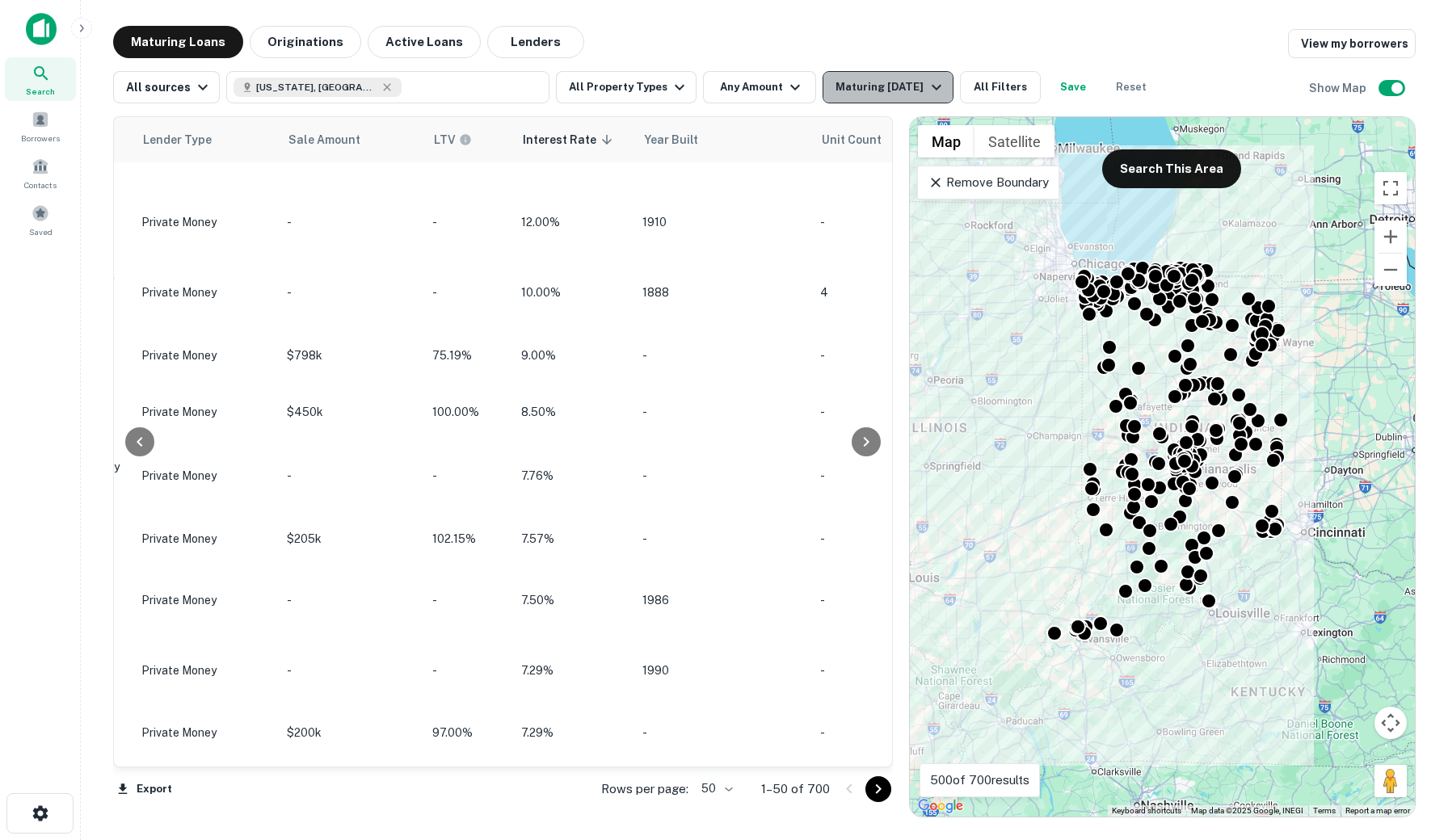
click at [909, 85] on div "Maturing In 1 Year" at bounding box center [890, 87] width 110 height 20
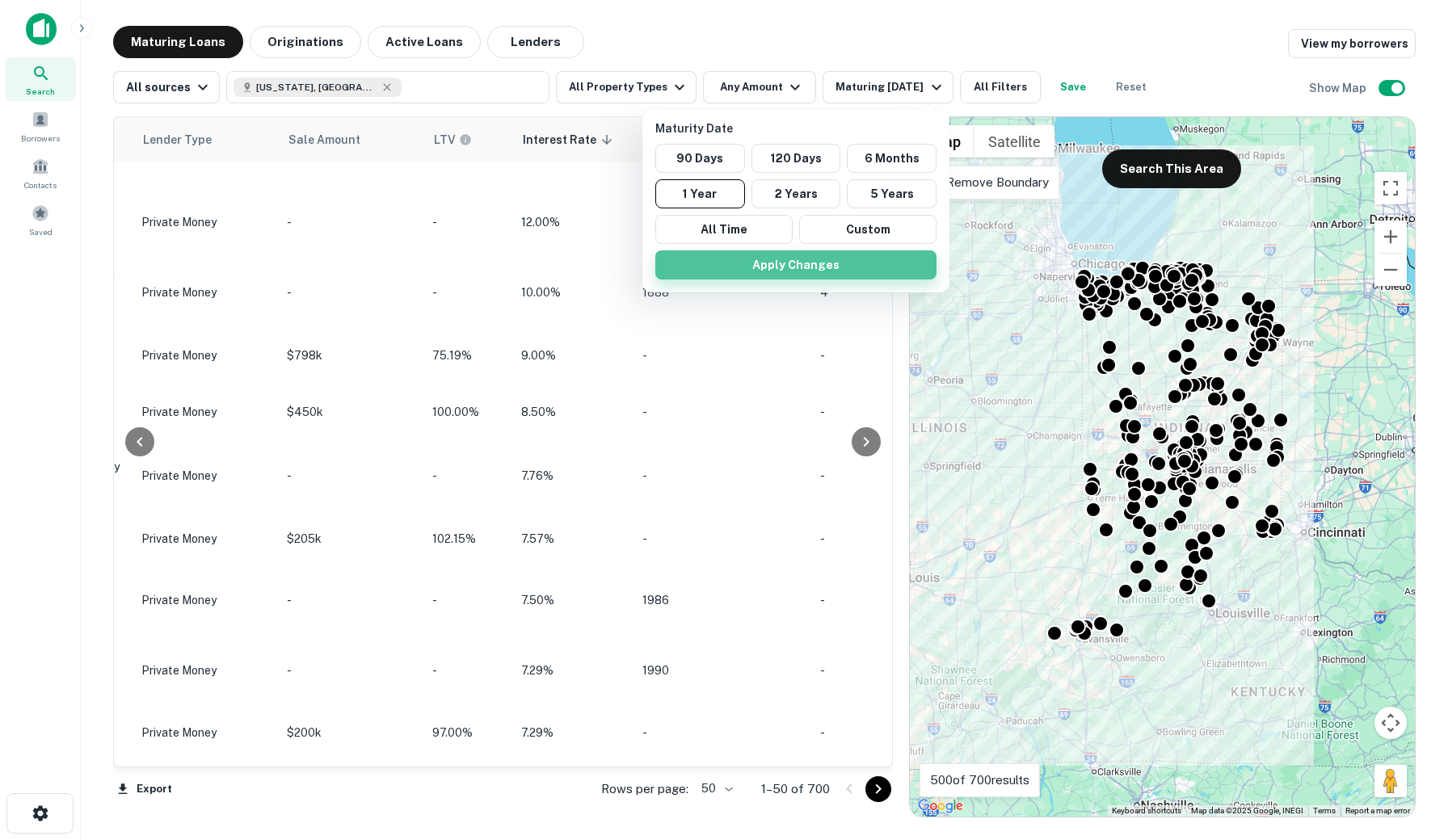
click at [845, 272] on button "Apply Changes" at bounding box center [795, 264] width 281 height 29
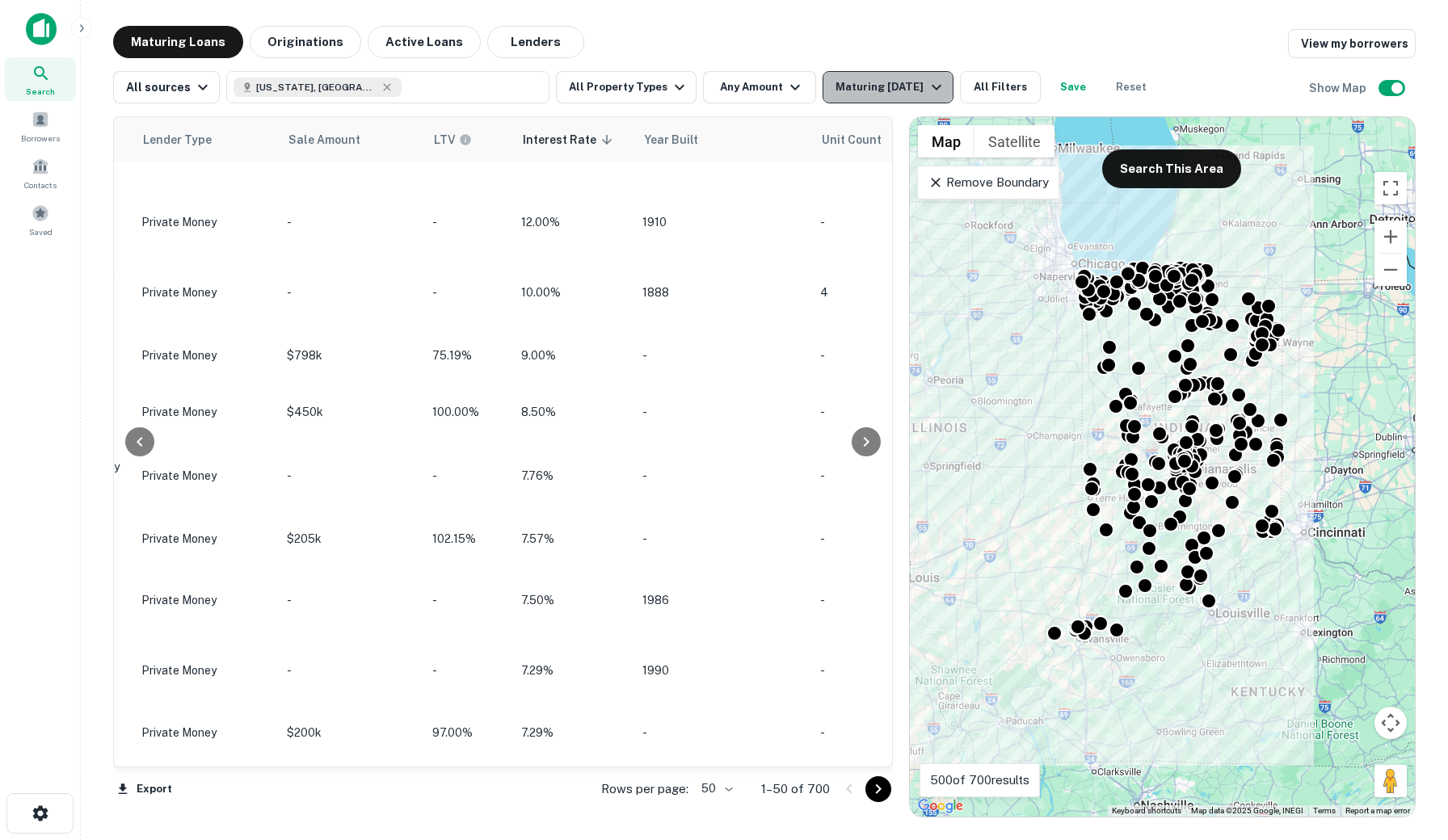
click at [927, 90] on icon "button" at bounding box center [937, 87] width 20 height 20
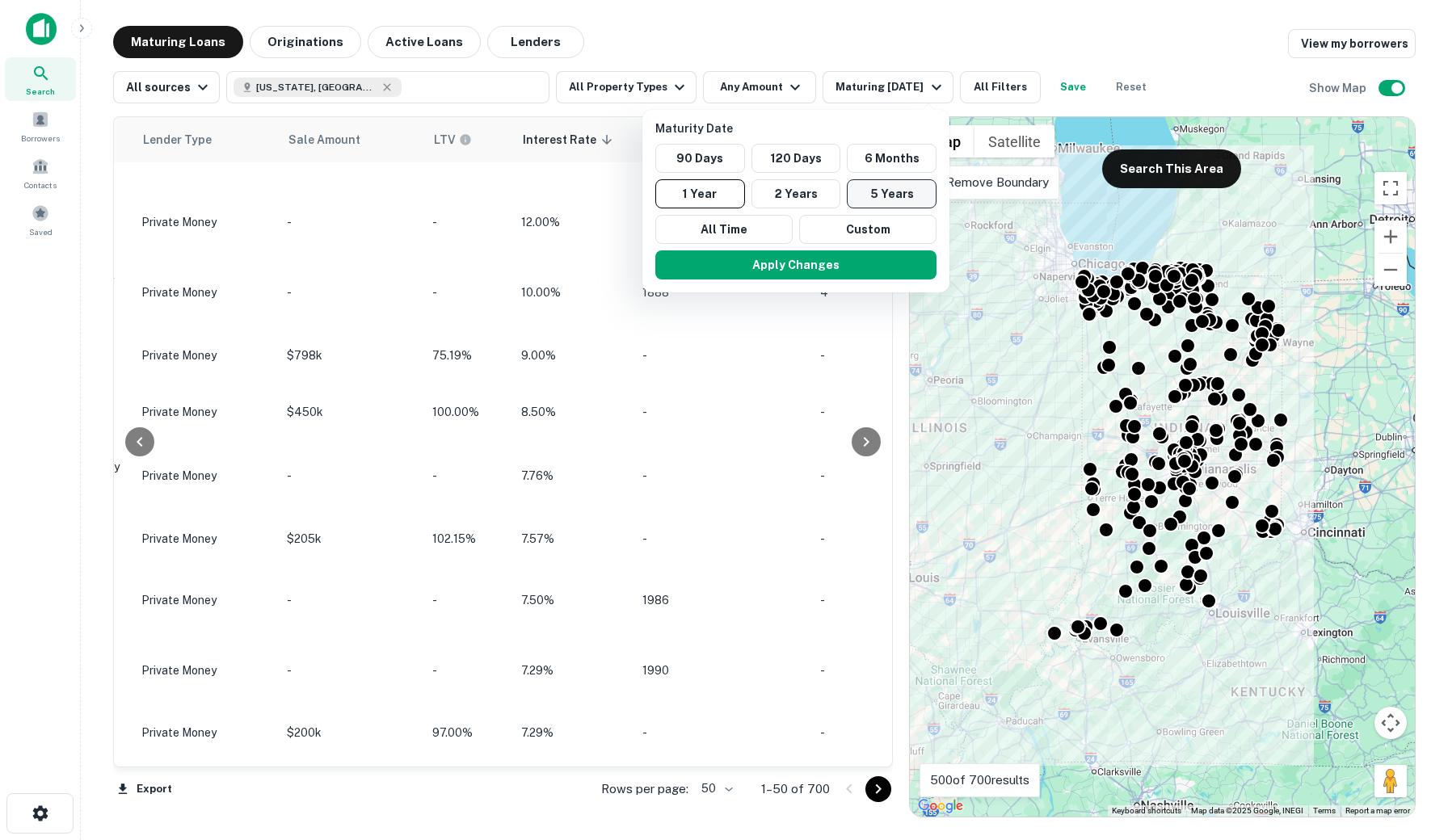
click at [895, 198] on button "5 Years" at bounding box center [891, 194] width 90 height 29
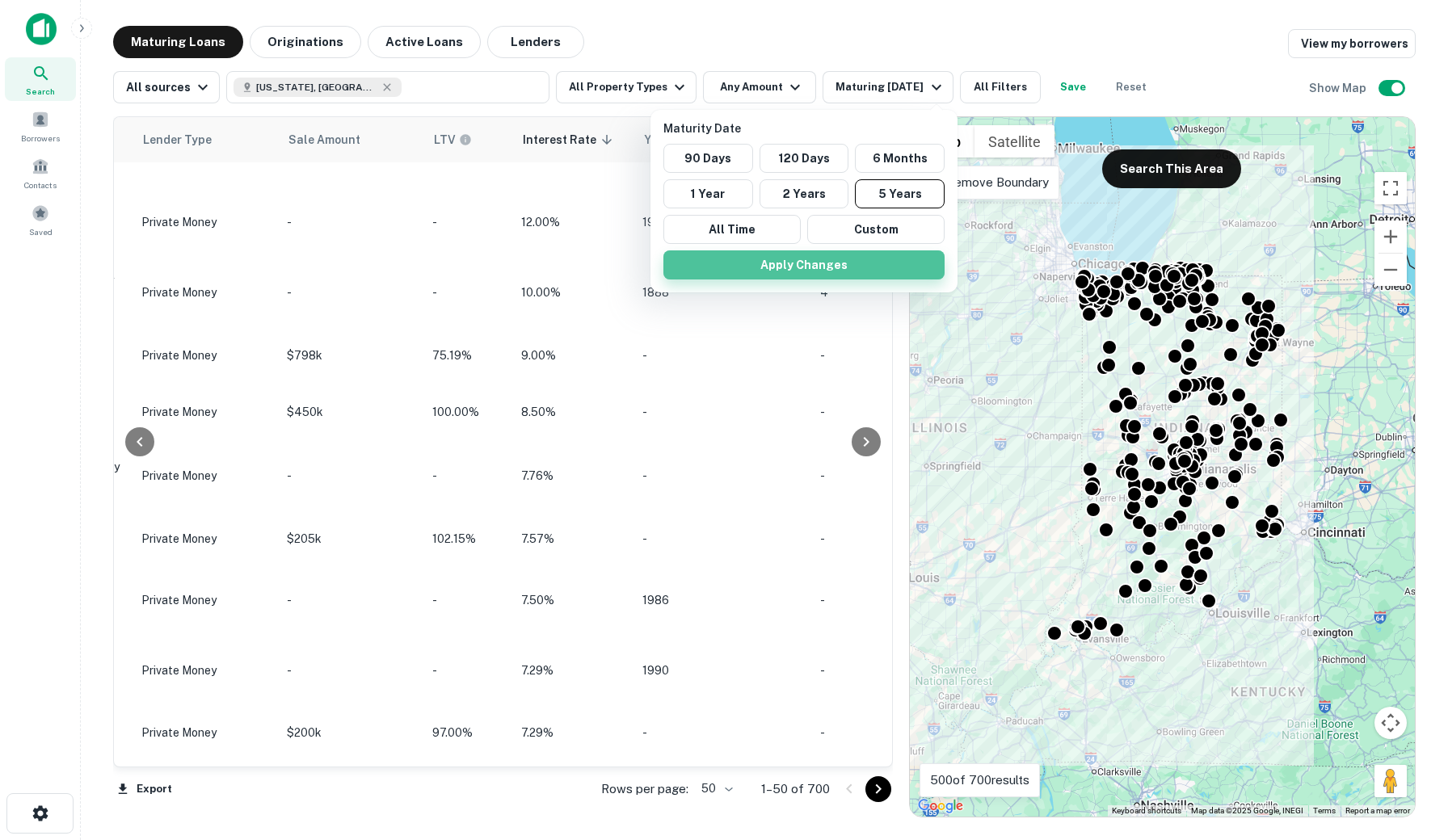
click at [878, 259] on button "Apply Changes" at bounding box center [803, 264] width 281 height 29
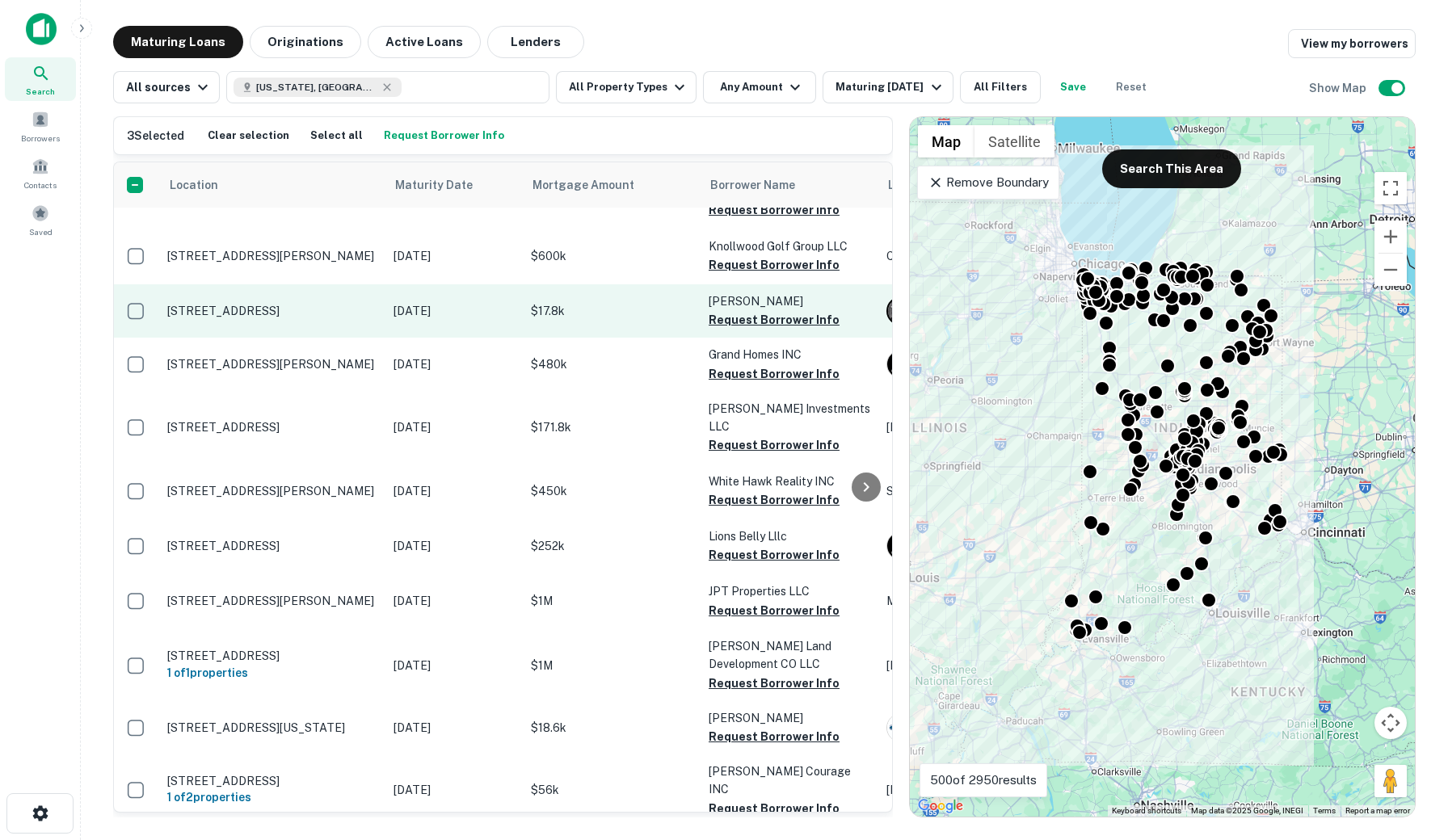
scroll to position [1212, 2]
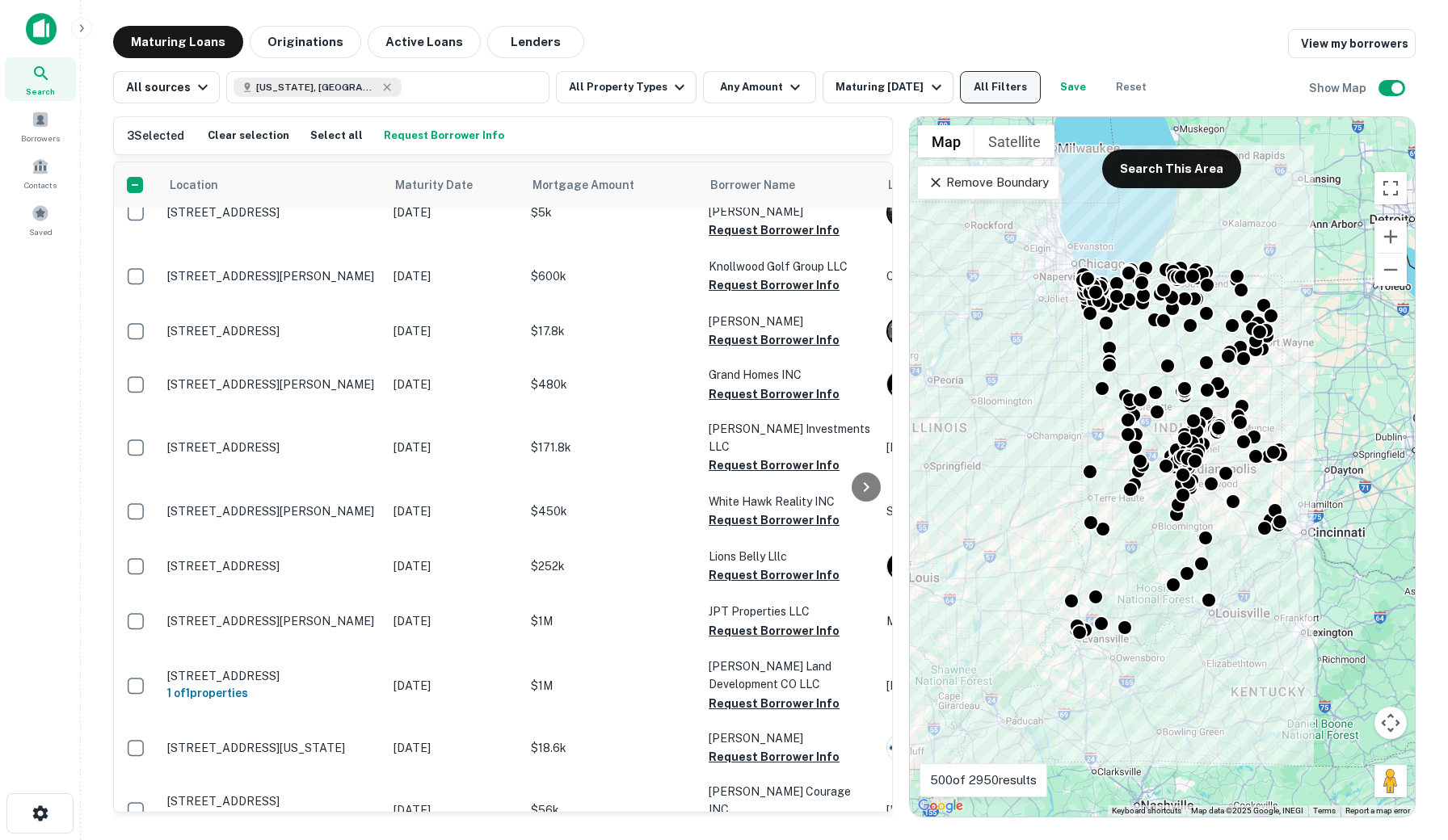
click at [1009, 88] on button "All Filters" at bounding box center [1000, 86] width 81 height 32
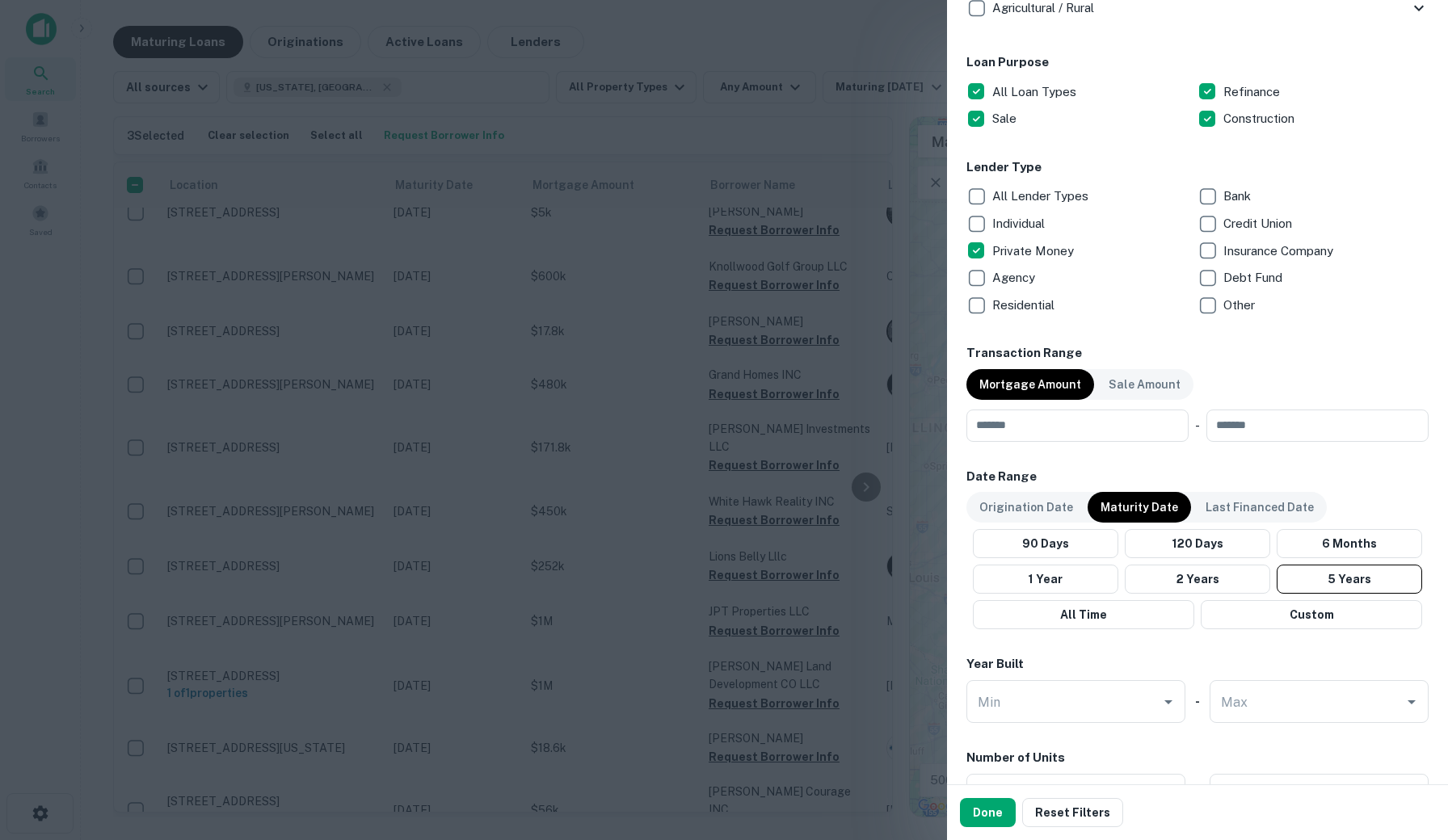
scroll to position [890, 0]
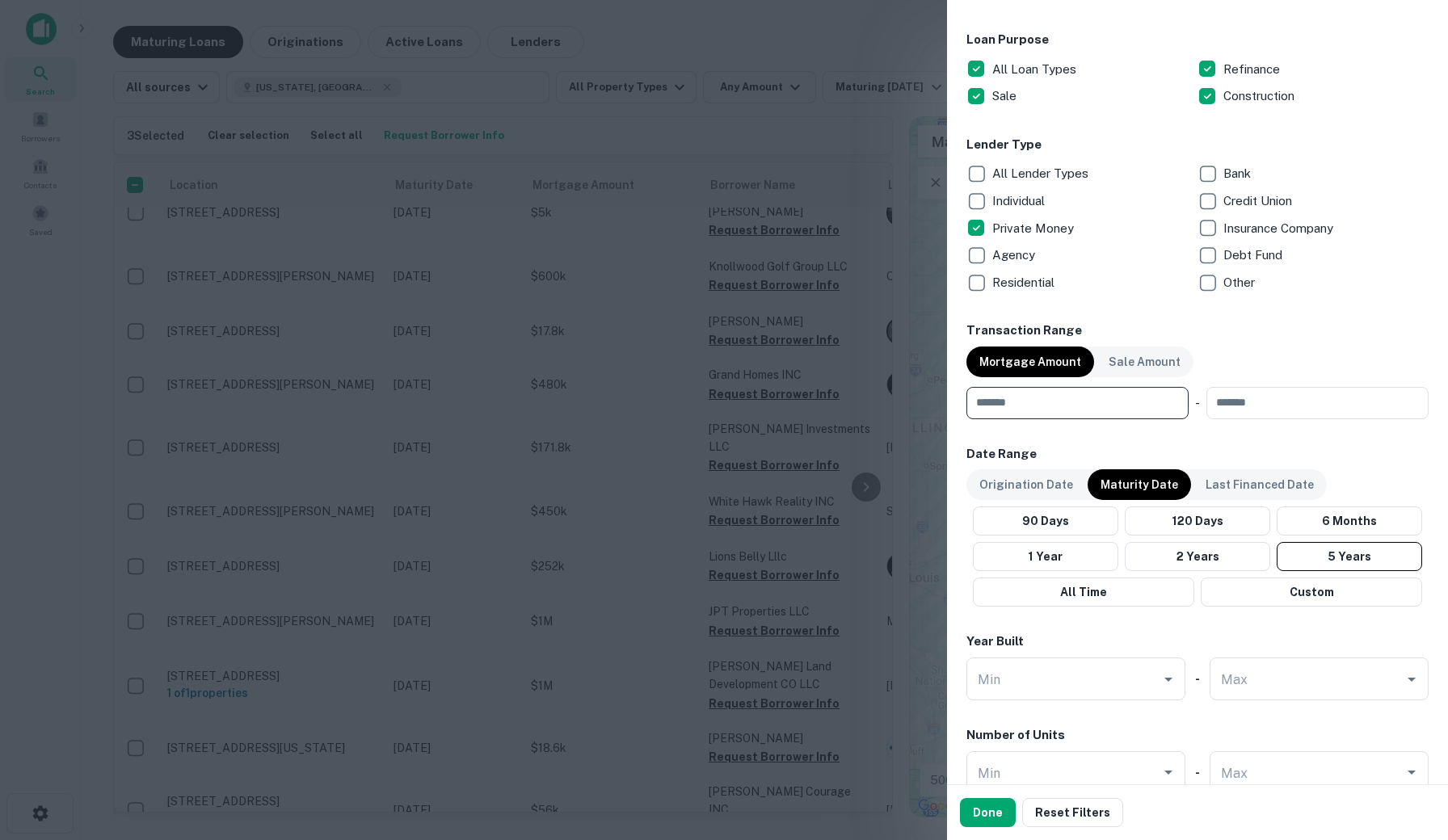
click at [1036, 412] on input "number" at bounding box center [1072, 403] width 211 height 32
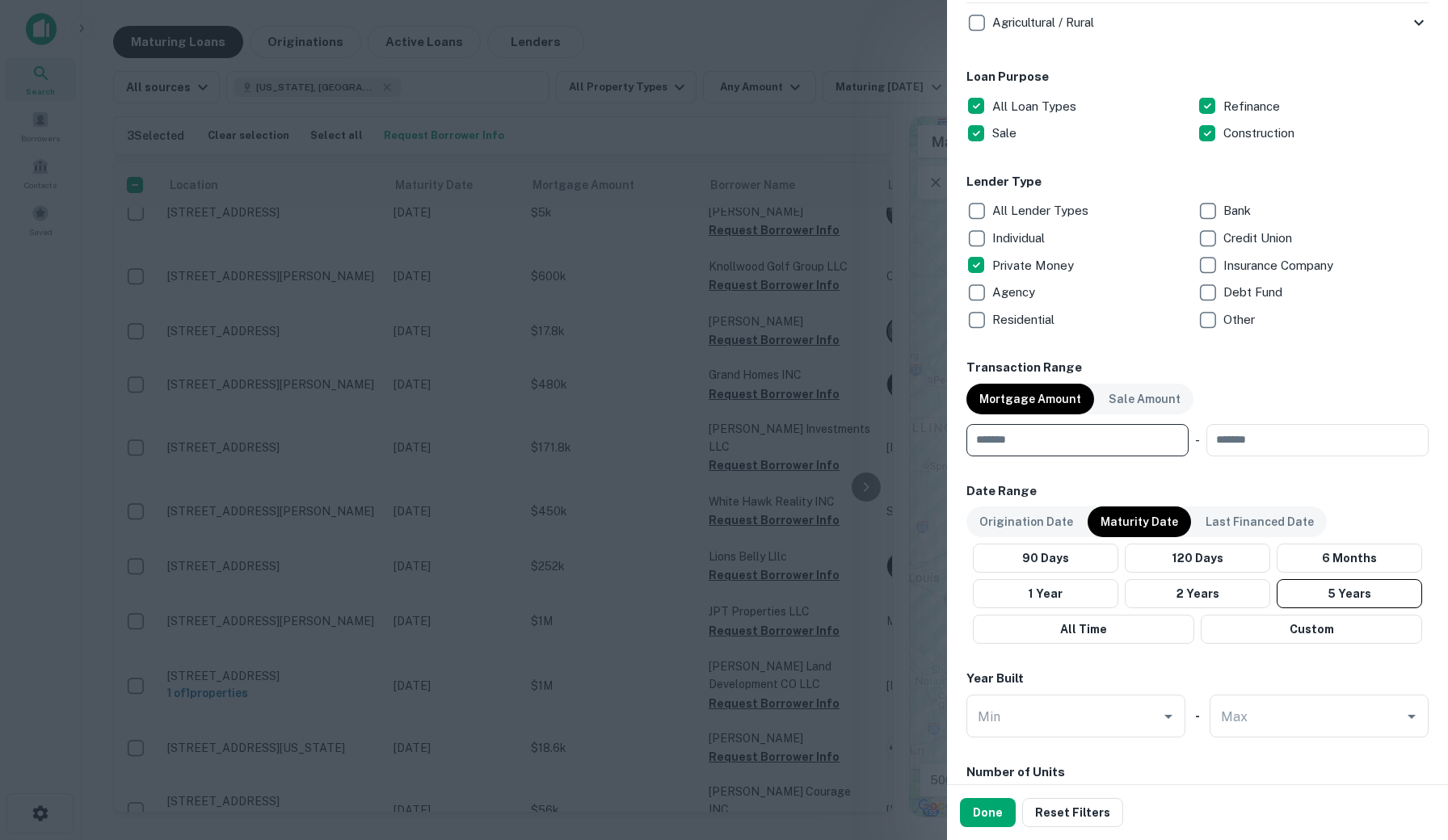
scroll to position [848, 0]
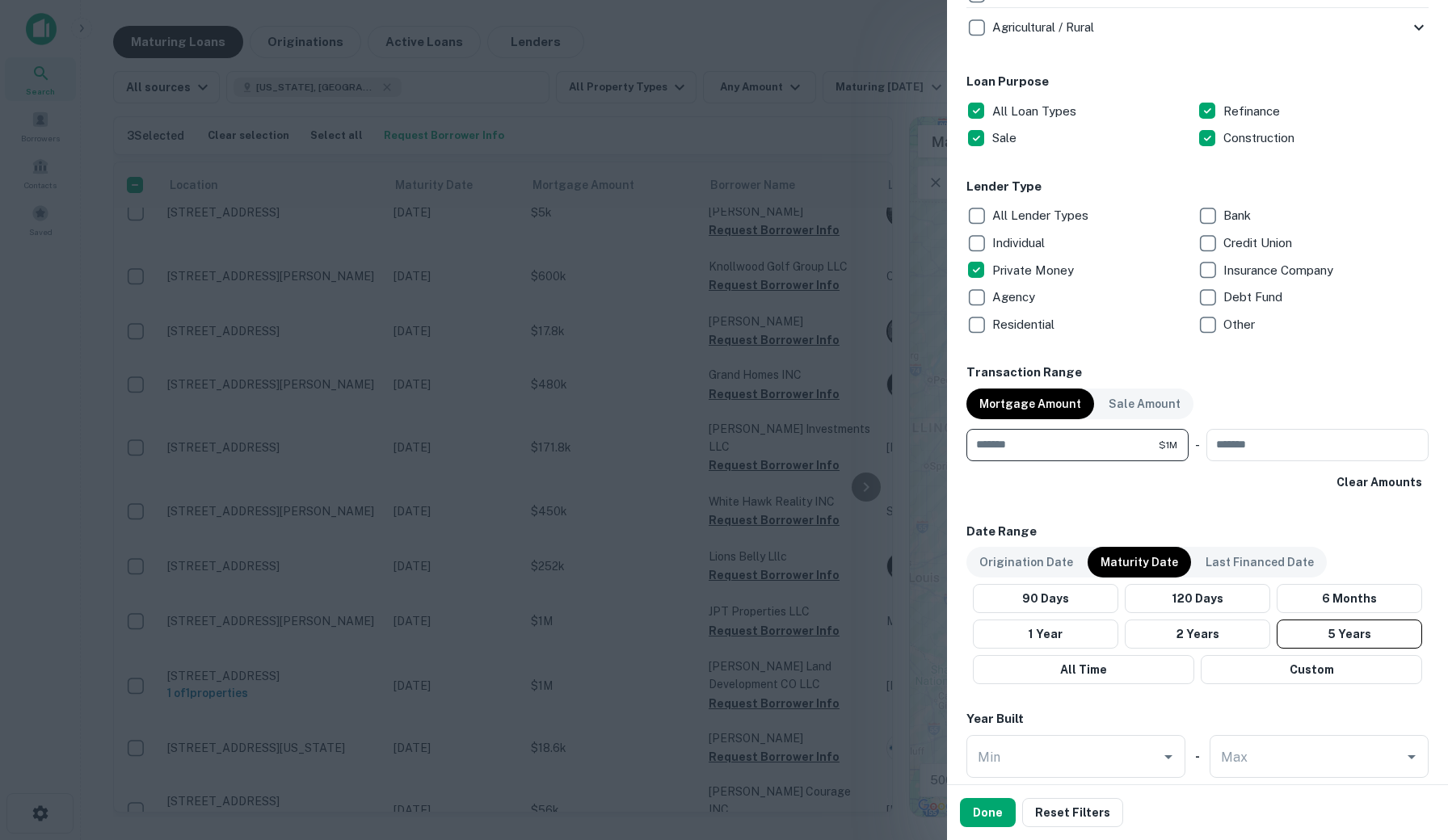
type input "*******"
click at [1086, 492] on div "Clear Amounts" at bounding box center [1197, 482] width 462 height 29
click at [1035, 558] on p "Origination Date" at bounding box center [1026, 562] width 94 height 18
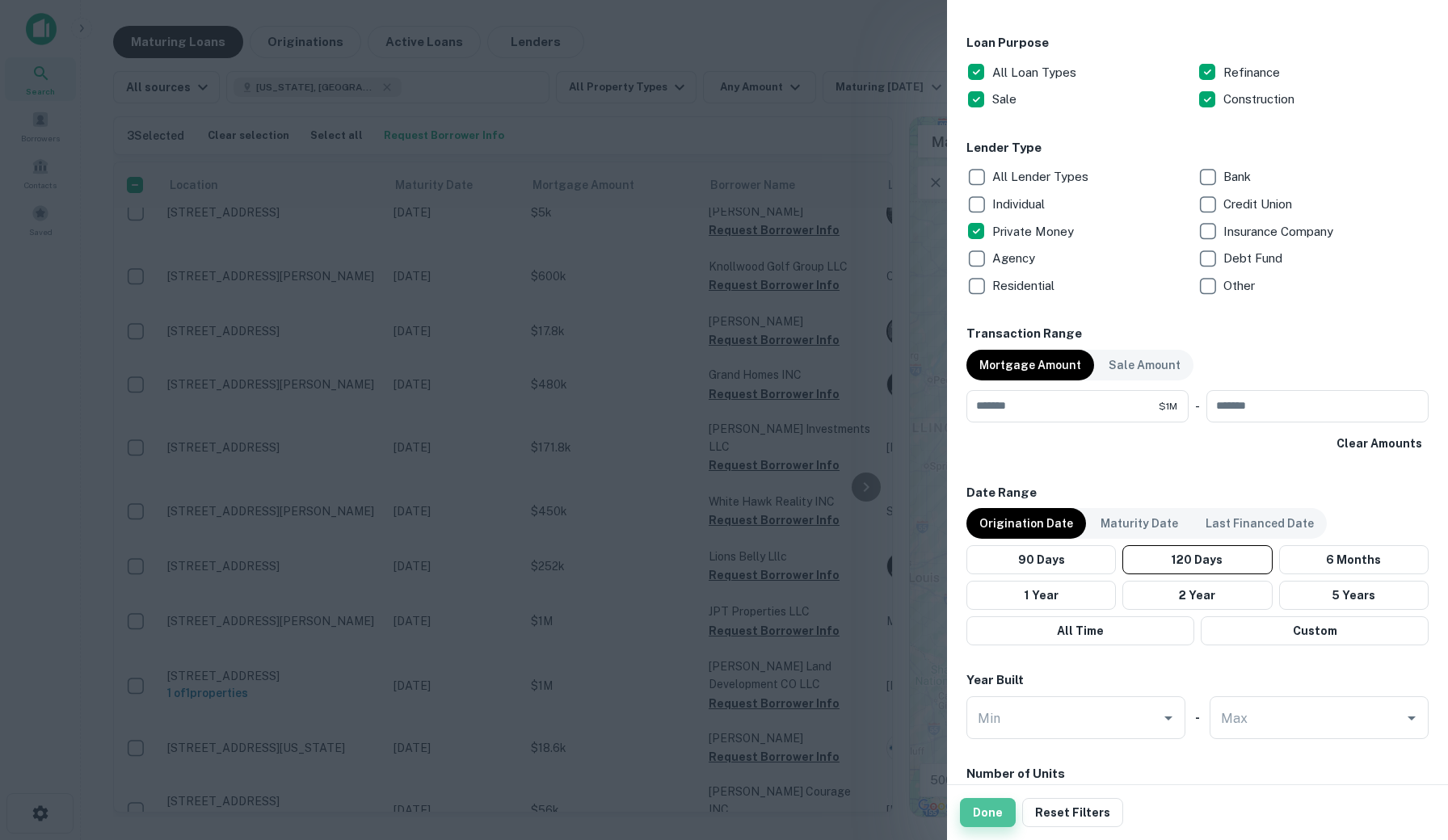
click at [987, 816] on button "Done" at bounding box center [988, 812] width 56 height 29
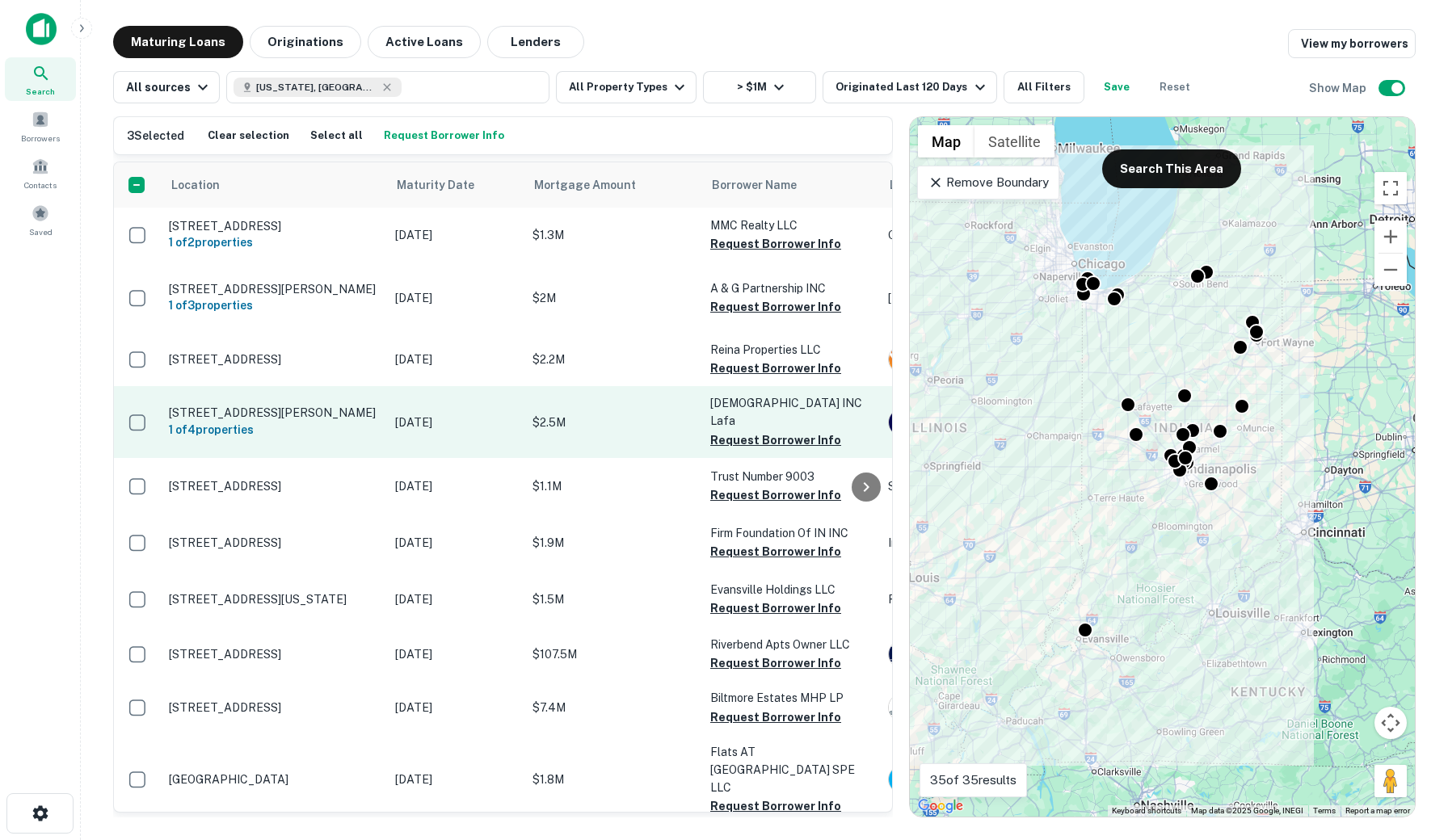
scroll to position [1, 0]
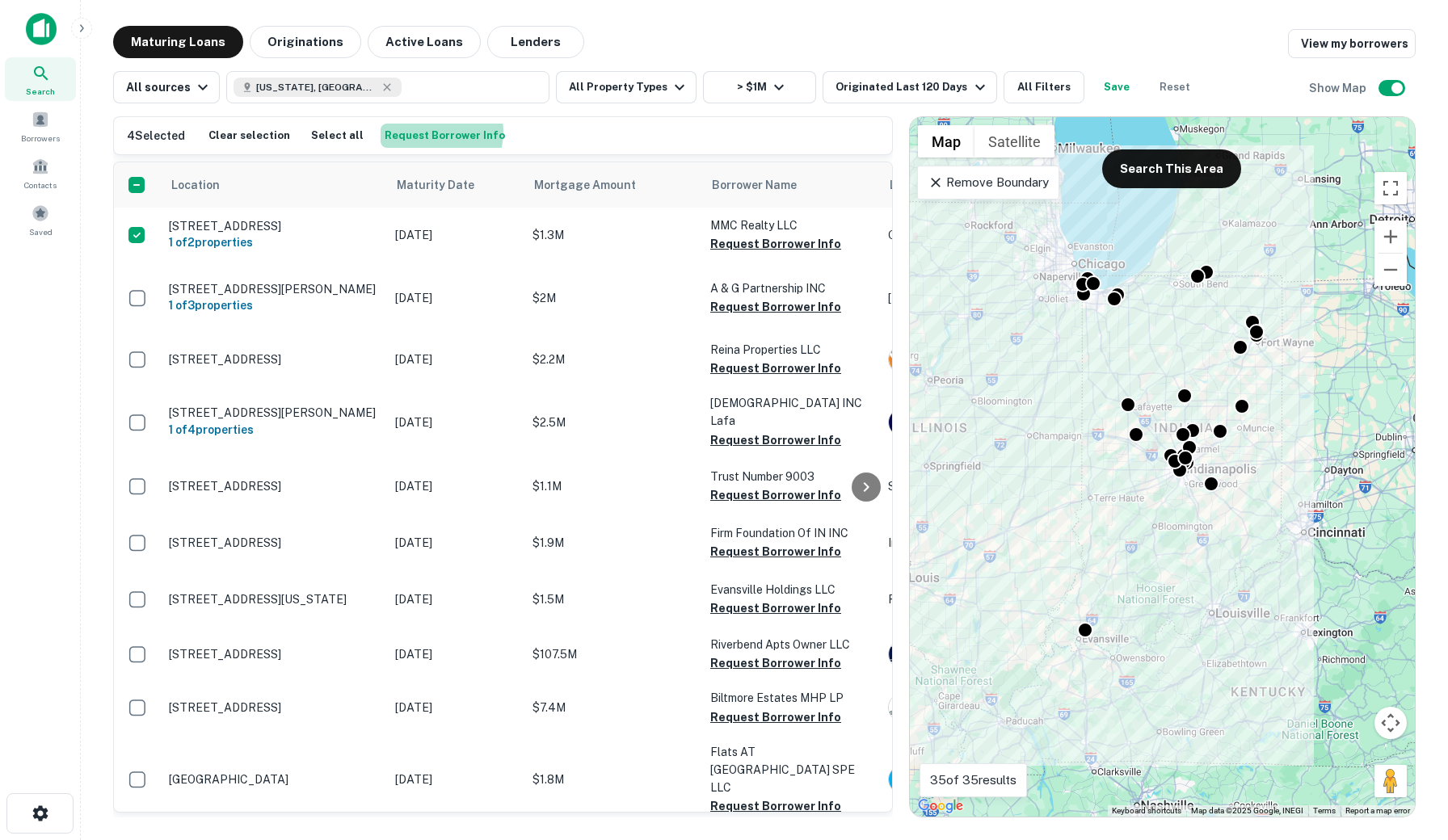
click at [416, 132] on button "Request Borrower Info" at bounding box center [445, 135] width 128 height 24
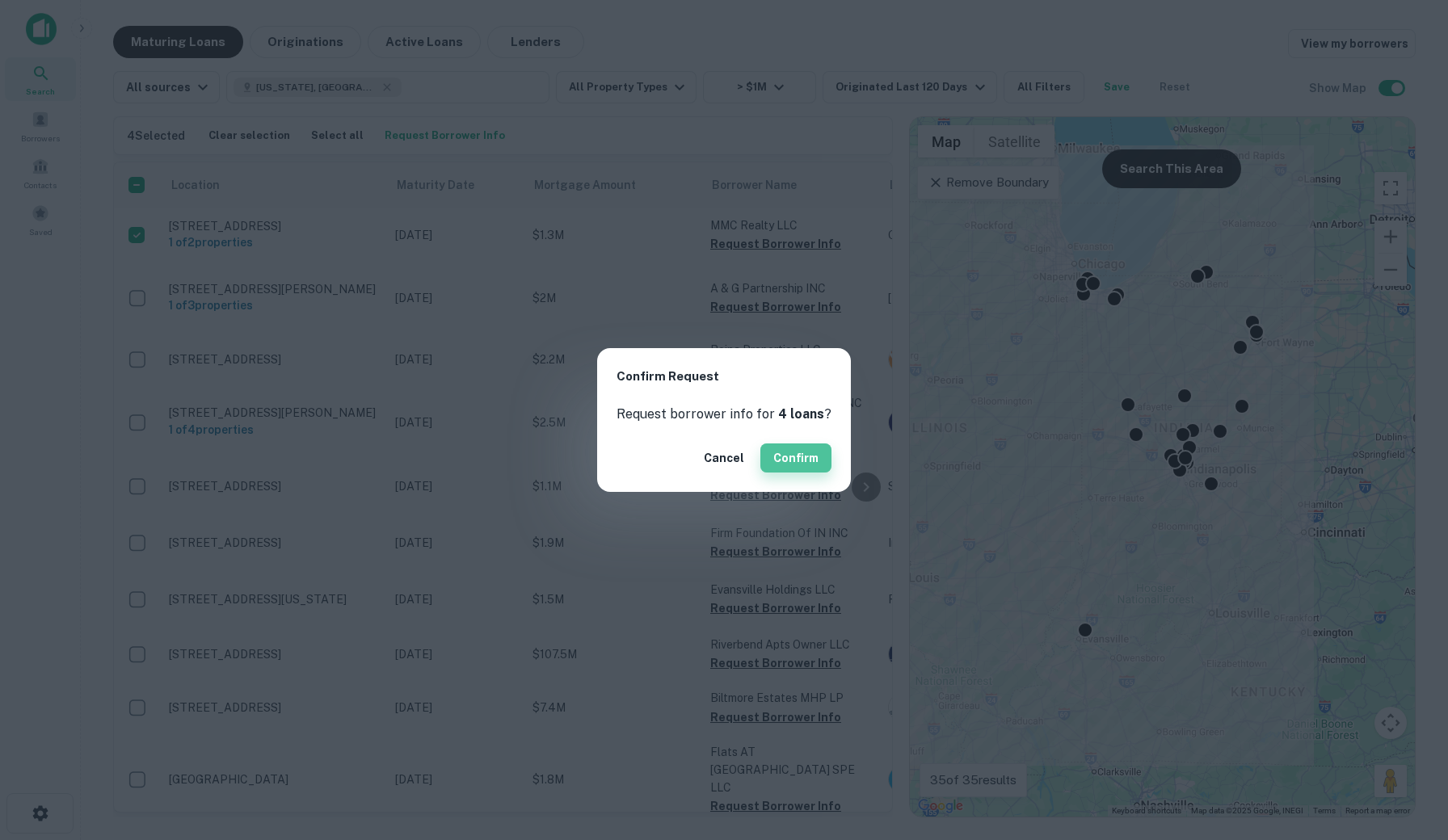
click at [796, 453] on button "Confirm" at bounding box center [796, 457] width 71 height 29
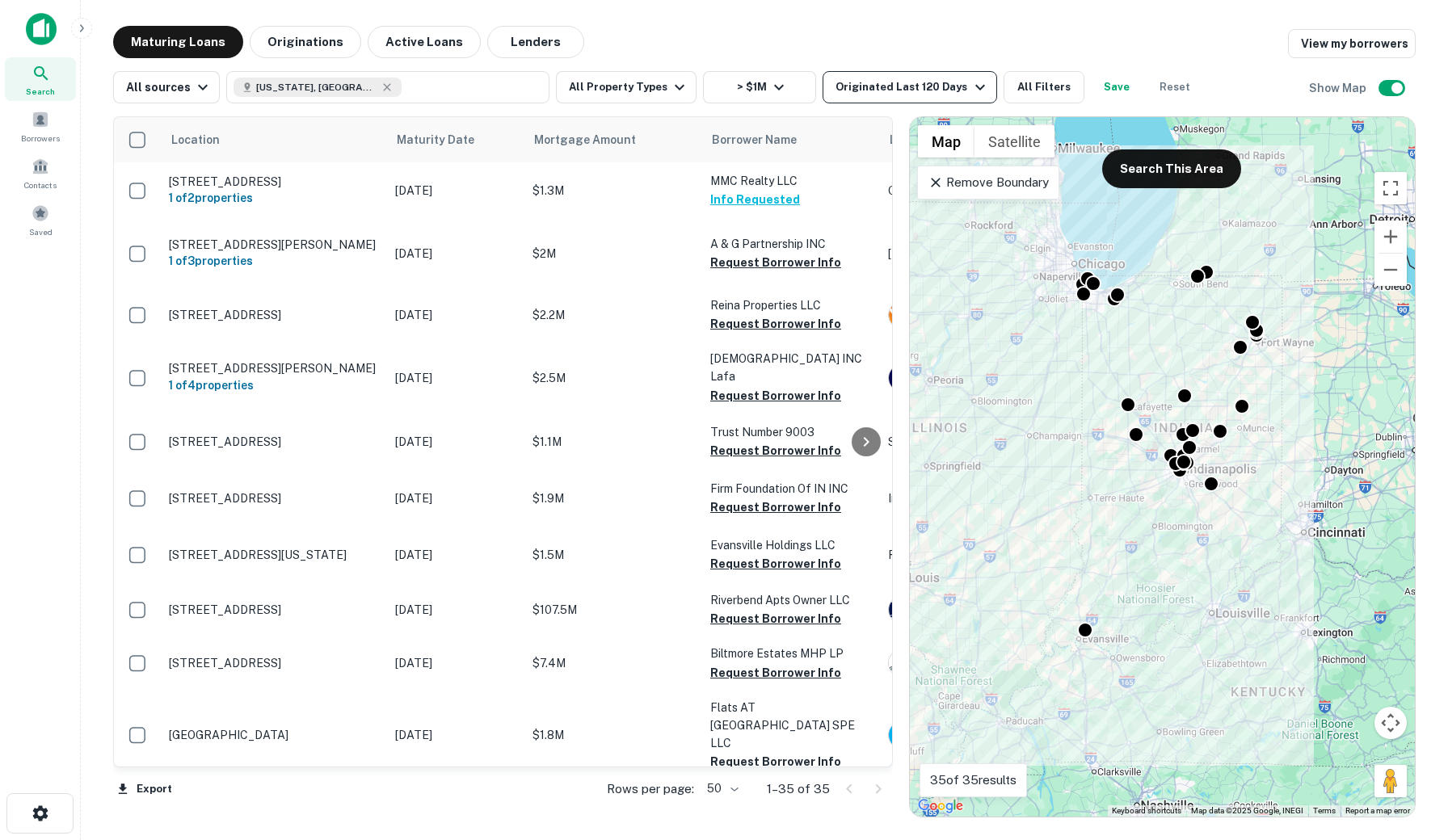
click at [885, 82] on div "Originated Last 120 Days" at bounding box center [912, 87] width 153 height 20
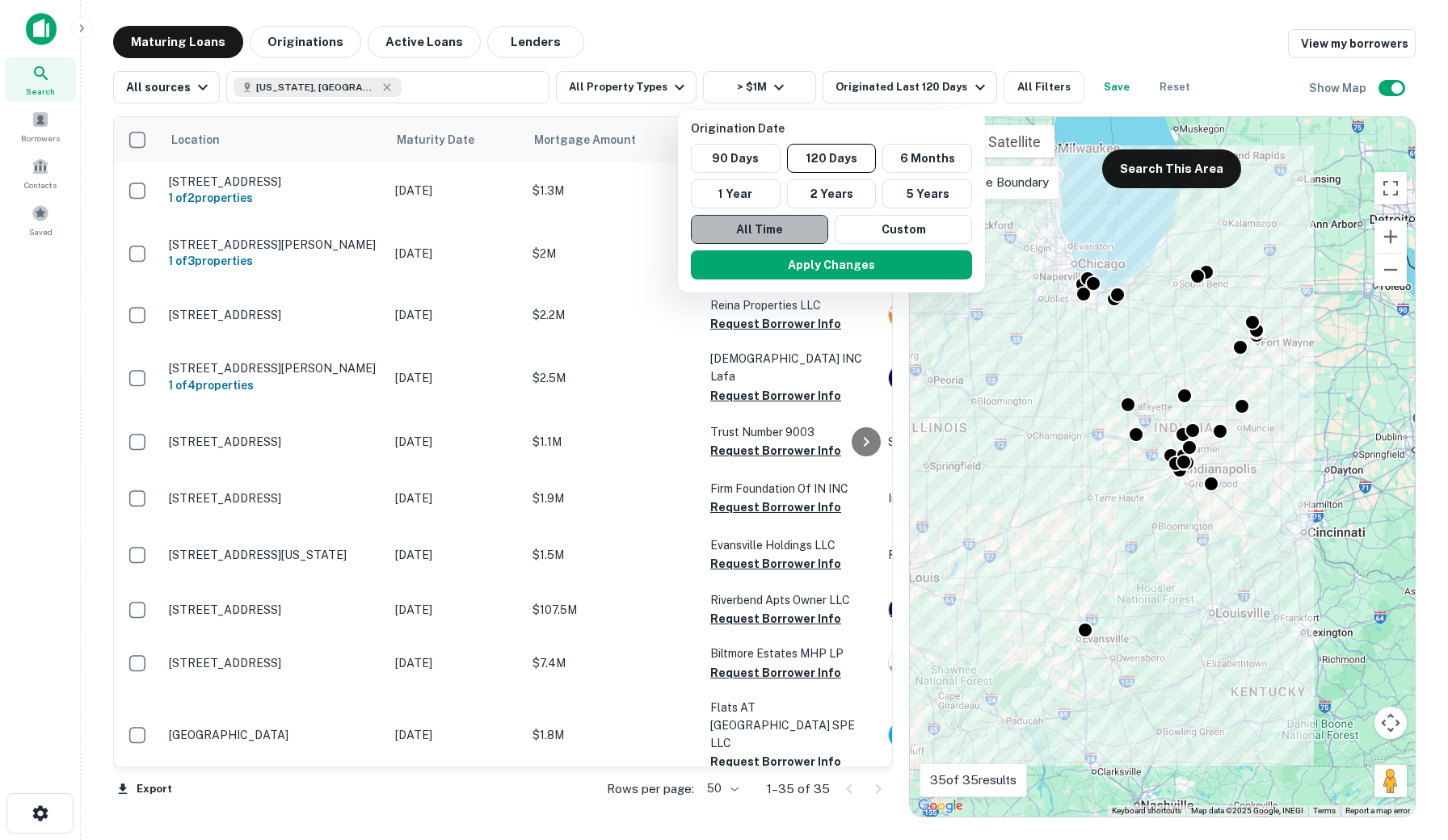
click at [772, 230] on button "All Time" at bounding box center [759, 229] width 138 height 29
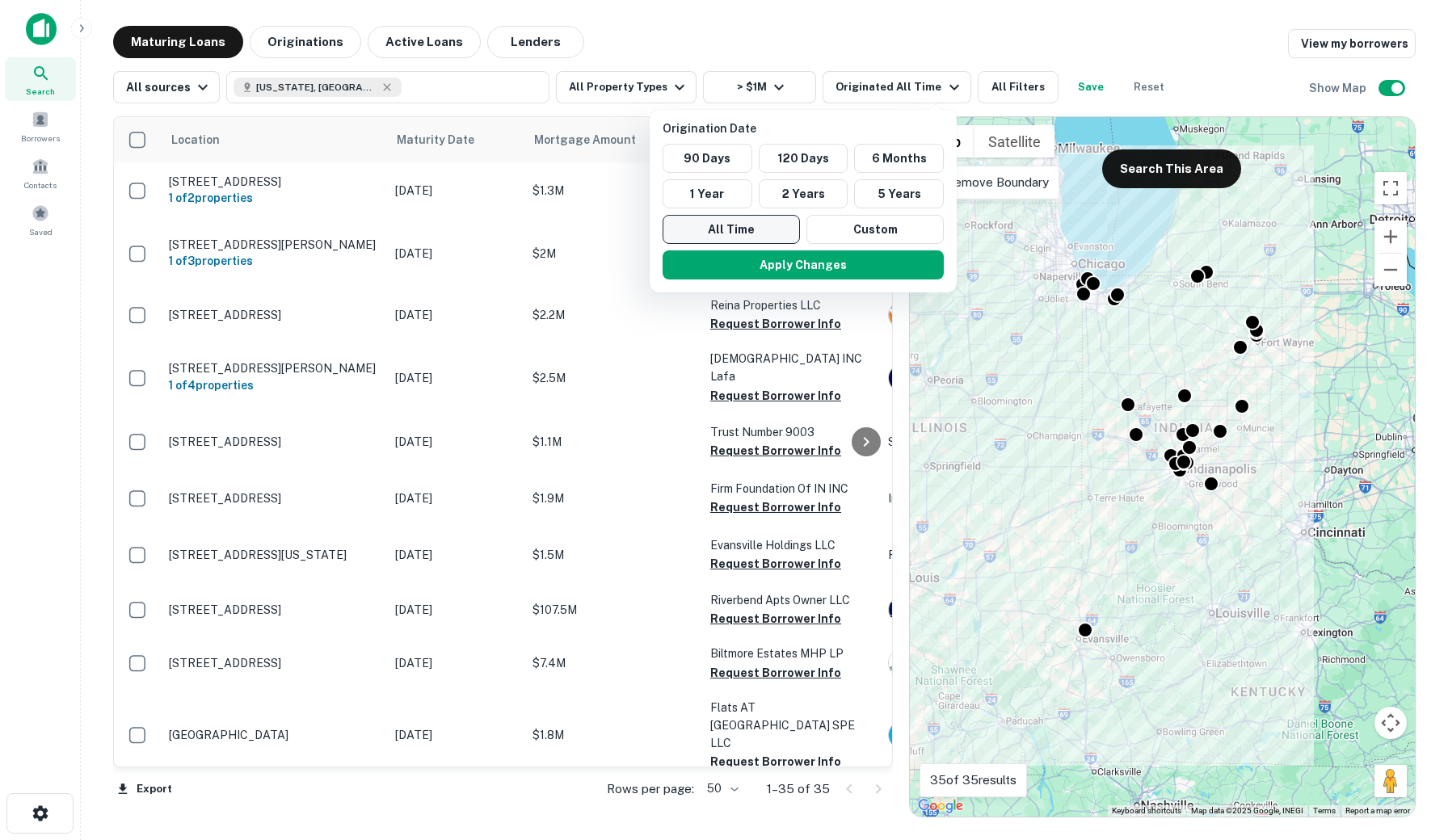
click at [754, 234] on button "All Time" at bounding box center [731, 229] width 138 height 29
click at [849, 270] on button "Apply Changes" at bounding box center [802, 264] width 281 height 29
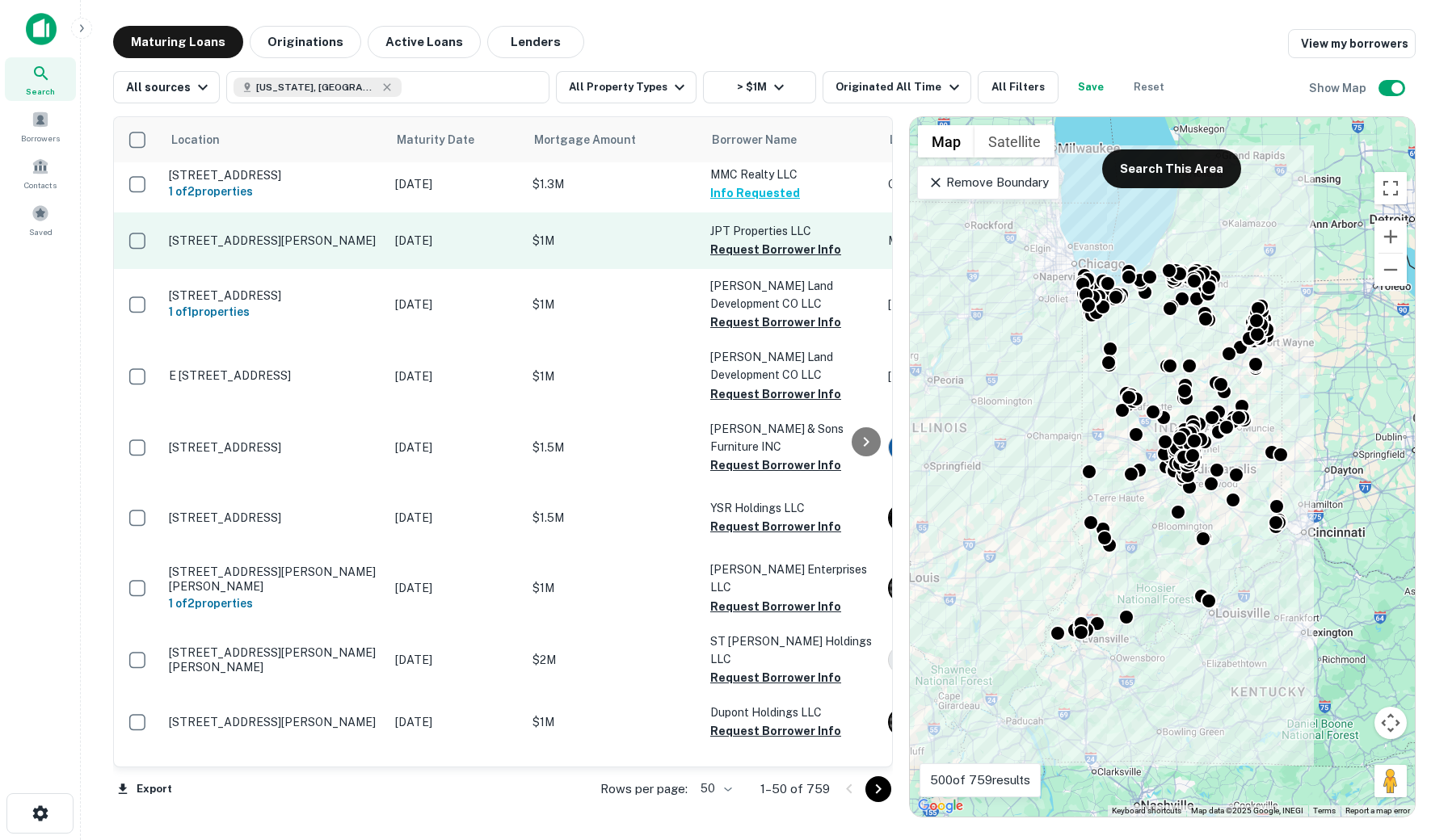
scroll to position [7, 0]
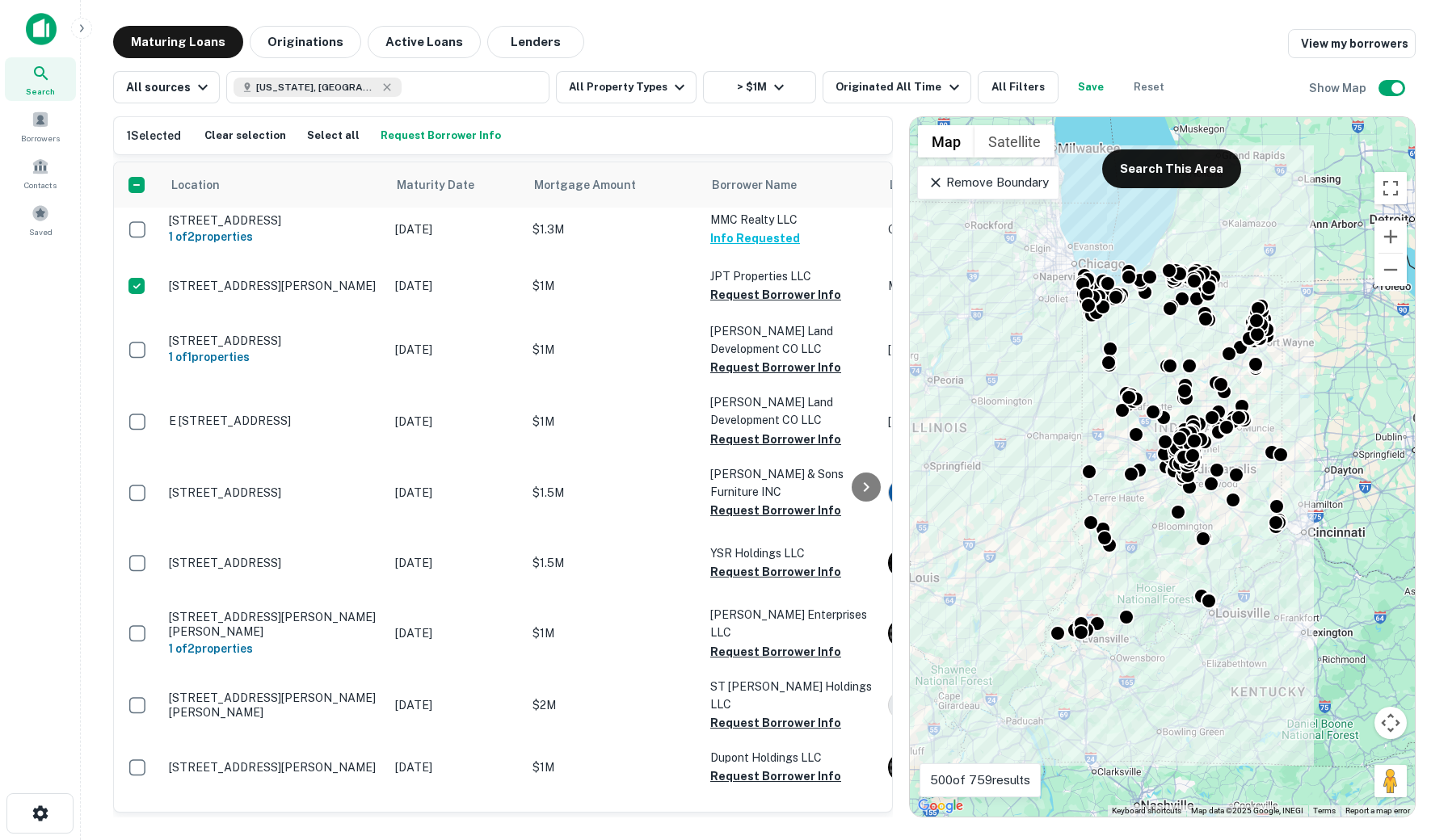
click at [420, 128] on button "Request Borrower Info" at bounding box center [441, 135] width 128 height 24
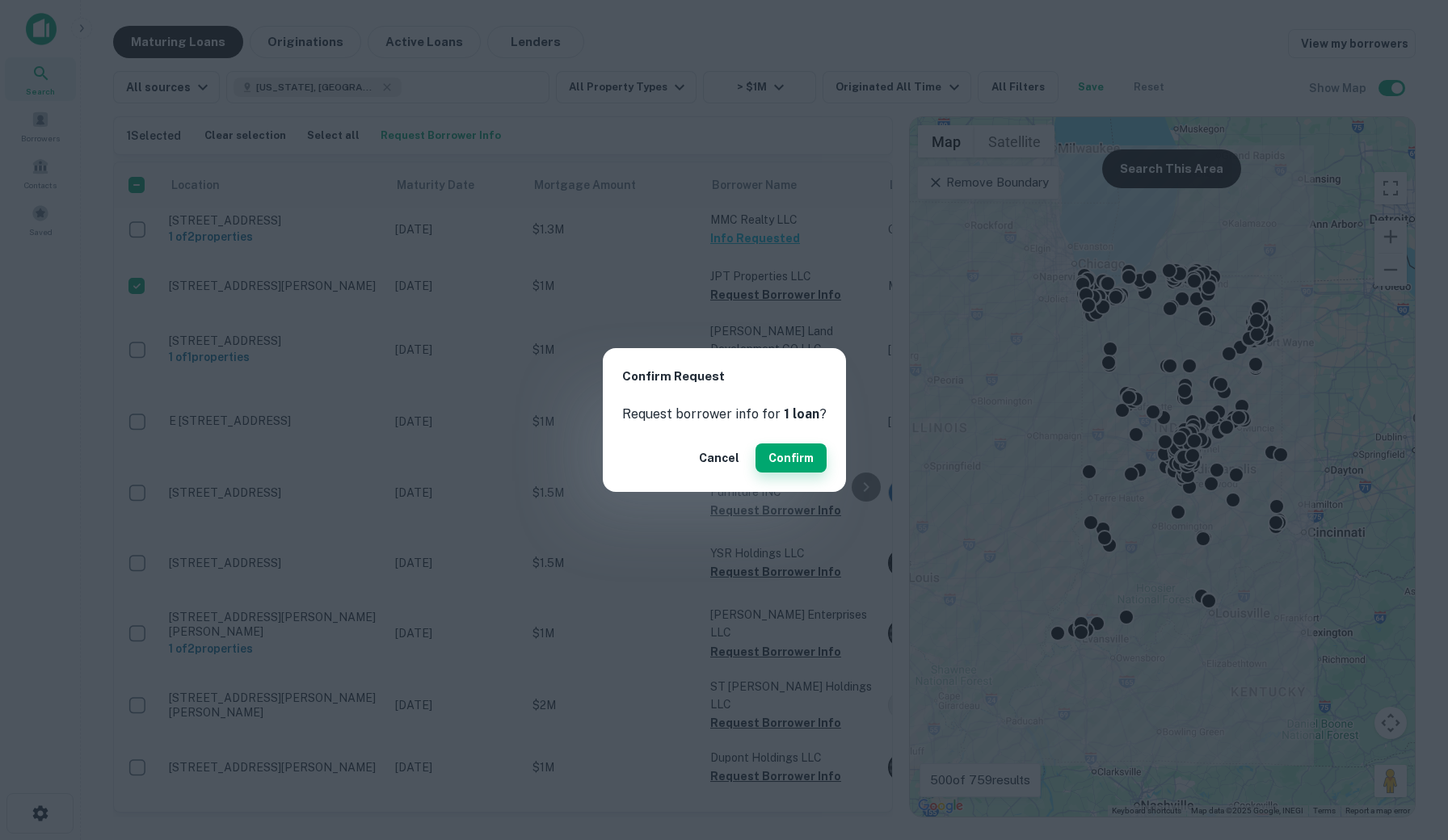
click at [781, 455] on button "Confirm" at bounding box center [791, 457] width 71 height 29
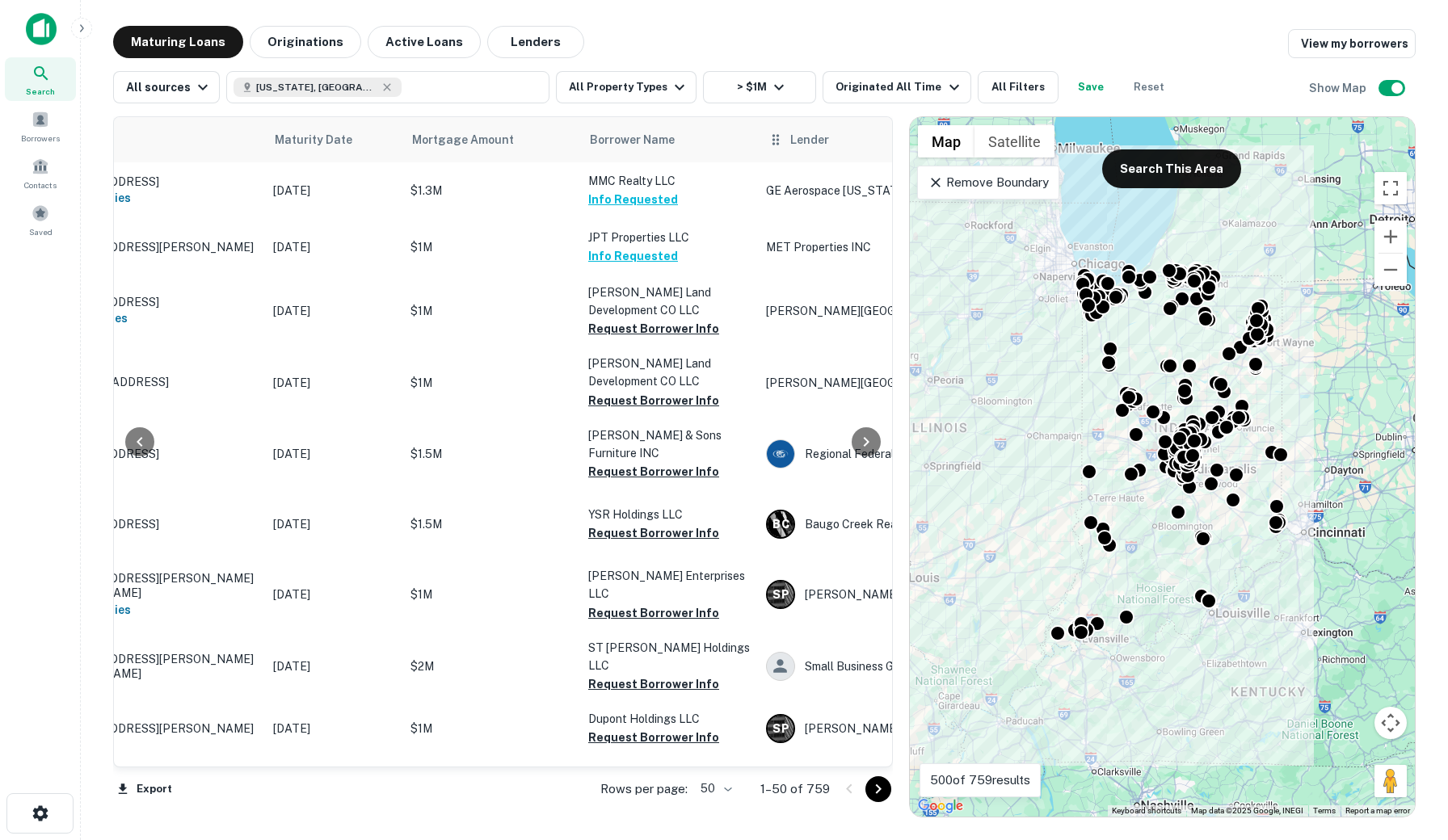
scroll to position [0, 122]
click at [647, 84] on button "All Property Types" at bounding box center [626, 86] width 141 height 32
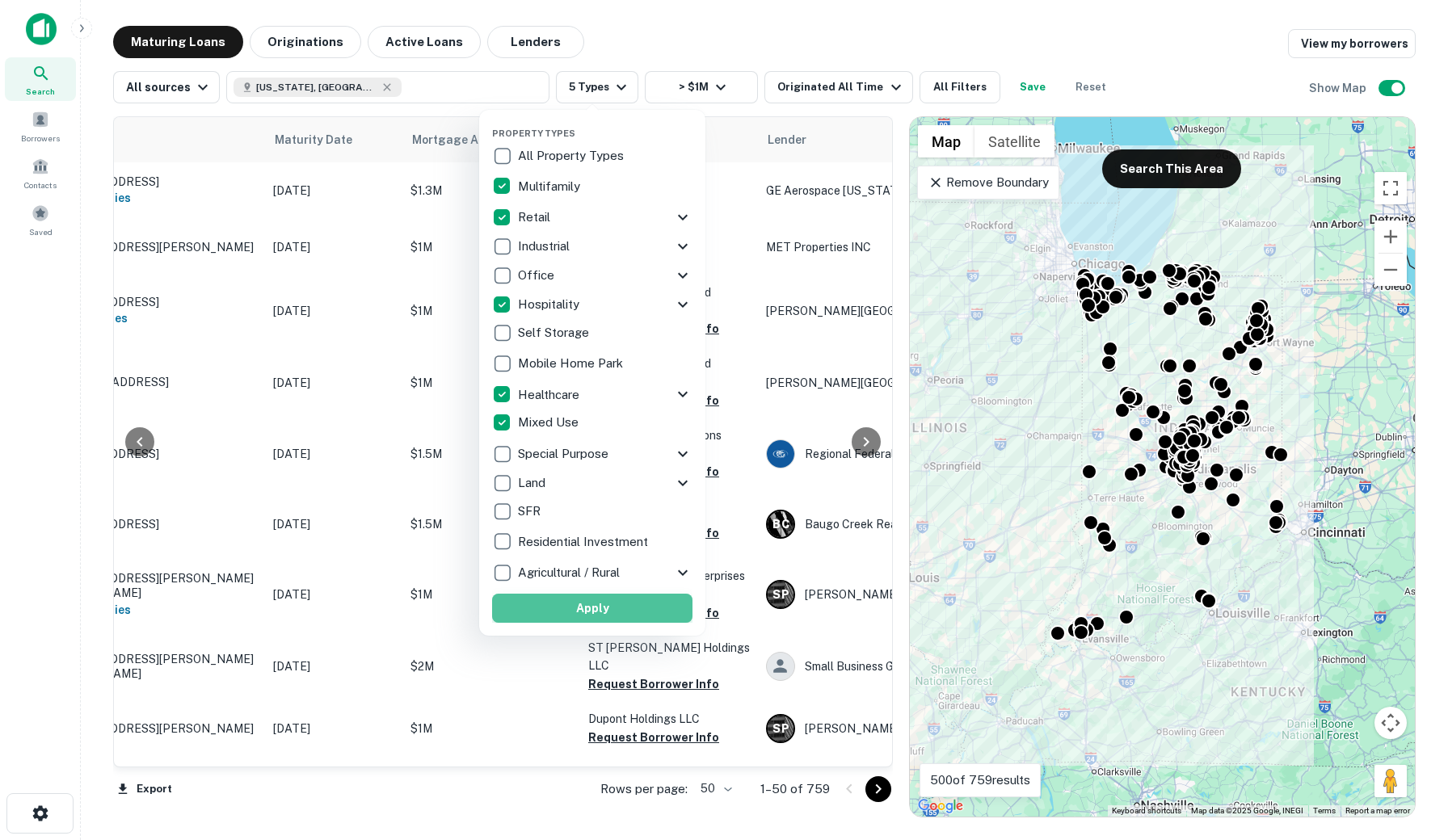
click at [597, 612] on button "Apply" at bounding box center [591, 608] width 200 height 29
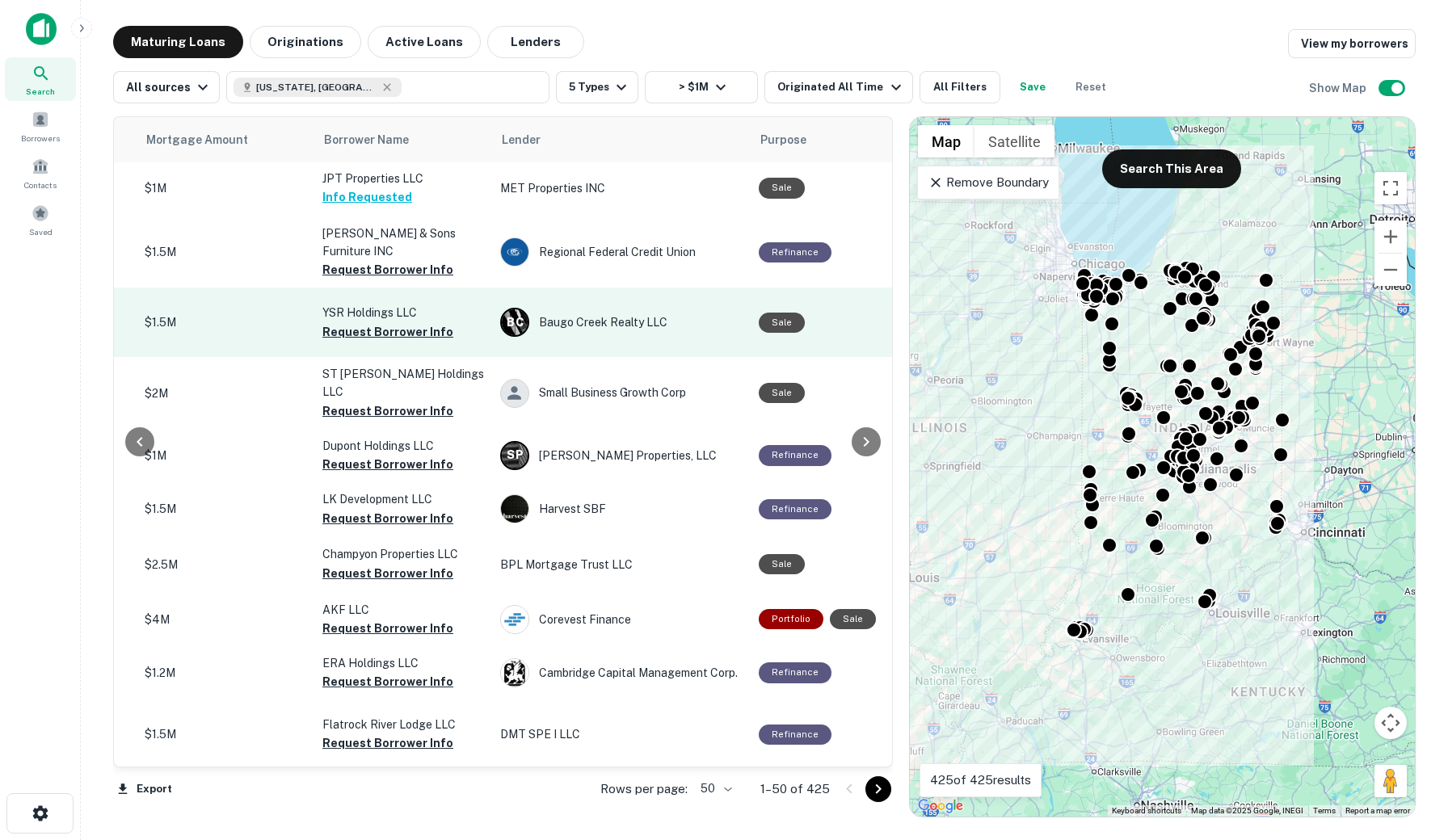
scroll to position [2, 469]
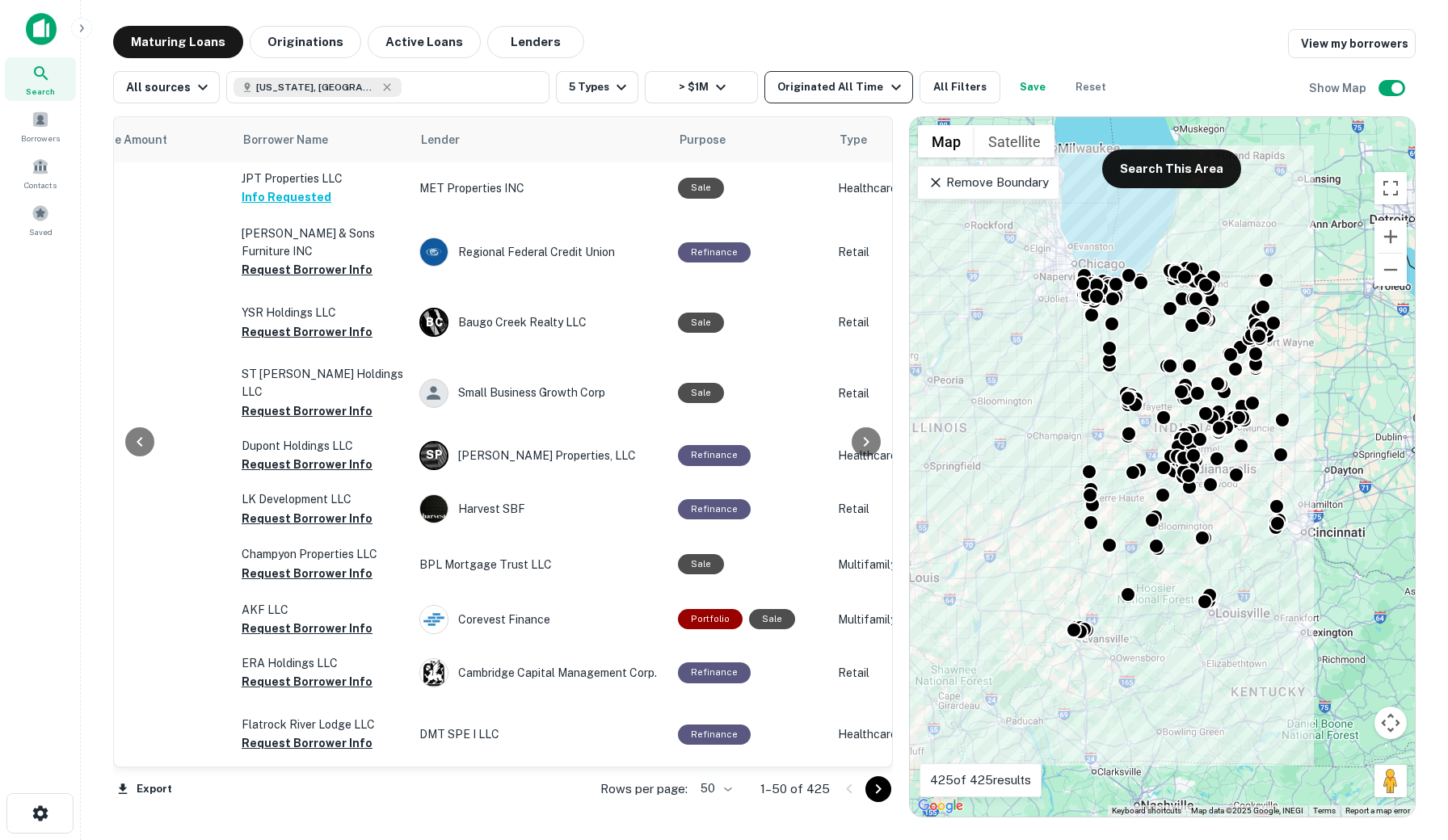
click at [857, 90] on div "Originated All Time" at bounding box center [841, 87] width 128 height 20
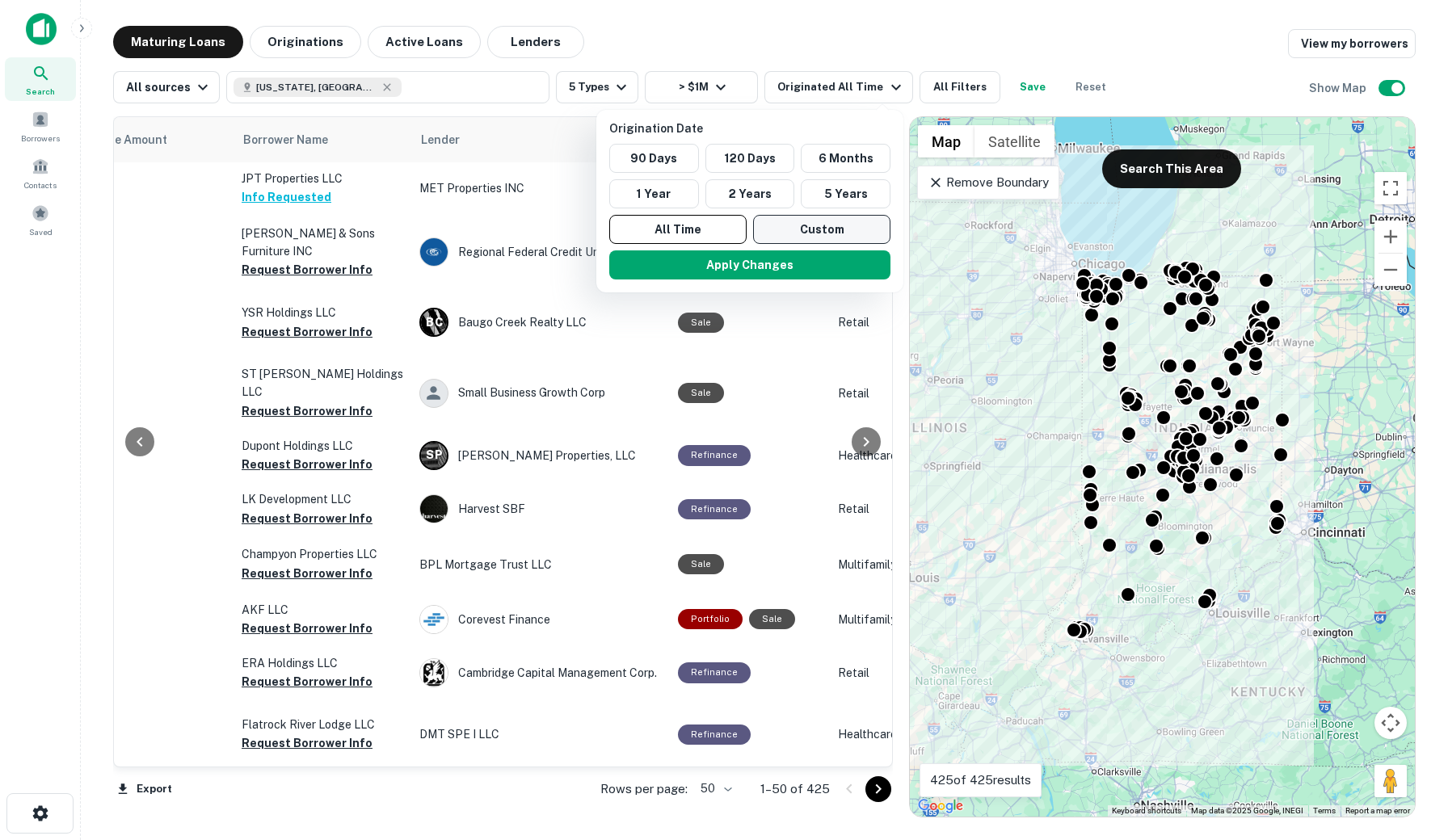
click at [834, 235] on button "Custom" at bounding box center [821, 229] width 138 height 29
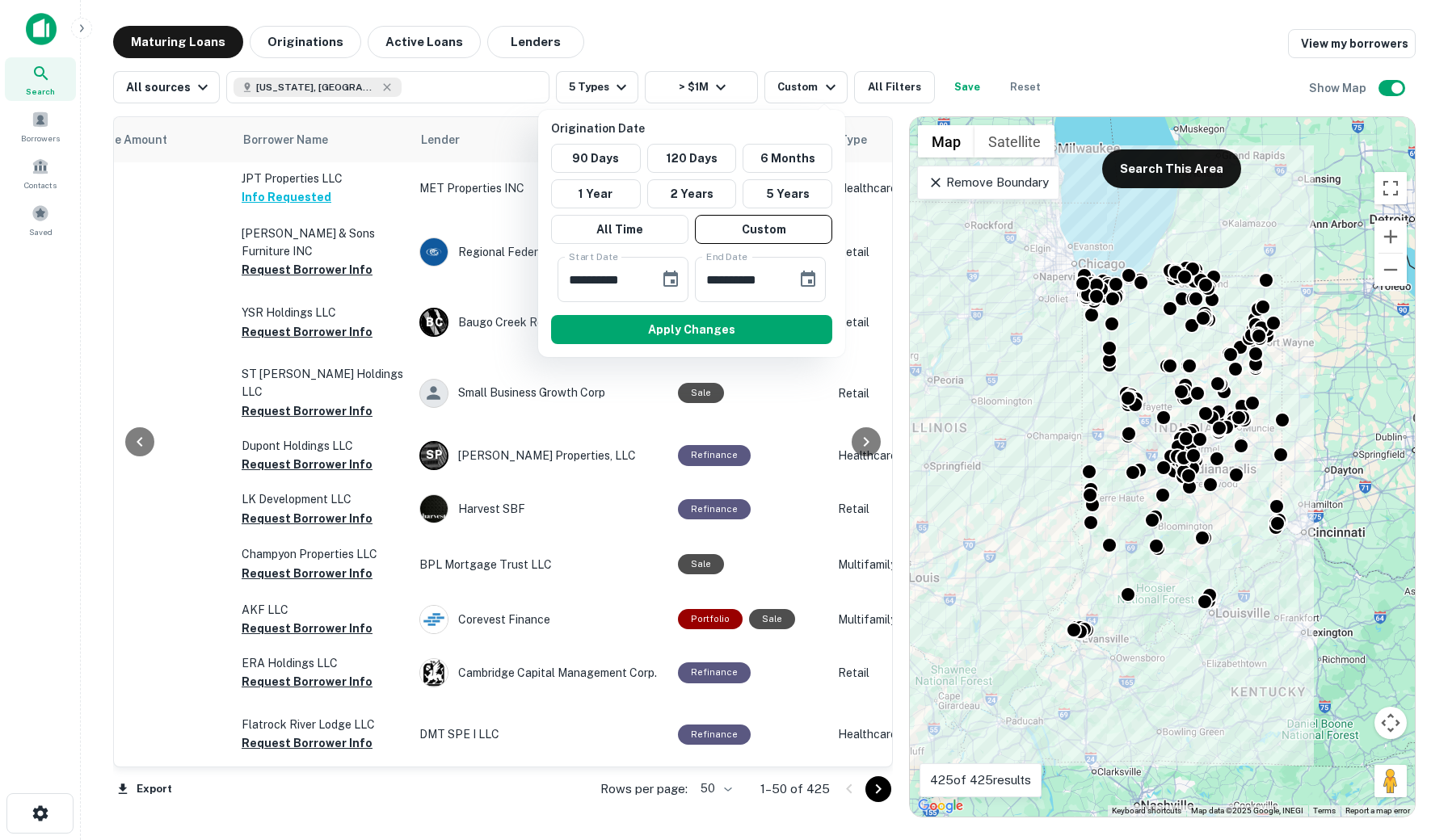
click at [816, 67] on div at bounding box center [724, 420] width 1448 height 840
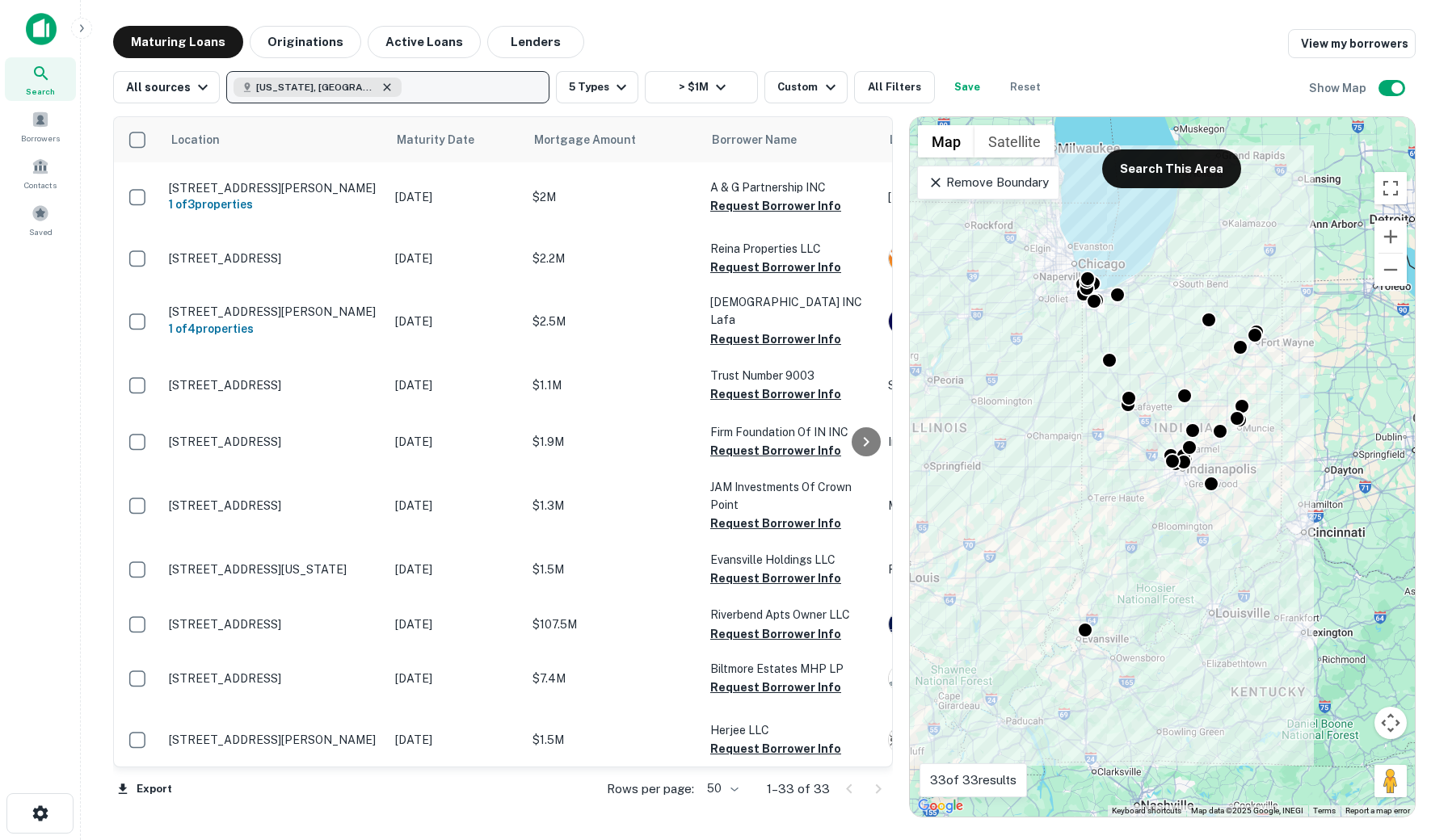
click at [384, 87] on icon "button" at bounding box center [387, 86] width 7 height 7
type input "*****"
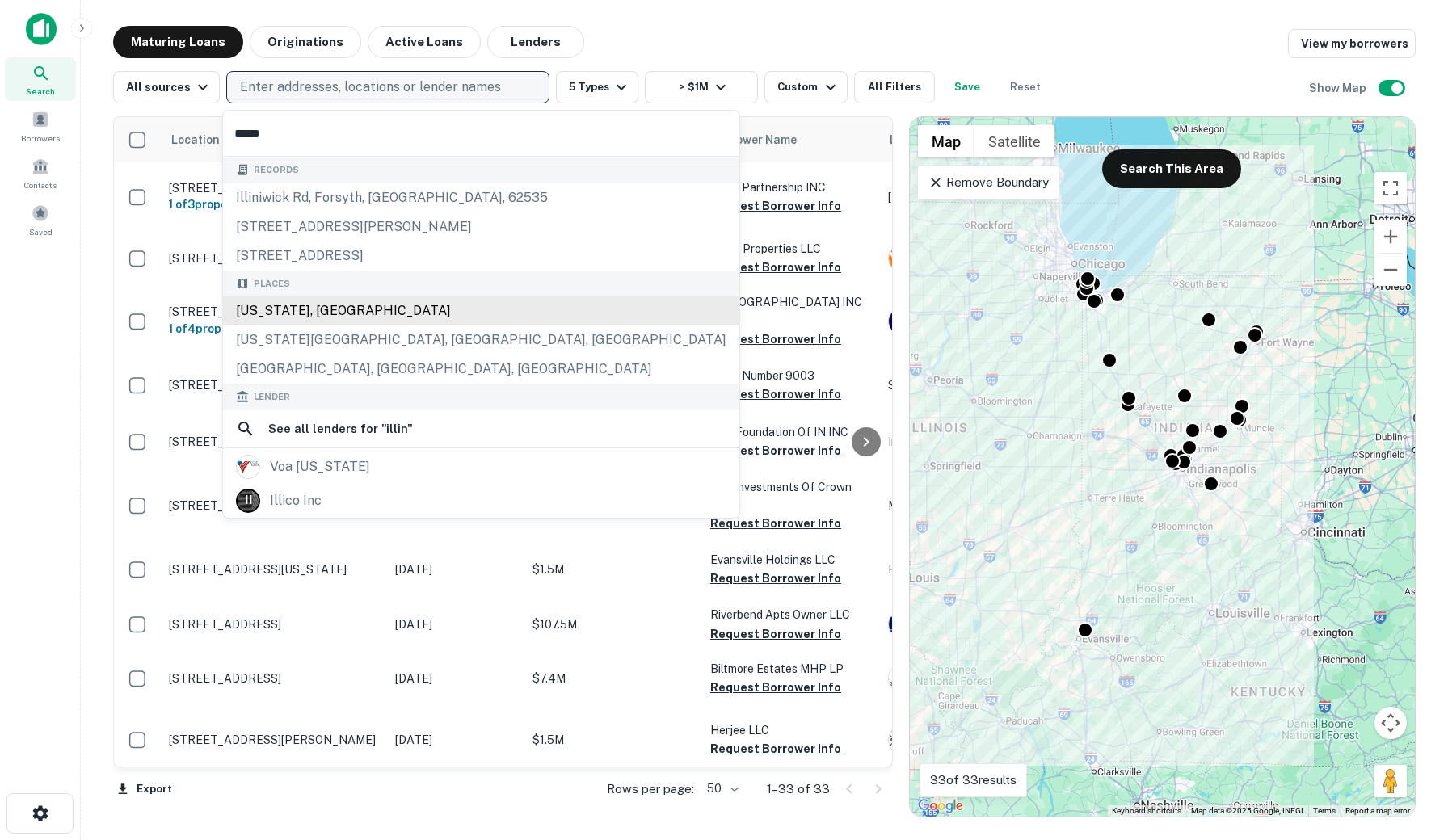
click at [314, 315] on div "[US_STATE], [GEOGRAPHIC_DATA]" at bounding box center [481, 310] width 516 height 29
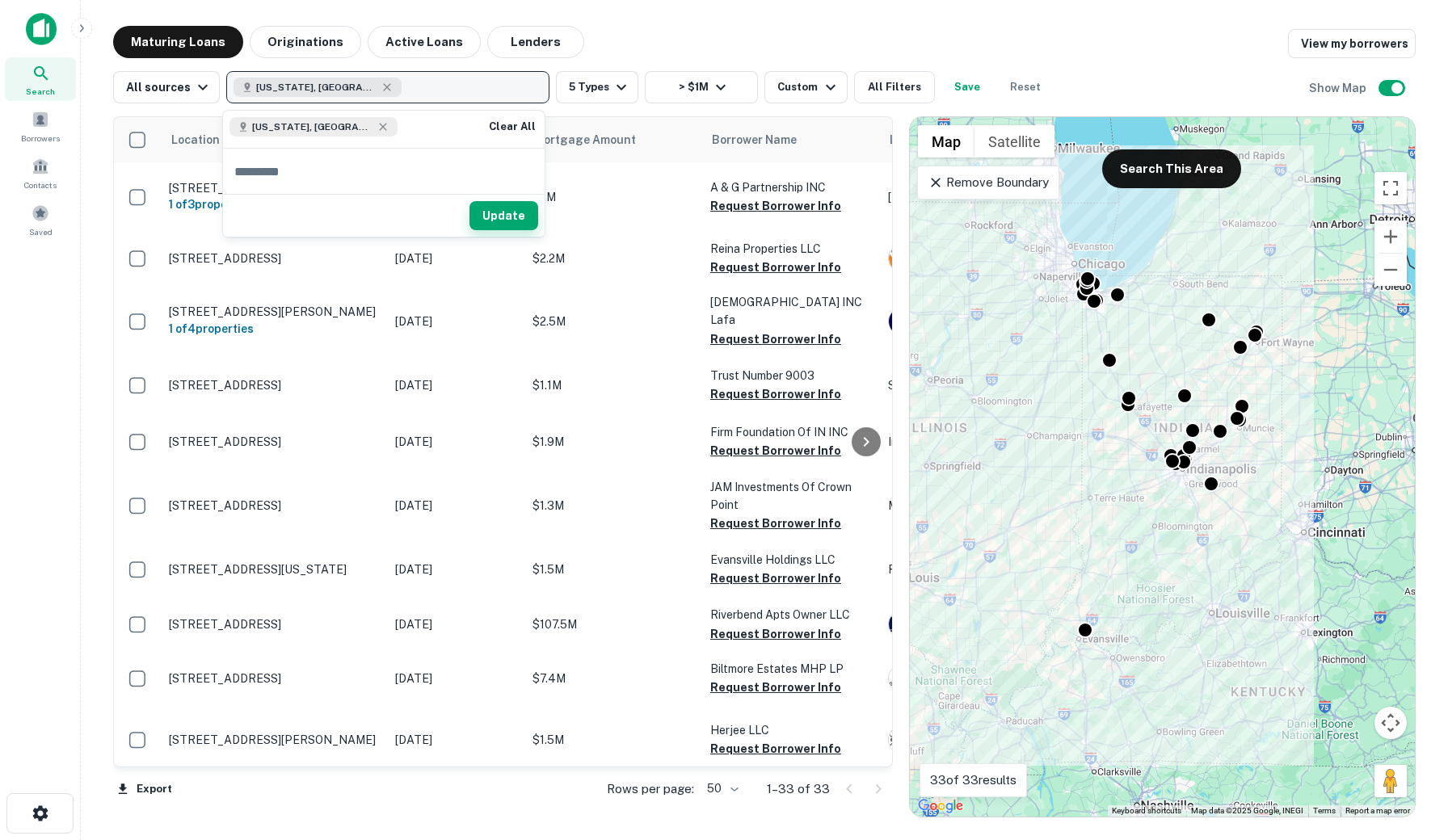
click at [519, 218] on button "Update" at bounding box center [503, 215] width 68 height 29
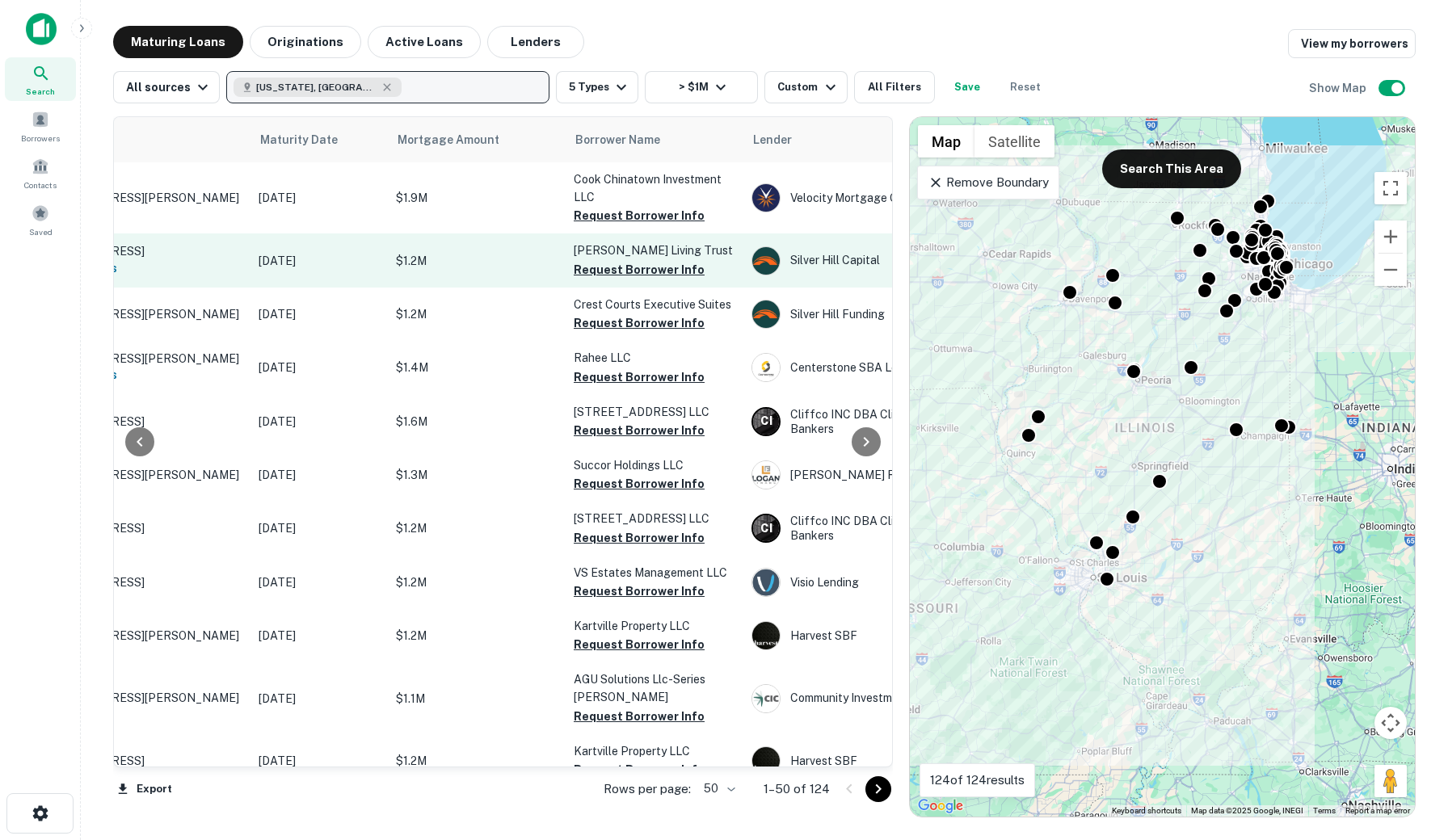
scroll to position [0, 173]
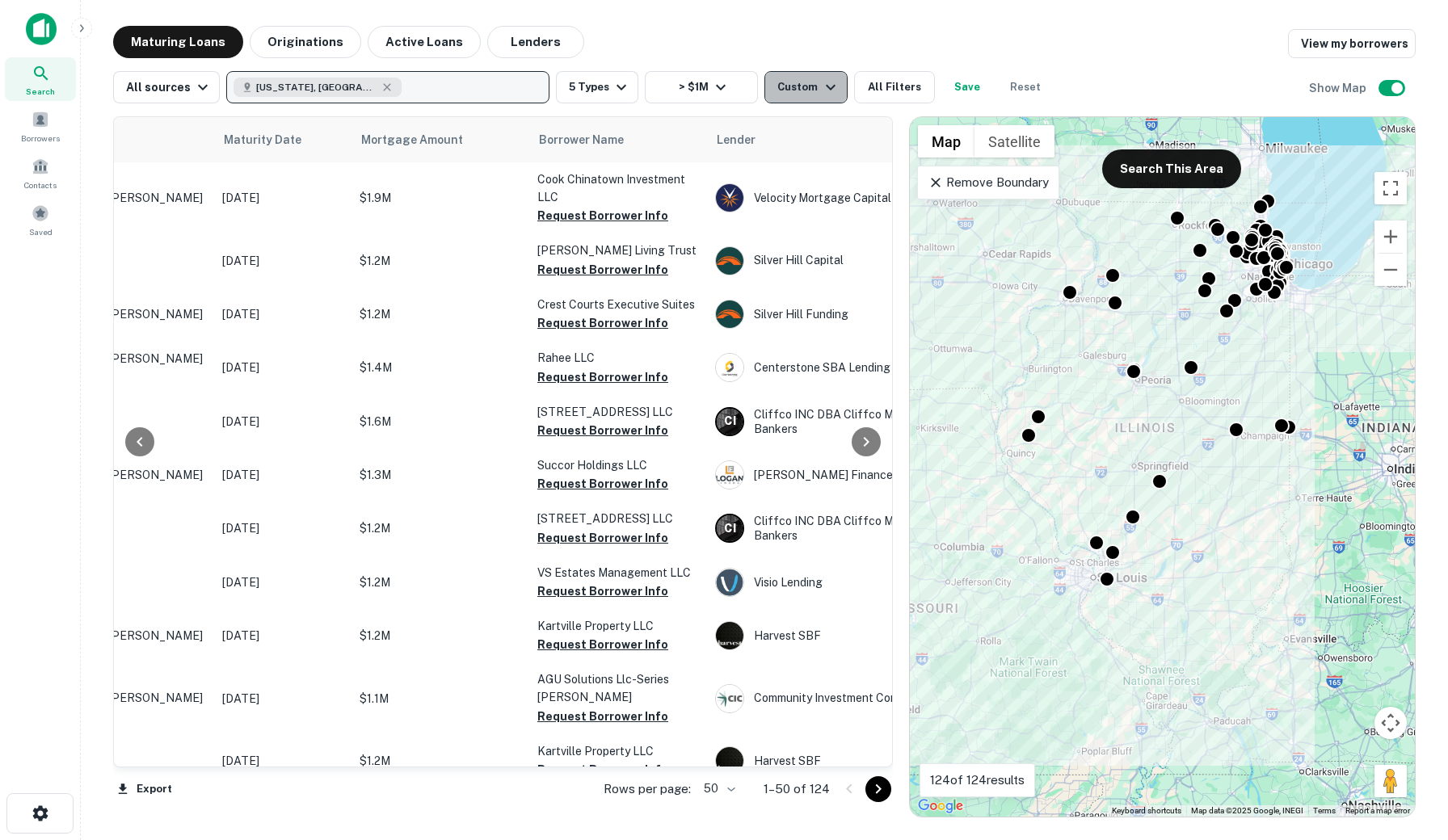
click at [802, 86] on div "Custom" at bounding box center [809, 87] width 63 height 20
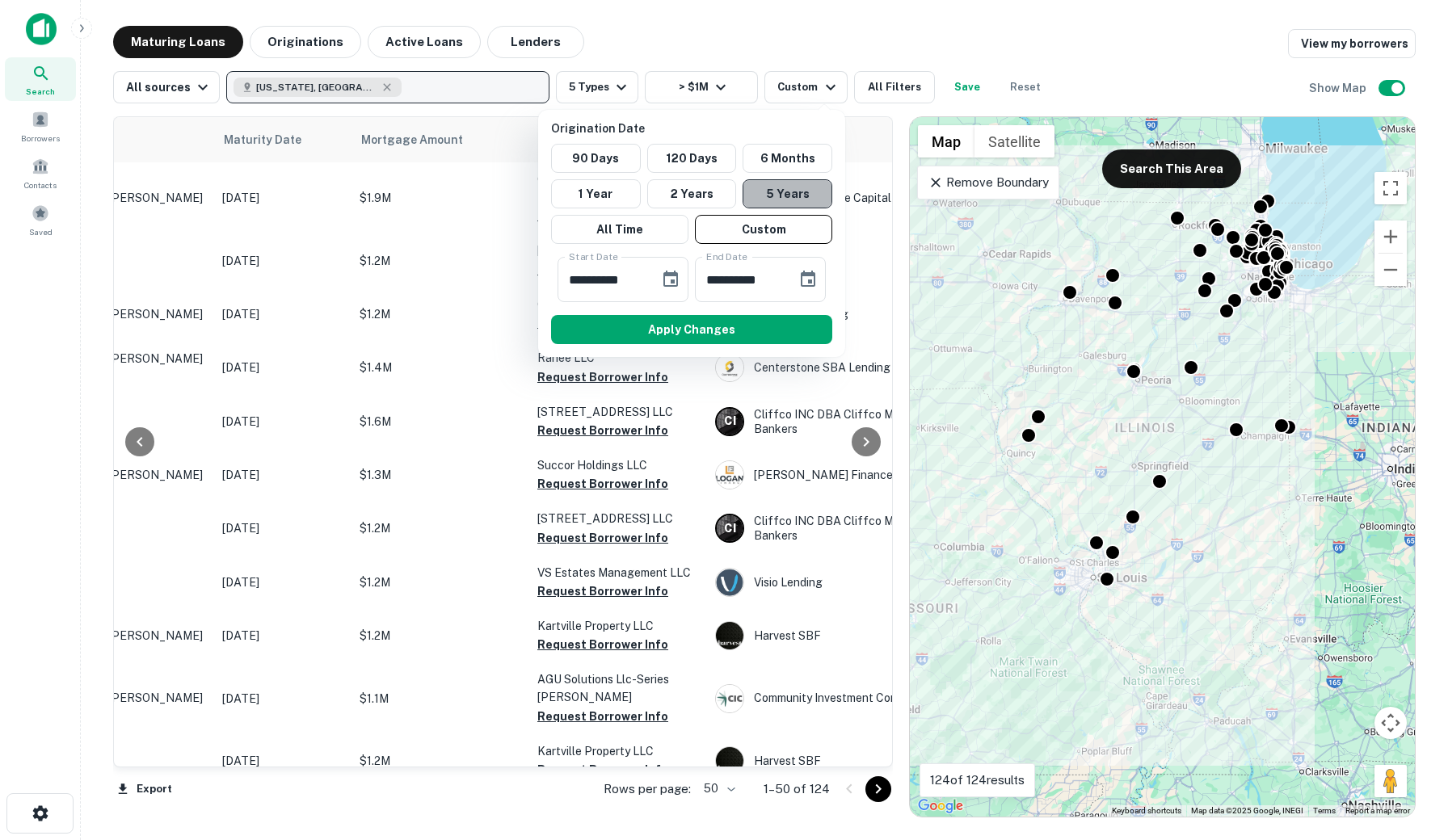
click at [792, 190] on button "5 Years" at bounding box center [787, 194] width 90 height 29
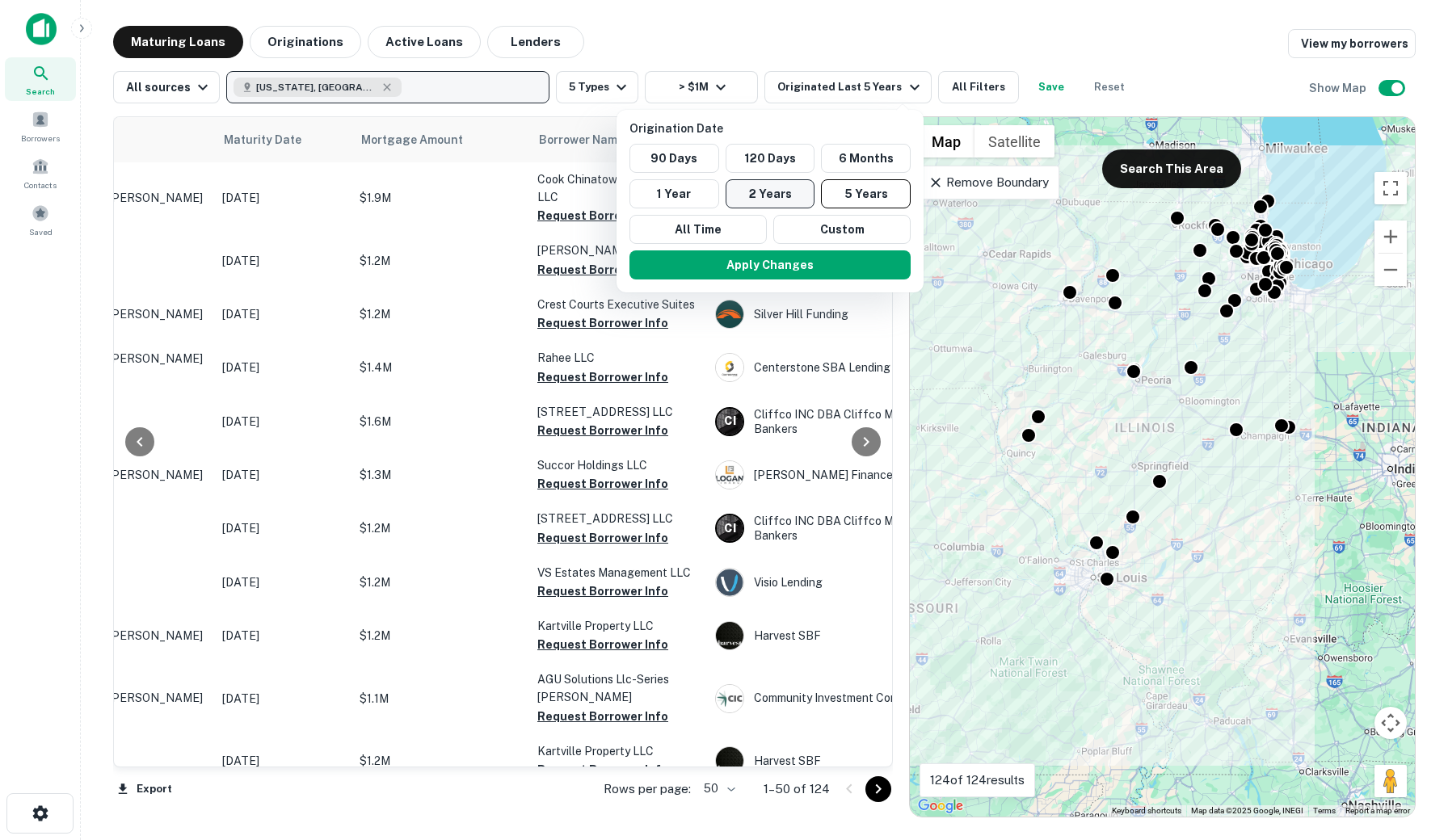
click at [778, 191] on button "2 Years" at bounding box center [770, 194] width 90 height 29
click at [787, 271] on button "Apply Changes" at bounding box center [768, 264] width 281 height 29
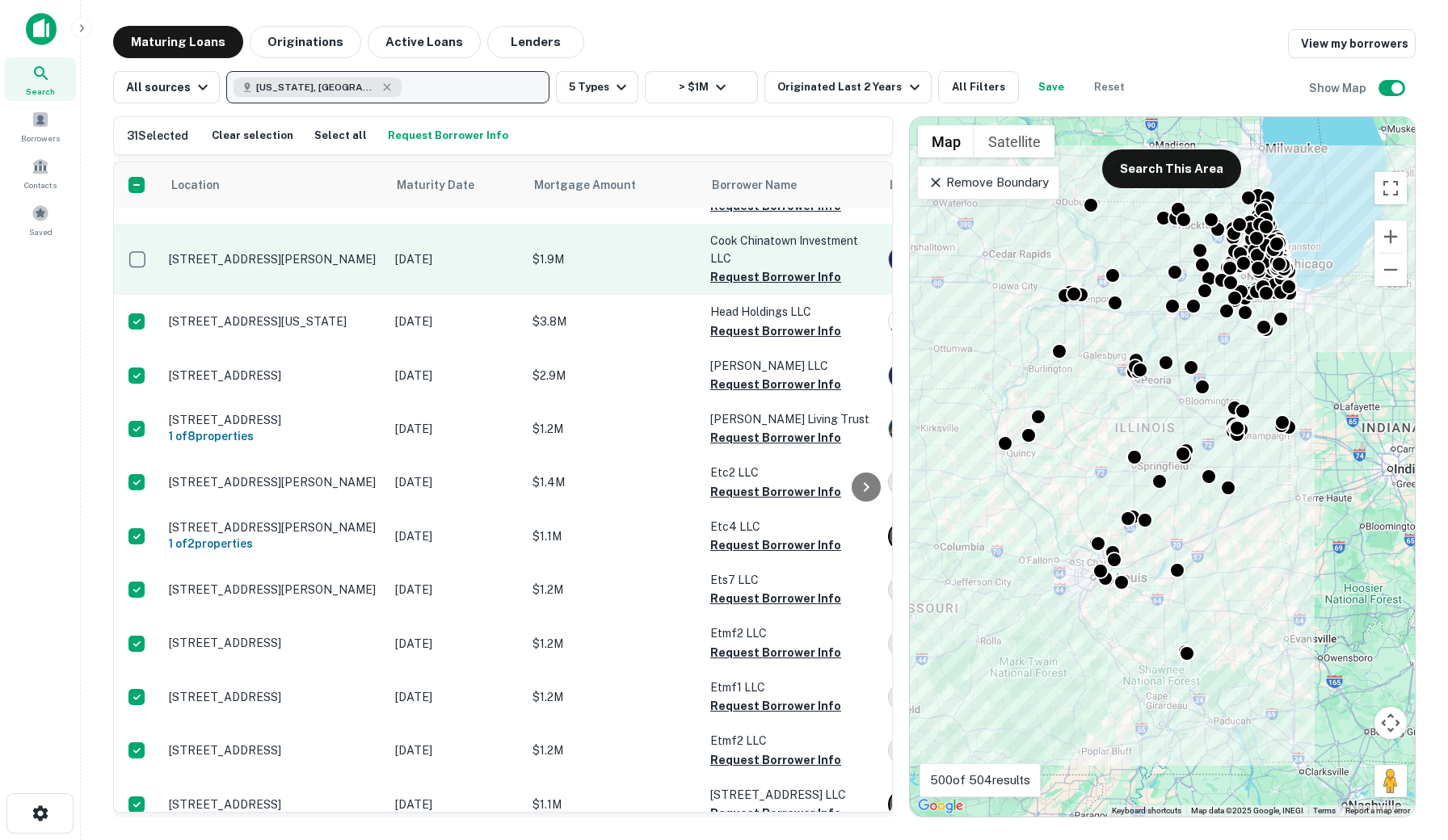
scroll to position [24, 0]
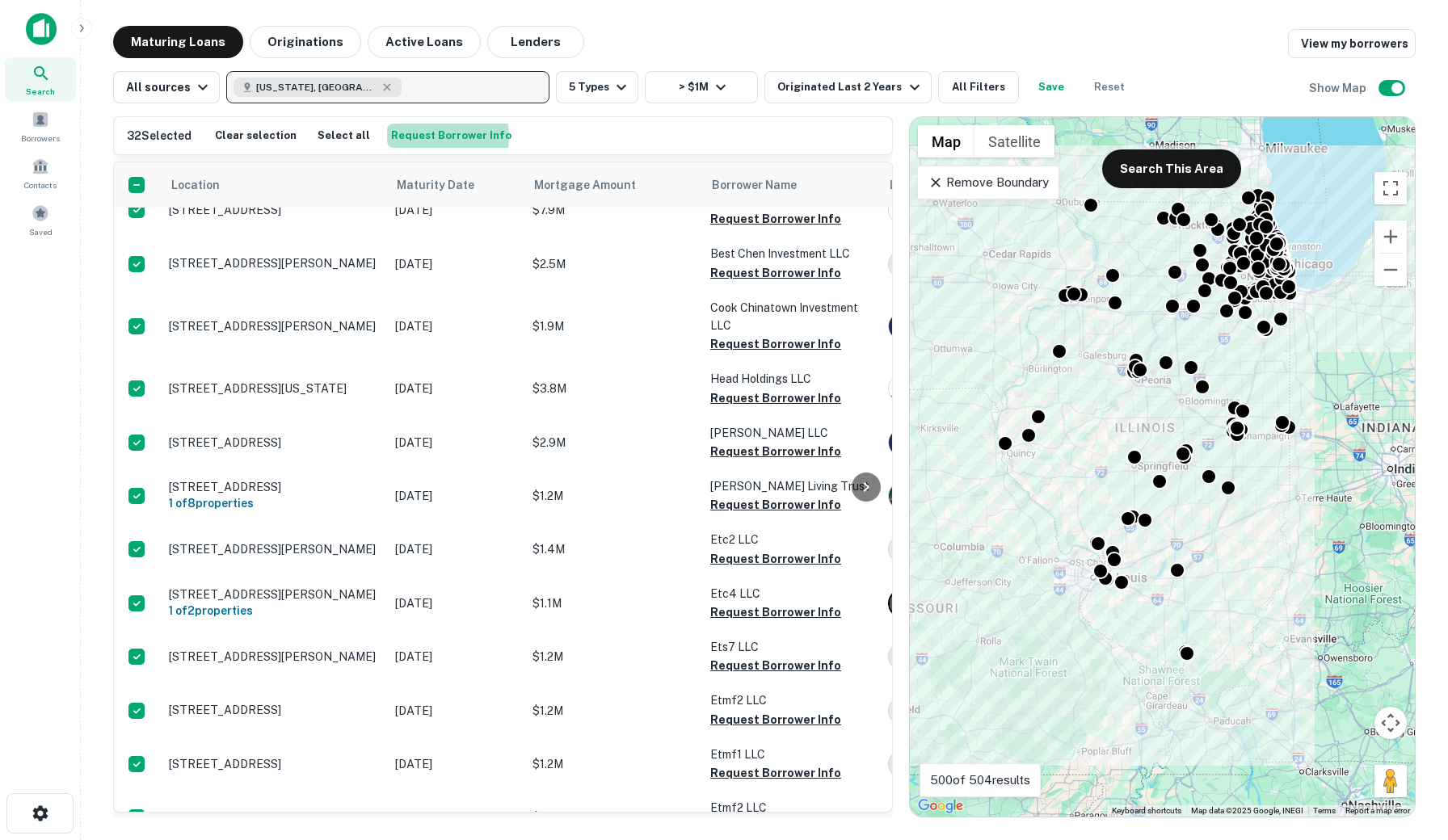
click at [399, 137] on button "Request Borrower Info" at bounding box center [451, 135] width 128 height 24
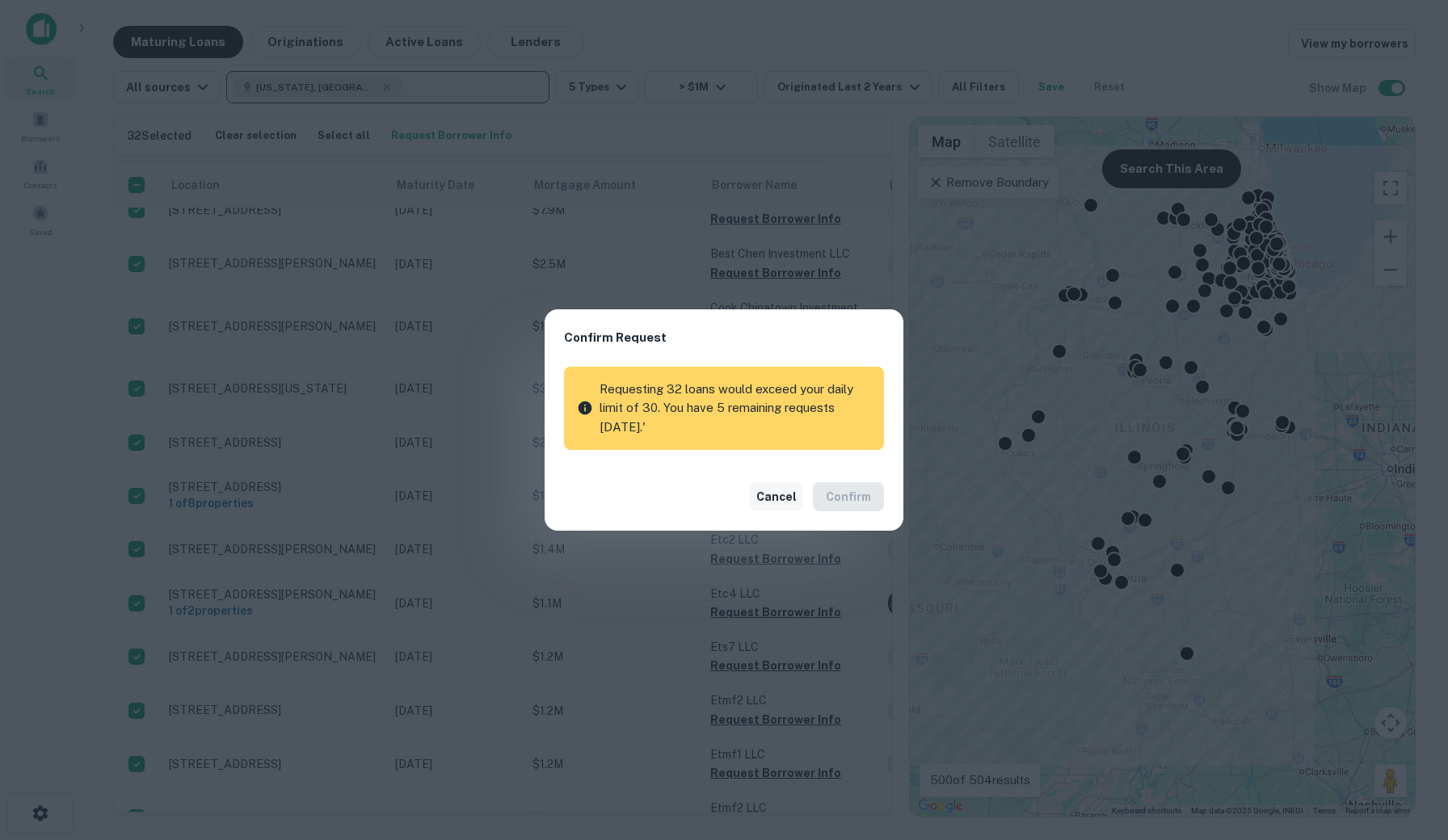
click at [783, 492] on button "Cancel" at bounding box center [776, 497] width 54 height 29
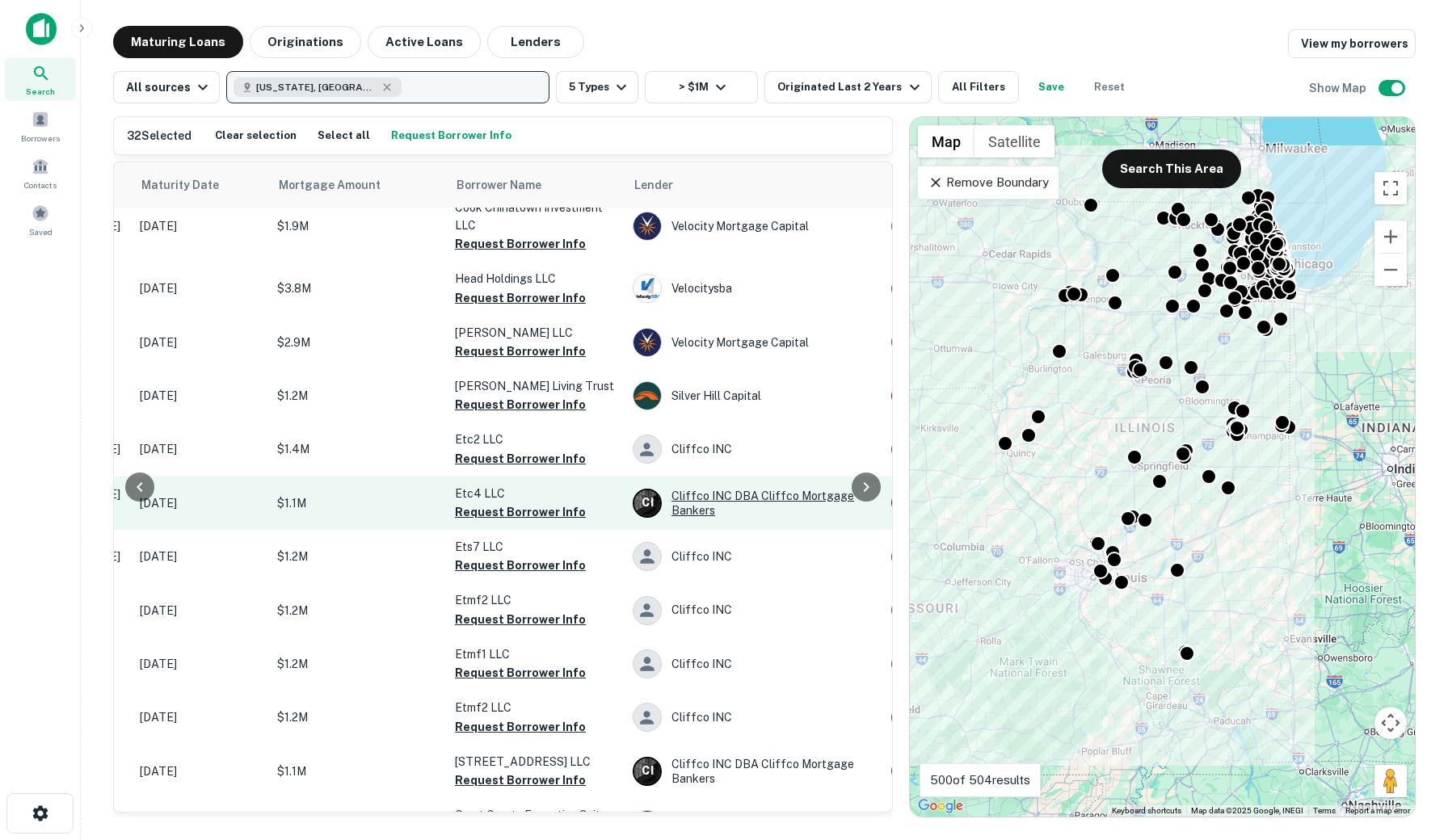
scroll to position [126, 227]
